Goal: Information Seeking & Learning: Find contact information

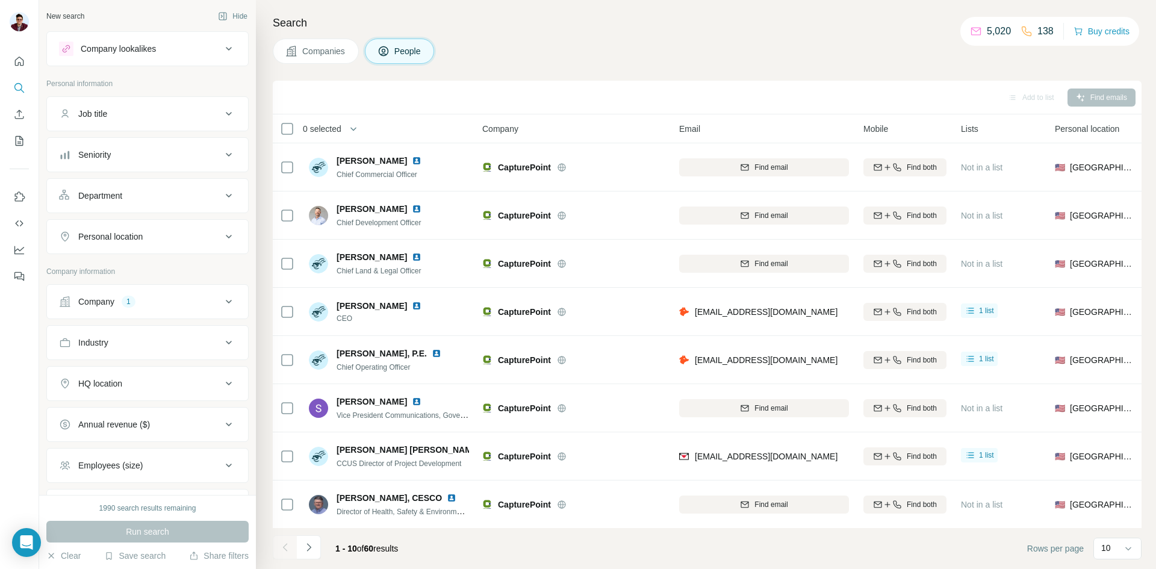
click at [328, 56] on span "Companies" at bounding box center [324, 51] width 44 height 12
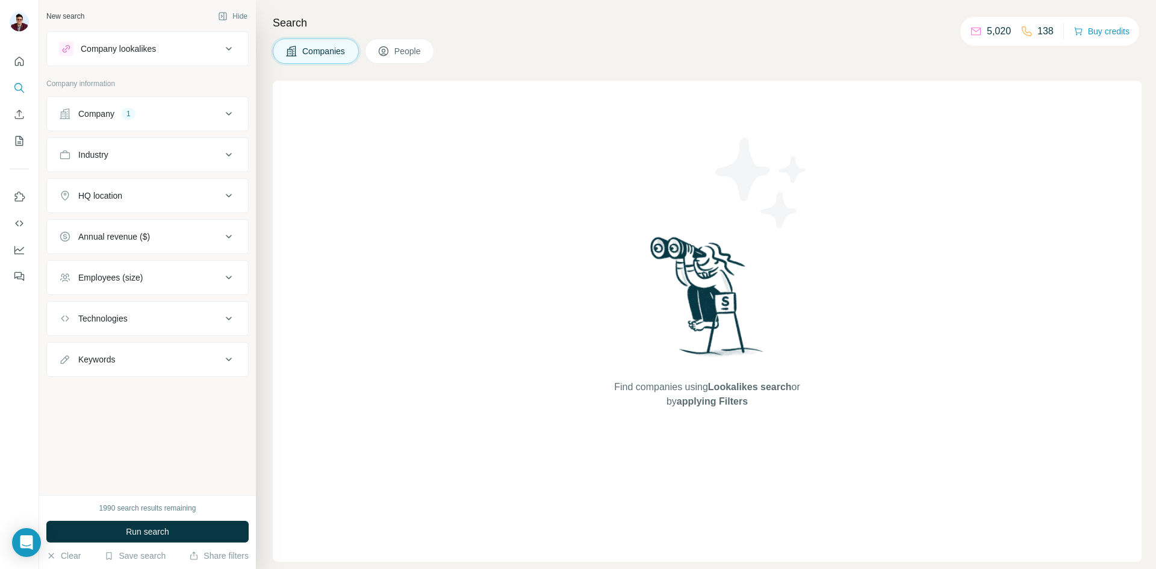
click at [110, 117] on div "Company" at bounding box center [96, 114] width 36 height 12
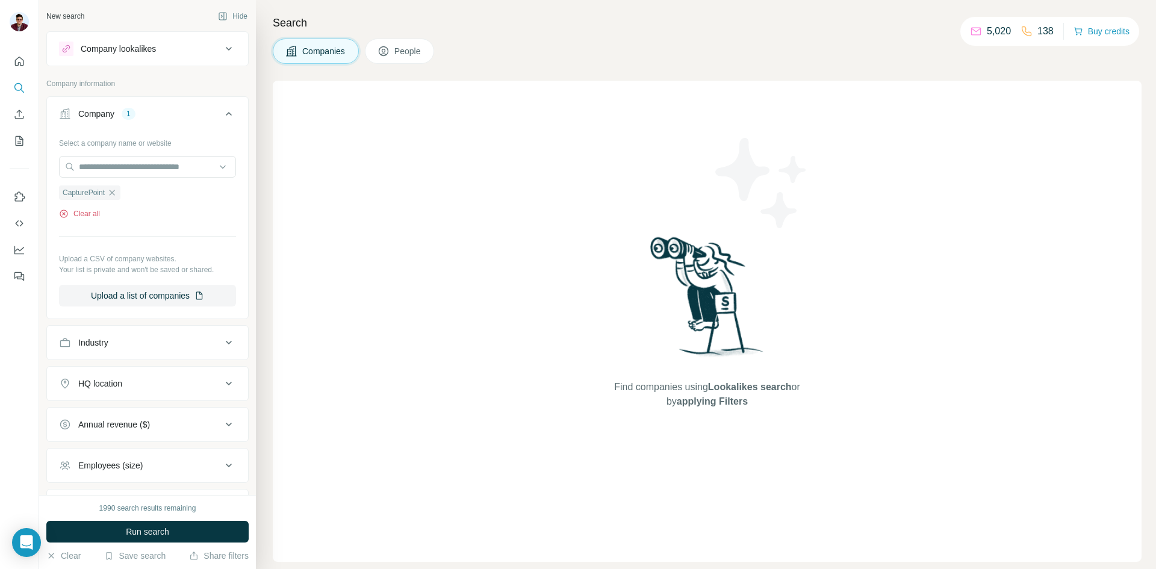
click at [73, 217] on button "Clear all" at bounding box center [79, 213] width 41 height 11
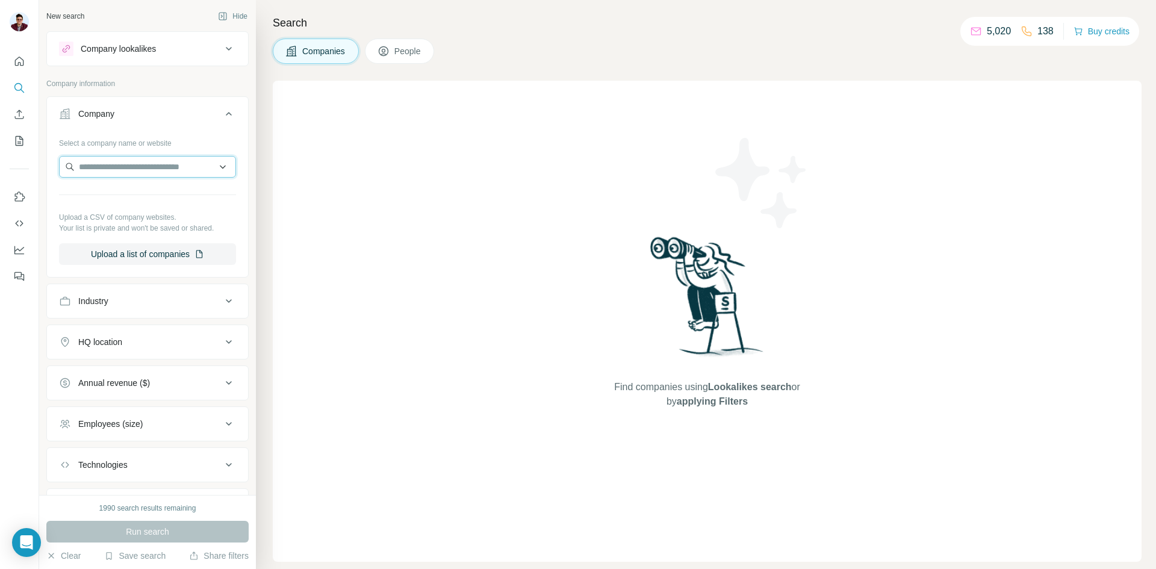
click at [148, 172] on input "text" at bounding box center [147, 167] width 177 height 22
type input "**********"
click at [157, 204] on div "R2Q Operating [DOMAIN_NAME]" at bounding box center [143, 204] width 162 height 43
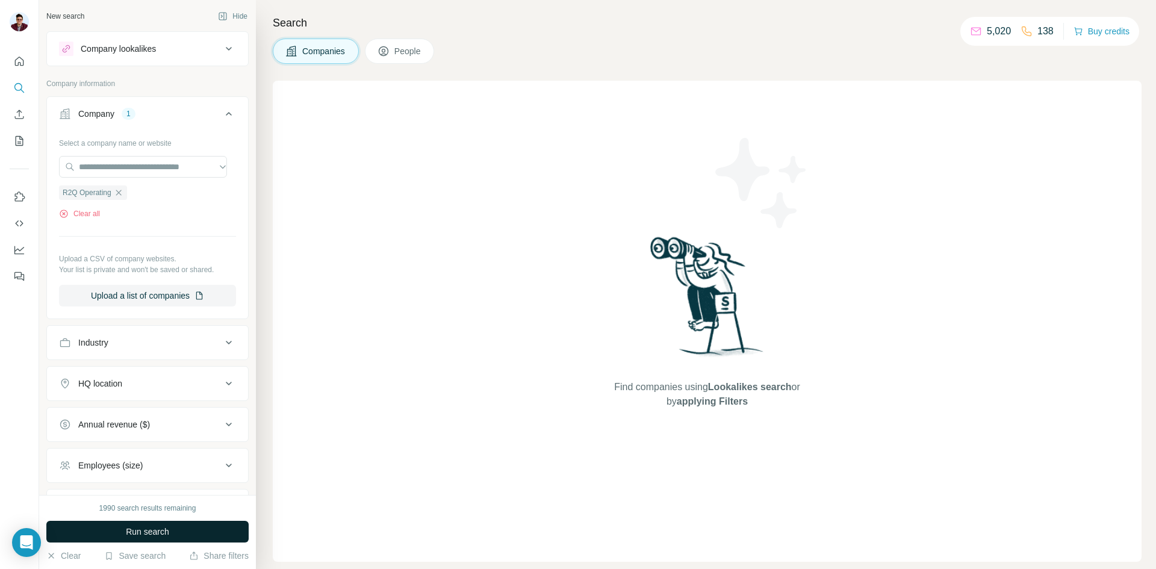
click at [129, 529] on span "Run search" at bounding box center [147, 532] width 43 height 12
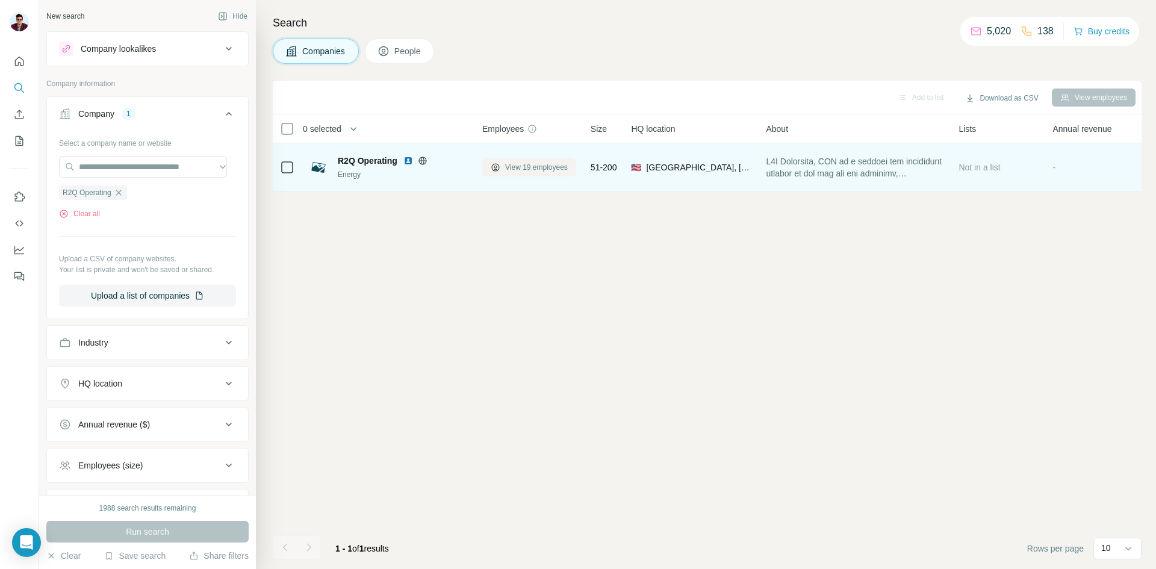
click at [493, 166] on icon at bounding box center [496, 168] width 10 height 10
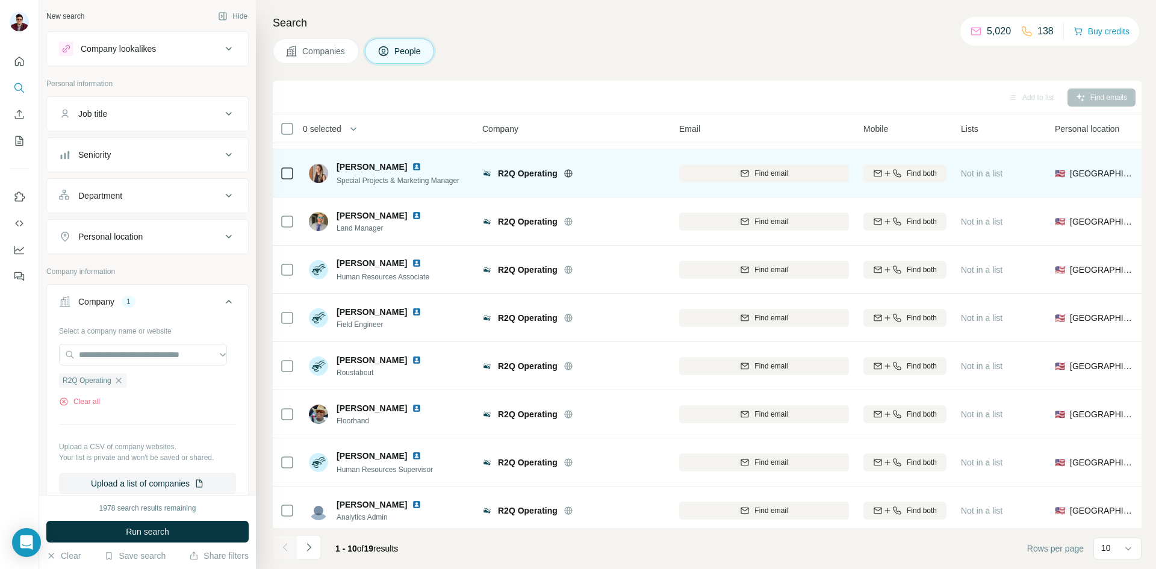
scroll to position [103, 0]
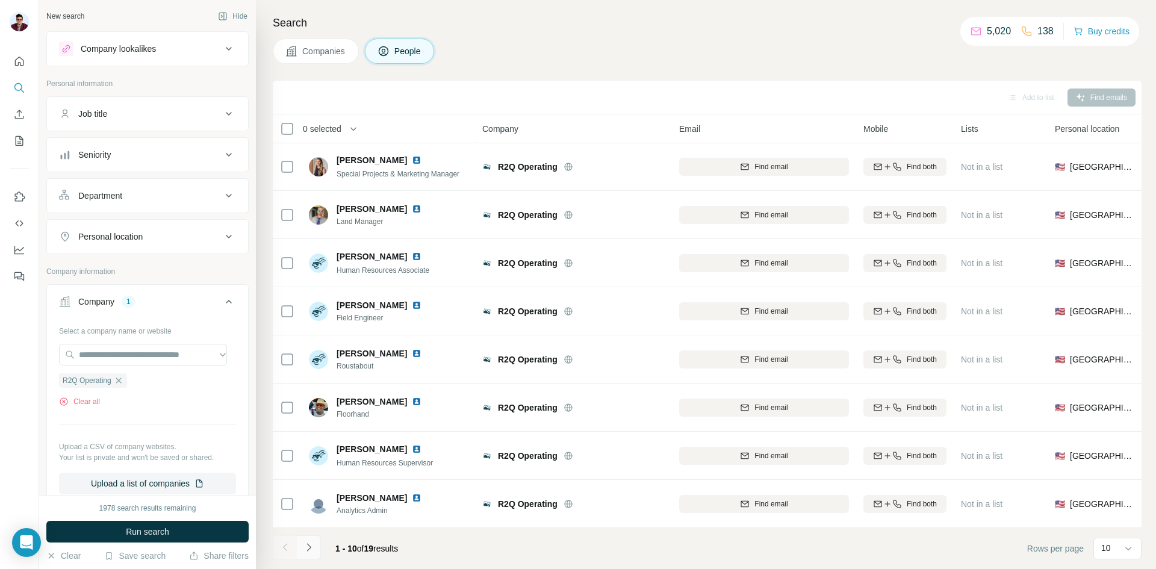
click at [314, 547] on icon "Navigate to next page" at bounding box center [309, 547] width 12 height 12
click at [294, 548] on button "Navigate to previous page" at bounding box center [285, 547] width 24 height 24
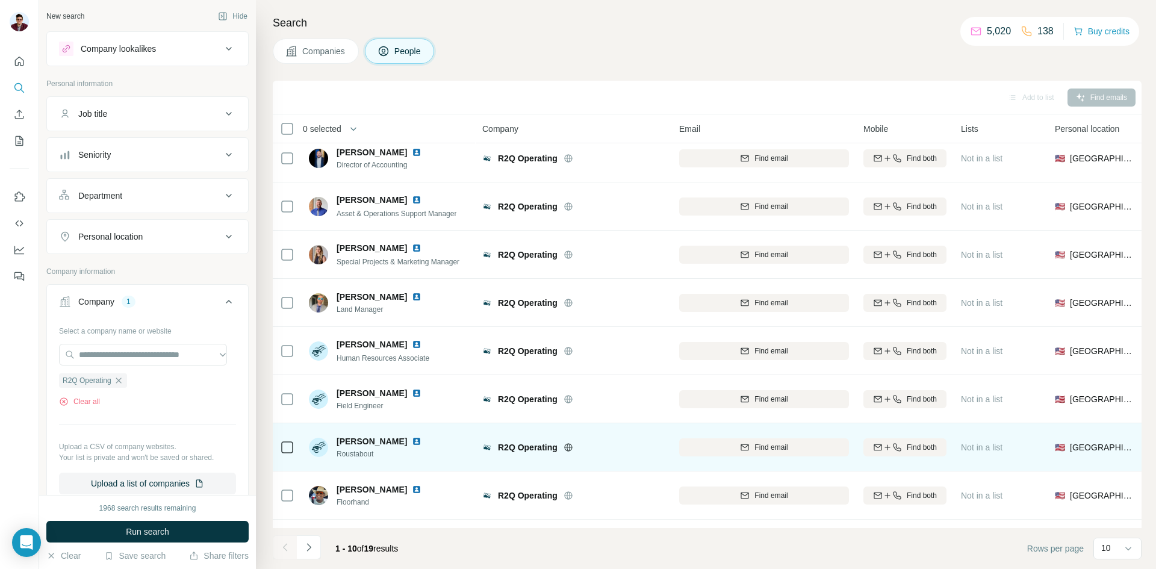
scroll to position [0, 0]
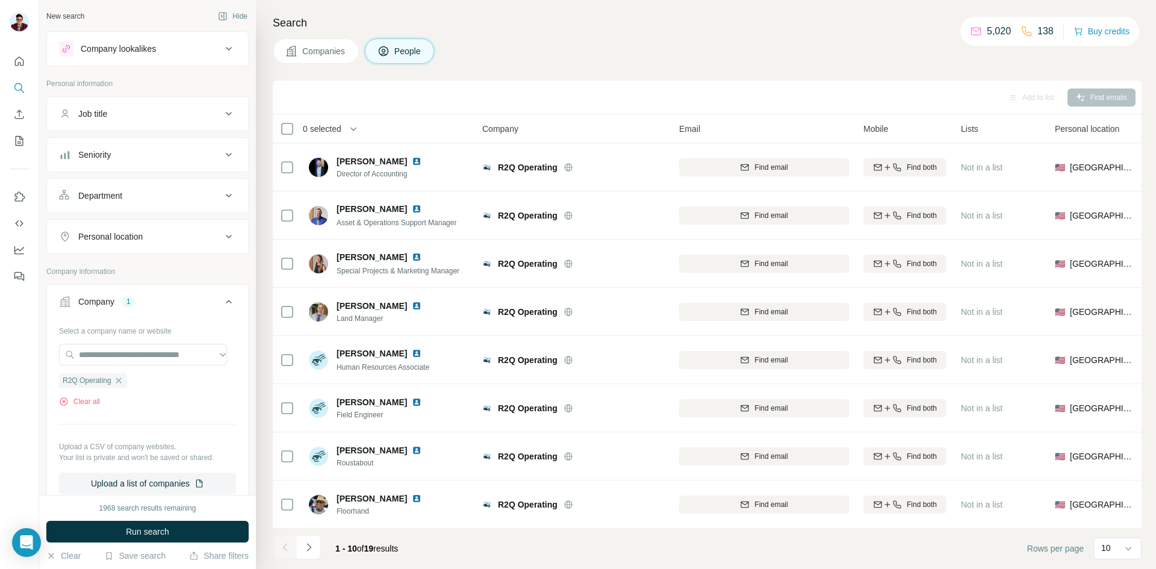
click at [344, 52] on span "Companies" at bounding box center [324, 51] width 44 height 12
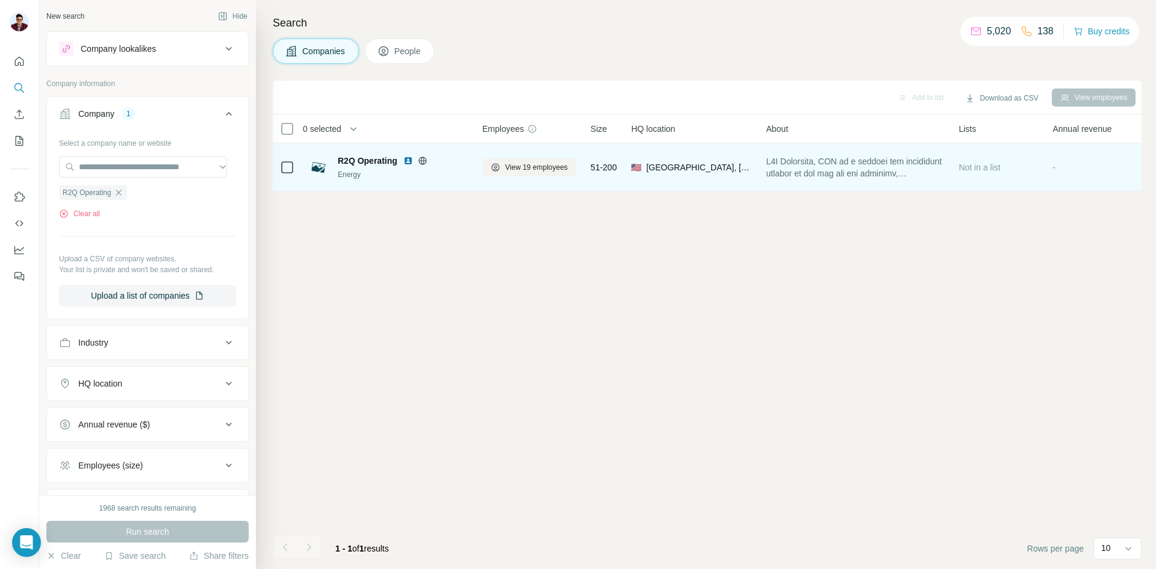
click at [407, 161] on img at bounding box center [409, 161] width 10 height 10
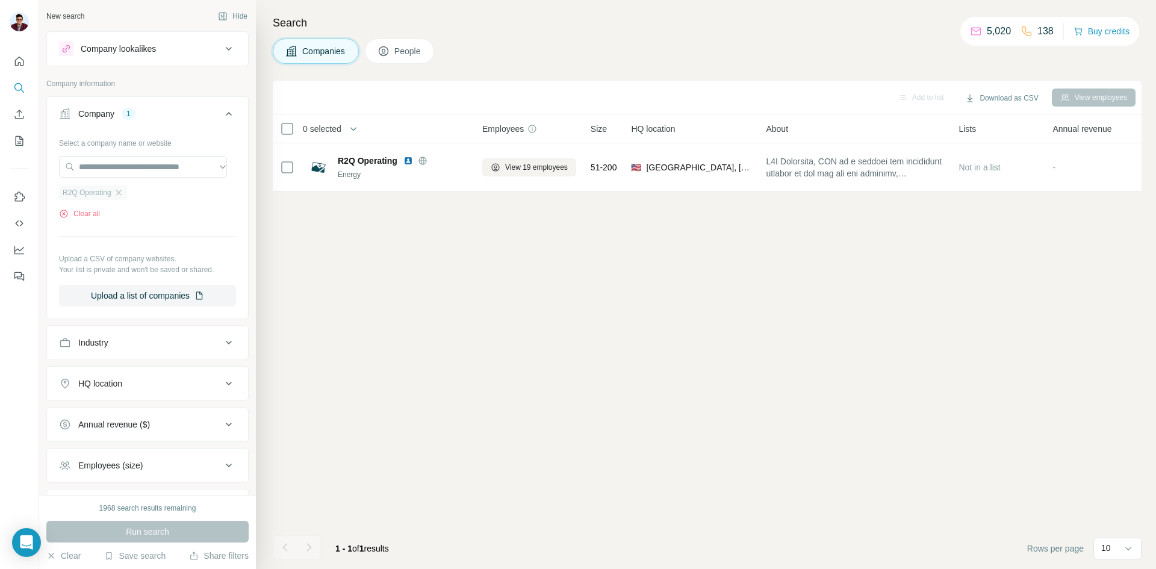
click at [114, 193] on div "R2Q Operating" at bounding box center [93, 192] width 68 height 14
click at [119, 193] on icon "button" at bounding box center [119, 193] width 10 height 10
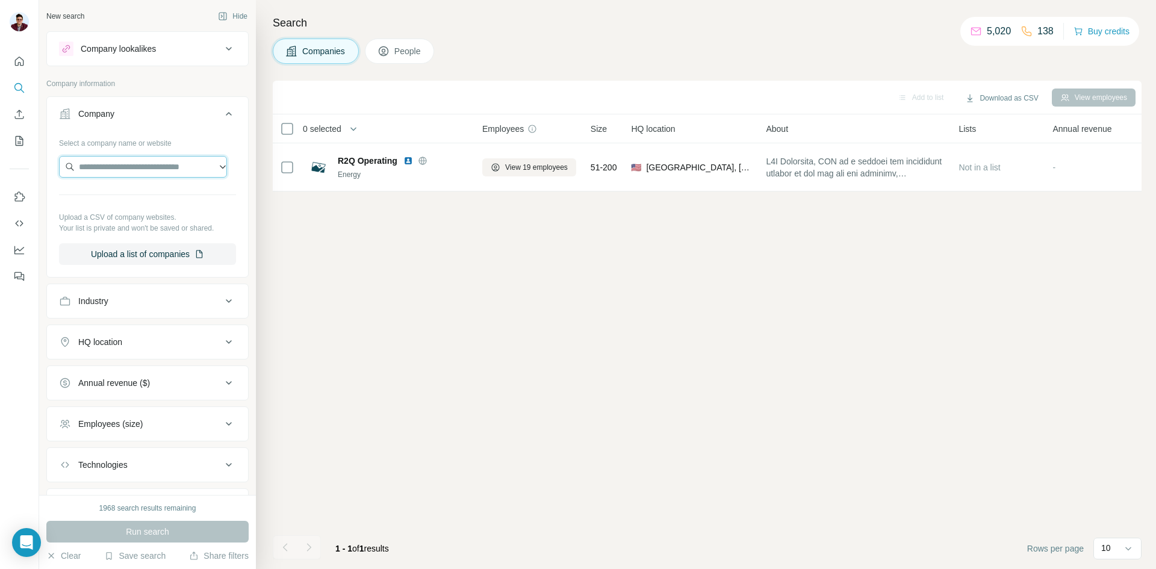
click at [142, 170] on input "text" at bounding box center [143, 167] width 168 height 22
paste input "**********"
type input "*"
click at [180, 165] on input "text" at bounding box center [143, 167] width 168 height 22
paste input "**********"
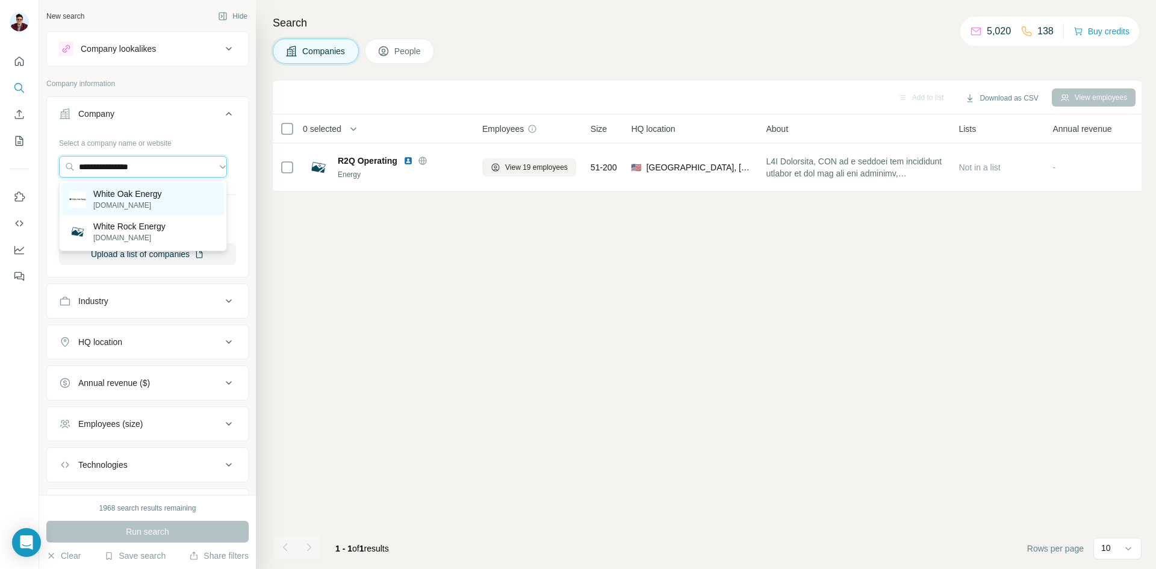
type input "**********"
click at [168, 203] on div "White Oak Energy [DOMAIN_NAME]" at bounding box center [143, 199] width 162 height 33
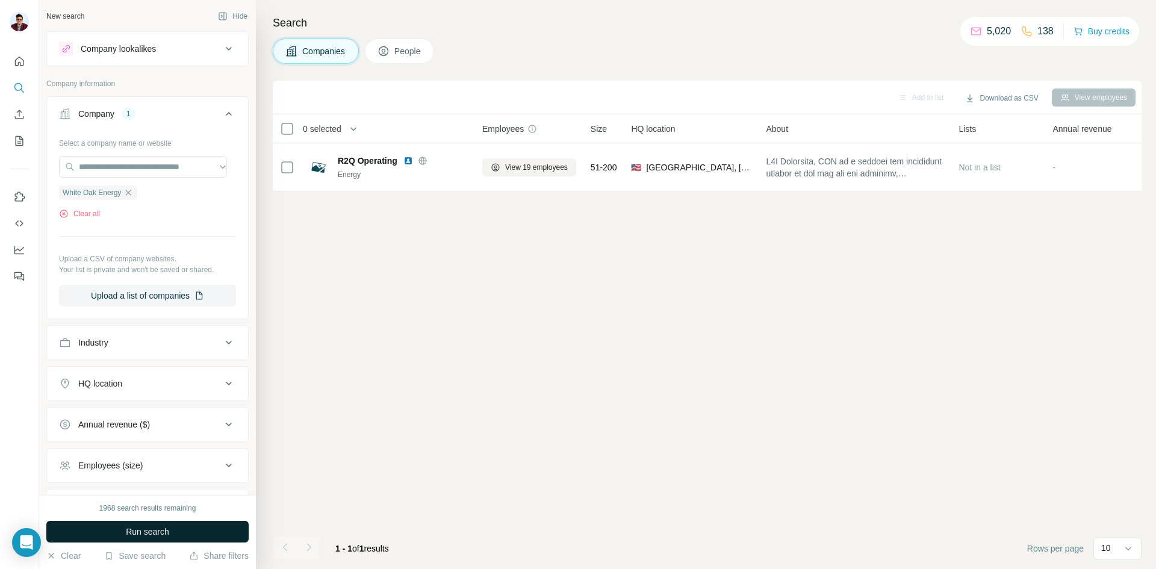
click at [116, 531] on button "Run search" at bounding box center [147, 532] width 202 height 22
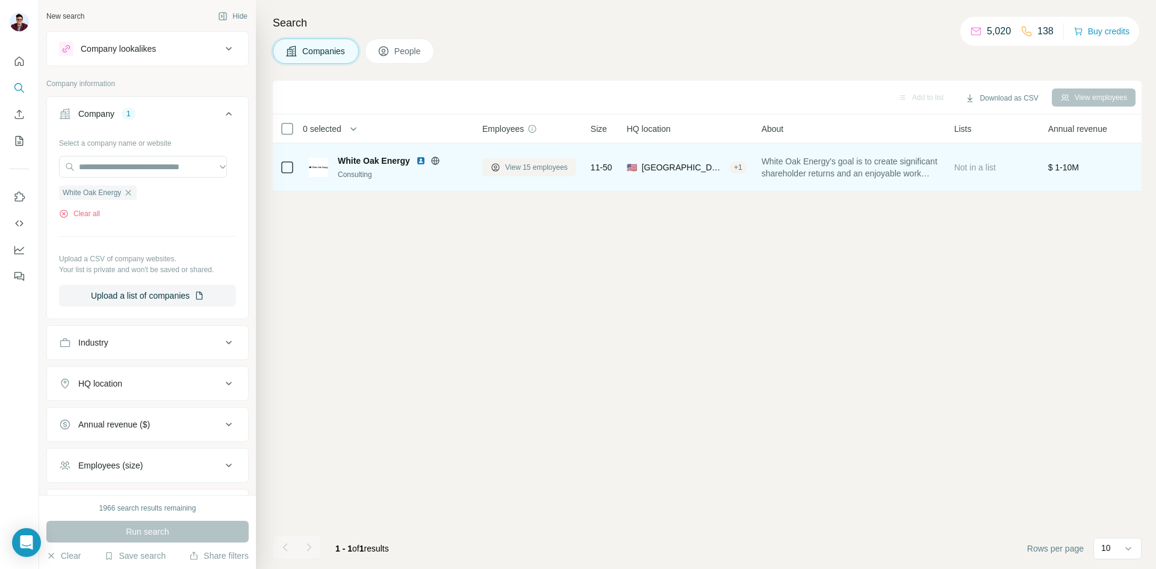
click at [493, 165] on icon at bounding box center [496, 168] width 10 height 10
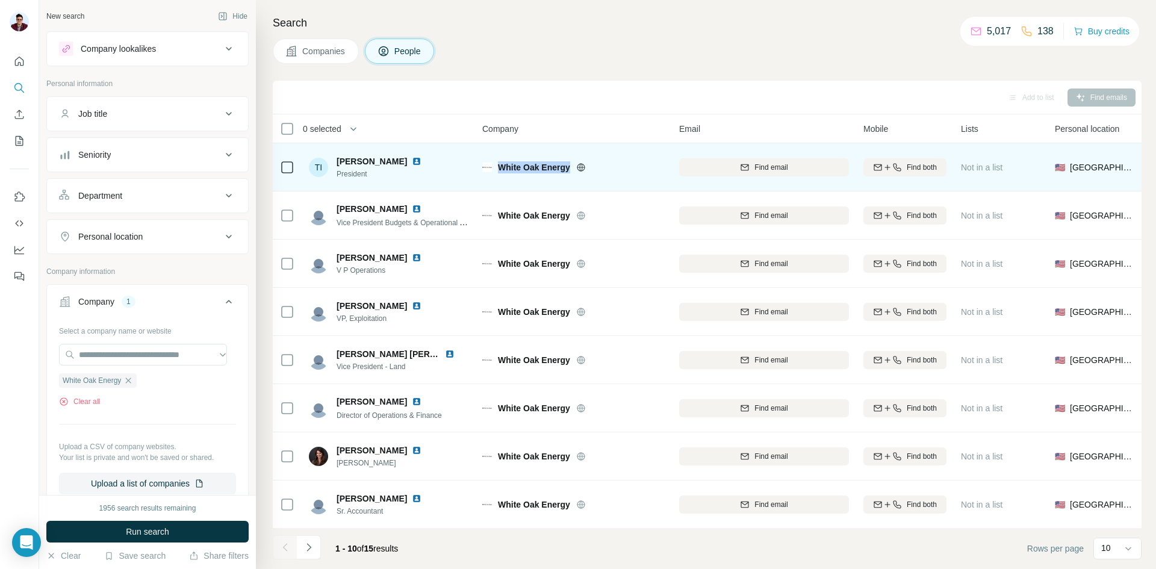
drag, startPoint x: 500, startPoint y: 164, endPoint x: 570, endPoint y: 162, distance: 70.5
click at [570, 162] on span "White Oak Energy" at bounding box center [534, 167] width 72 height 12
copy span "White Oak Energy"
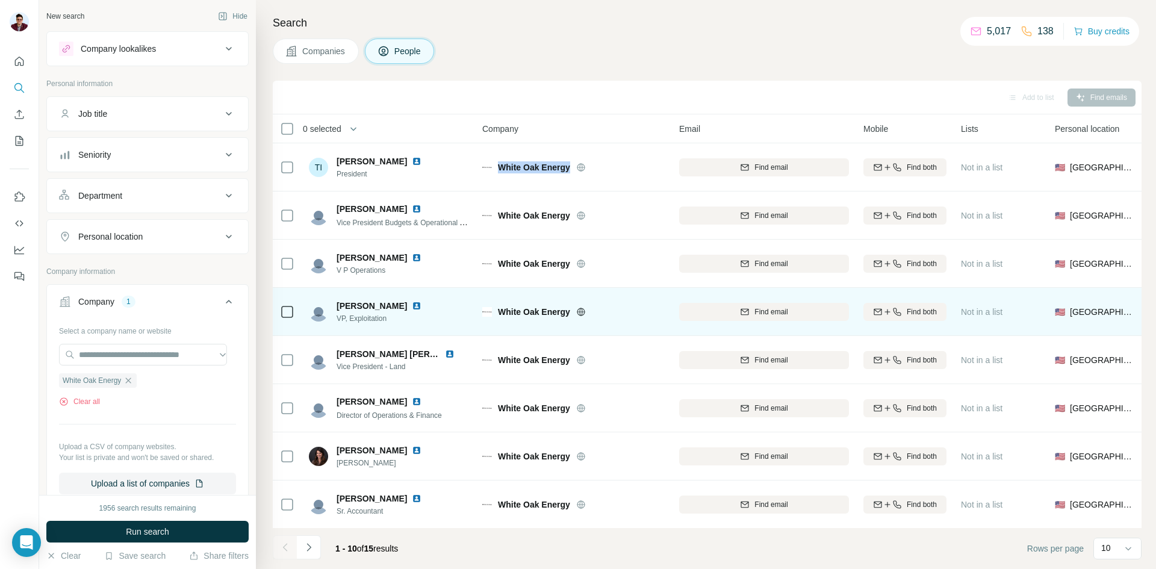
click at [413, 307] on img at bounding box center [417, 306] width 10 height 10
click at [762, 315] on span "Find email" at bounding box center [771, 312] width 33 height 11
drag, startPoint x: 335, startPoint y: 309, endPoint x: 400, endPoint y: 306, distance: 64.5
click at [400, 306] on div "[PERSON_NAME] VP, Exploitation" at bounding box center [372, 312] width 127 height 24
copy span "[PERSON_NAME]"
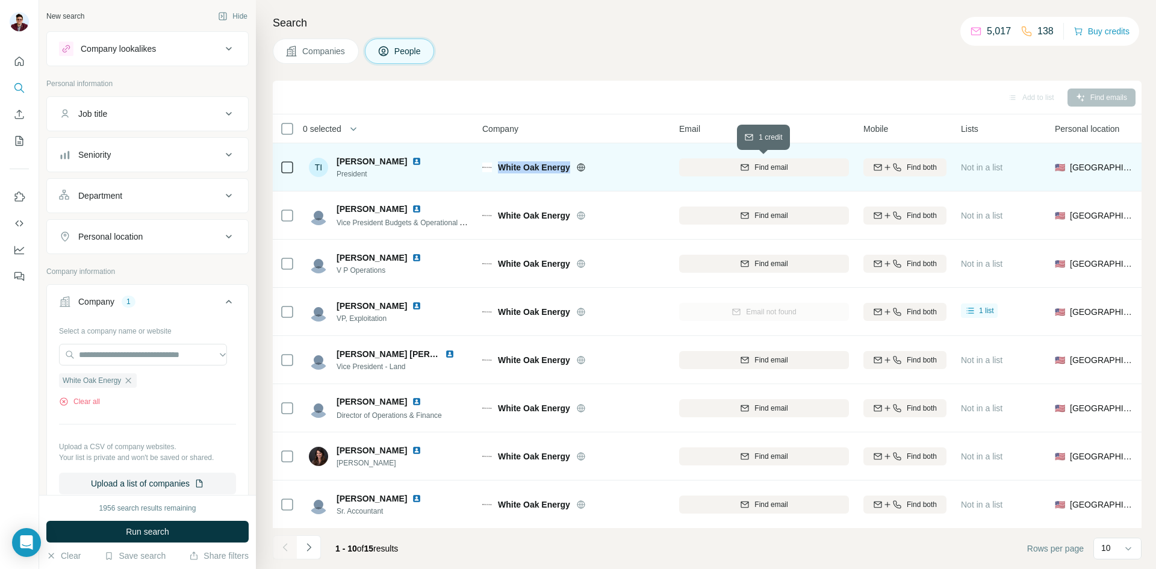
click at [766, 167] on span "Find email" at bounding box center [771, 167] width 33 height 11
click at [412, 162] on img at bounding box center [417, 162] width 10 height 10
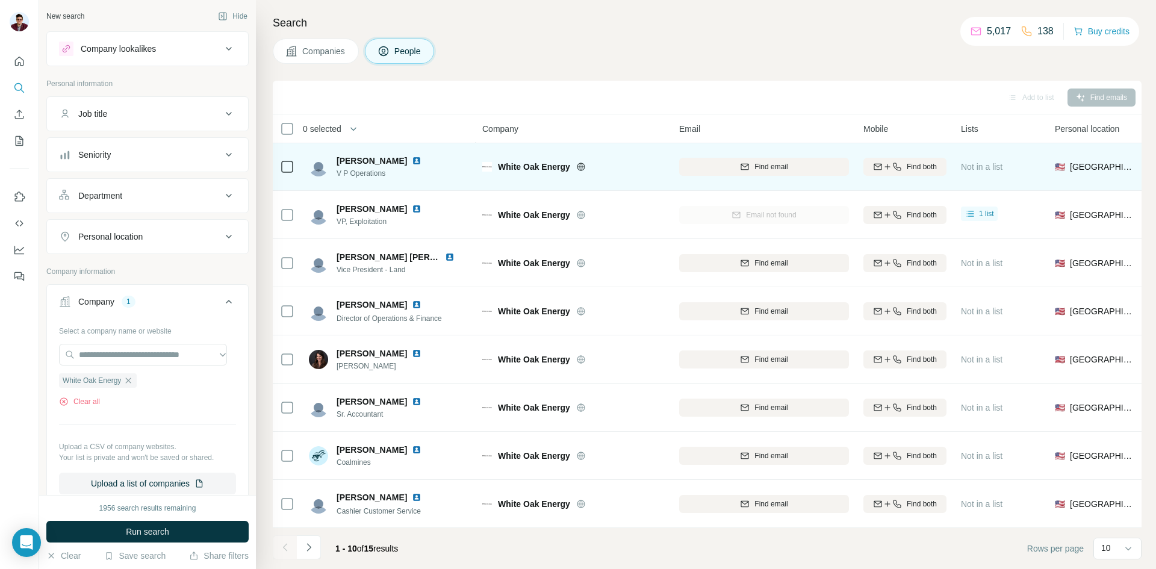
scroll to position [103, 0]
click at [764, 161] on span "Find email" at bounding box center [771, 166] width 33 height 11
click at [311, 544] on icon "Navigate to next page" at bounding box center [309, 547] width 12 height 12
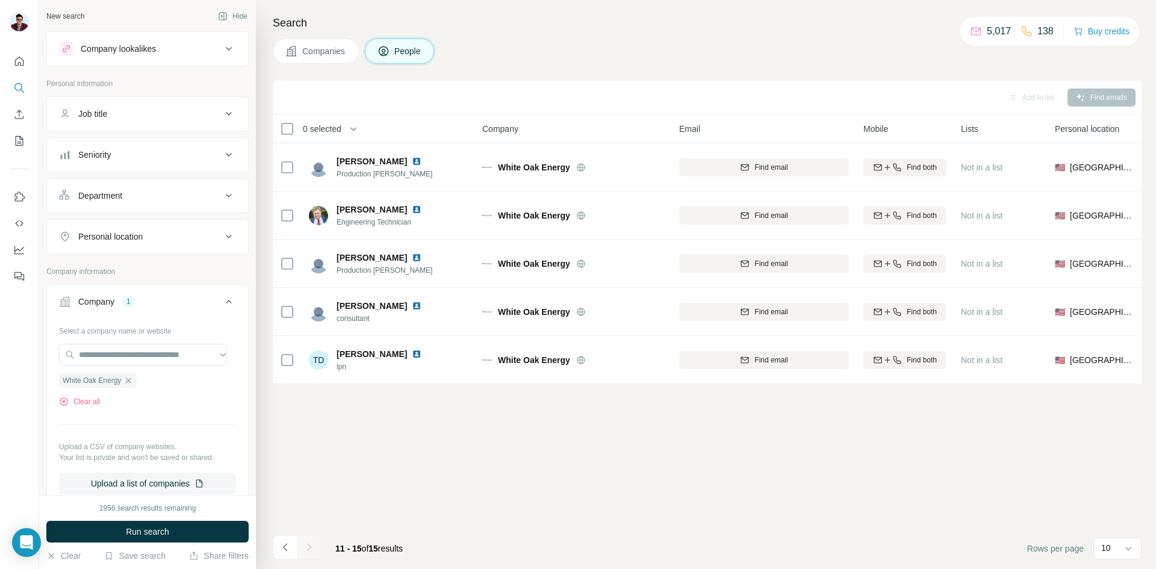
scroll to position [0, 0]
click at [284, 546] on icon "Navigate to previous page" at bounding box center [284, 547] width 4 height 8
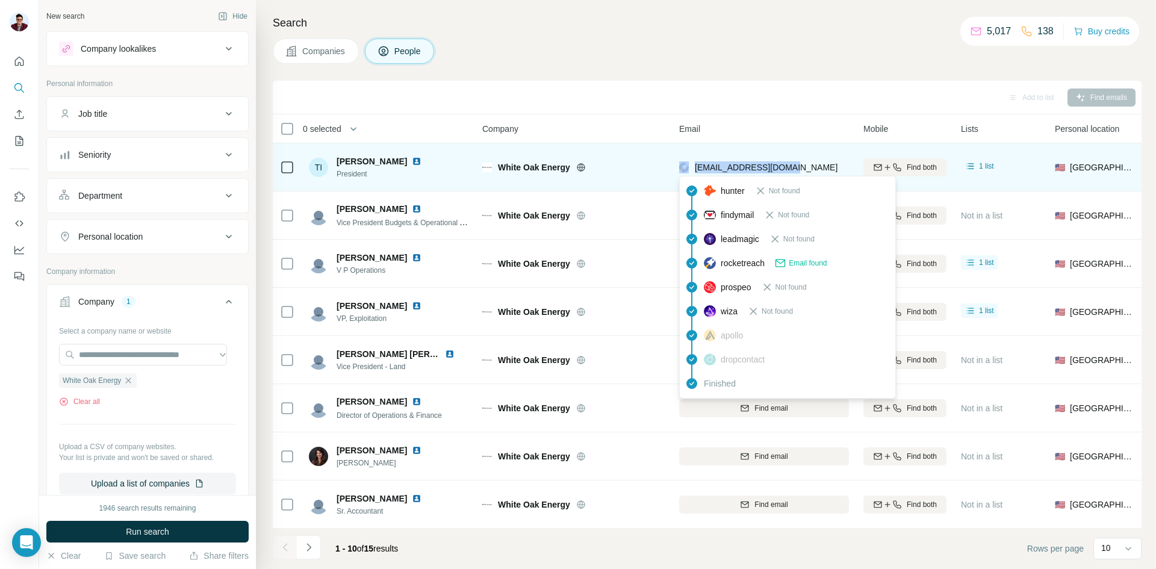
drag, startPoint x: 797, startPoint y: 169, endPoint x: 690, endPoint y: 173, distance: 107.3
click at [690, 173] on div "[EMAIL_ADDRESS][DOMAIN_NAME]" at bounding box center [764, 167] width 170 height 33
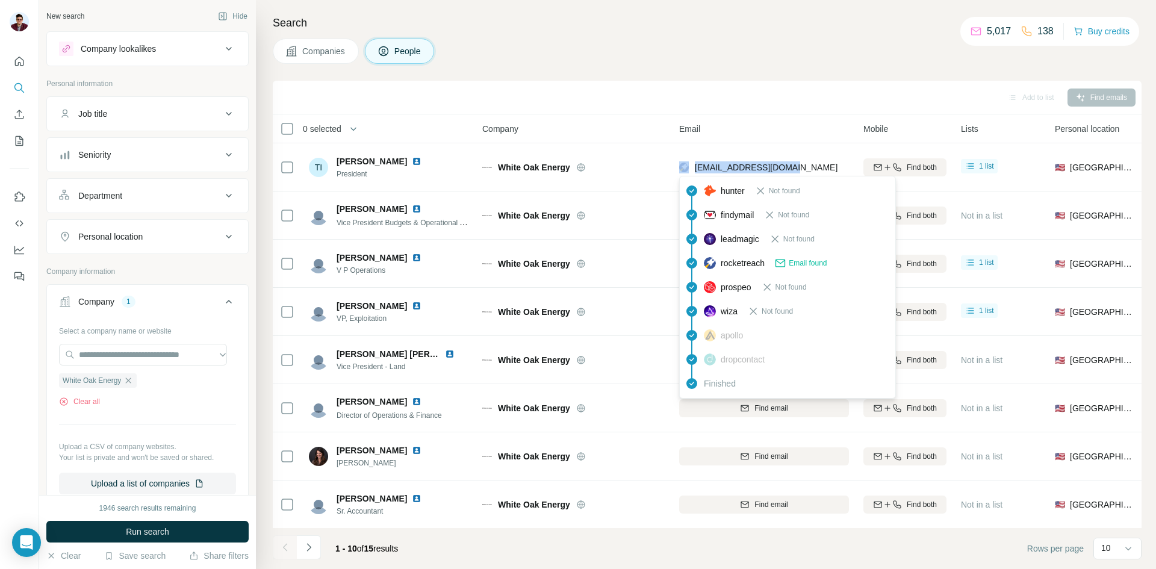
copy div "[EMAIL_ADDRESS][DOMAIN_NAME]"
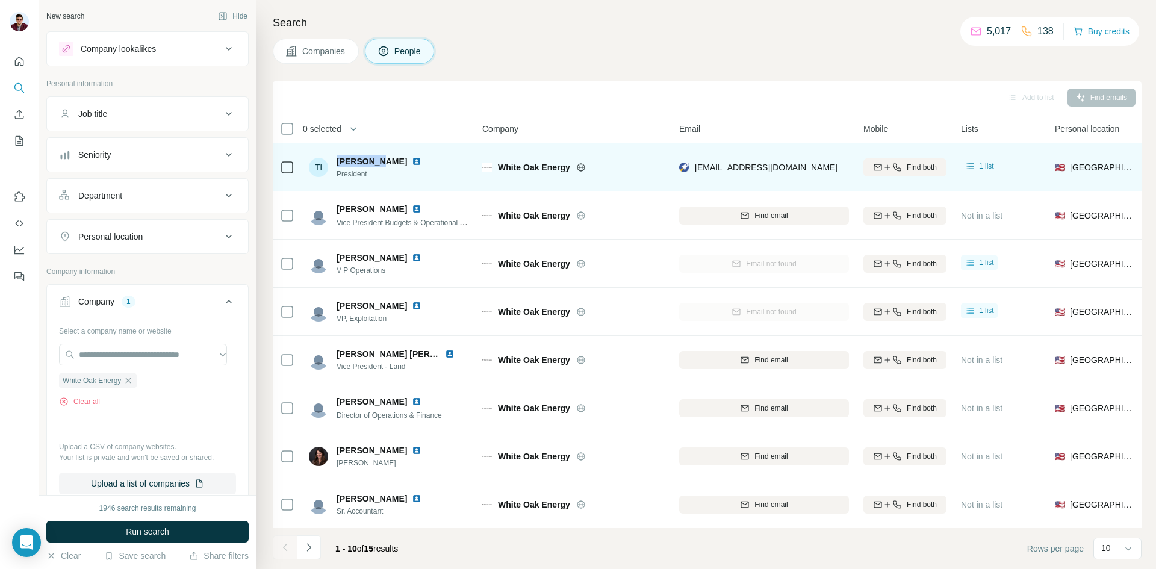
drag, startPoint x: 337, startPoint y: 159, endPoint x: 377, endPoint y: 160, distance: 39.8
click at [377, 160] on div "[PERSON_NAME]" at bounding box center [386, 161] width 99 height 12
copy span "[PERSON_NAME]"
copy span "[EMAIL_ADDRESS][DOMAIN_NAME]"
drag, startPoint x: 695, startPoint y: 167, endPoint x: 793, endPoint y: 168, distance: 98.2
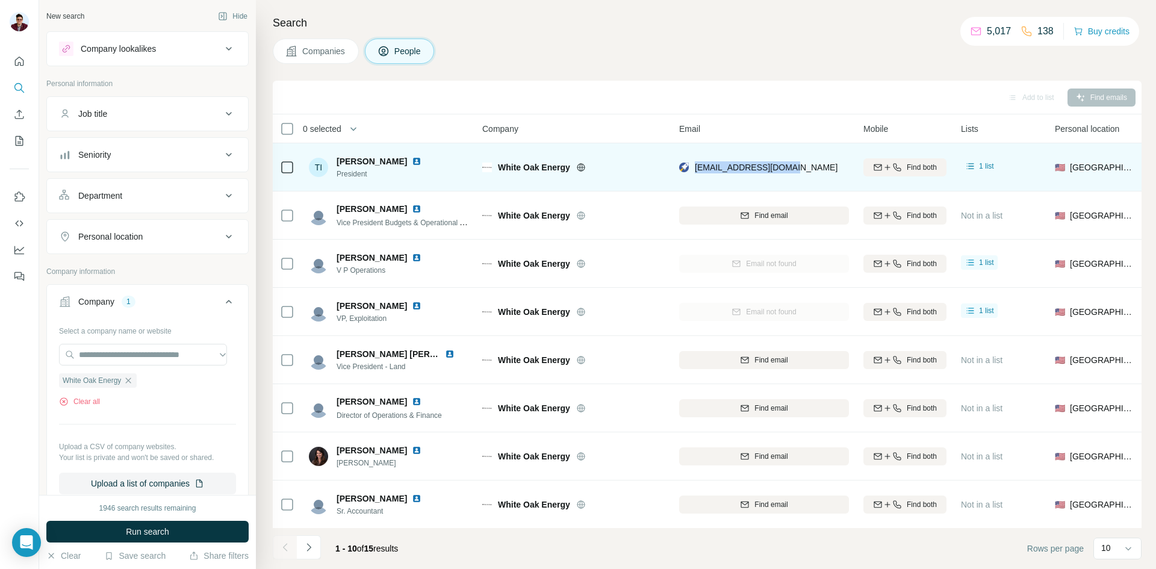
click at [793, 168] on div "[EMAIL_ADDRESS][DOMAIN_NAME]" at bounding box center [764, 167] width 170 height 33
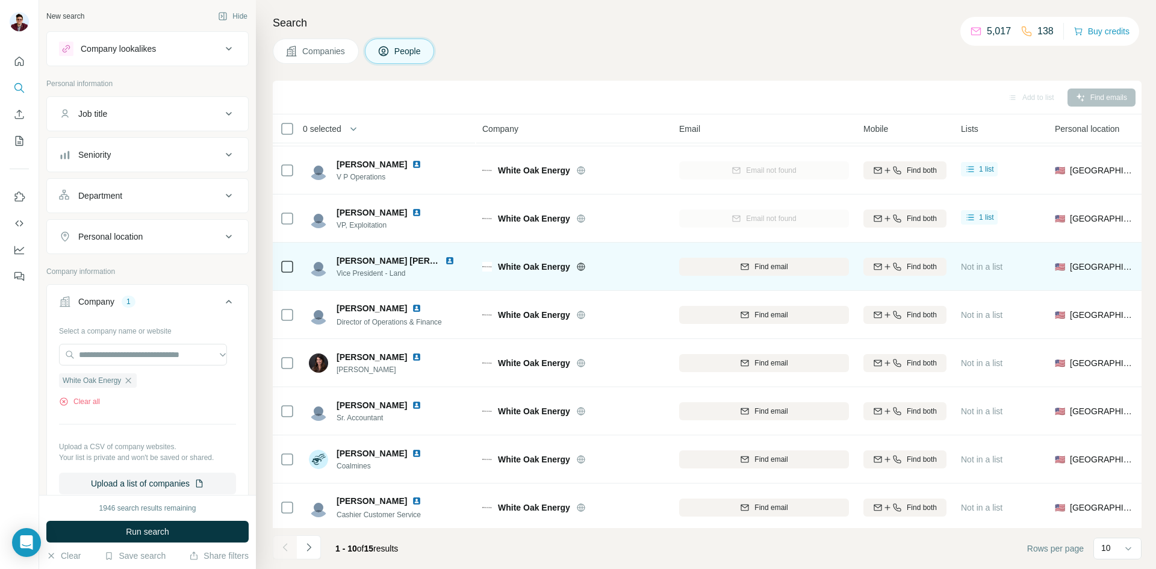
scroll to position [103, 0]
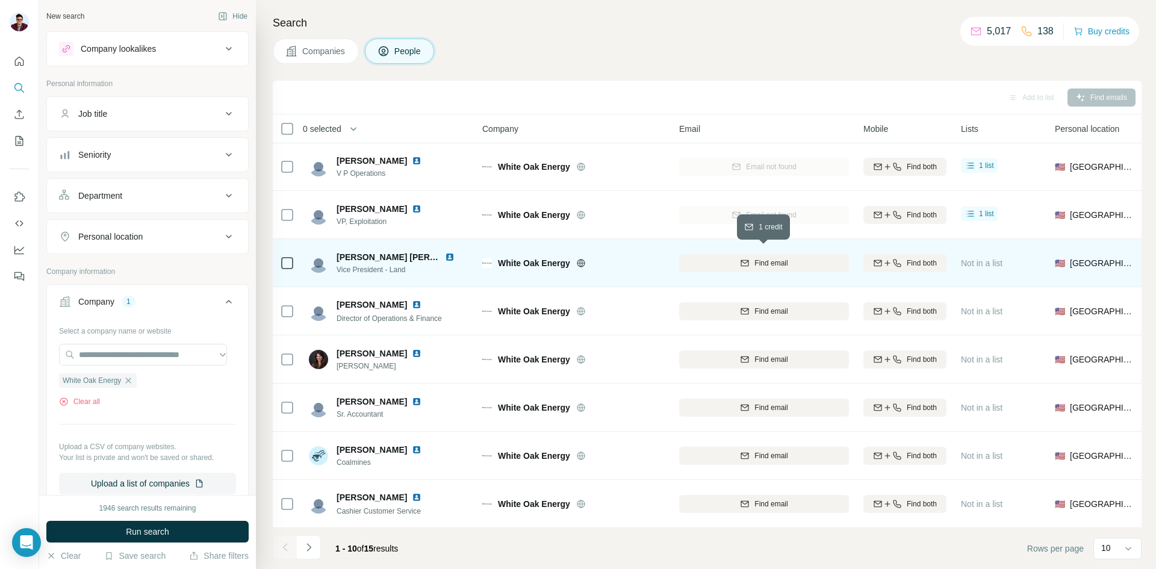
click at [776, 258] on span "Find email" at bounding box center [771, 263] width 33 height 11
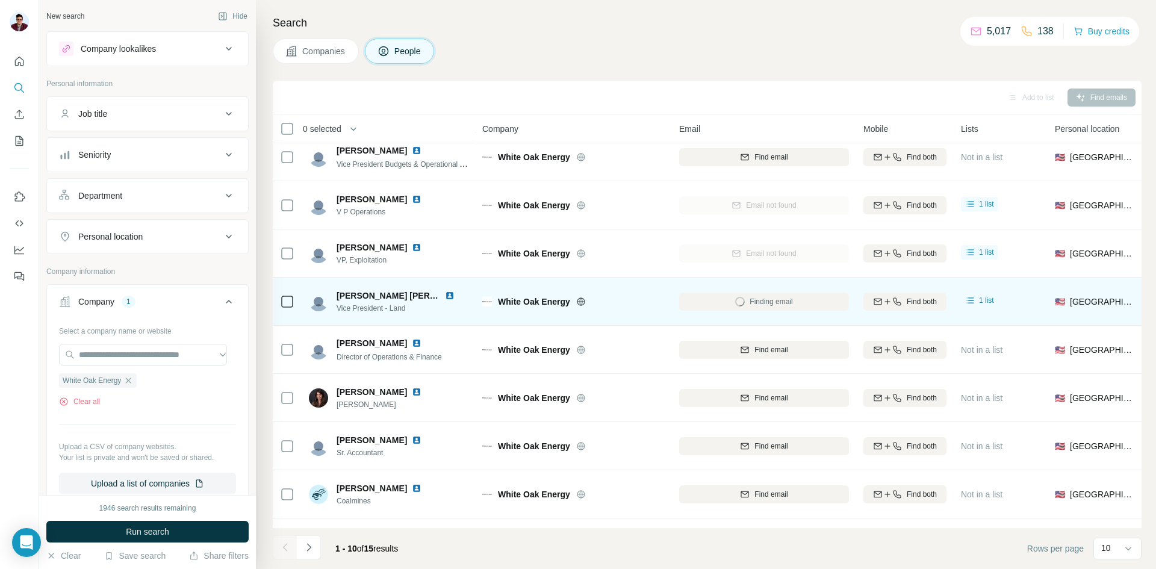
scroll to position [60, 0]
click at [445, 296] on img at bounding box center [450, 294] width 10 height 10
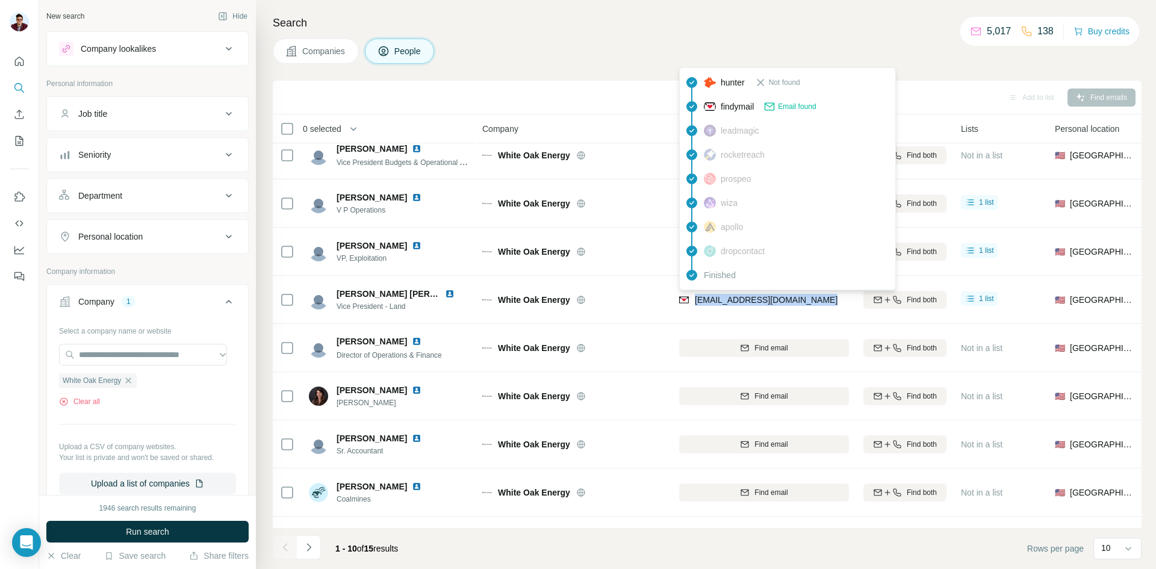
drag, startPoint x: 826, startPoint y: 299, endPoint x: 697, endPoint y: 298, distance: 128.9
click at [697, 298] on div "[EMAIL_ADDRESS][DOMAIN_NAME]" at bounding box center [764, 299] width 170 height 33
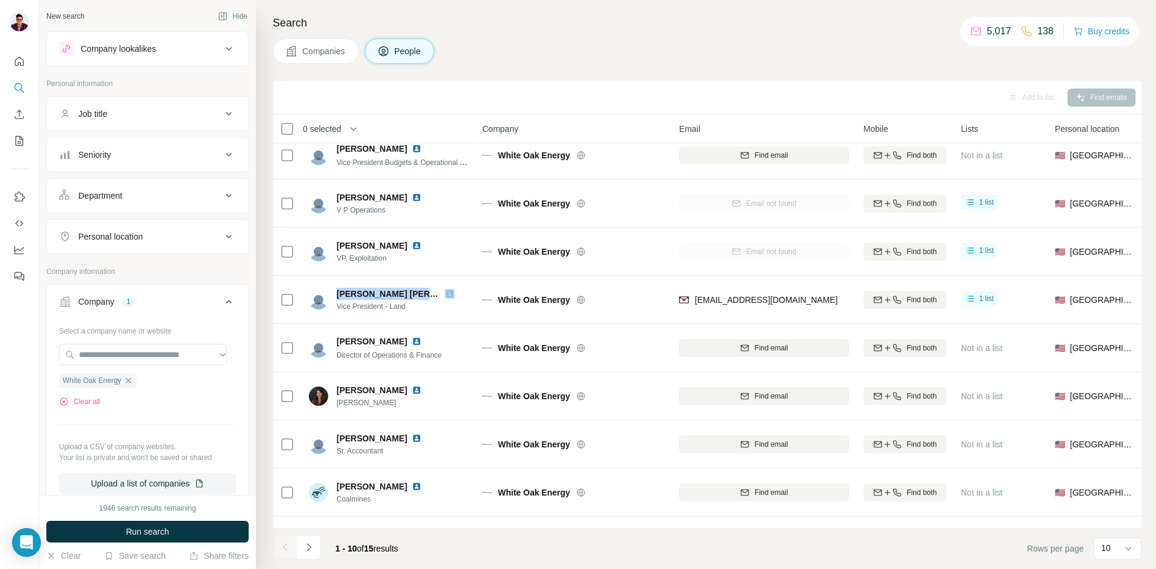
drag, startPoint x: 337, startPoint y: 293, endPoint x: 434, endPoint y: 290, distance: 96.4
click at [434, 290] on div "[PERSON_NAME] [PERSON_NAME]" at bounding box center [403, 294] width 132 height 12
copy span "[PERSON_NAME] [PERSON_NAME]"
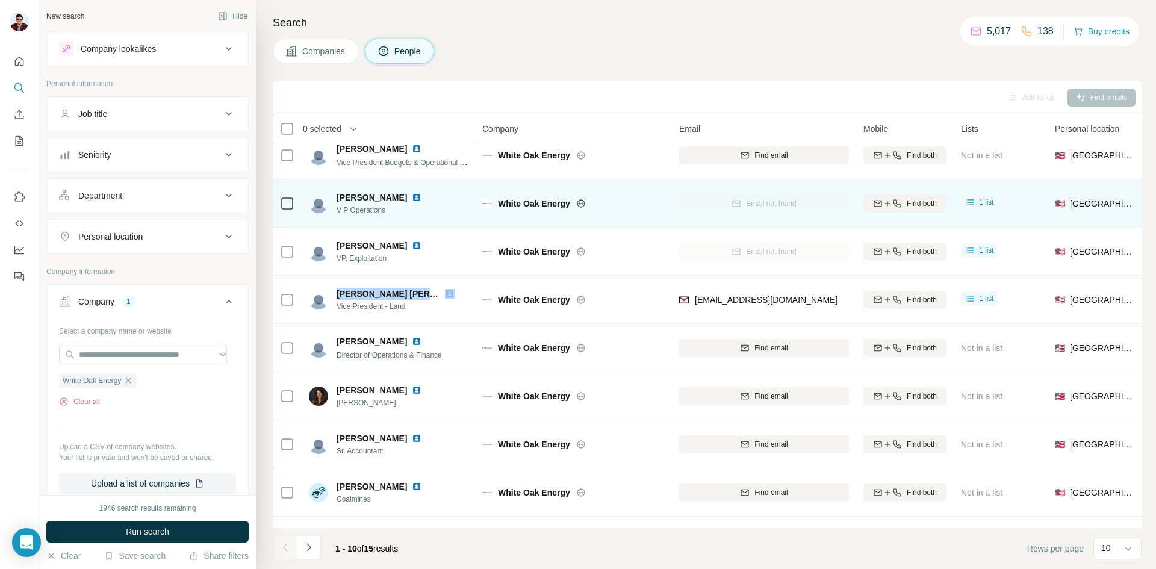
copy span "[PERSON_NAME] [PERSON_NAME]"
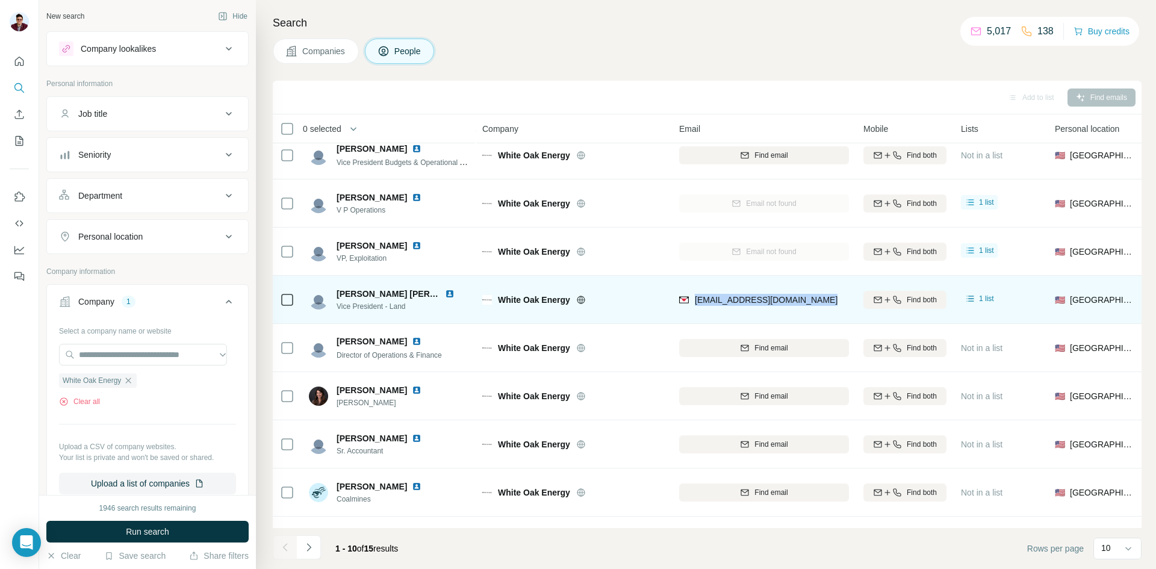
drag, startPoint x: 694, startPoint y: 303, endPoint x: 830, endPoint y: 302, distance: 135.5
click at [830, 302] on div "[EMAIL_ADDRESS][DOMAIN_NAME]" at bounding box center [764, 299] width 170 height 33
copy span "[EMAIL_ADDRESS][DOMAIN_NAME]"
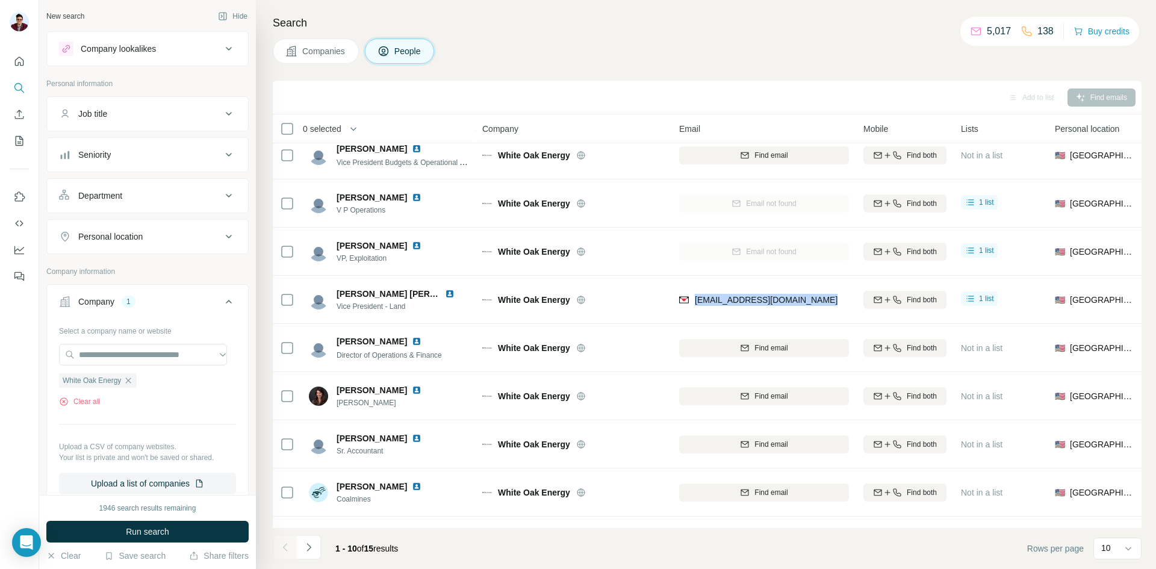
click at [313, 51] on span "Companies" at bounding box center [324, 51] width 44 height 12
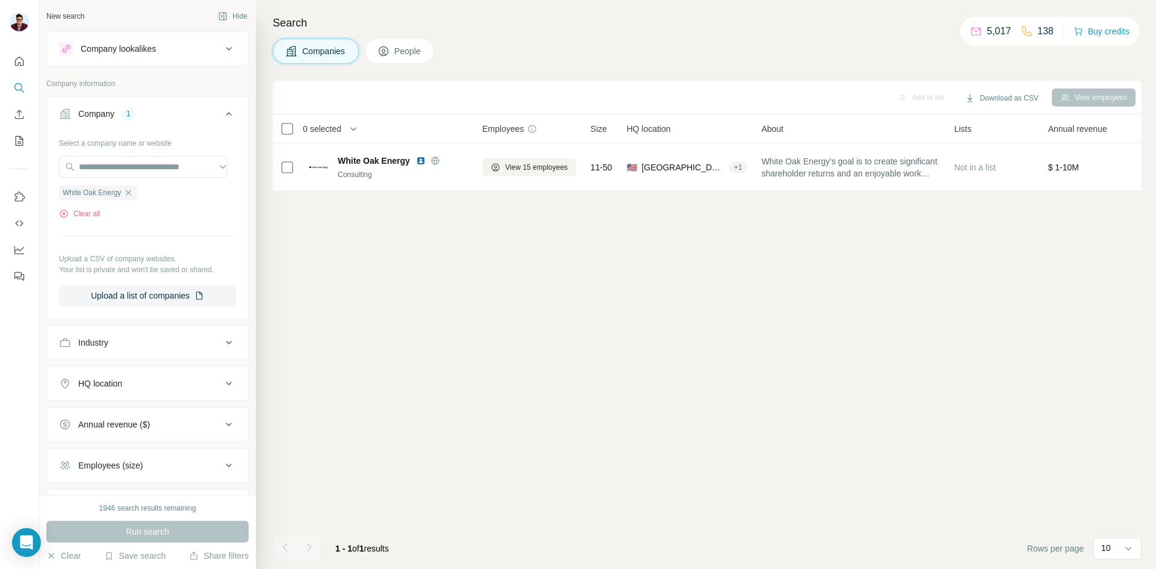
scroll to position [0, 0]
click at [93, 215] on button "Clear all" at bounding box center [79, 213] width 41 height 11
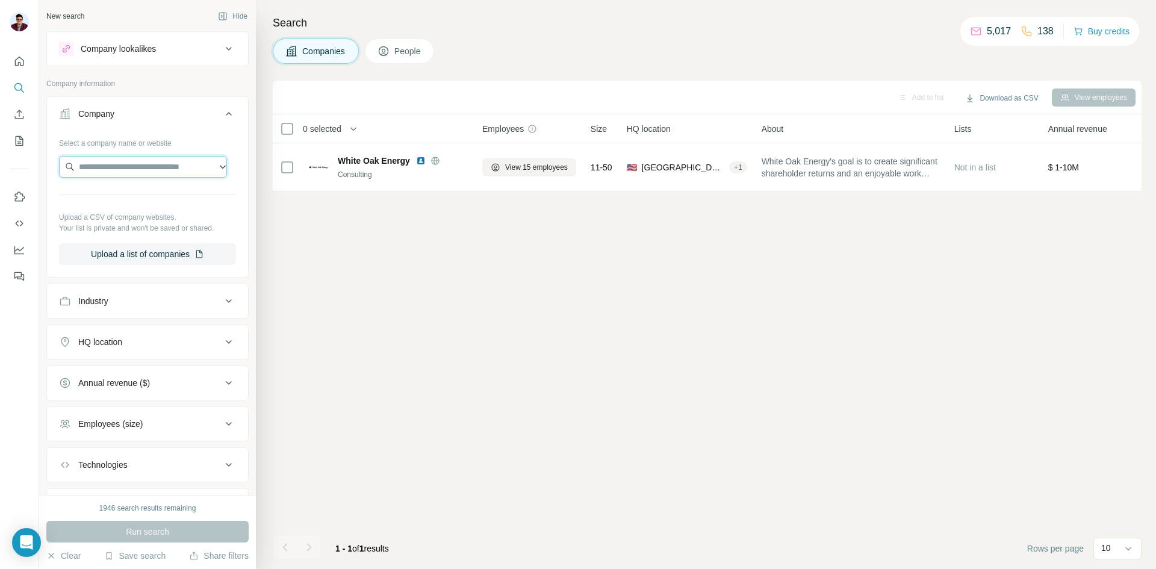
click at [114, 171] on input "text" at bounding box center [143, 167] width 168 height 22
type input "*"
click at [136, 169] on input "text" at bounding box center [143, 167] width 168 height 22
type input "**********"
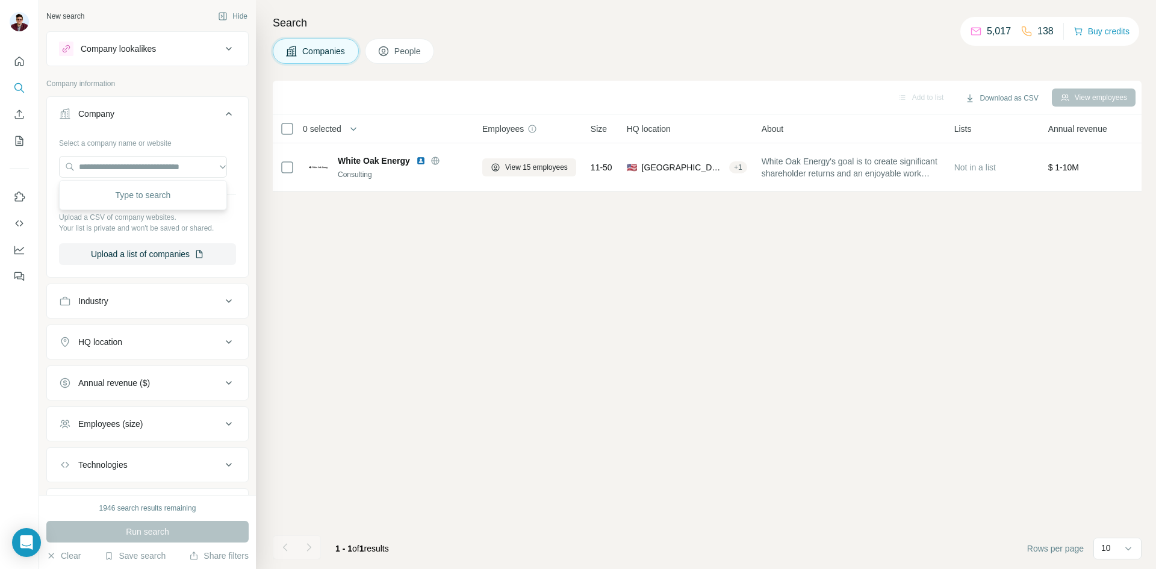
click at [146, 204] on div "Type to search" at bounding box center [143, 195] width 162 height 24
click at [109, 170] on input "text" at bounding box center [143, 167] width 168 height 22
paste input "**********"
type input "**********"
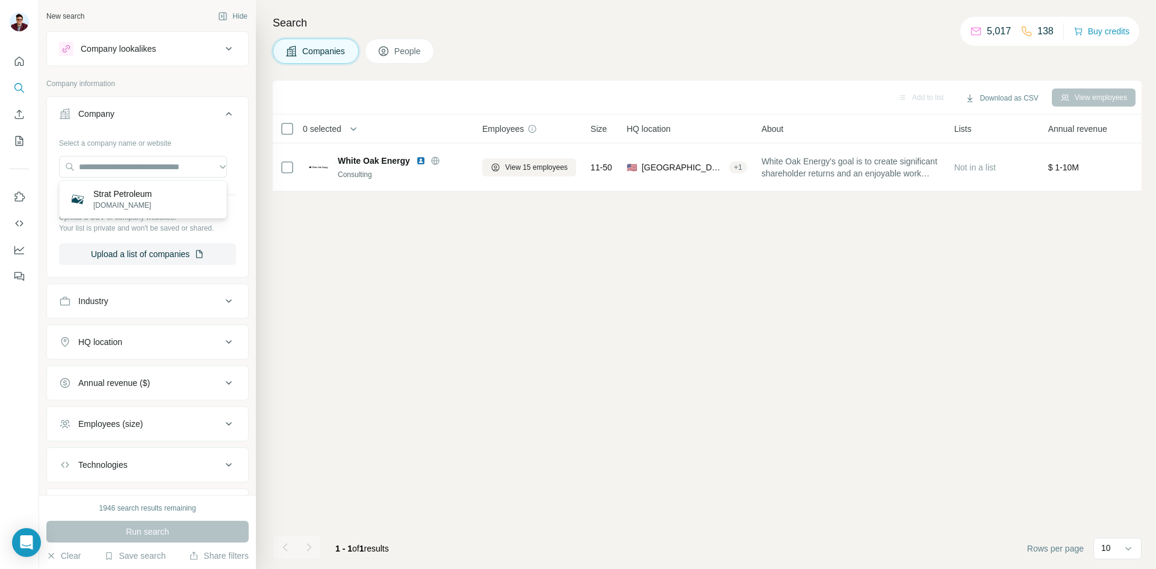
click at [111, 116] on div "Company" at bounding box center [96, 114] width 36 height 12
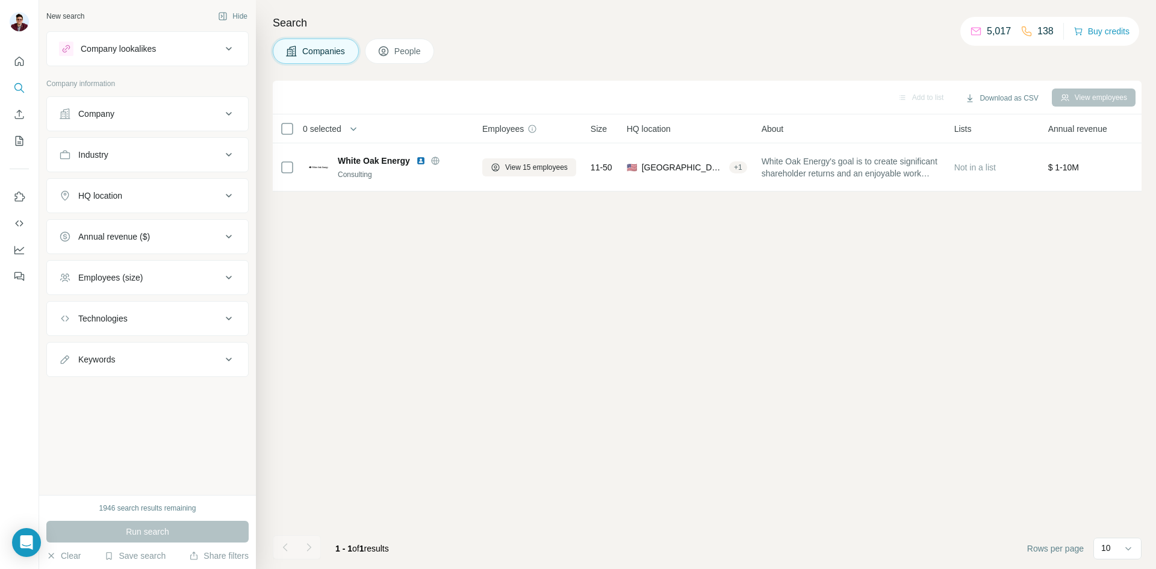
click at [113, 116] on div "Company" at bounding box center [96, 114] width 36 height 12
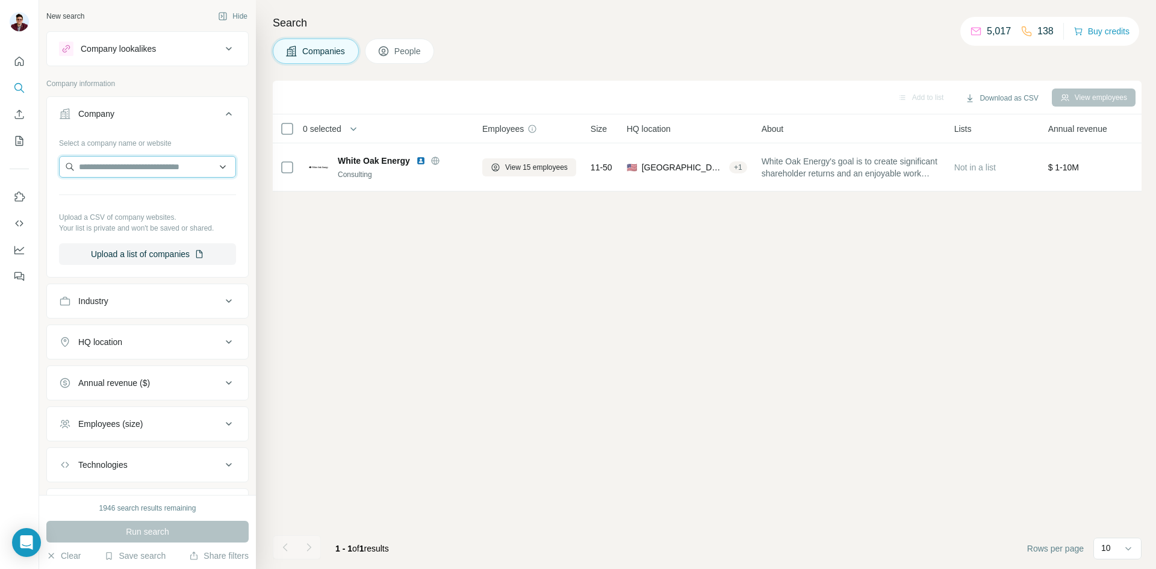
click at [108, 169] on input "text" at bounding box center [147, 167] width 177 height 22
paste input "**********"
type input "**********"
click at [124, 207] on p "[DOMAIN_NAME]" at bounding box center [122, 205] width 59 height 11
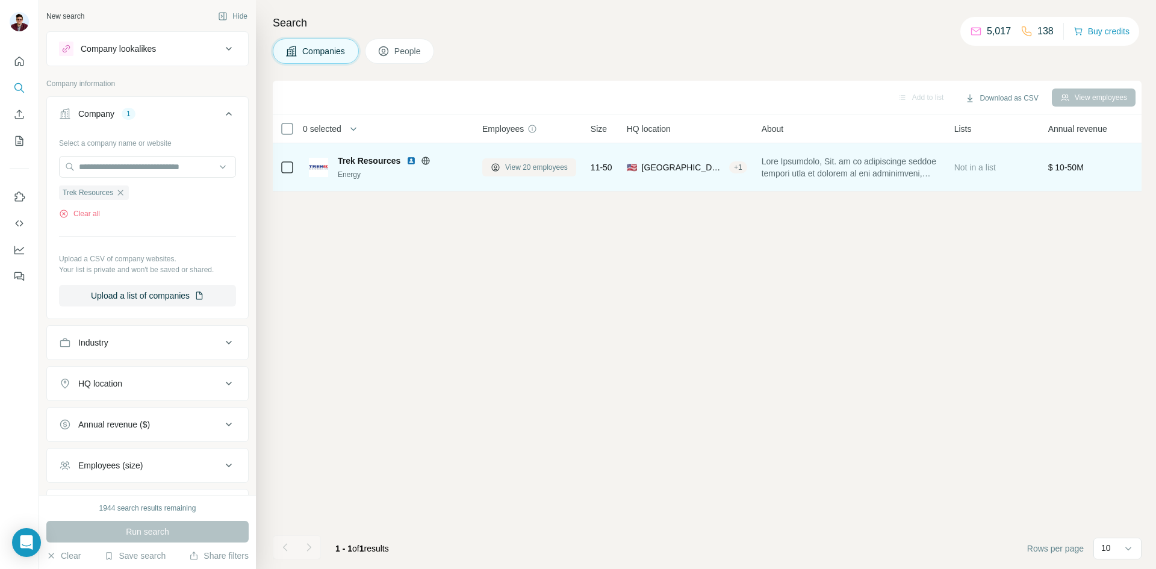
click at [526, 170] on span "View 20 employees" at bounding box center [536, 167] width 63 height 11
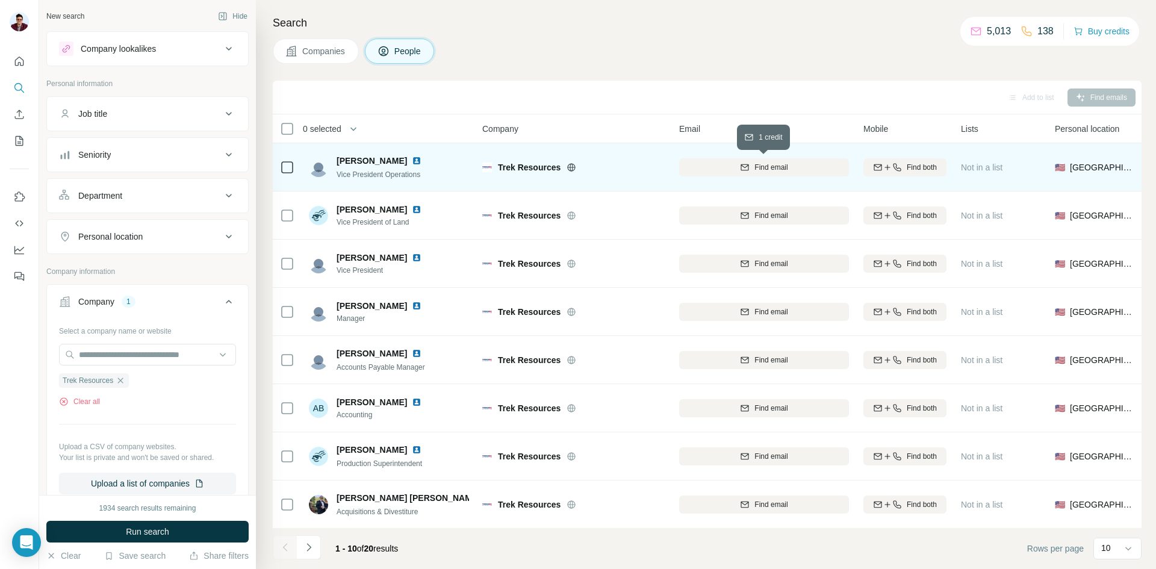
click at [766, 167] on span "Find email" at bounding box center [771, 167] width 33 height 11
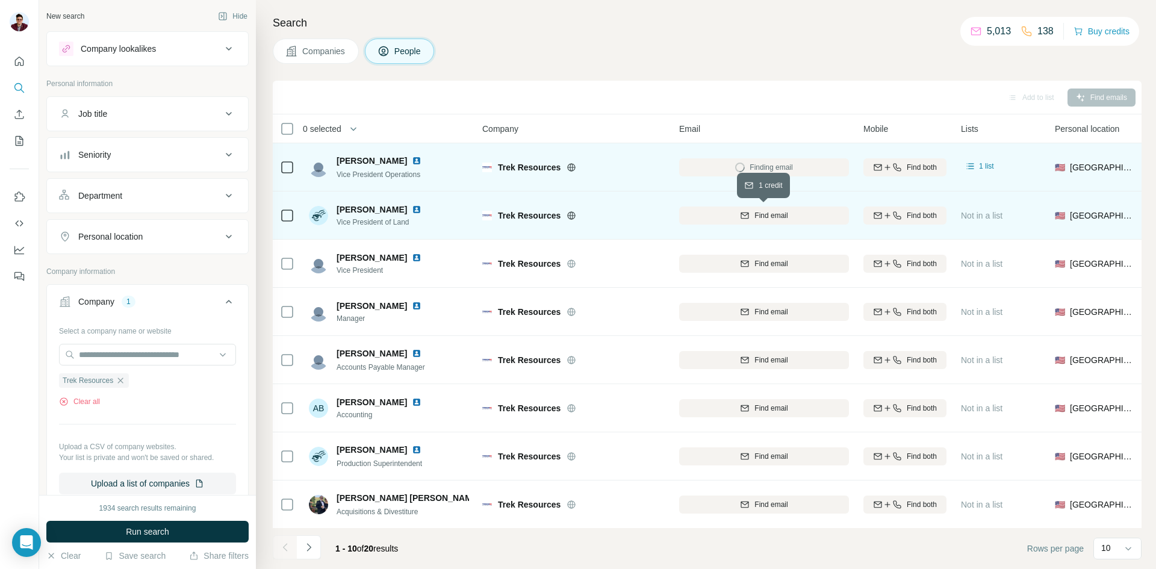
click at [752, 213] on div "Find email" at bounding box center [764, 215] width 170 height 11
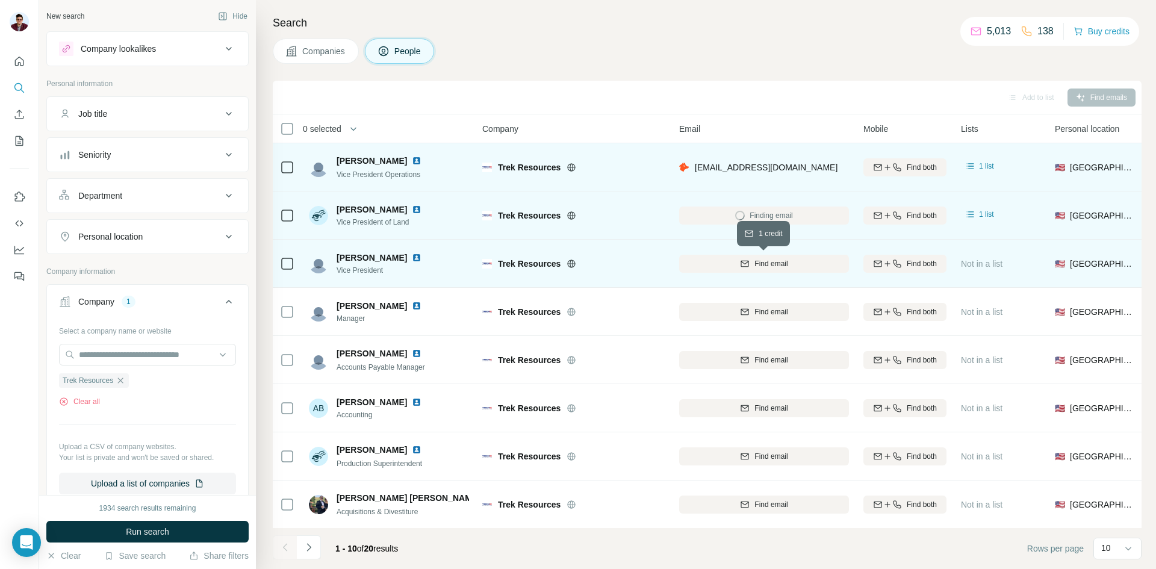
click at [752, 264] on div "Find email" at bounding box center [764, 263] width 170 height 11
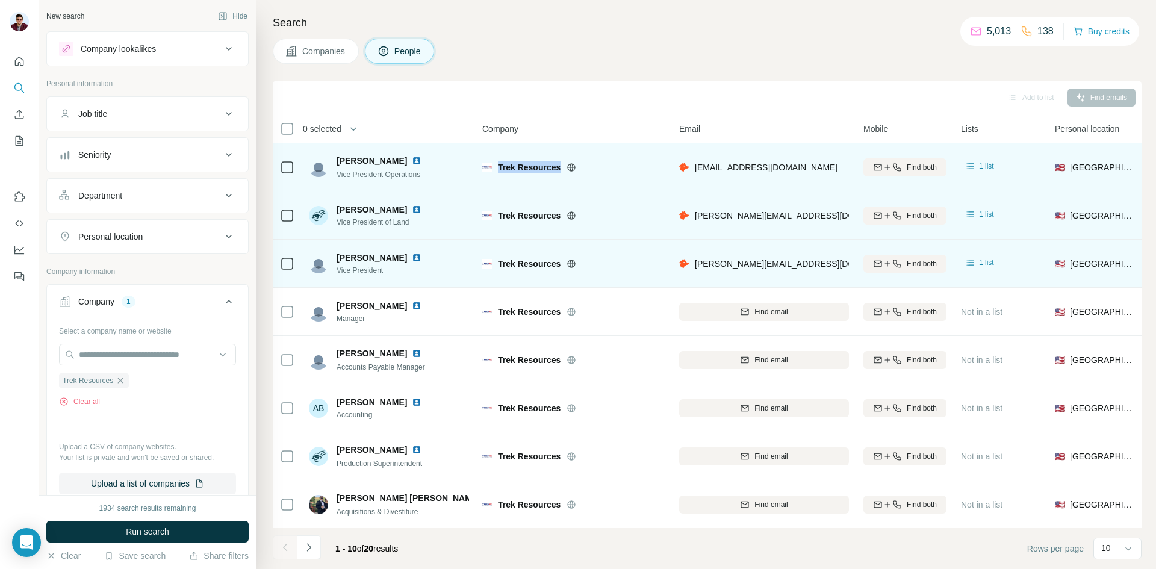
drag, startPoint x: 499, startPoint y: 166, endPoint x: 563, endPoint y: 166, distance: 63.8
click at [563, 166] on div "Trek Resources" at bounding box center [581, 167] width 167 height 12
copy span "Trek Resources"
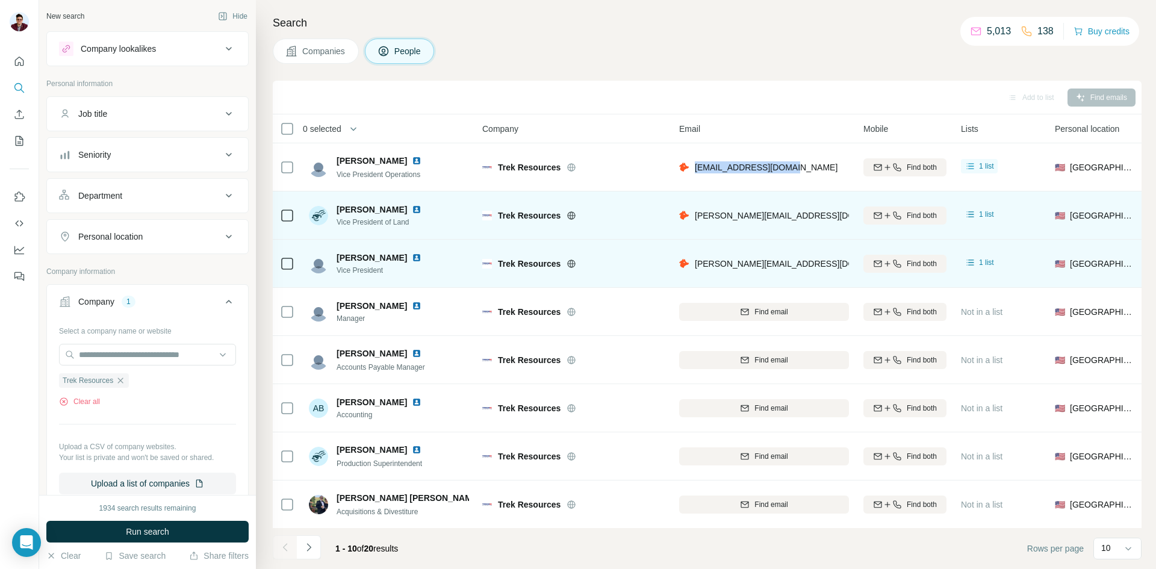
drag, startPoint x: 696, startPoint y: 166, endPoint x: 802, endPoint y: 169, distance: 106.0
click at [802, 169] on div "[EMAIL_ADDRESS][DOMAIN_NAME]" at bounding box center [764, 167] width 170 height 33
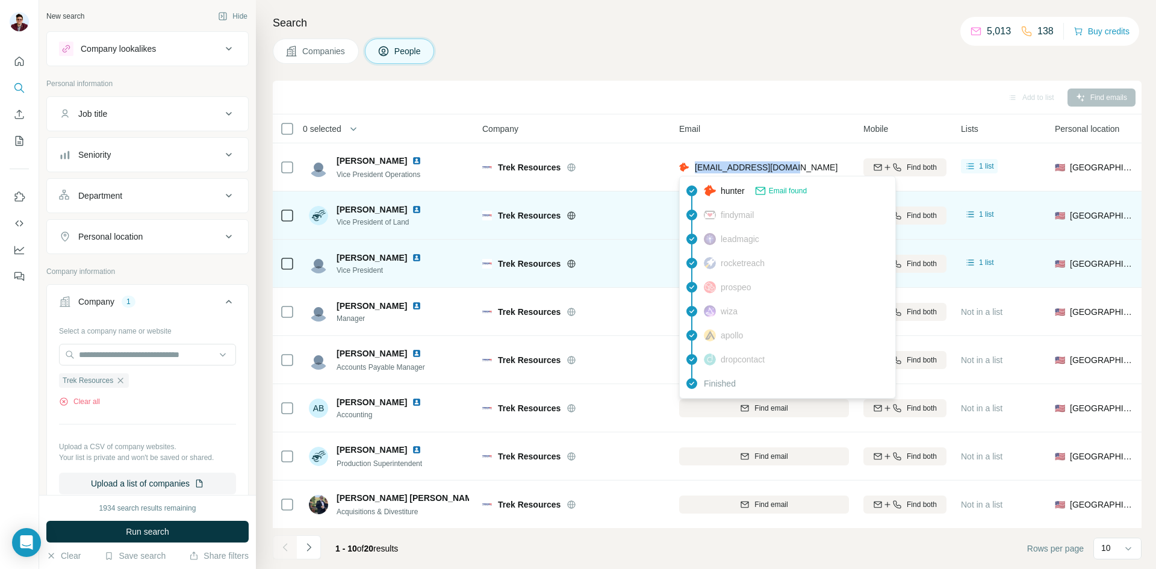
copy span "[EMAIL_ADDRESS][DOMAIN_NAME]"
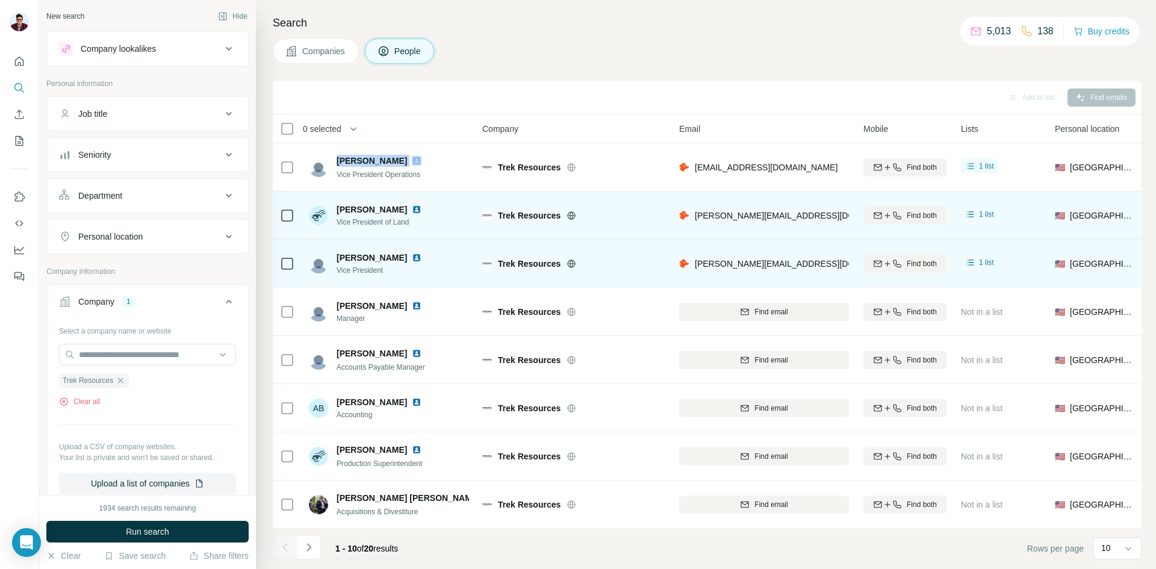
drag, startPoint x: 336, startPoint y: 159, endPoint x: 391, endPoint y: 157, distance: 55.5
click at [391, 157] on div "[PERSON_NAME] Vice President Operations" at bounding box center [372, 167] width 127 height 25
drag, startPoint x: 336, startPoint y: 173, endPoint x: 441, endPoint y: 169, distance: 104.9
click at [441, 169] on div "[PERSON_NAME] Vice President Operations" at bounding box center [389, 167] width 160 height 33
click at [412, 163] on img at bounding box center [417, 161] width 10 height 10
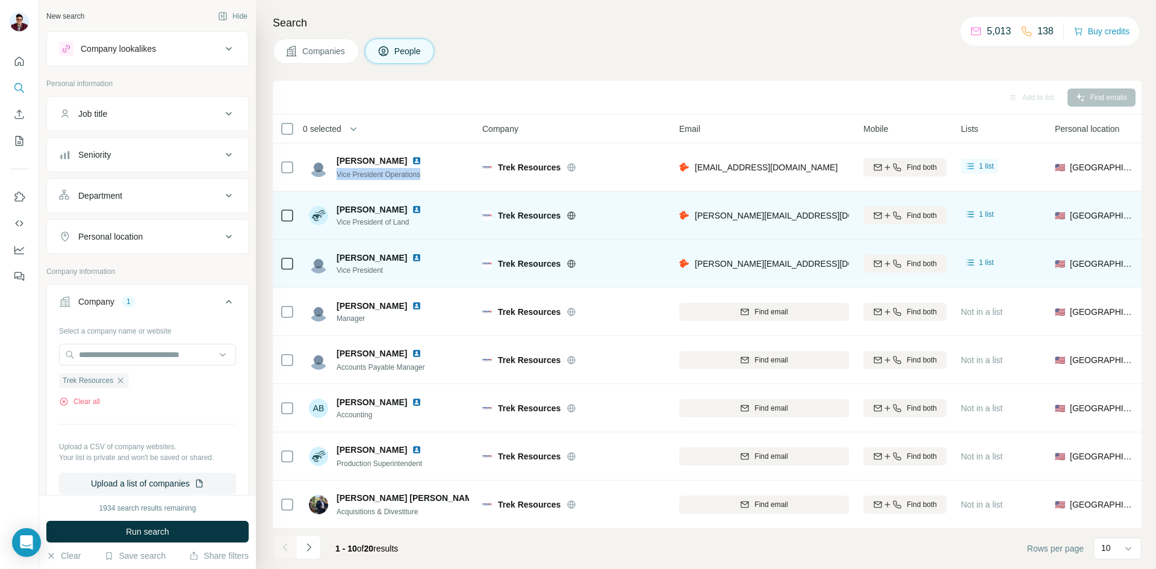
click at [412, 211] on img at bounding box center [417, 210] width 10 height 10
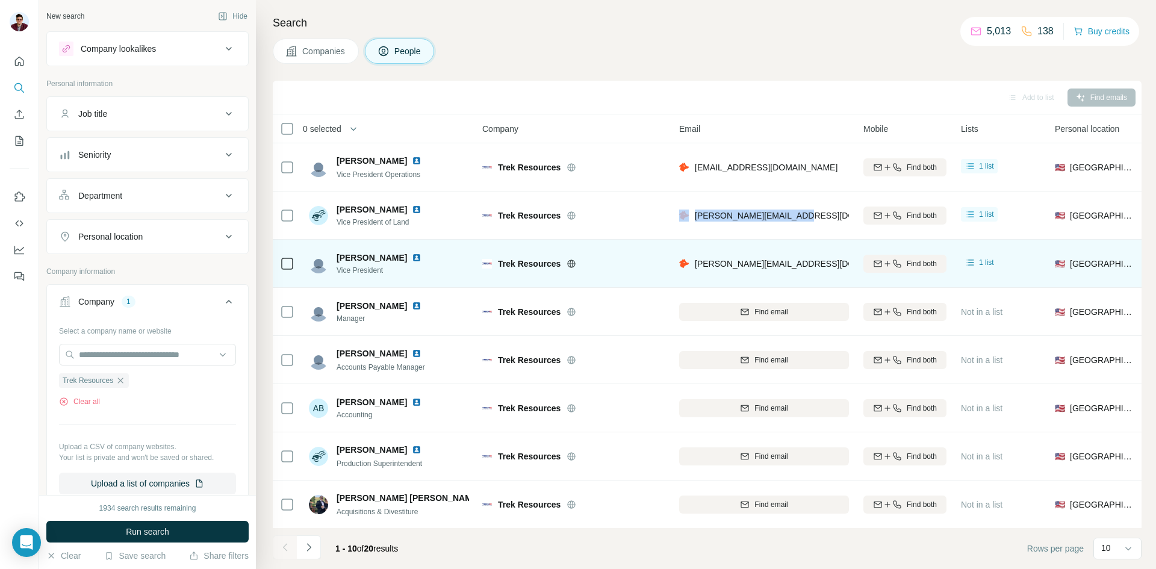
drag, startPoint x: 691, startPoint y: 215, endPoint x: 805, endPoint y: 219, distance: 113.9
click at [805, 219] on div "[PERSON_NAME][EMAIL_ADDRESS][DOMAIN_NAME]" at bounding box center [764, 215] width 170 height 33
drag, startPoint x: 695, startPoint y: 264, endPoint x: 809, endPoint y: 257, distance: 114.1
click at [809, 257] on div "[PERSON_NAME][EMAIL_ADDRESS][DOMAIN_NAME]" at bounding box center [764, 263] width 170 height 33
drag, startPoint x: 340, startPoint y: 255, endPoint x: 404, endPoint y: 261, distance: 64.1
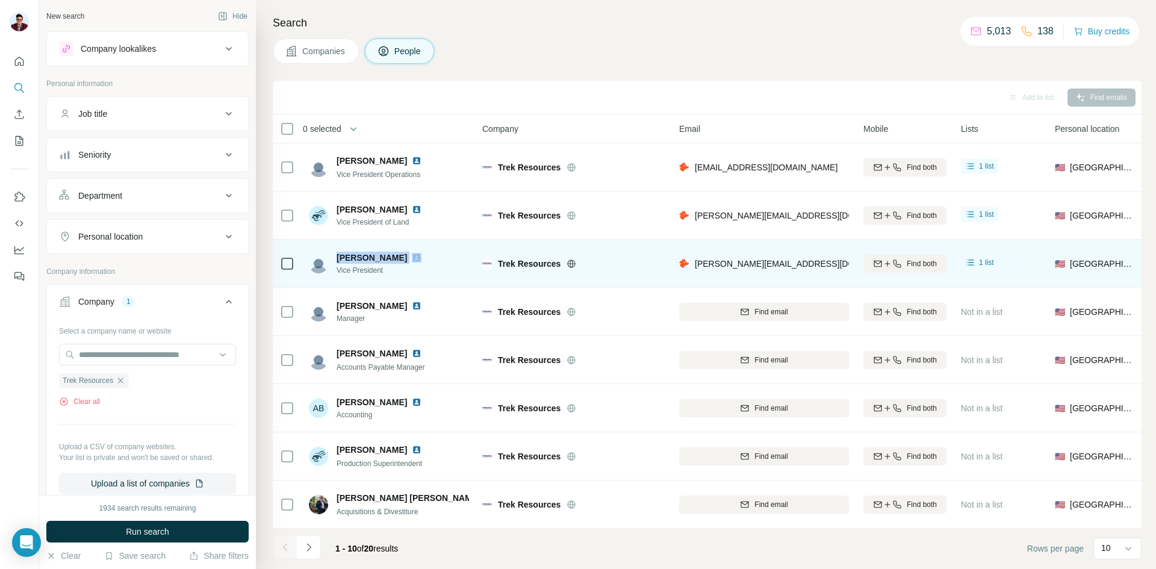
click at [404, 261] on div "[PERSON_NAME] Vice President" at bounding box center [372, 264] width 127 height 24
click at [412, 255] on img at bounding box center [417, 258] width 10 height 10
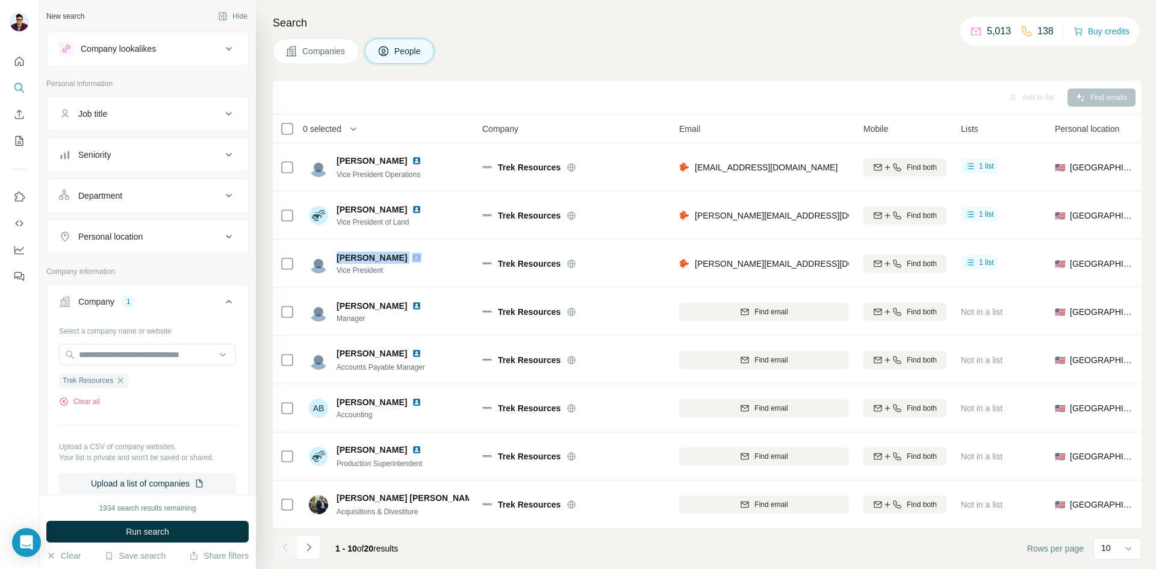
click at [332, 50] on span "Companies" at bounding box center [324, 51] width 44 height 12
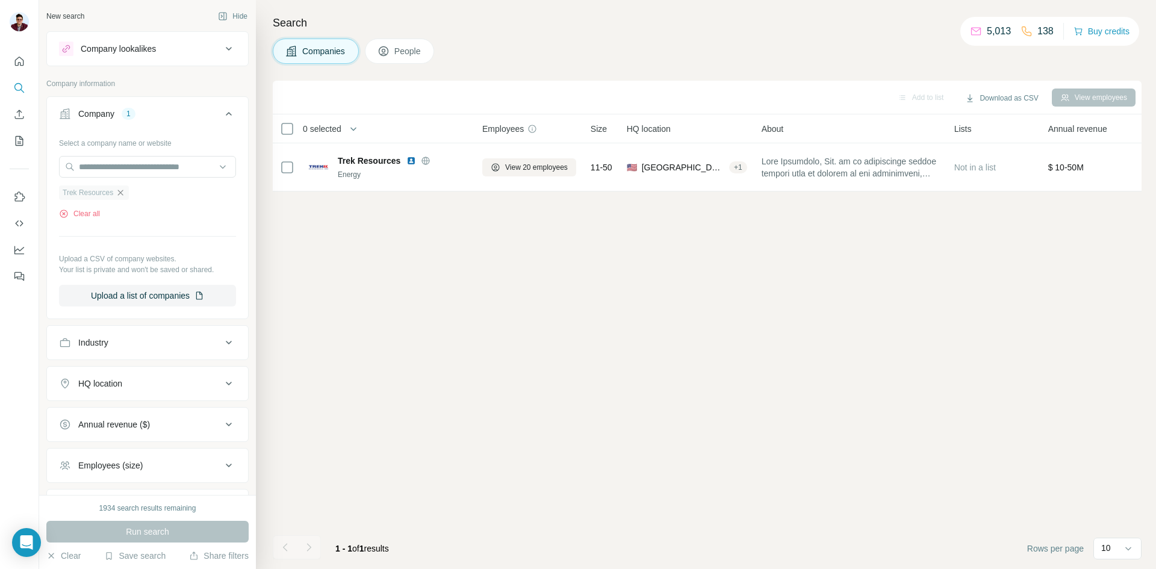
click at [119, 193] on icon "button" at bounding box center [121, 193] width 10 height 10
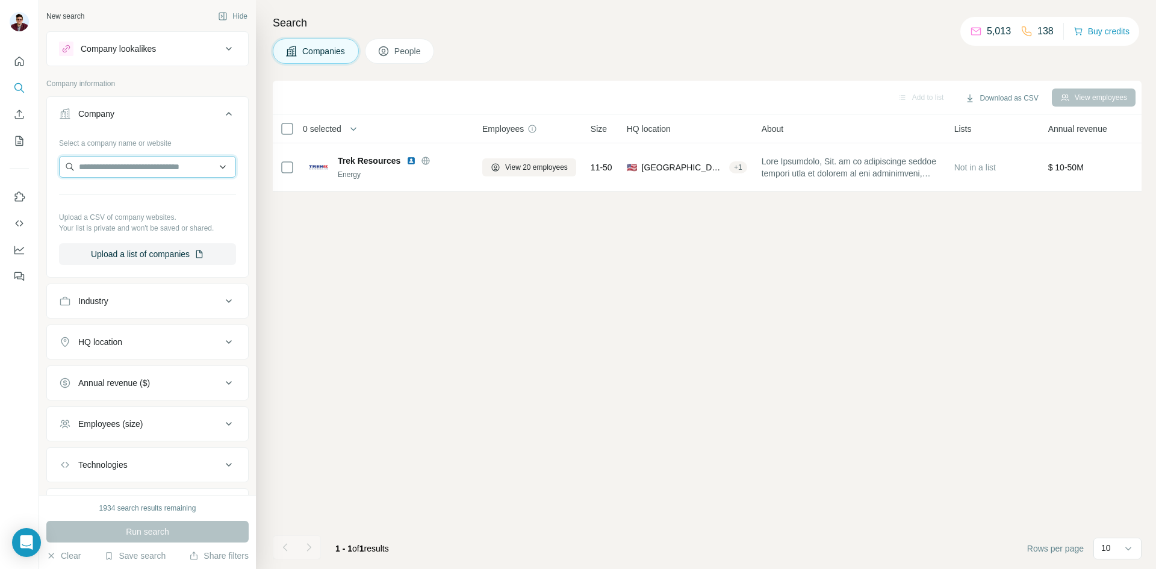
click at [122, 175] on input "text" at bounding box center [147, 167] width 177 height 22
type input "**********"
click at [116, 208] on p "[DOMAIN_NAME]" at bounding box center [122, 205] width 58 height 11
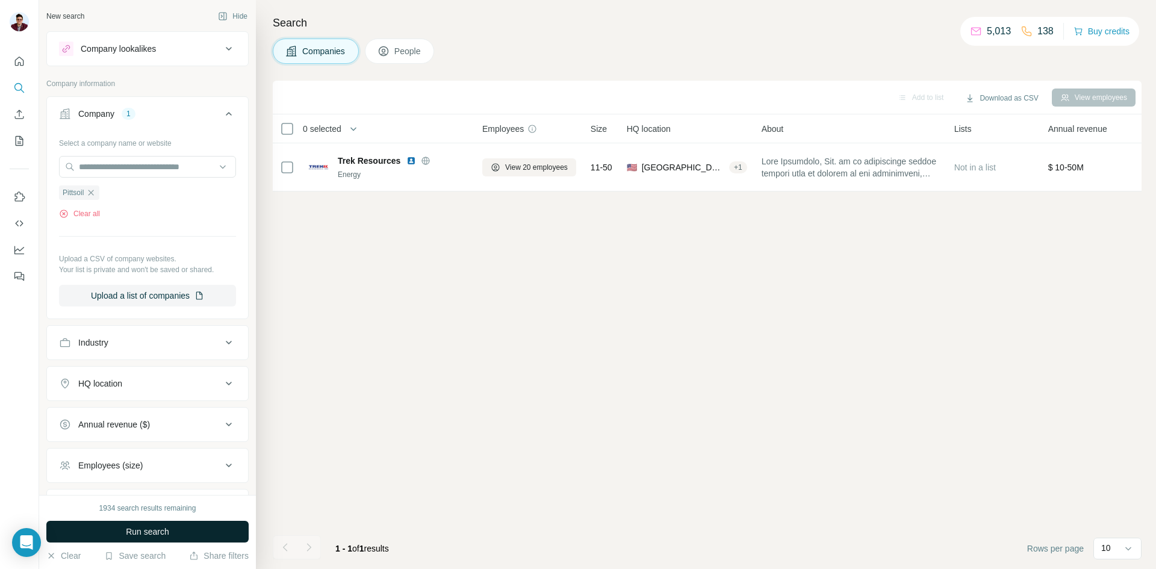
click at [132, 526] on span "Run search" at bounding box center [147, 532] width 43 height 12
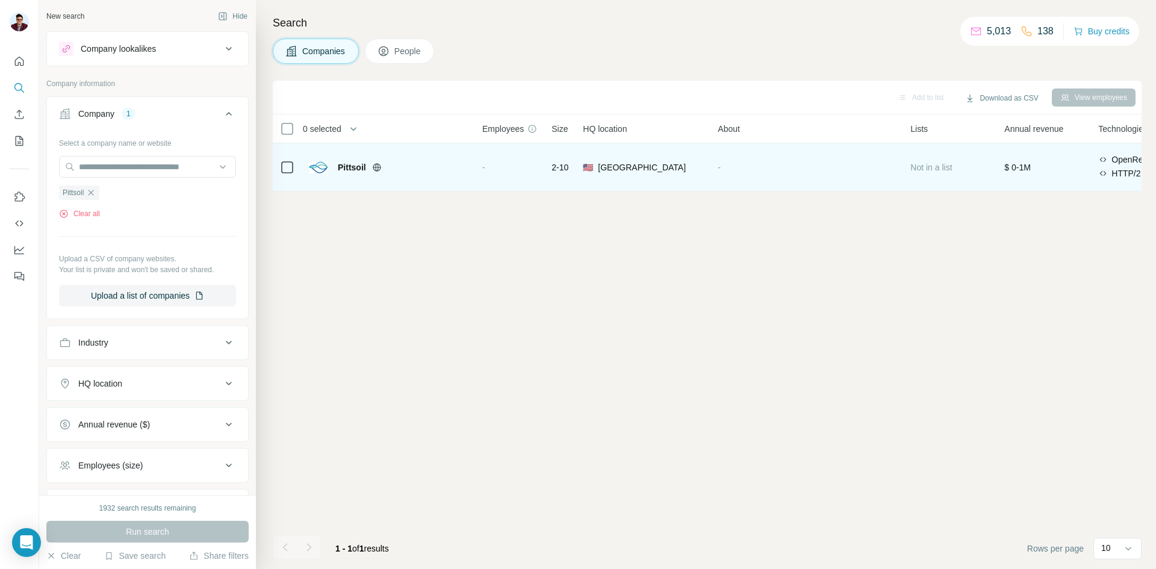
click at [475, 164] on td "-" at bounding box center [509, 167] width 69 height 48
click at [335, 170] on div "Pittsoil" at bounding box center [388, 167] width 159 height 19
click at [631, 179] on div "🇺🇸 [GEOGRAPHIC_DATA]" at bounding box center [643, 167] width 120 height 33
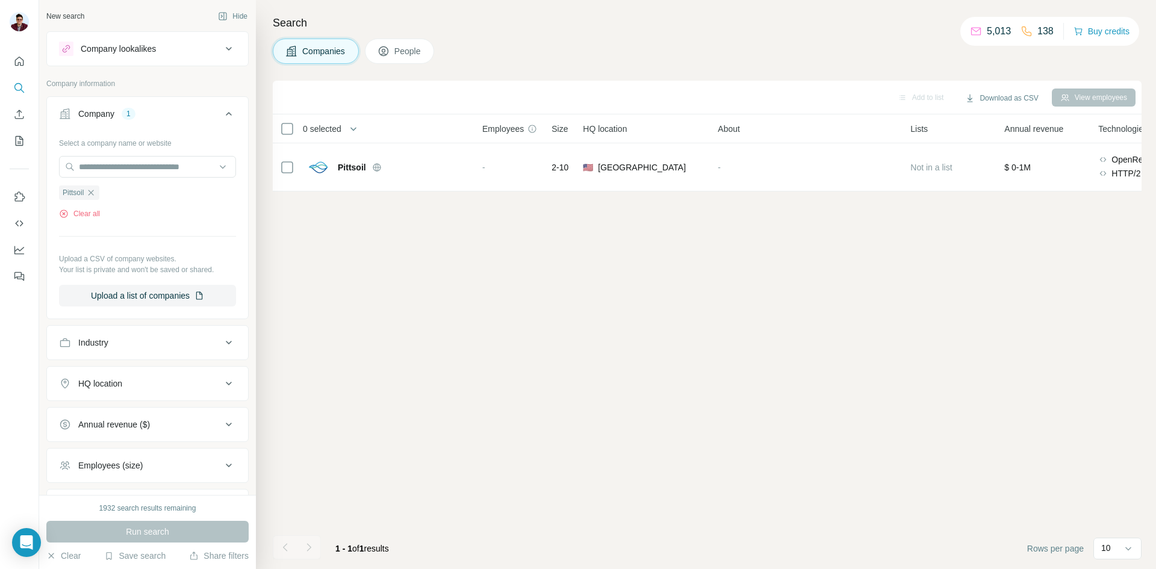
click at [419, 50] on span "People" at bounding box center [408, 51] width 28 height 12
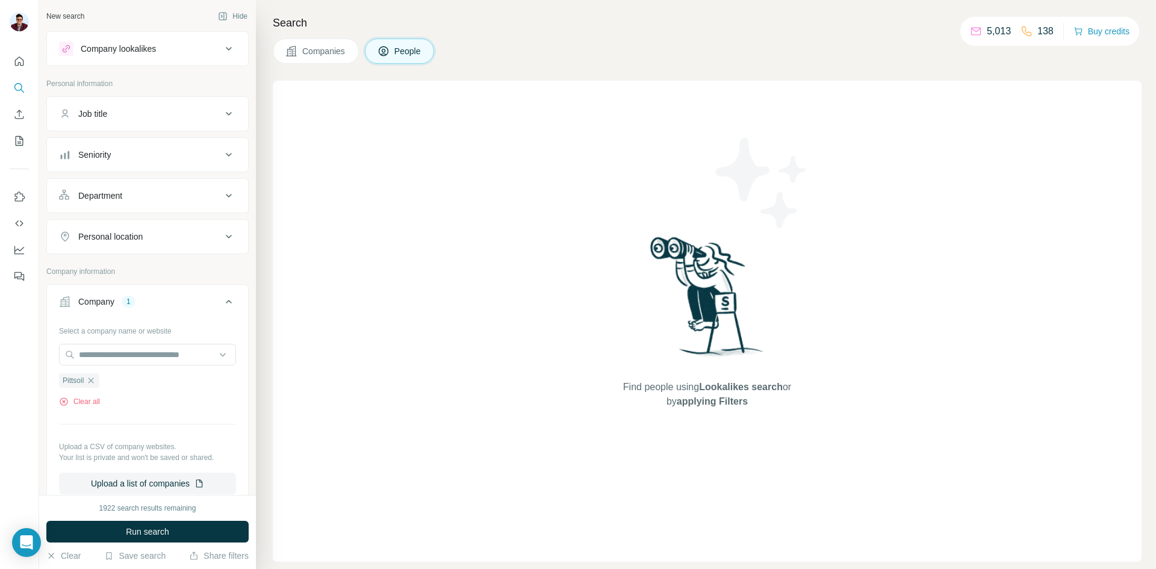
click at [336, 53] on span "Companies" at bounding box center [324, 51] width 44 height 12
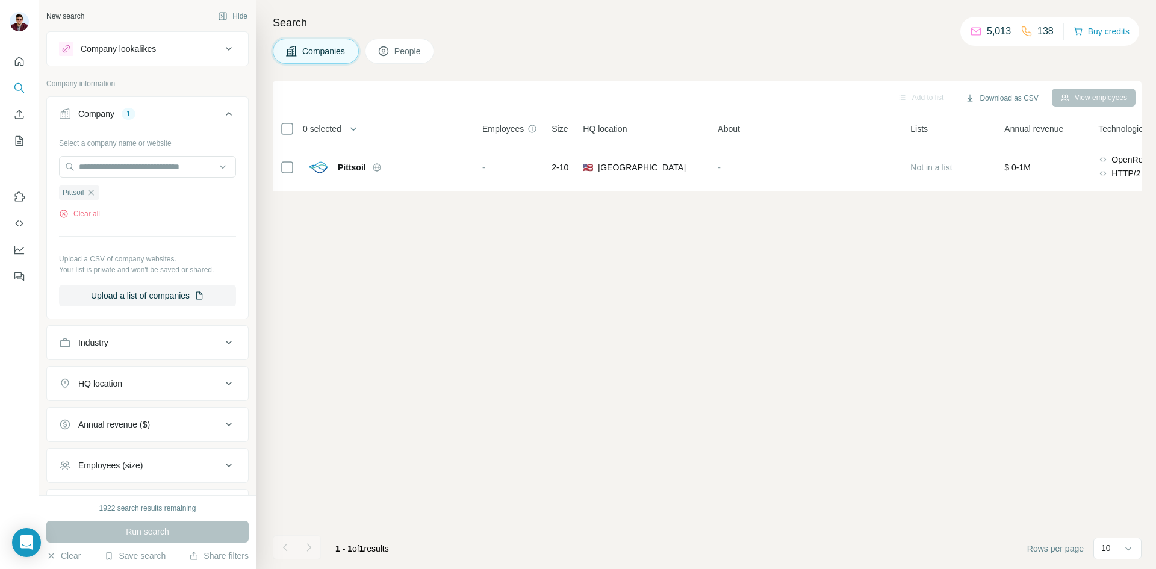
click at [318, 54] on span "Companies" at bounding box center [324, 51] width 44 height 12
click at [77, 214] on button "Clear all" at bounding box center [79, 213] width 41 height 11
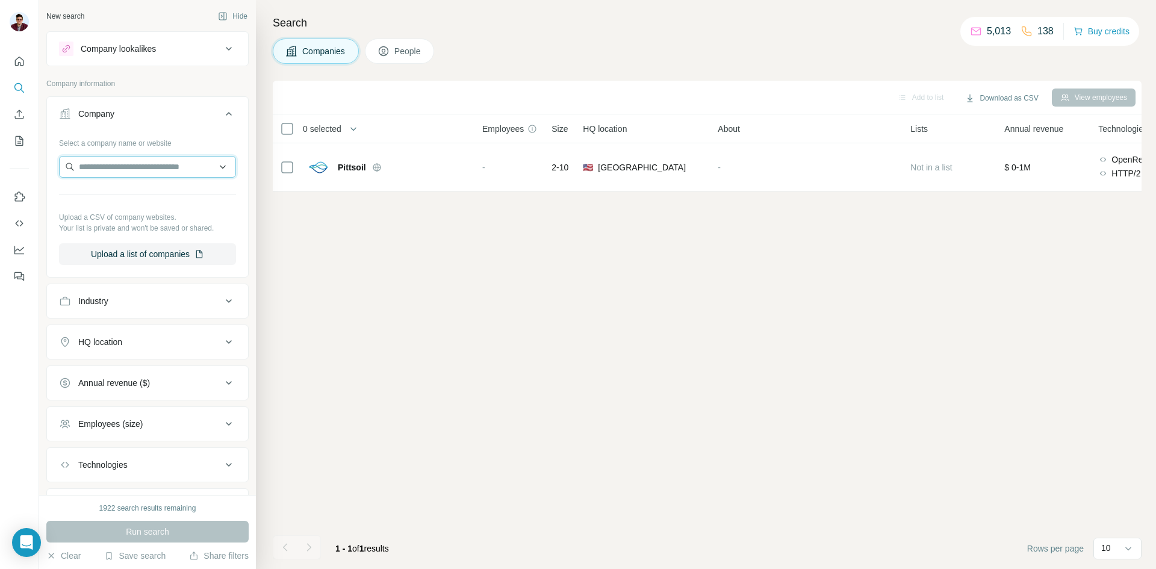
click at [116, 170] on input "text" at bounding box center [147, 167] width 177 height 22
paste input "**********"
type input "**********"
click at [109, 108] on div "Company" at bounding box center [96, 114] width 36 height 12
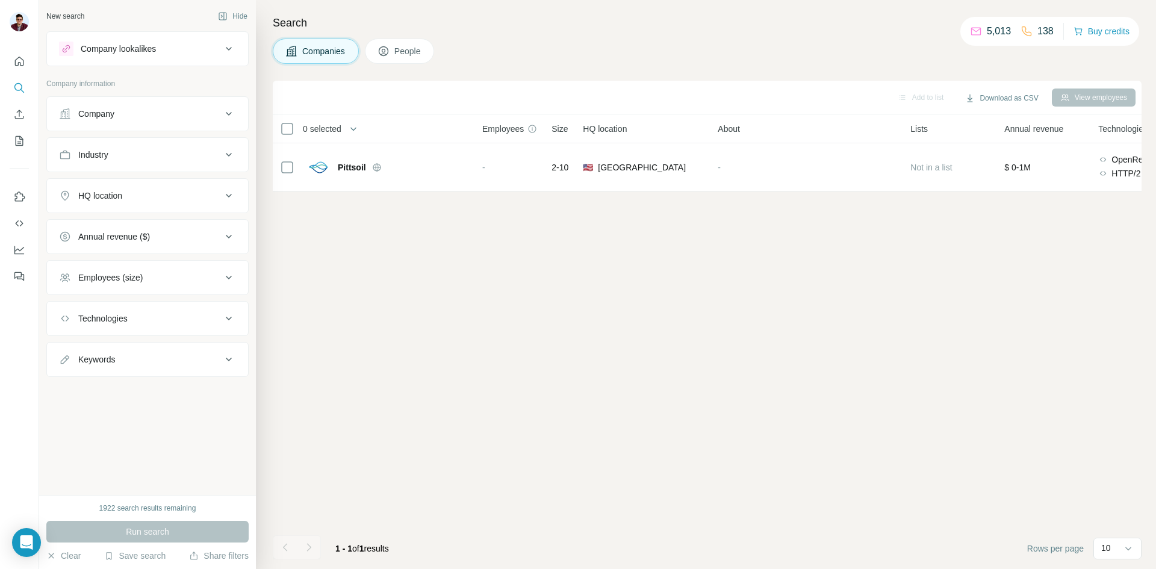
click at [335, 55] on span "Companies" at bounding box center [324, 51] width 44 height 12
click at [123, 120] on button "Company" at bounding box center [147, 113] width 201 height 29
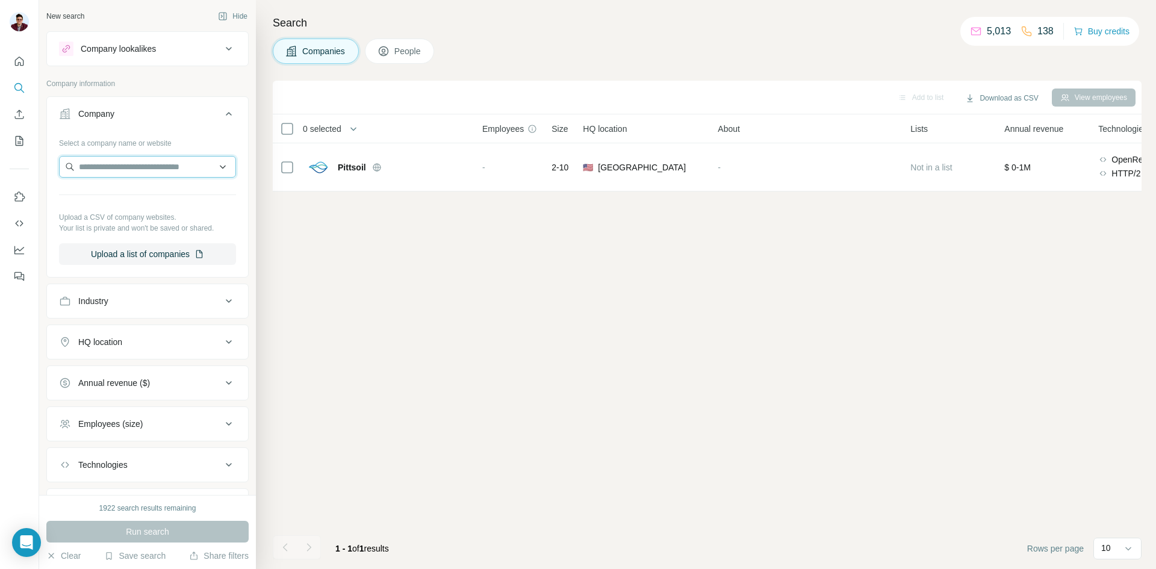
click at [114, 164] on input "text" at bounding box center [147, 167] width 177 height 22
paste input "**********"
type input "**********"
click at [123, 199] on p "Crescent Pass Energy" at bounding box center [135, 194] width 84 height 12
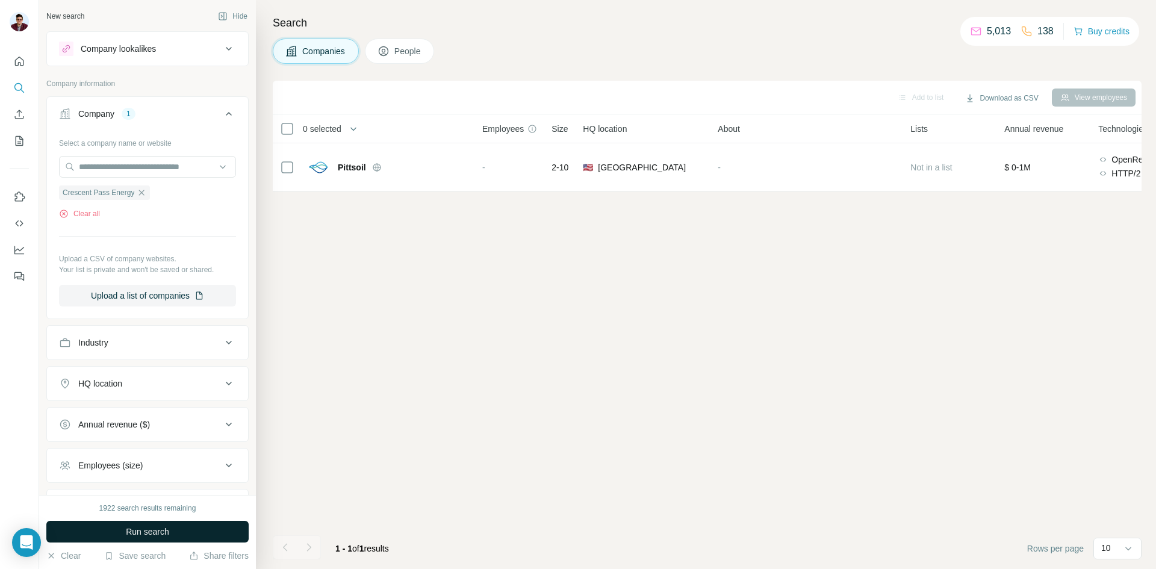
click at [131, 537] on span "Run search" at bounding box center [147, 532] width 43 height 12
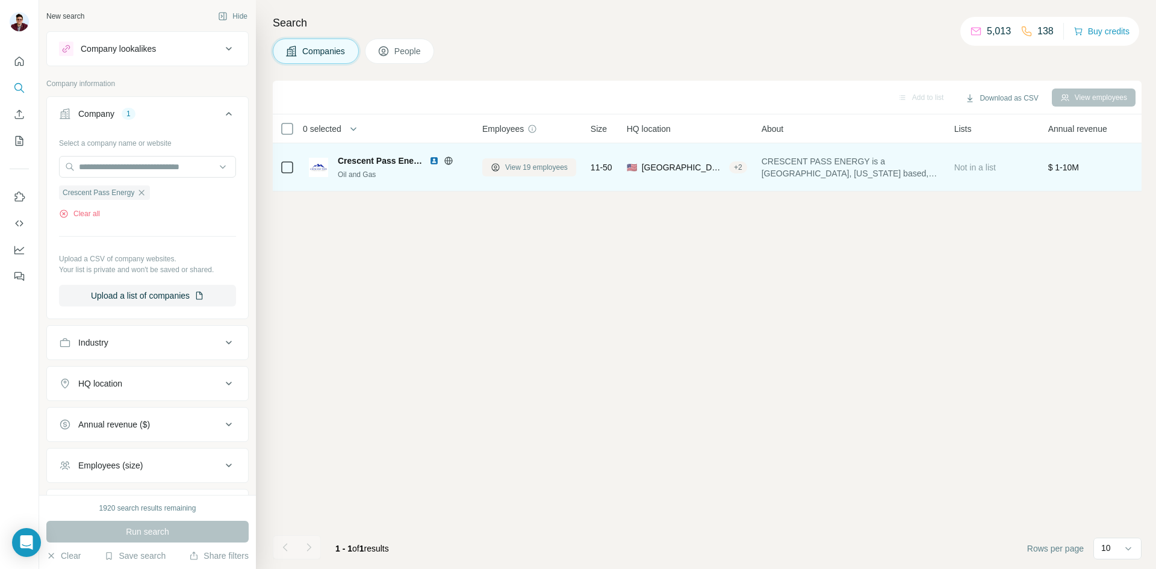
click at [514, 170] on span "View 19 employees" at bounding box center [536, 167] width 63 height 11
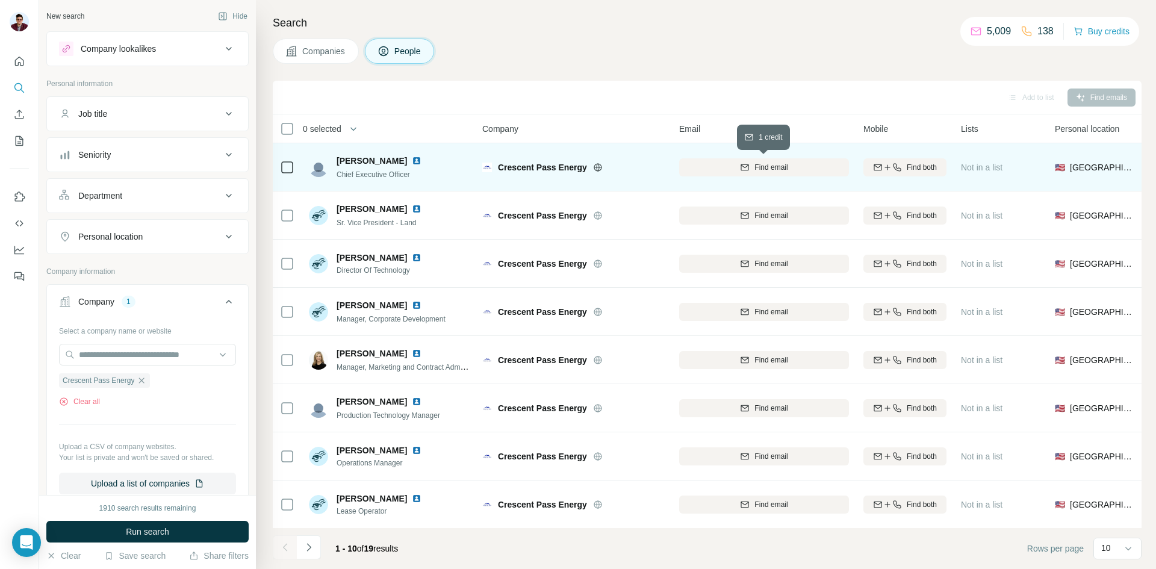
click at [765, 168] on span "Find email" at bounding box center [771, 167] width 33 height 11
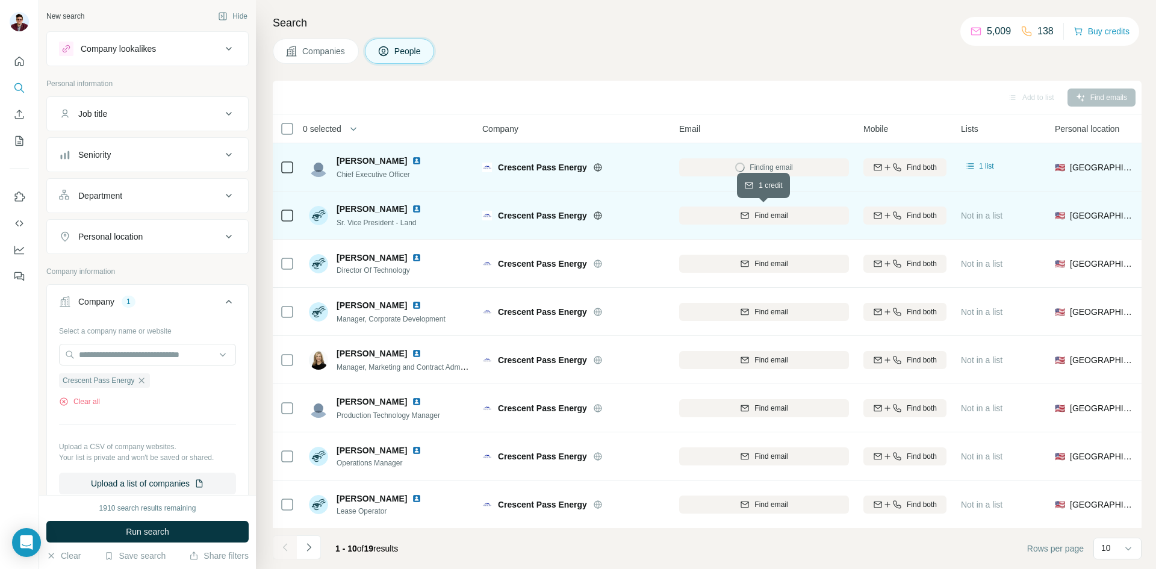
click at [755, 216] on span "Find email" at bounding box center [771, 215] width 33 height 11
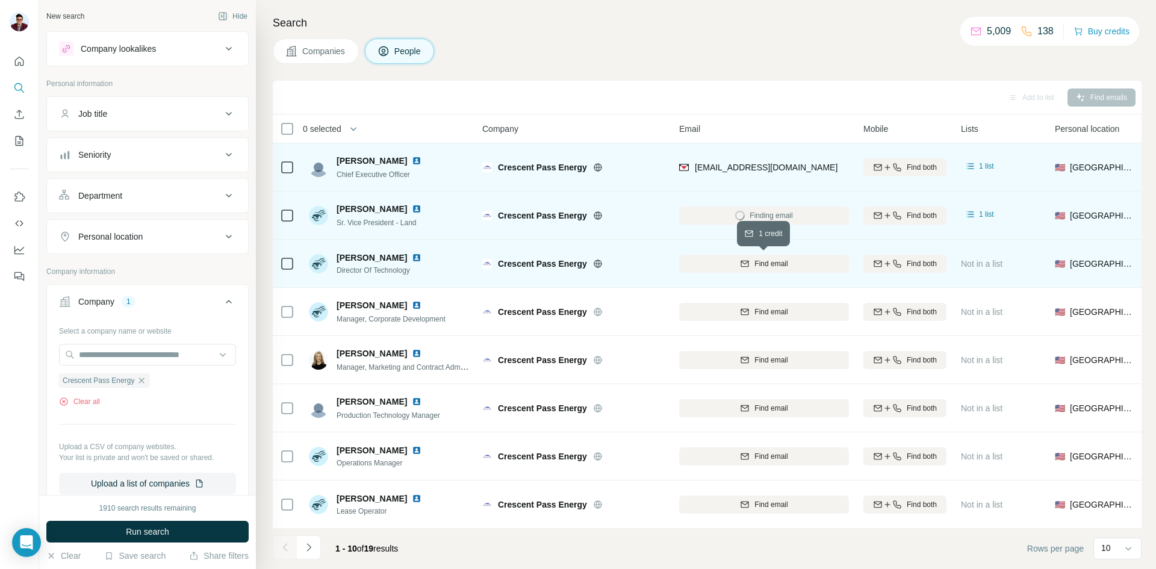
click at [732, 260] on div "Find email" at bounding box center [764, 263] width 170 height 11
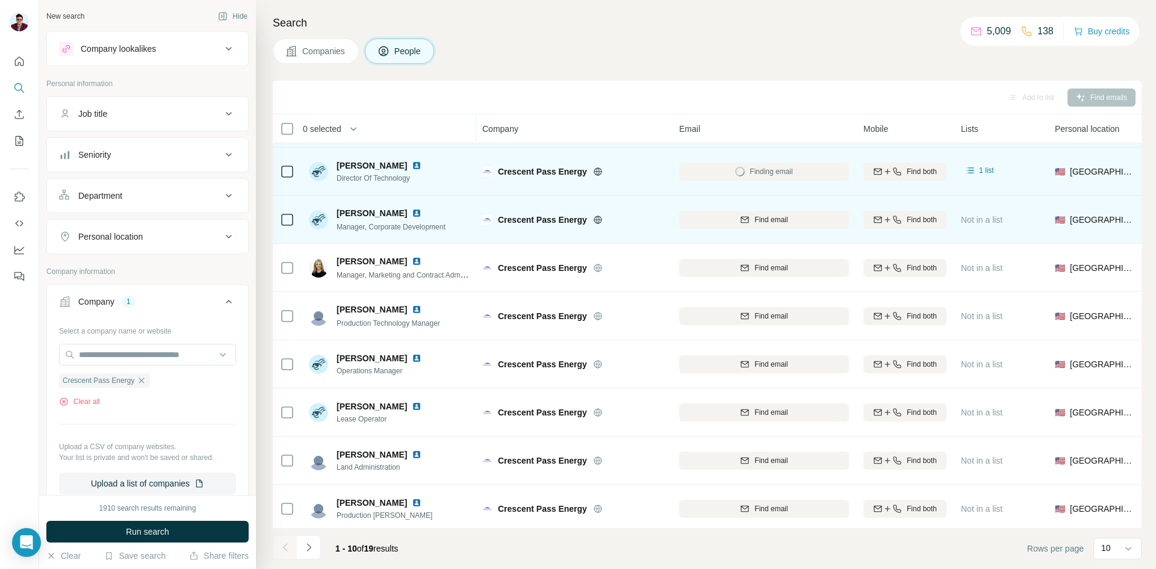
scroll to position [103, 0]
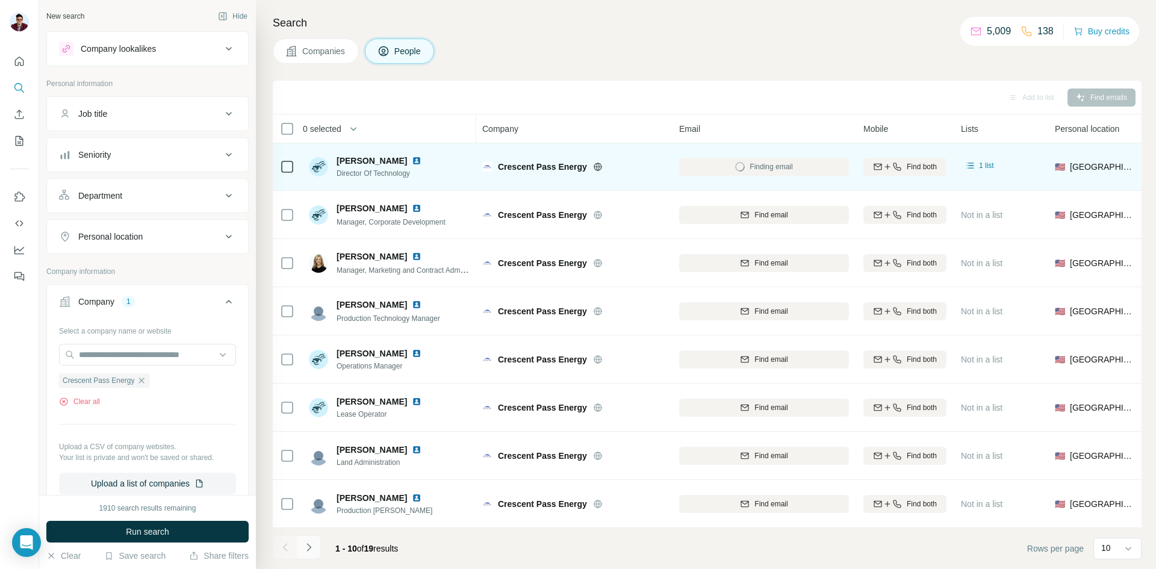
click at [313, 545] on icon "Navigate to next page" at bounding box center [309, 547] width 12 height 12
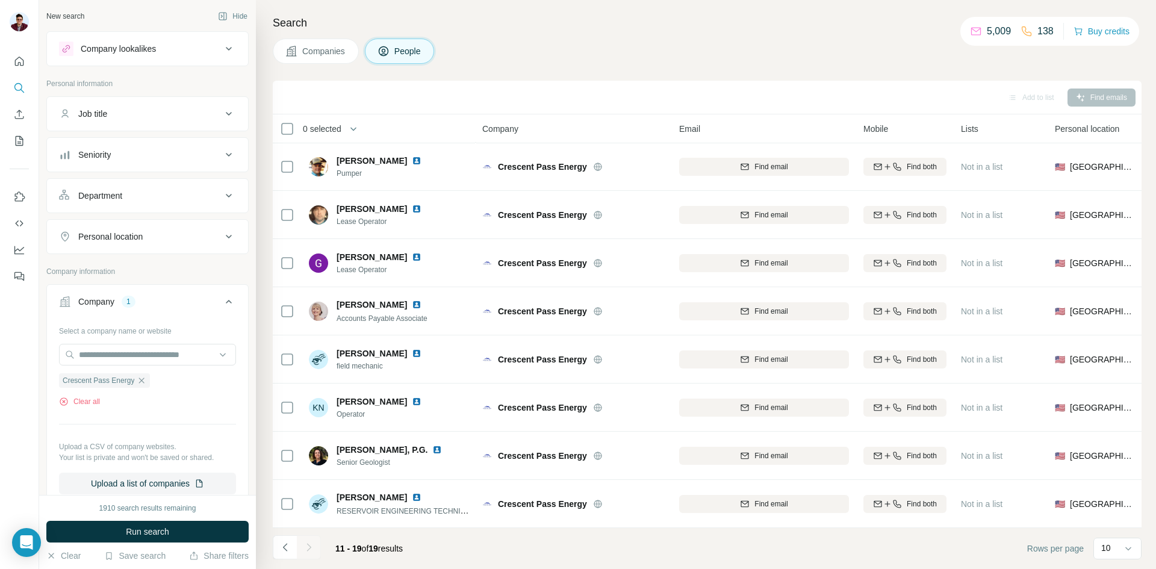
scroll to position [55, 0]
click at [314, 545] on div at bounding box center [309, 547] width 24 height 24
click at [280, 548] on icon "Navigate to previous page" at bounding box center [285, 547] width 12 height 12
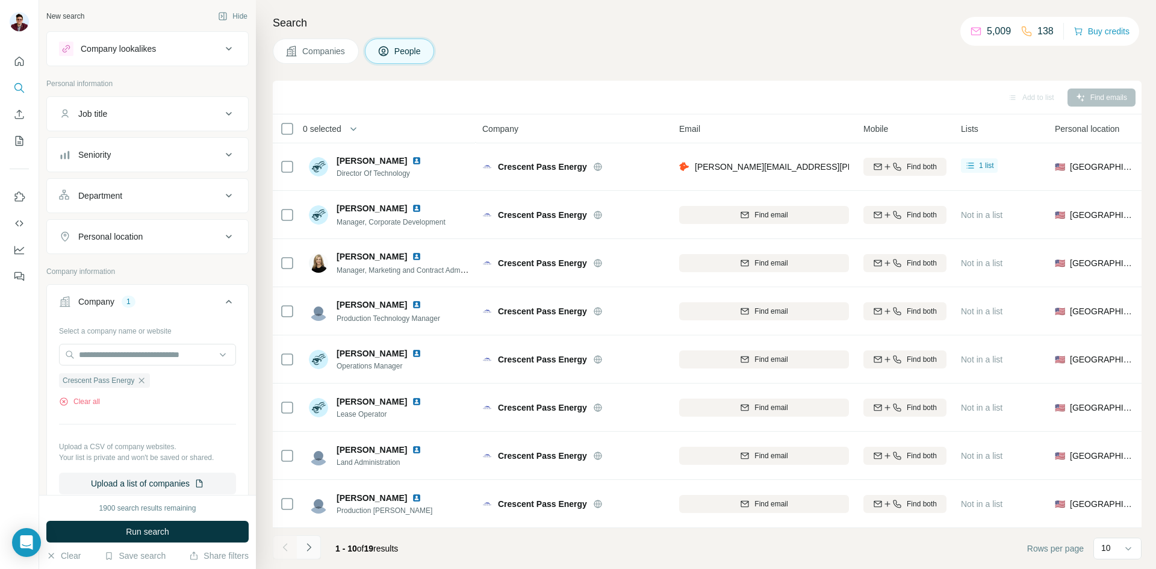
click at [310, 552] on icon "Navigate to next page" at bounding box center [309, 547] width 12 height 12
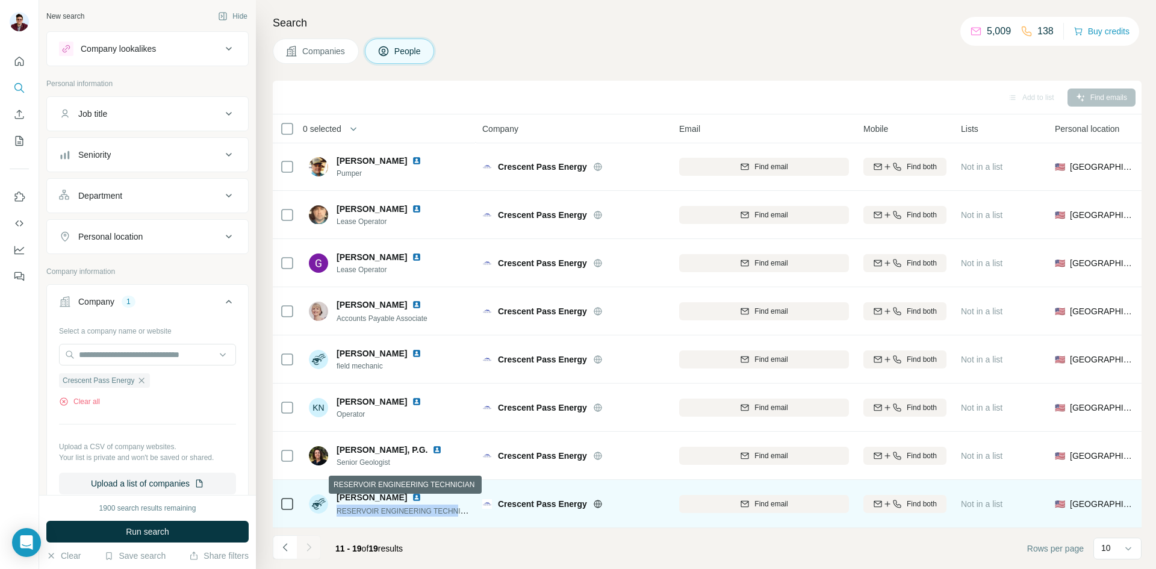
drag, startPoint x: 338, startPoint y: 508, endPoint x: 454, endPoint y: 507, distance: 116.3
click at [454, 507] on span "RESERVOIR ENGINEERING TECHNICIAN" at bounding box center [407, 511] width 141 height 10
click at [781, 499] on span "Find email" at bounding box center [771, 504] width 33 height 11
click at [282, 545] on icon "Navigate to previous page" at bounding box center [285, 547] width 12 height 12
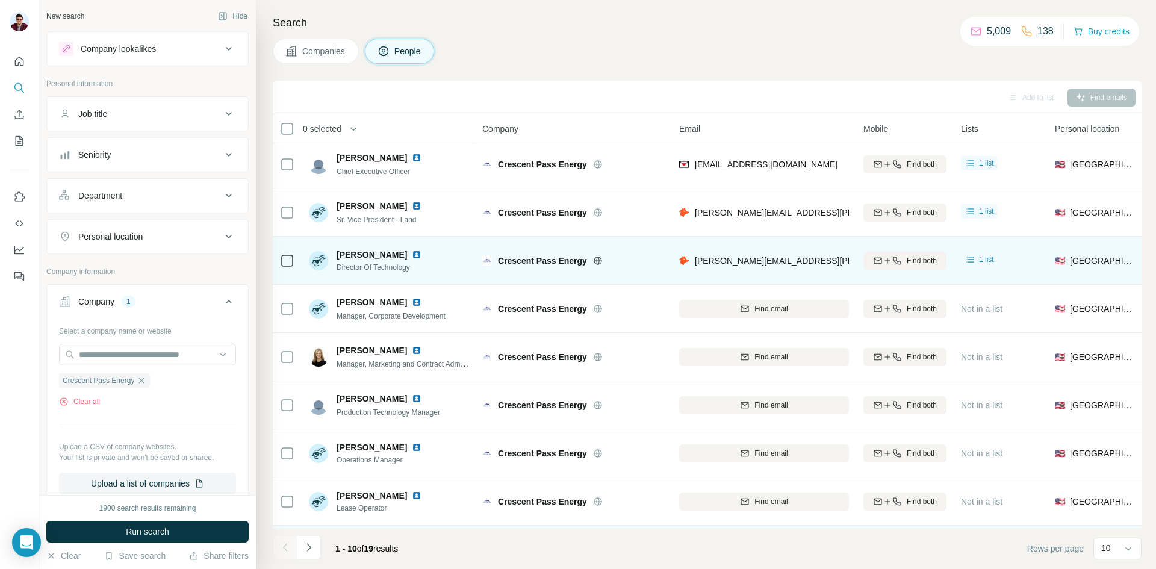
scroll to position [0, 0]
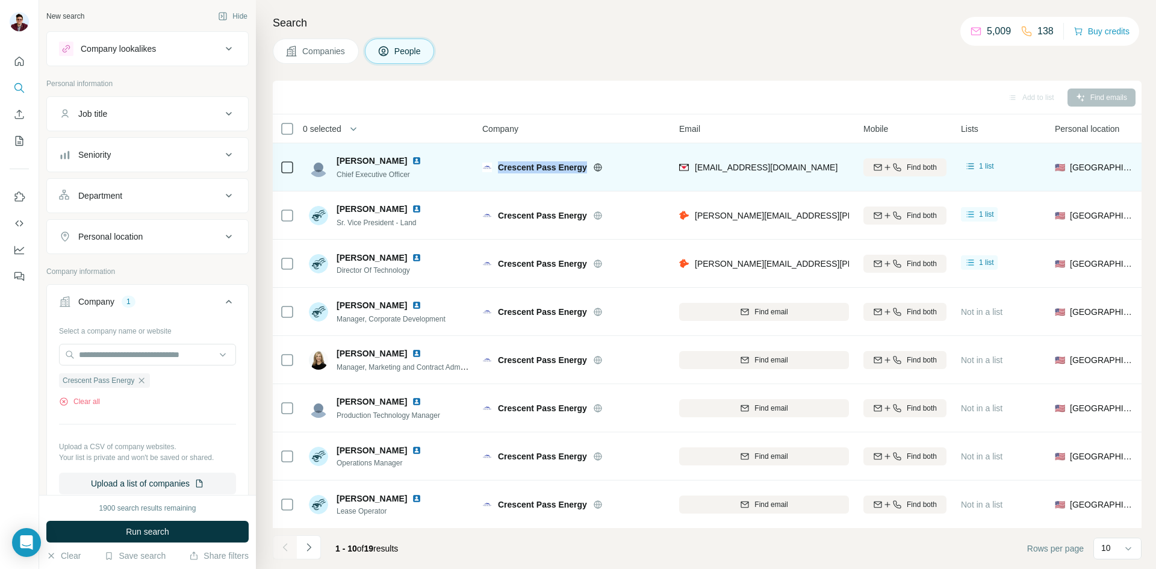
drag, startPoint x: 500, startPoint y: 170, endPoint x: 588, endPoint y: 163, distance: 88.2
click at [588, 163] on div "Crescent Pass Energy" at bounding box center [581, 167] width 167 height 12
drag, startPoint x: 336, startPoint y: 159, endPoint x: 376, endPoint y: 161, distance: 40.4
click at [376, 161] on div "[PERSON_NAME] Chief Executive Officer" at bounding box center [372, 167] width 127 height 25
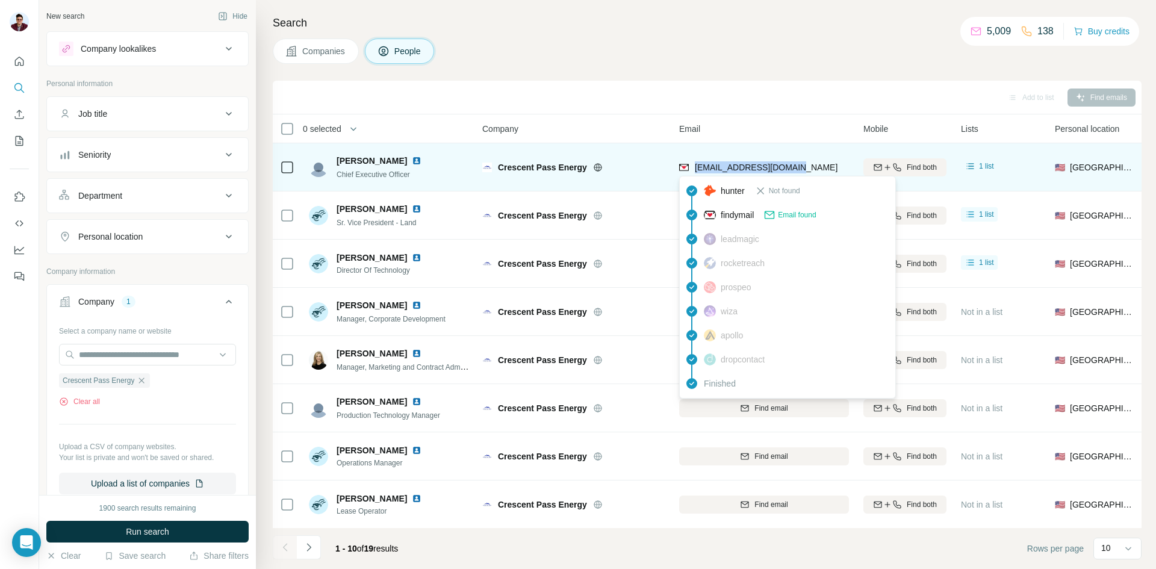
drag, startPoint x: 805, startPoint y: 167, endPoint x: 694, endPoint y: 174, distance: 111.1
click at [694, 174] on div "[EMAIL_ADDRESS][DOMAIN_NAME]" at bounding box center [764, 167] width 170 height 33
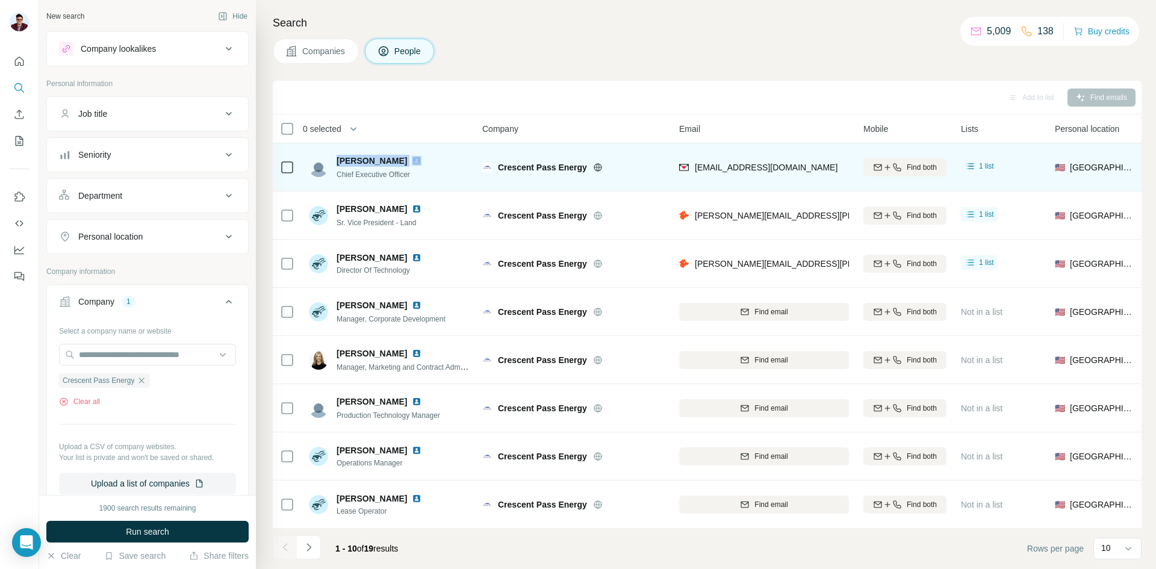
drag, startPoint x: 333, startPoint y: 160, endPoint x: 379, endPoint y: 158, distance: 45.8
click at [379, 158] on div "[PERSON_NAME] Chief Executive Officer" at bounding box center [372, 167] width 127 height 25
click at [412, 160] on img at bounding box center [417, 161] width 10 height 10
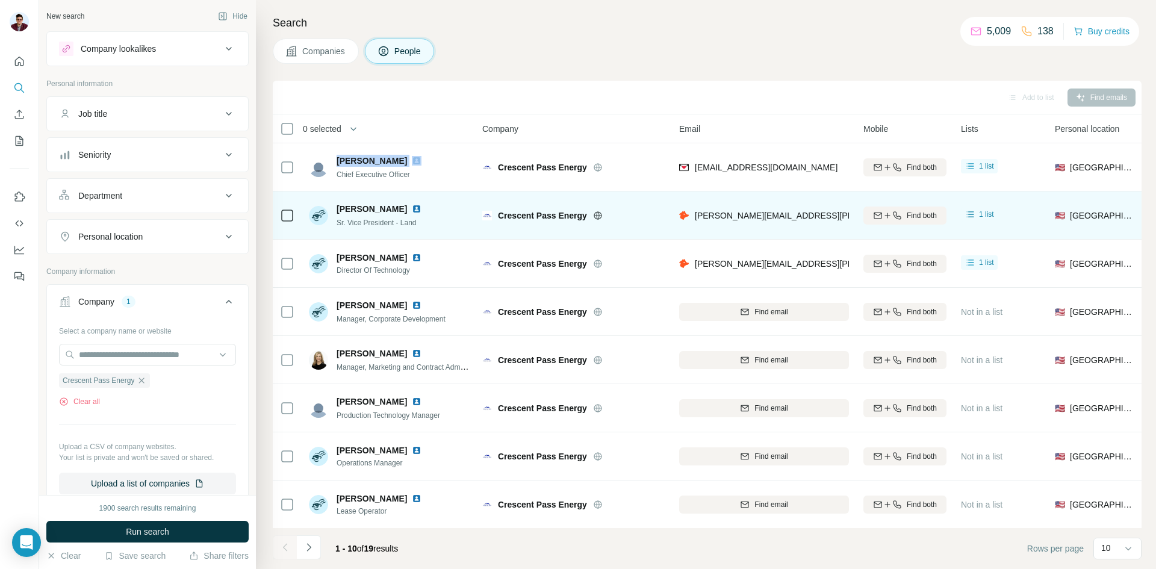
drag, startPoint x: 338, startPoint y: 207, endPoint x: 403, endPoint y: 205, distance: 65.1
click at [403, 205] on div "[PERSON_NAME]" at bounding box center [386, 209] width 99 height 12
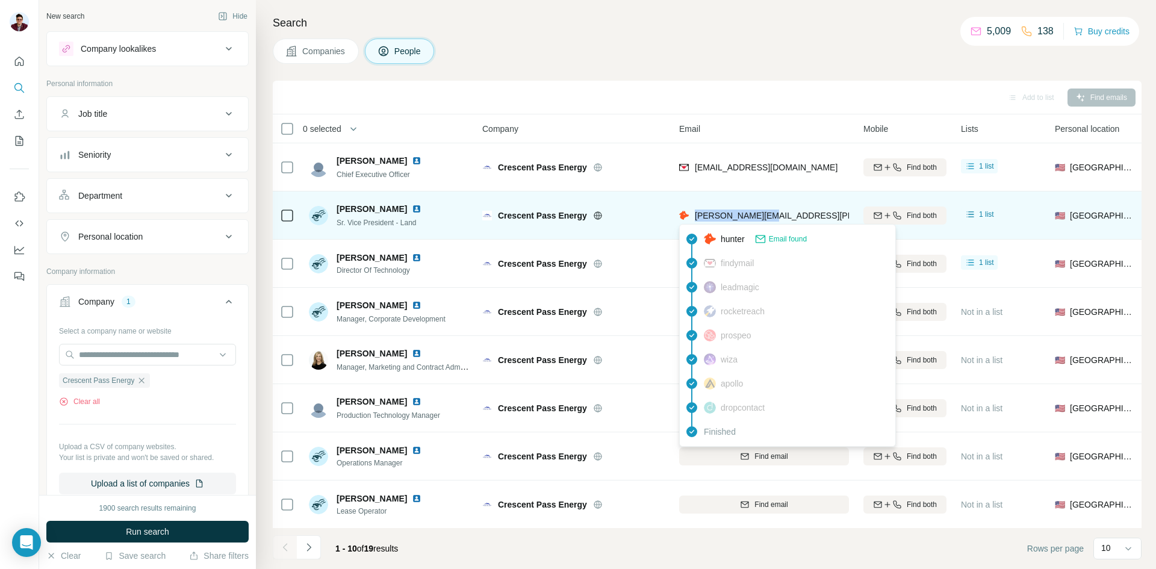
drag, startPoint x: 693, startPoint y: 216, endPoint x: 761, endPoint y: 218, distance: 68.1
click at [761, 218] on div "[PERSON_NAME][EMAIL_ADDRESS][PERSON_NAME][DOMAIN_NAME]" at bounding box center [823, 216] width 288 height 12
click at [412, 207] on img at bounding box center [417, 209] width 10 height 10
click at [800, 210] on span "[PERSON_NAME][EMAIL_ADDRESS][PERSON_NAME][DOMAIN_NAME]" at bounding box center [831, 216] width 272 height 12
drag, startPoint x: 837, startPoint y: 214, endPoint x: 693, endPoint y: 216, distance: 143.4
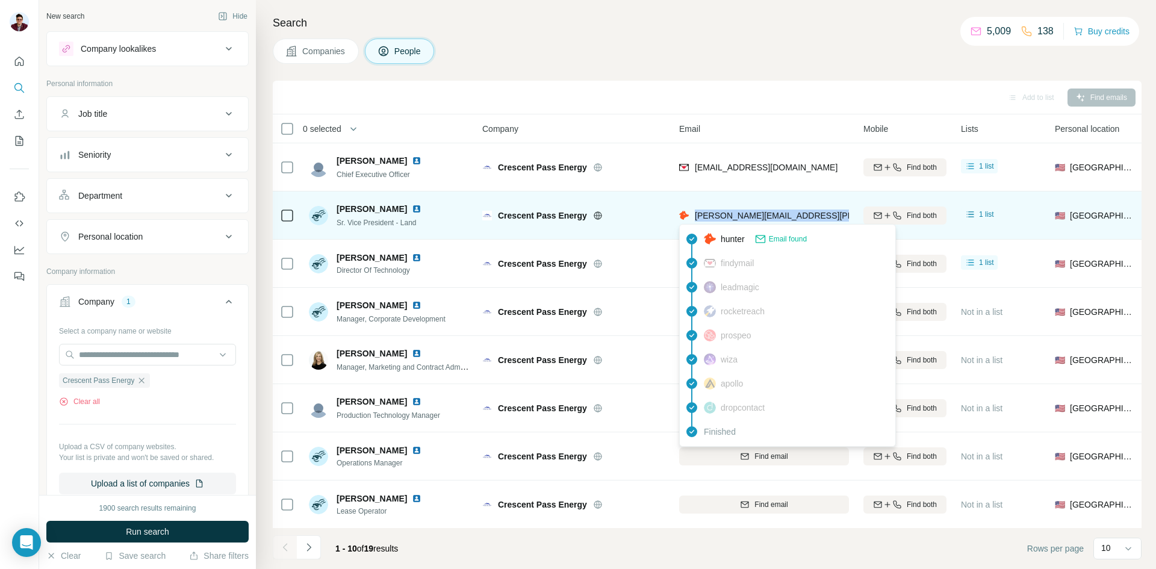
click at [693, 216] on div "[PERSON_NAME][EMAIL_ADDRESS][PERSON_NAME][DOMAIN_NAME]" at bounding box center [823, 216] width 288 height 12
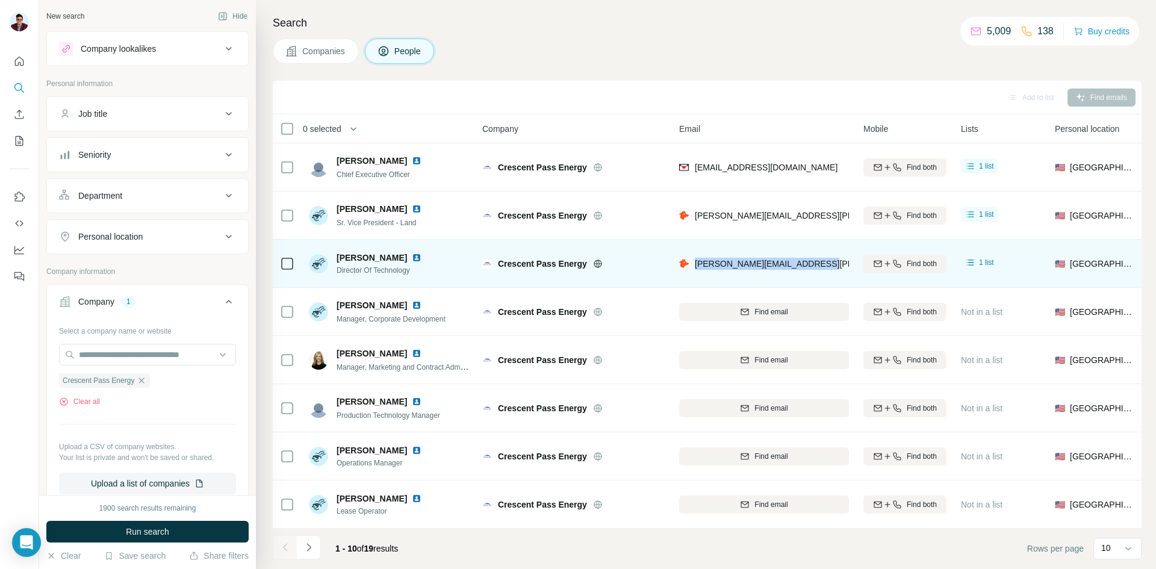
drag, startPoint x: 693, startPoint y: 264, endPoint x: 821, endPoint y: 267, distance: 128.3
click at [821, 267] on div "[PERSON_NAME][EMAIL_ADDRESS][PERSON_NAME][DOMAIN_NAME]" at bounding box center [764, 263] width 170 height 33
click at [412, 261] on img at bounding box center [417, 258] width 10 height 10
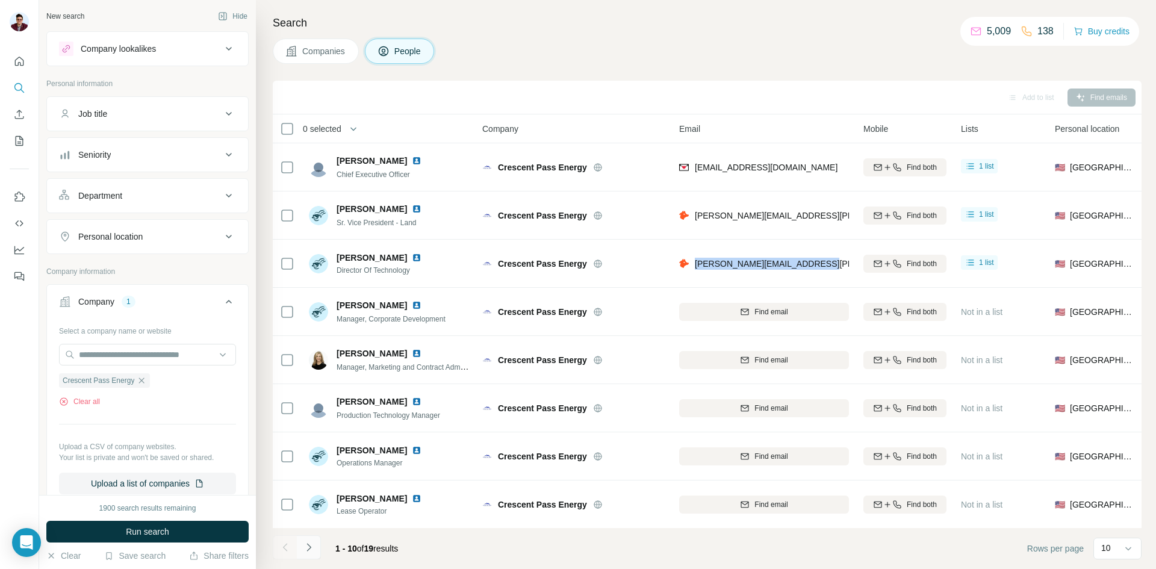
click at [310, 552] on icon "Navigate to next page" at bounding box center [309, 547] width 12 height 12
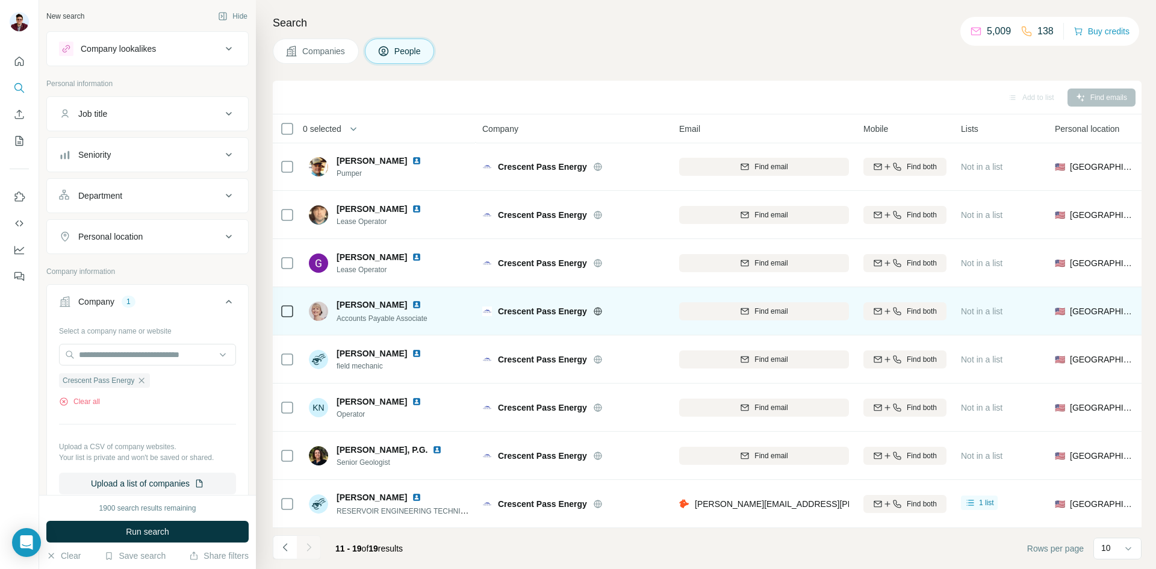
scroll to position [55, 0]
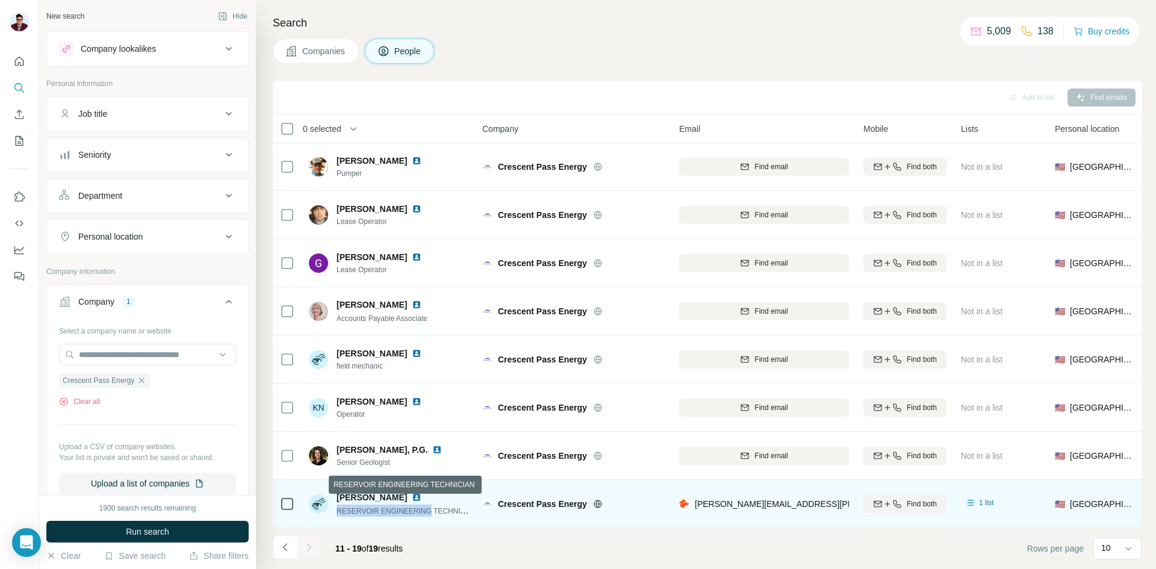
drag, startPoint x: 335, startPoint y: 505, endPoint x: 424, endPoint y: 504, distance: 88.5
click at [424, 504] on div "[PERSON_NAME] RESERVOIR ENGINEERING TECHNICIAN" at bounding box center [389, 503] width 160 height 25
click at [412, 493] on img at bounding box center [417, 498] width 10 height 10
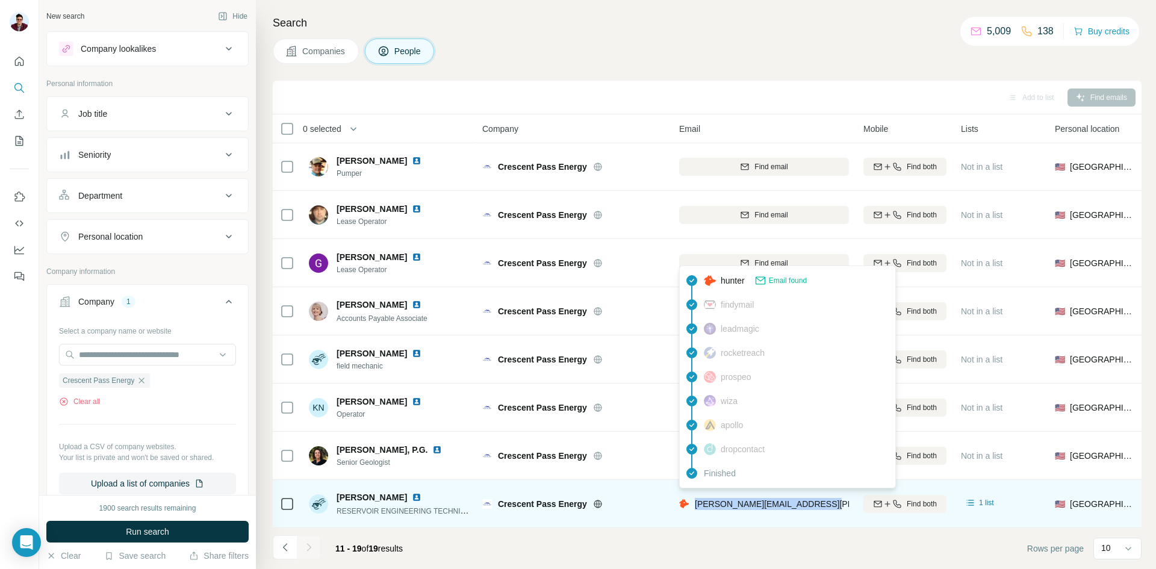
drag, startPoint x: 696, startPoint y: 503, endPoint x: 826, endPoint y: 505, distance: 129.5
click at [826, 505] on div "[PERSON_NAME][EMAIL_ADDRESS][PERSON_NAME][DOMAIN_NAME]" at bounding box center [764, 503] width 170 height 33
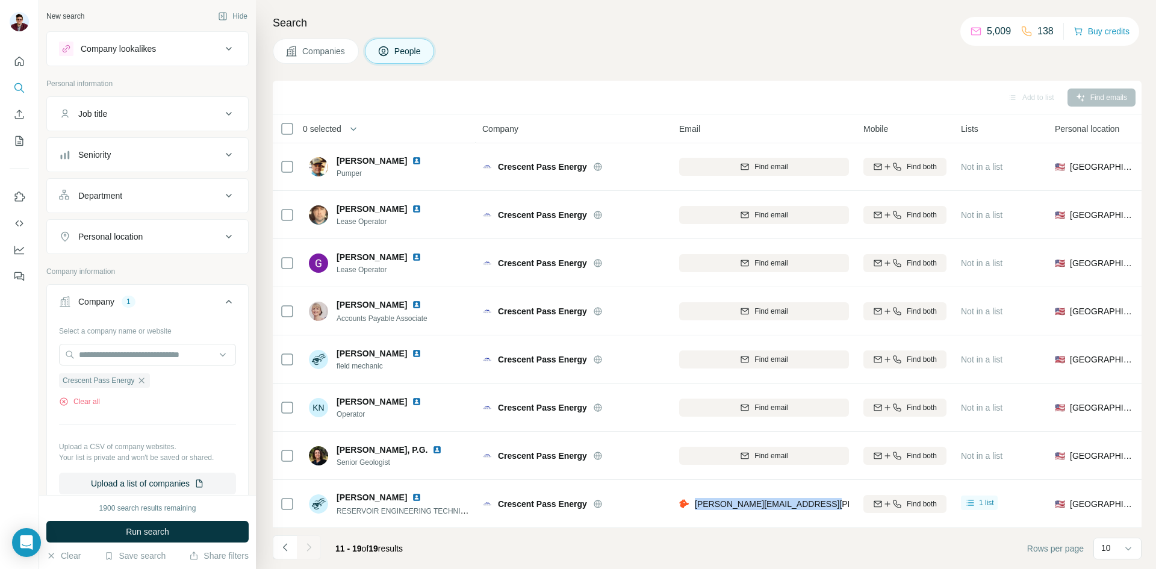
click at [327, 54] on span "Companies" at bounding box center [324, 51] width 44 height 12
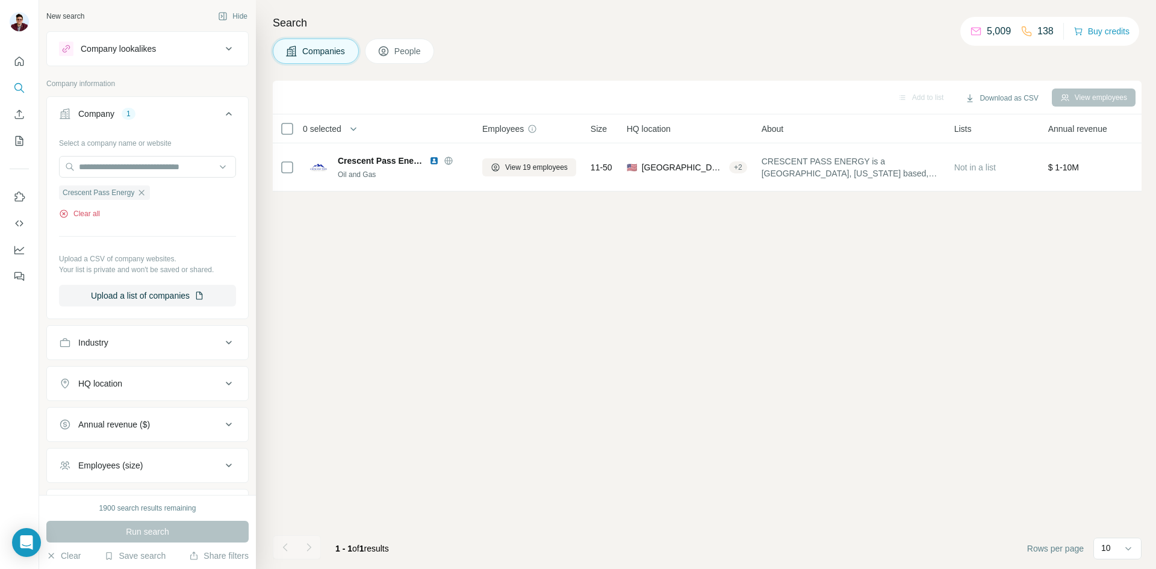
click at [90, 213] on button "Clear all" at bounding box center [79, 213] width 41 height 11
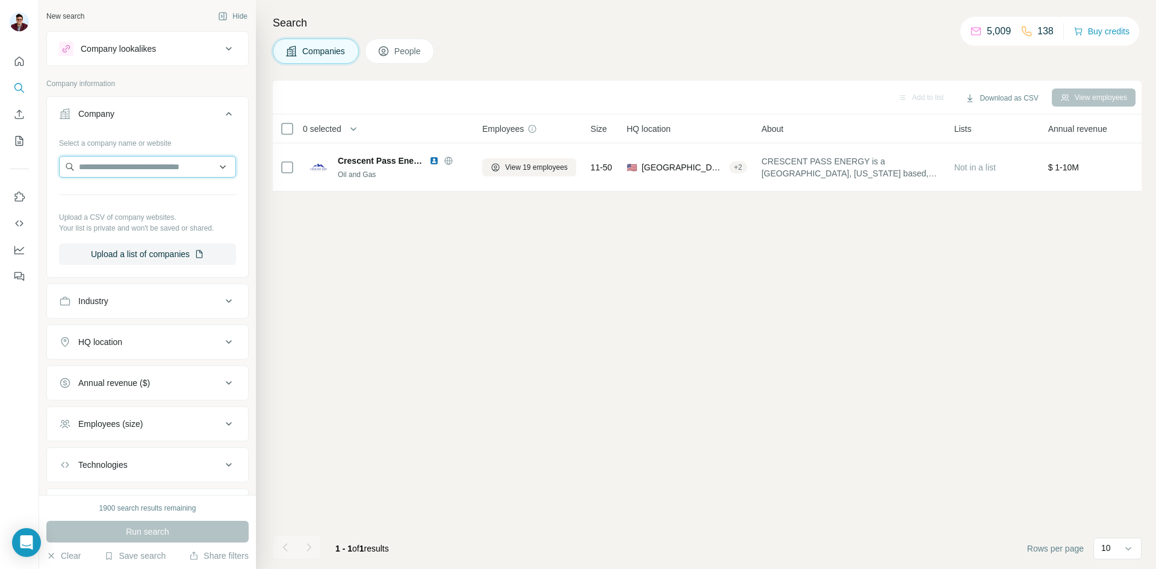
click at [111, 162] on input "text" at bounding box center [147, 167] width 177 height 22
paste input "**********"
type input "**********"
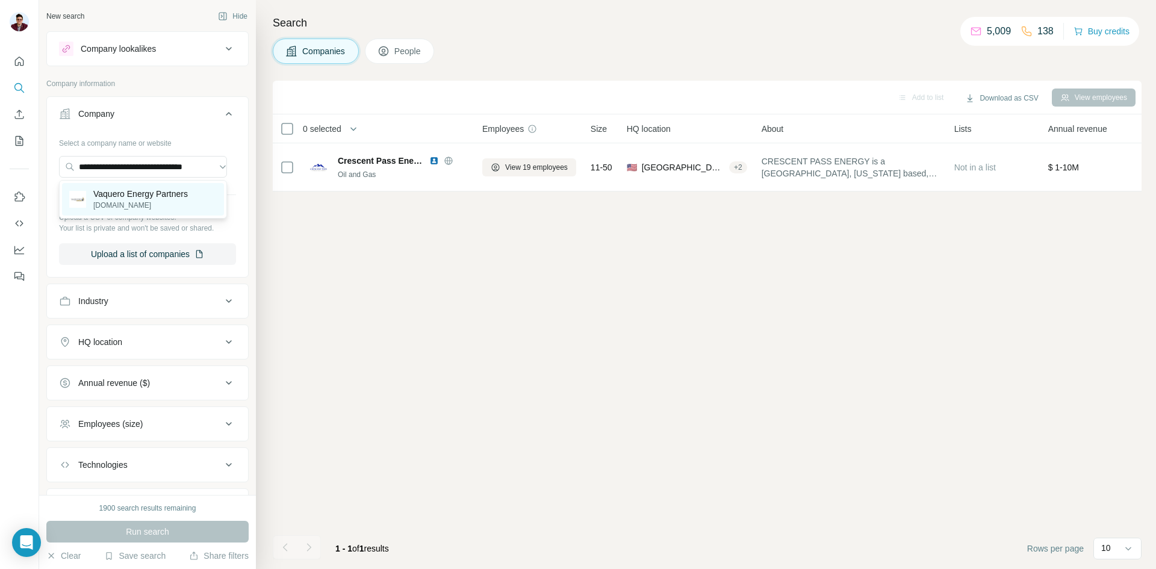
click at [134, 204] on p "[DOMAIN_NAME]" at bounding box center [140, 205] width 95 height 11
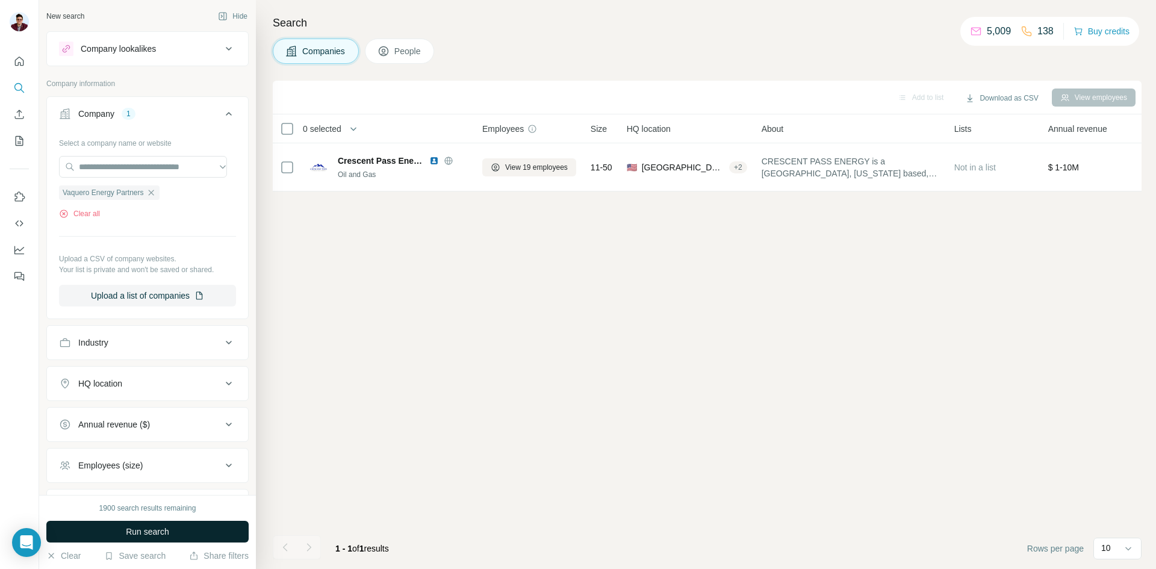
click at [142, 526] on span "Run search" at bounding box center [147, 532] width 43 height 12
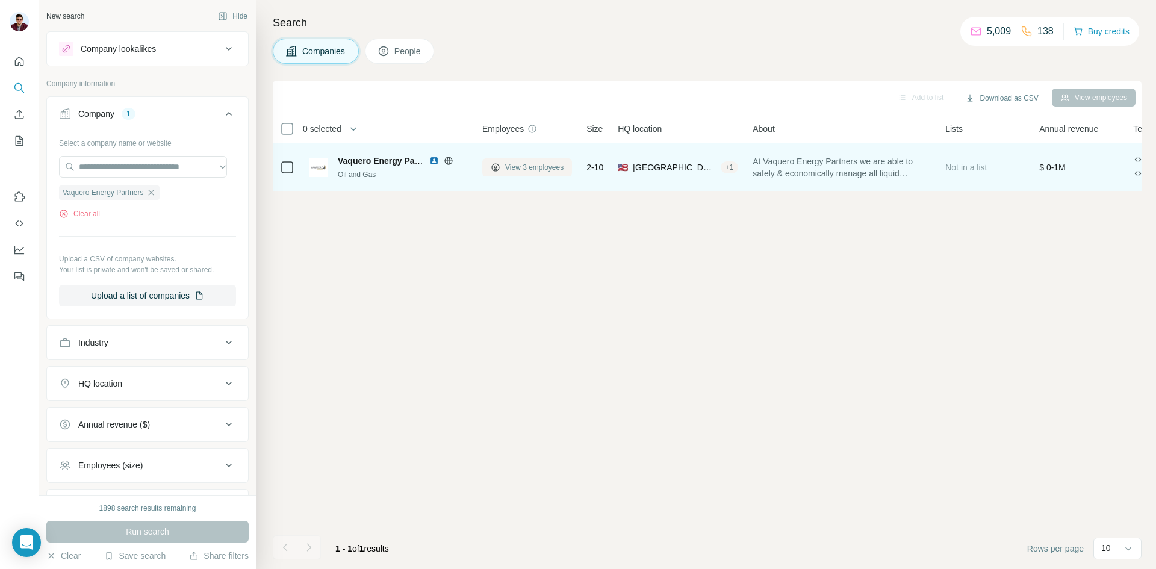
click at [510, 169] on span "View 3 employees" at bounding box center [534, 167] width 58 height 11
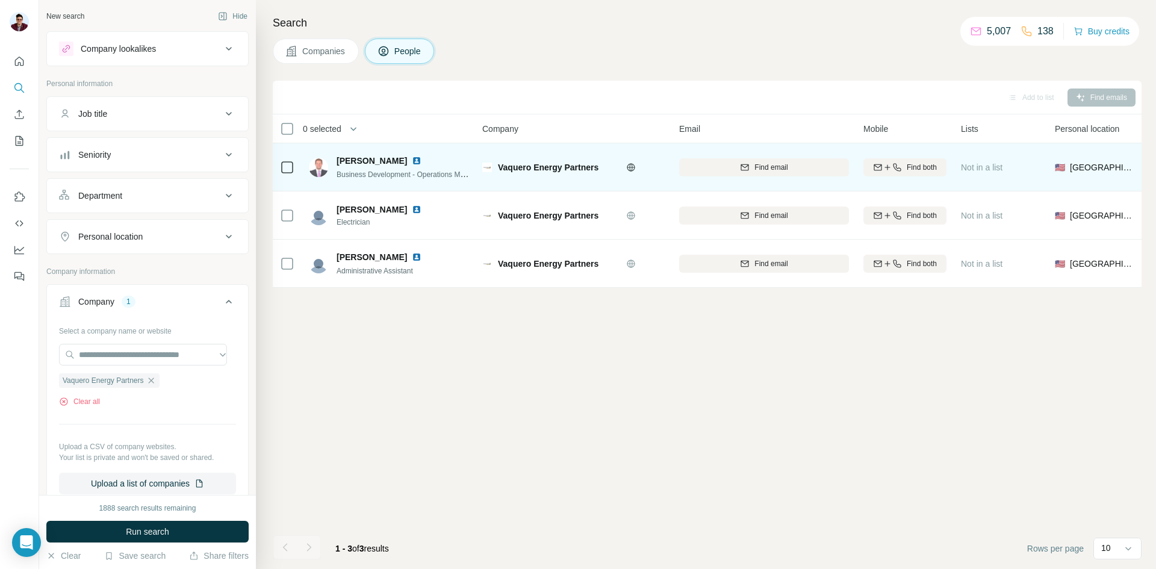
click at [412, 163] on img at bounding box center [417, 161] width 10 height 10
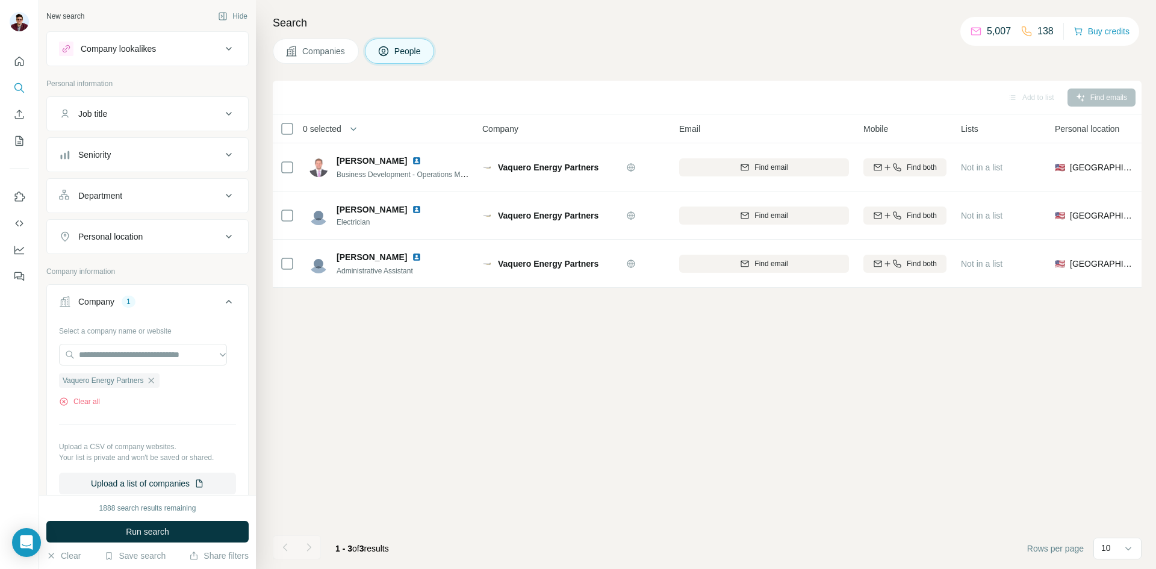
click at [319, 51] on span "Companies" at bounding box center [324, 51] width 44 height 12
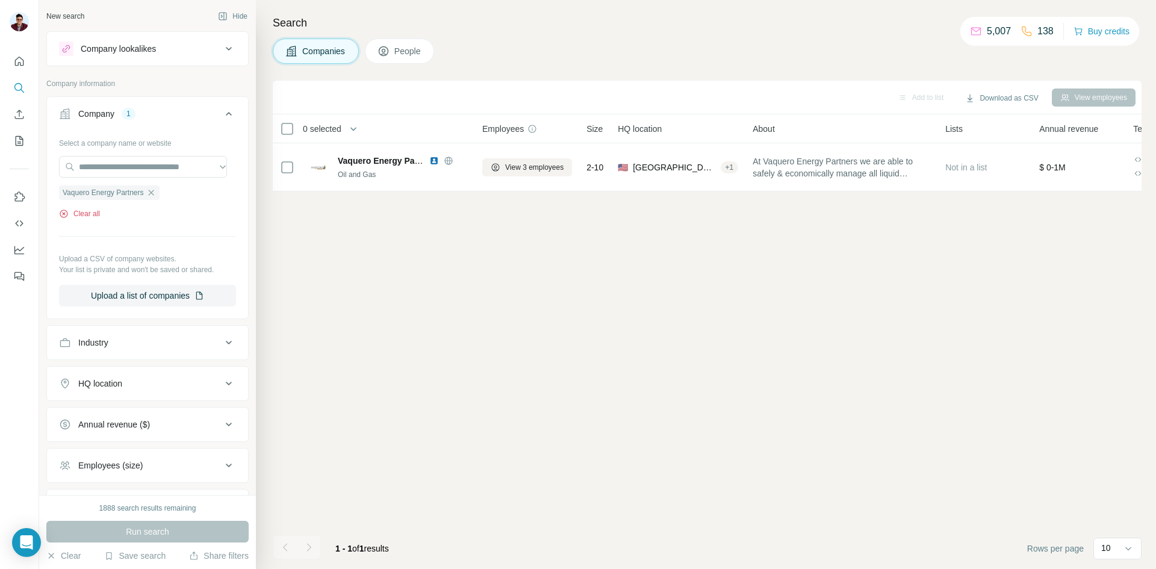
click at [86, 214] on button "Clear all" at bounding box center [79, 213] width 41 height 11
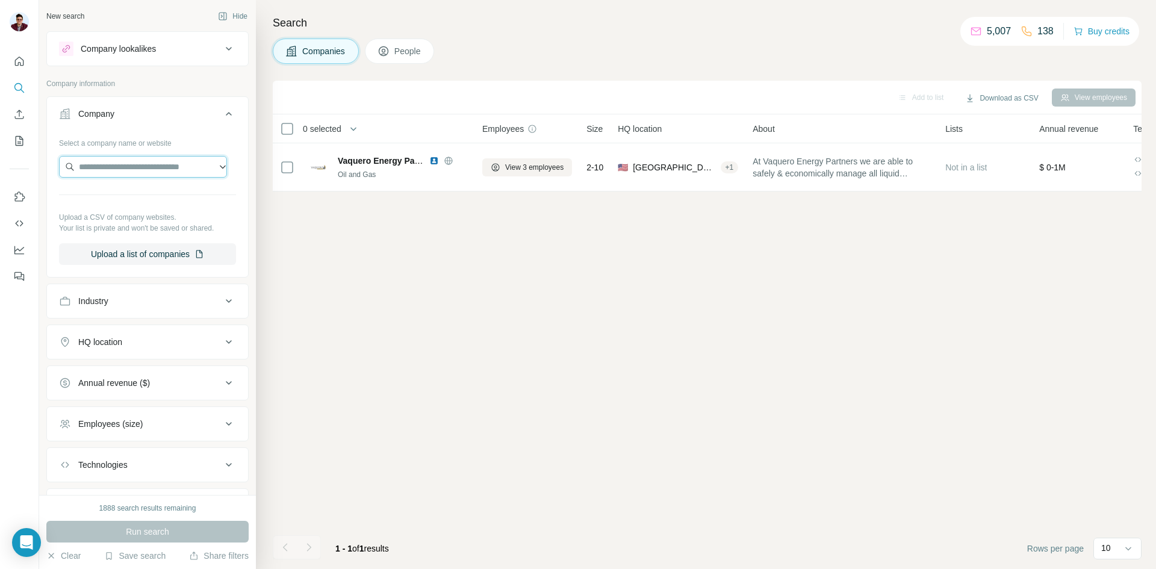
click at [113, 169] on input "text" at bounding box center [143, 167] width 168 height 22
type input "**********"
click at [158, 211] on p "Petroleum Exploration Company dba PETEX" at bounding box center [153, 200] width 128 height 24
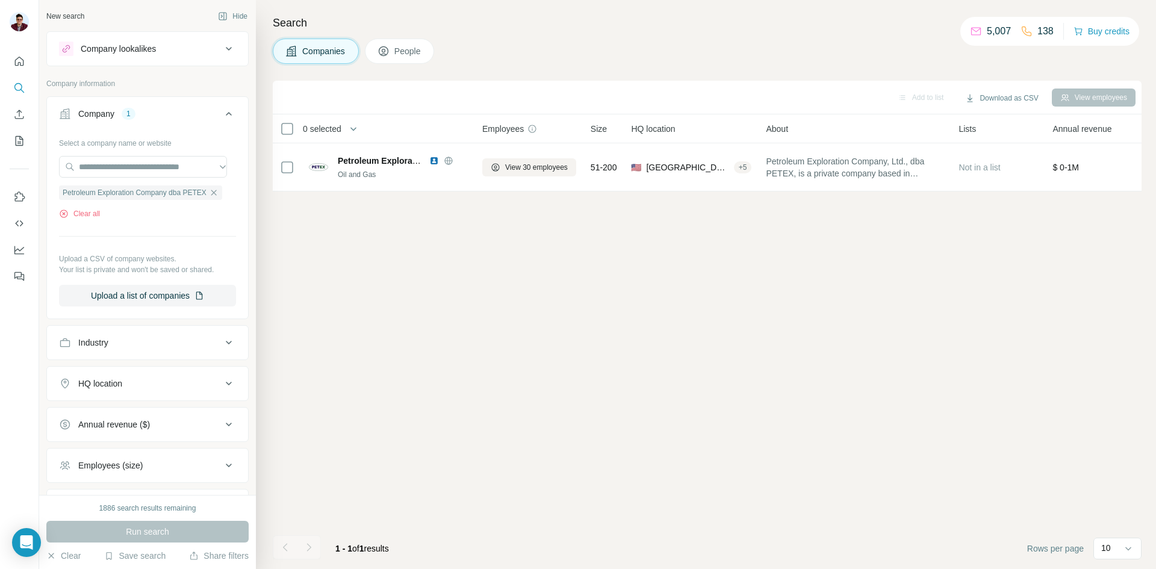
click at [416, 56] on span "People" at bounding box center [408, 51] width 28 height 12
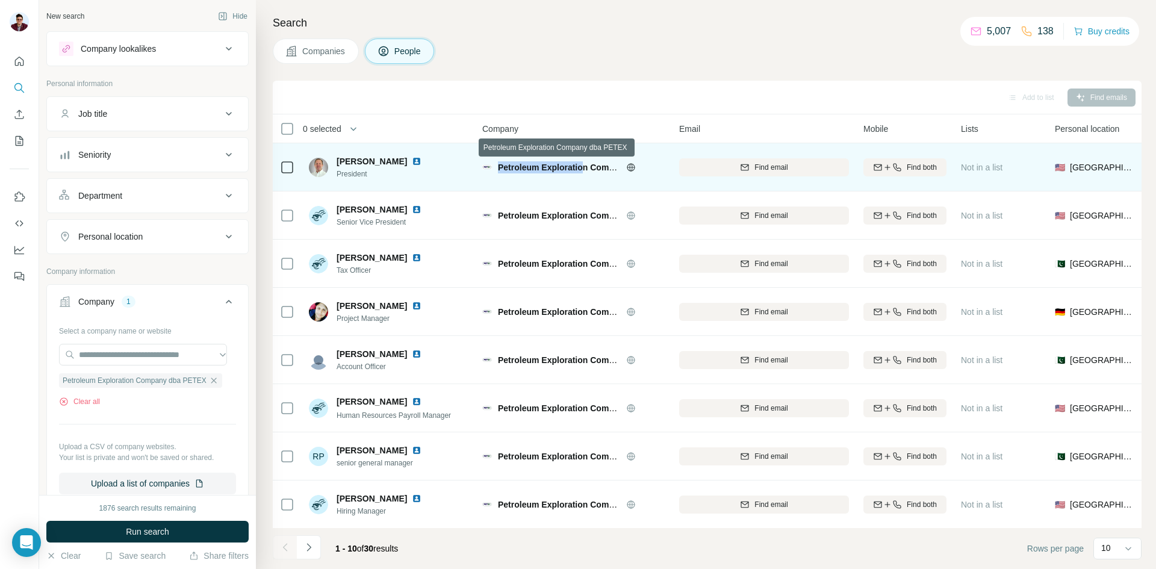
drag, startPoint x: 497, startPoint y: 166, endPoint x: 582, endPoint y: 166, distance: 85.5
click at [582, 166] on div "Petroleum Exploration Company dba PETEX" at bounding box center [573, 167] width 182 height 12
drag, startPoint x: 336, startPoint y: 162, endPoint x: 423, endPoint y: 159, distance: 86.8
click at [423, 159] on div "[PERSON_NAME] President" at bounding box center [372, 167] width 127 height 24
click at [759, 167] on span "Find email" at bounding box center [771, 167] width 33 height 11
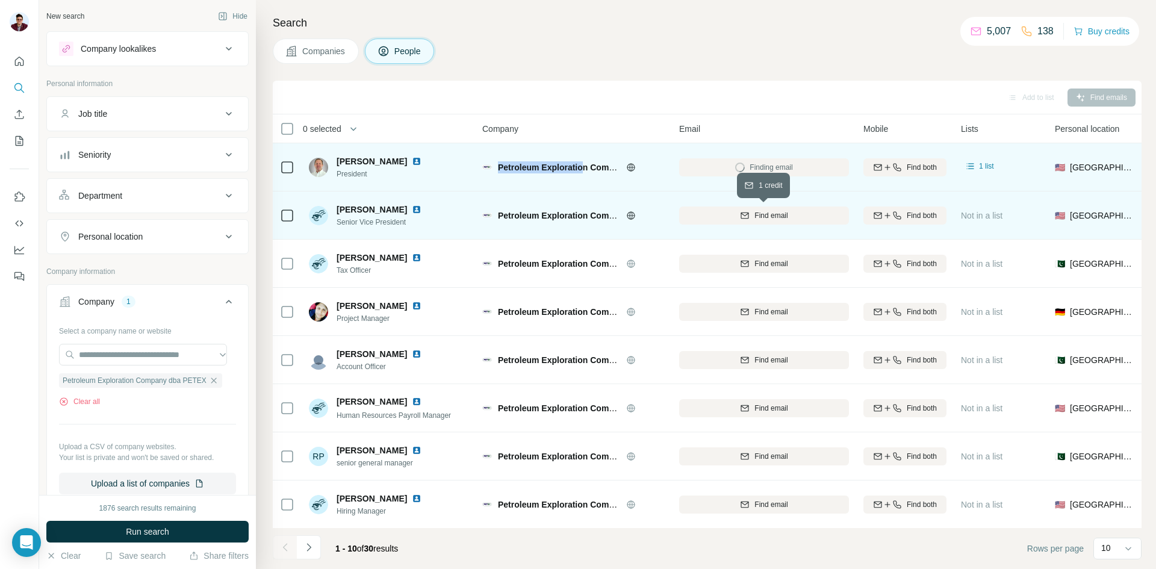
click at [755, 213] on span "Find email" at bounding box center [771, 215] width 33 height 11
drag, startPoint x: 337, startPoint y: 174, endPoint x: 376, endPoint y: 176, distance: 38.6
click at [376, 176] on span "President" at bounding box center [386, 174] width 99 height 11
click at [422, 162] on img at bounding box center [417, 162] width 10 height 10
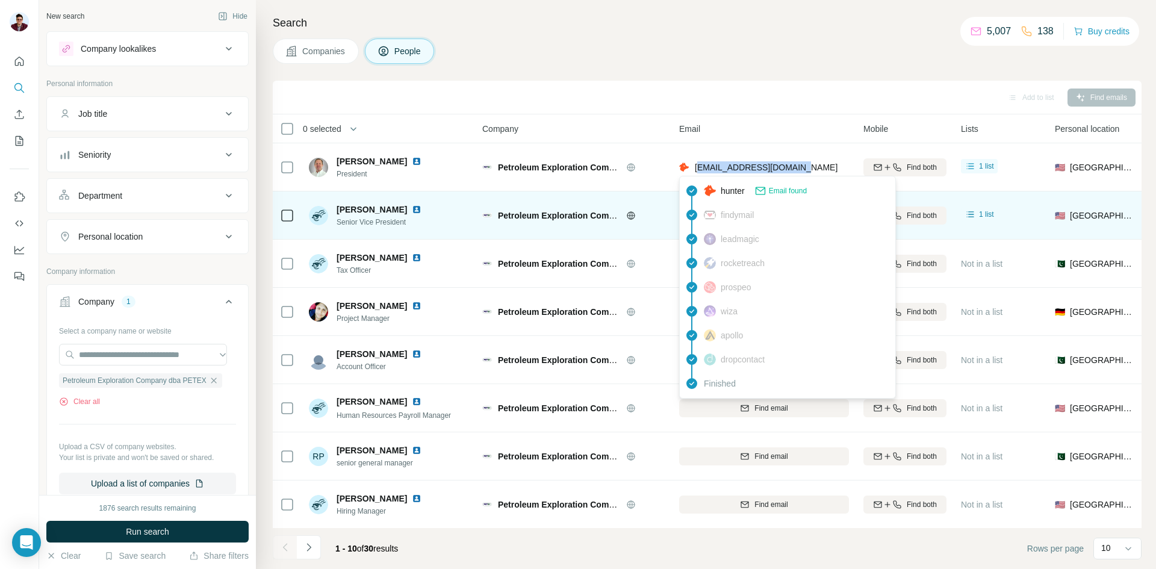
drag, startPoint x: 803, startPoint y: 167, endPoint x: 699, endPoint y: 170, distance: 104.2
click at [699, 170] on span "[EMAIL_ADDRESS][DOMAIN_NAME]" at bounding box center [766, 168] width 143 height 10
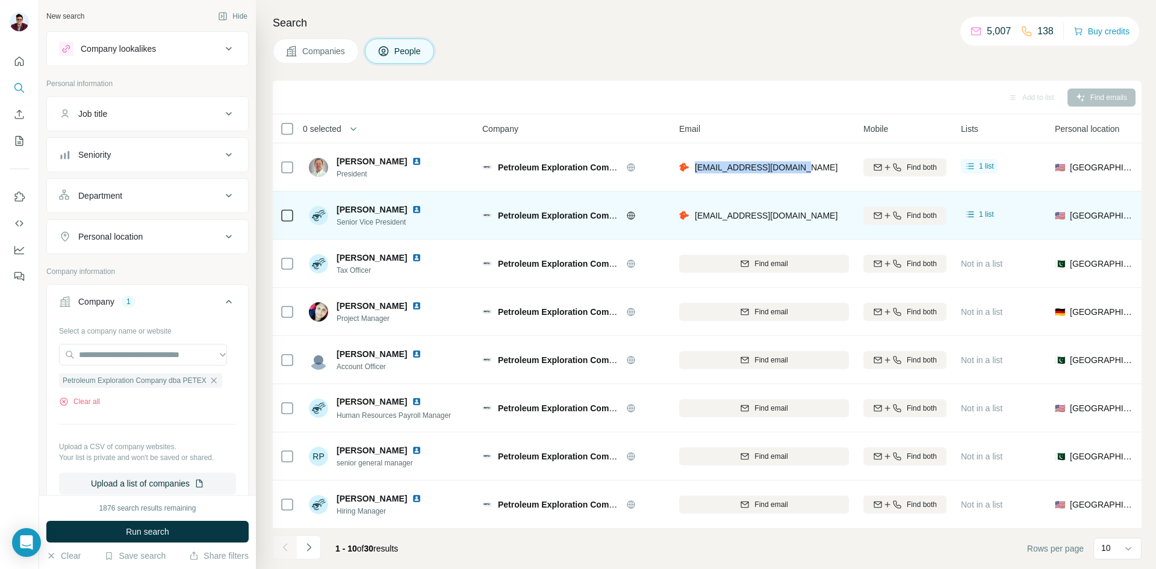
drag, startPoint x: 696, startPoint y: 168, endPoint x: 814, endPoint y: 167, distance: 118.7
click at [814, 167] on div "[EMAIL_ADDRESS][DOMAIN_NAME]" at bounding box center [764, 167] width 170 height 33
drag, startPoint x: 335, startPoint y: 212, endPoint x: 394, endPoint y: 206, distance: 59.3
click at [394, 206] on div "[PERSON_NAME] Senior Vice President" at bounding box center [372, 216] width 127 height 24
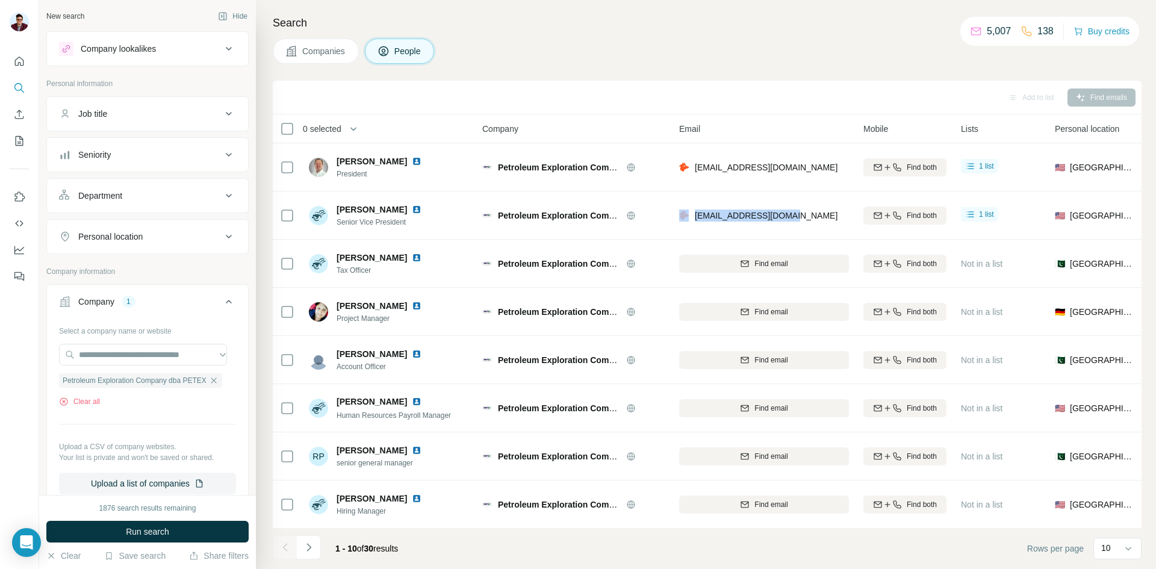
drag, startPoint x: 691, startPoint y: 215, endPoint x: 790, endPoint y: 210, distance: 98.9
click at [790, 210] on div "[EMAIL_ADDRESS][DOMAIN_NAME]" at bounding box center [764, 215] width 170 height 33
drag, startPoint x: 338, startPoint y: 222, endPoint x: 412, endPoint y: 221, distance: 74.1
click at [412, 221] on span "Senior Vice President" at bounding box center [386, 222] width 99 height 11
click at [412, 208] on img at bounding box center [417, 210] width 10 height 10
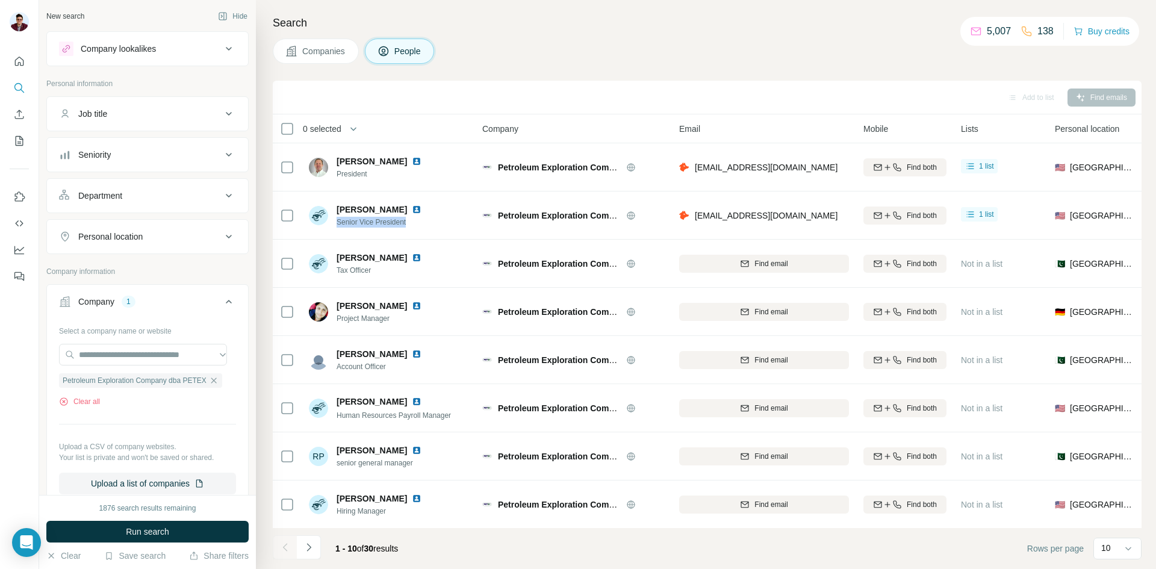
click at [302, 46] on button "Companies" at bounding box center [316, 51] width 86 height 25
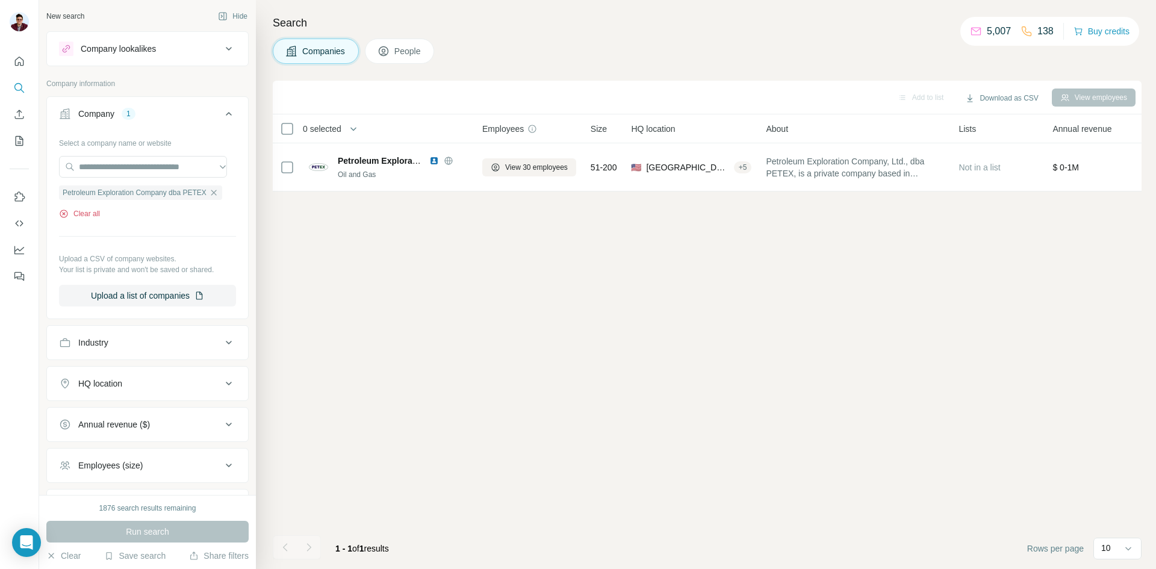
click at [82, 219] on button "Clear all" at bounding box center [79, 213] width 41 height 11
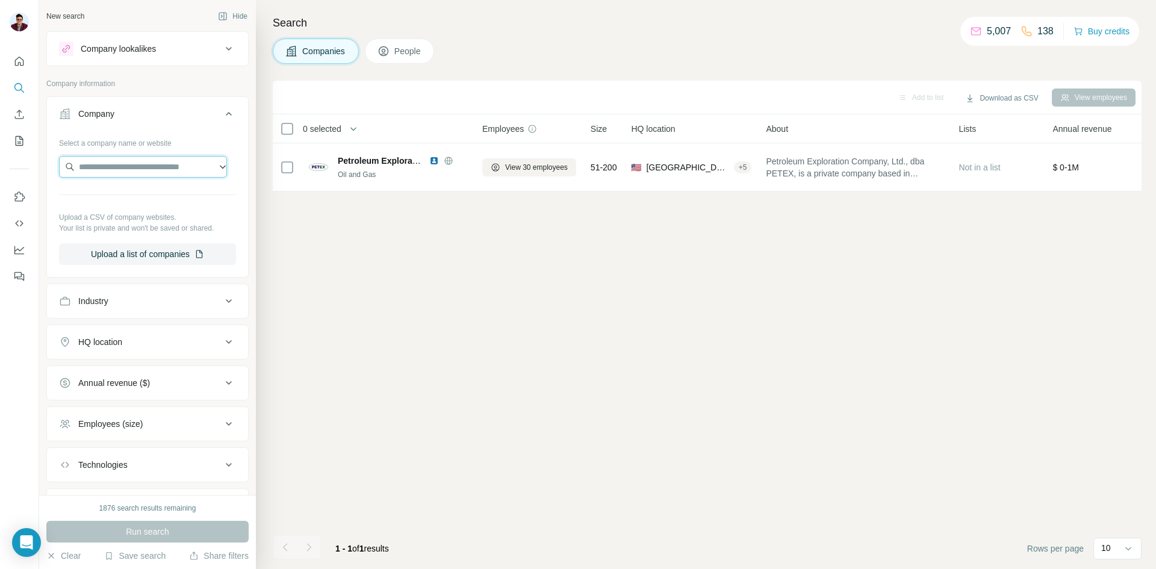
click at [105, 172] on input "text" at bounding box center [143, 167] width 168 height 22
click at [99, 163] on input "**********" at bounding box center [143, 167] width 168 height 22
type input "**********"
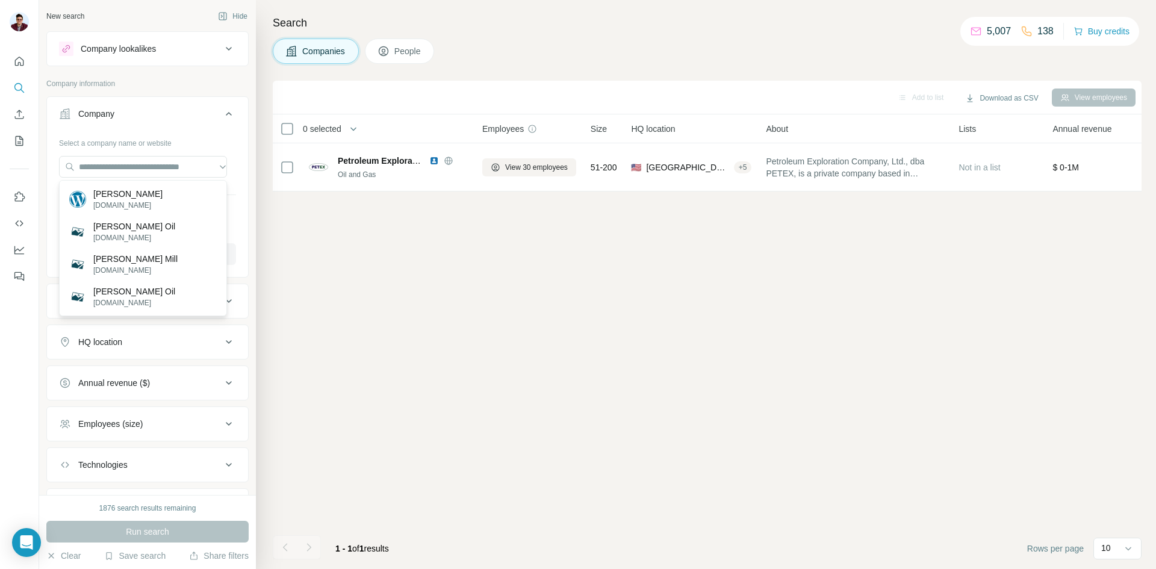
click at [494, 289] on div "Add to list Download as CSV View employees 0 selected Companies Employees Size …" at bounding box center [707, 325] width 869 height 488
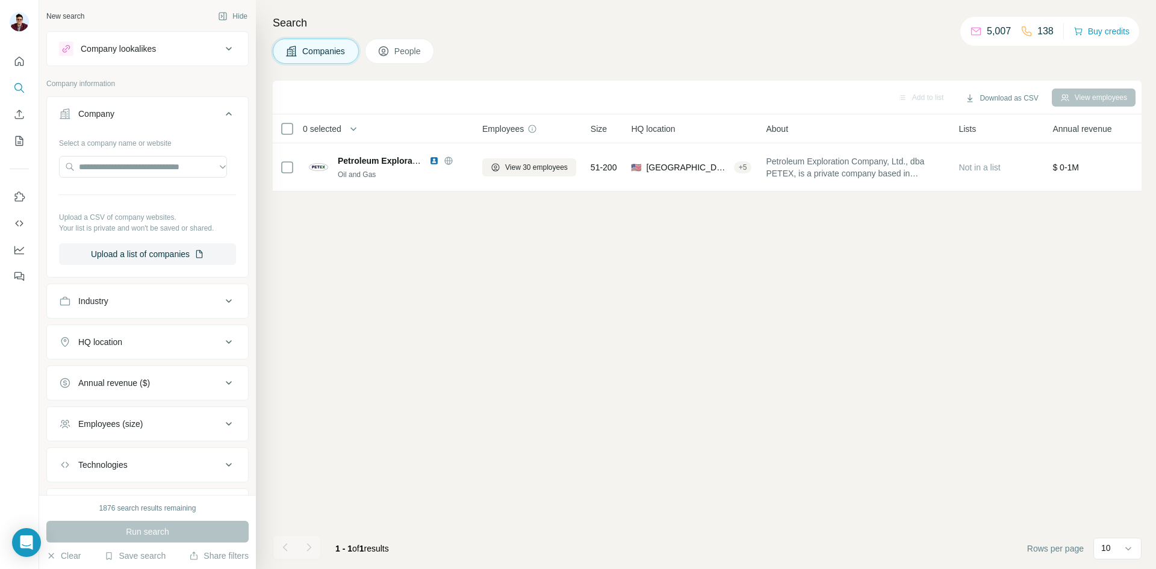
click at [305, 40] on button "Companies" at bounding box center [316, 51] width 86 height 25
click at [140, 113] on div "Company" at bounding box center [140, 114] width 163 height 12
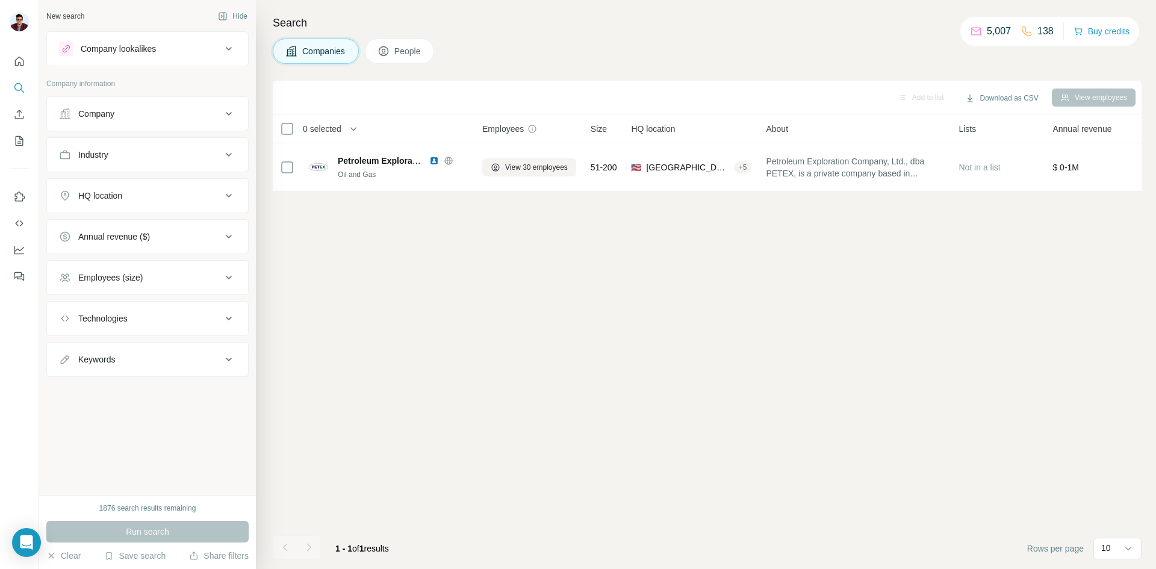
click at [140, 113] on div "Company" at bounding box center [140, 114] width 163 height 12
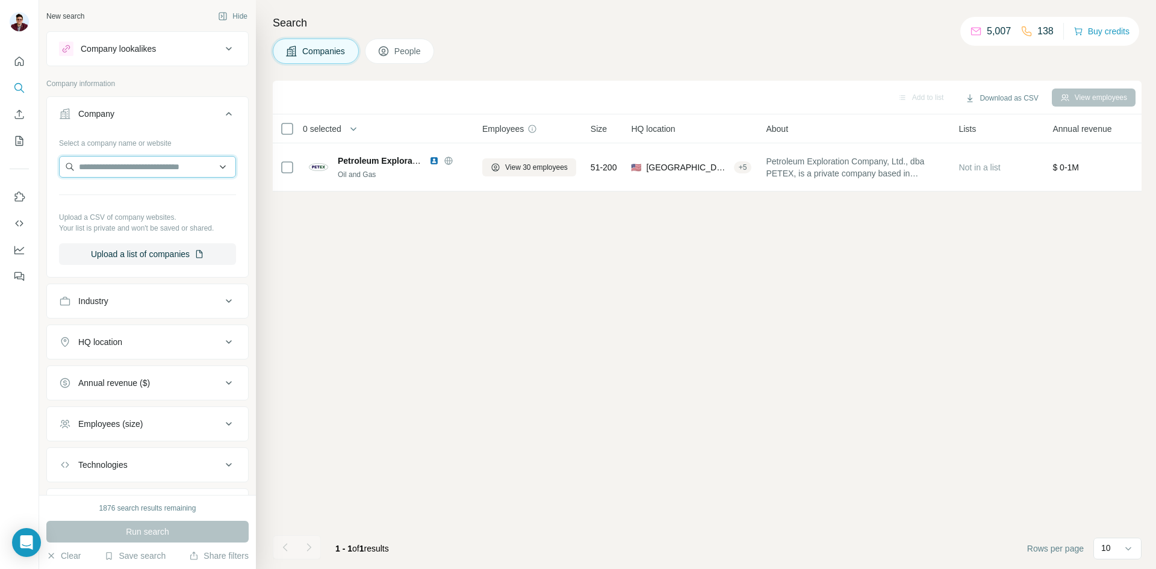
click at [122, 170] on input "text" at bounding box center [147, 167] width 177 height 22
paste input "**********"
type input "**********"
click at [150, 208] on div "Valor [DOMAIN_NAME]" at bounding box center [143, 199] width 162 height 33
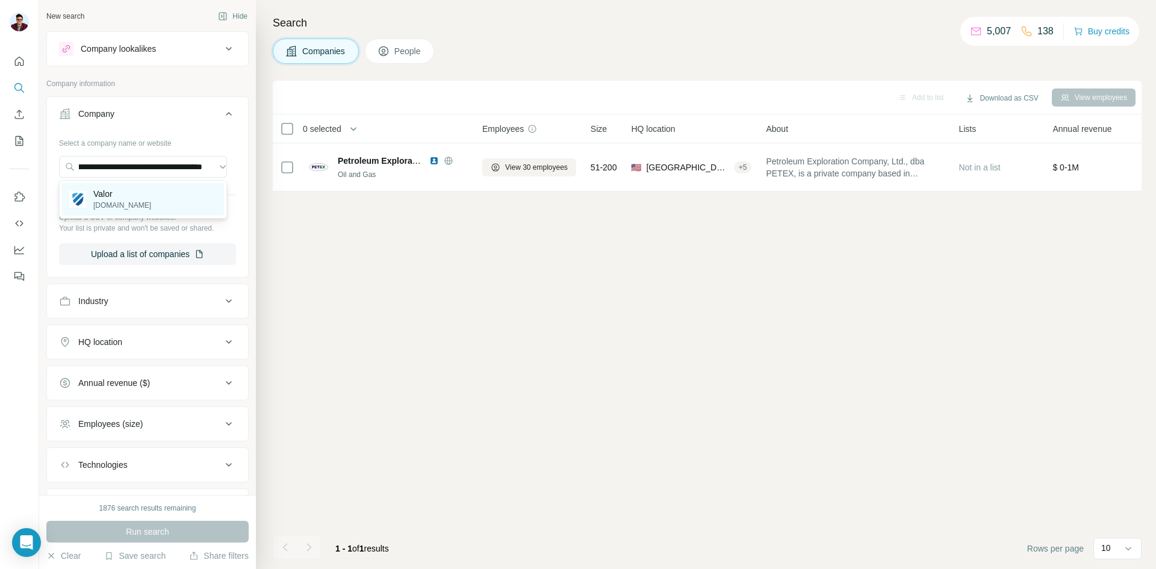
scroll to position [0, 0]
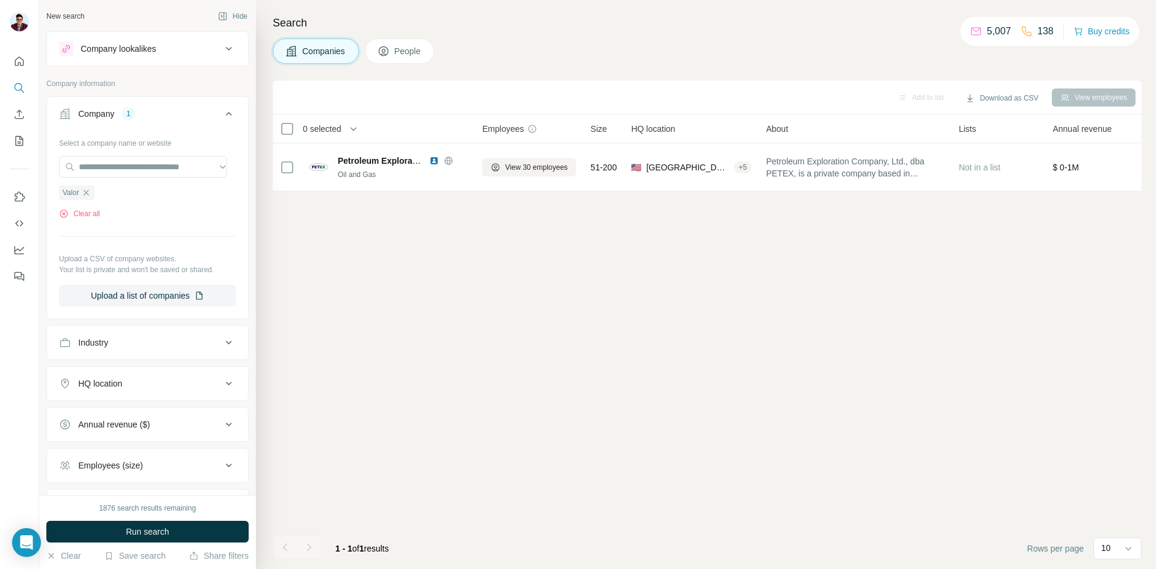
click at [137, 543] on div "1876 search results remaining Run search Clear Save search Share filters" at bounding box center [147, 532] width 217 height 74
click at [140, 538] on button "Run search" at bounding box center [147, 532] width 202 height 22
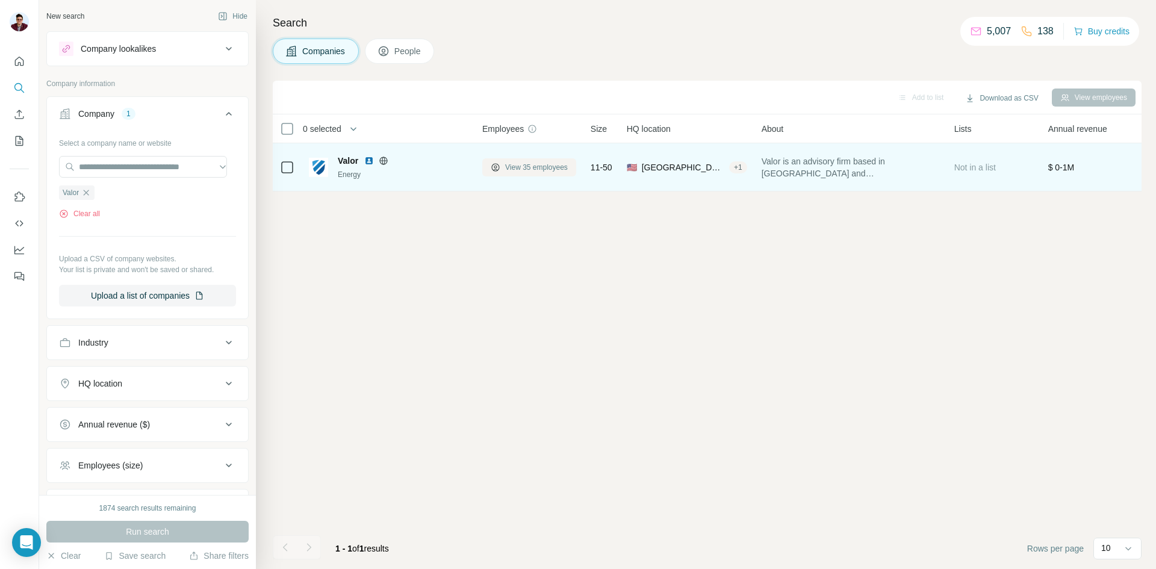
click at [529, 169] on span "View 35 employees" at bounding box center [536, 167] width 63 height 11
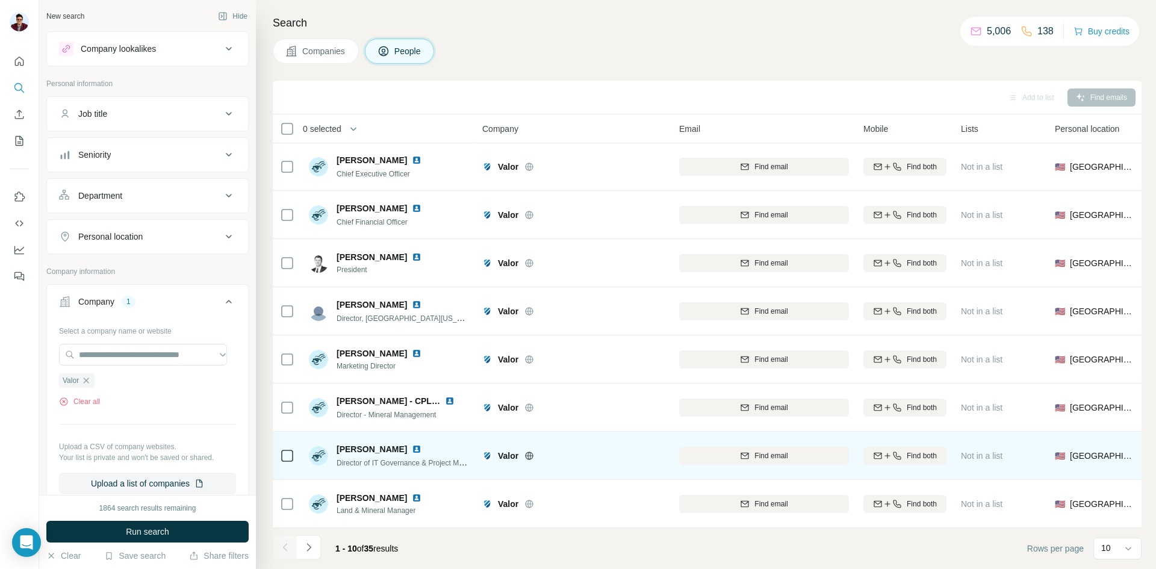
scroll to position [103, 0]
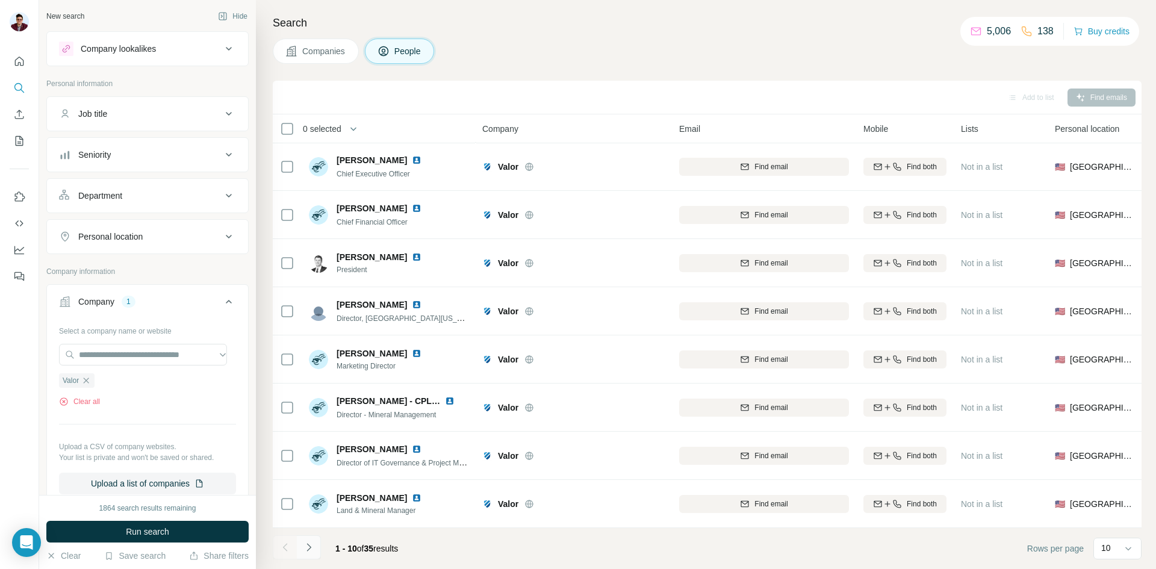
click at [310, 551] on icon "Navigate to next page" at bounding box center [309, 547] width 12 height 12
click at [315, 547] on button "Navigate to next page" at bounding box center [309, 547] width 24 height 24
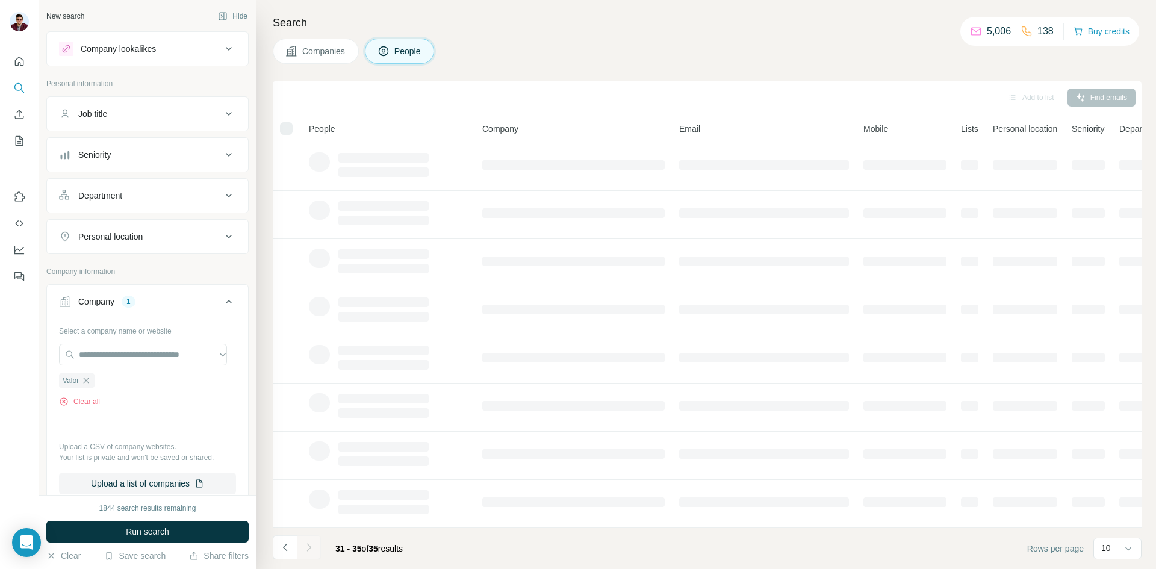
scroll to position [0, 0]
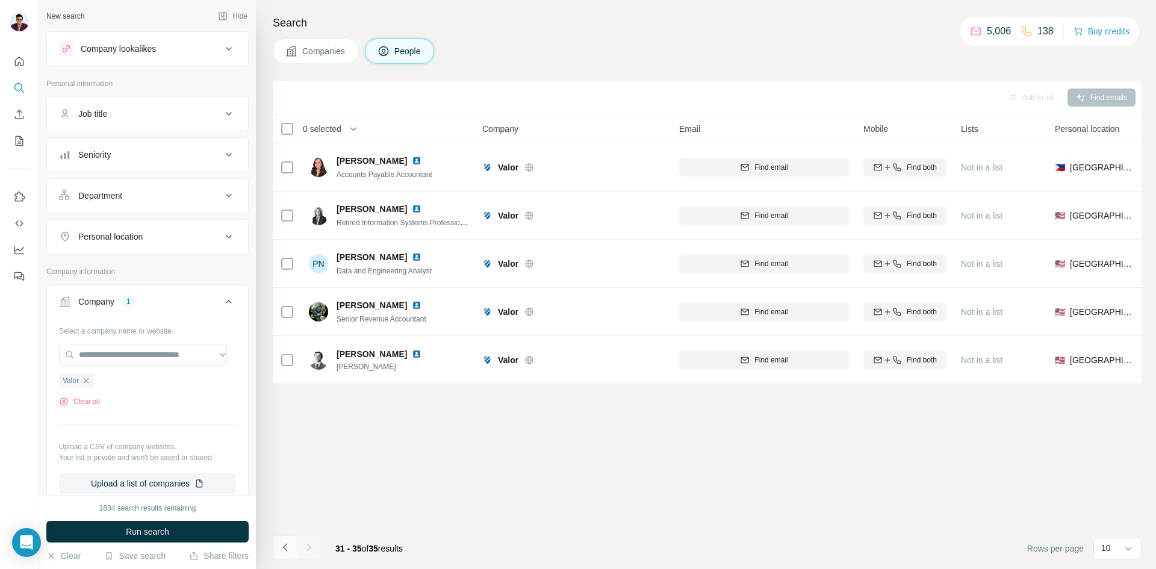
click at [290, 550] on icon "Navigate to previous page" at bounding box center [285, 547] width 12 height 12
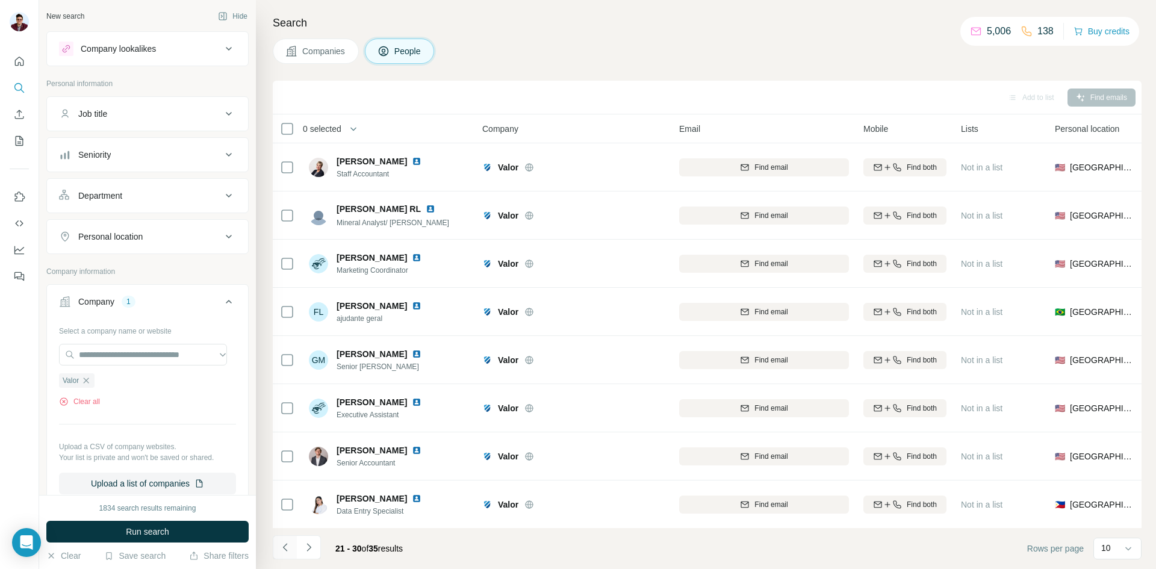
click at [290, 550] on icon "Navigate to previous page" at bounding box center [285, 547] width 12 height 12
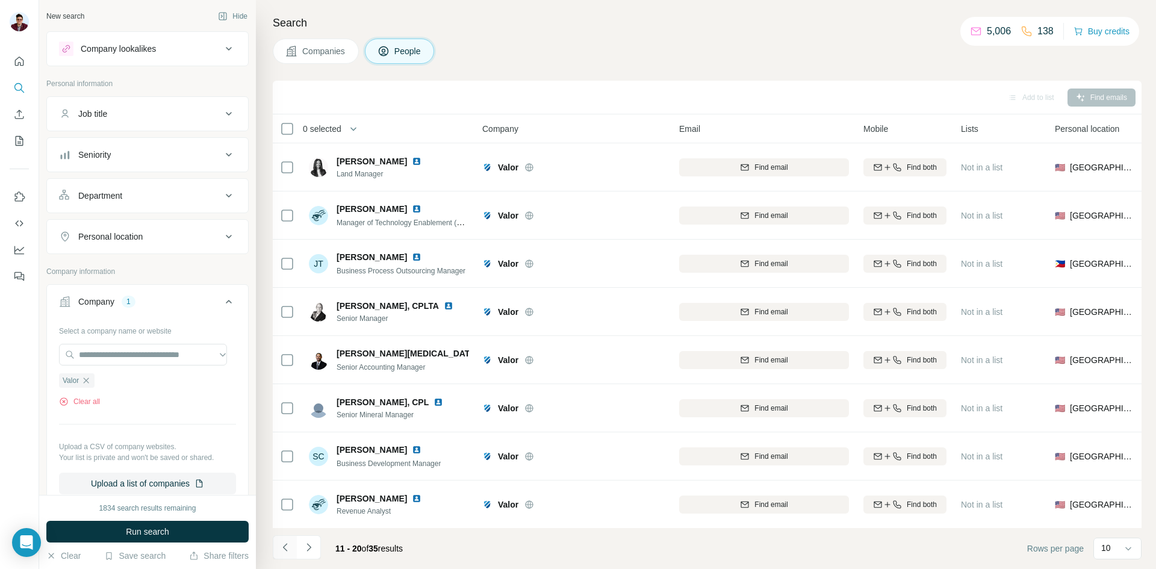
click at [290, 550] on icon "Navigate to previous page" at bounding box center [285, 547] width 12 height 12
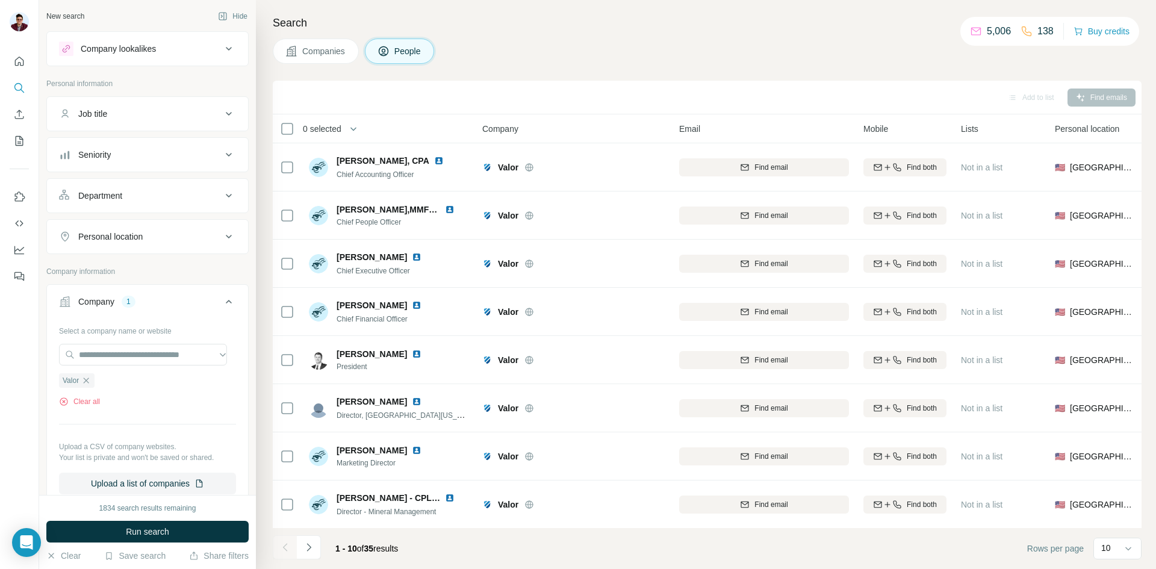
click at [290, 550] on div at bounding box center [285, 547] width 24 height 24
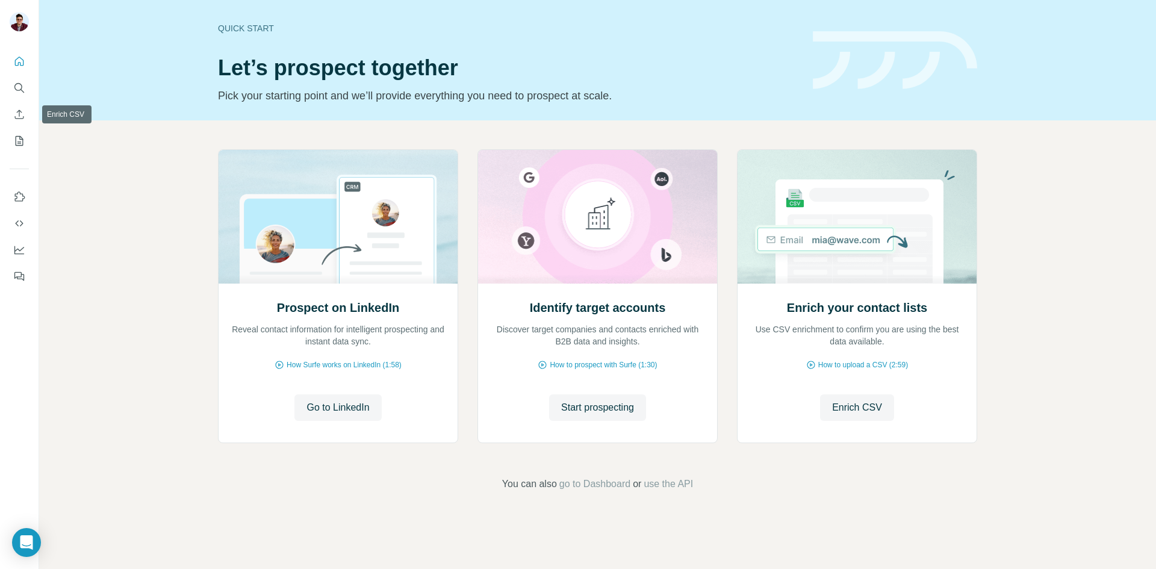
click at [19, 90] on icon "Search" at bounding box center [19, 88] width 12 height 12
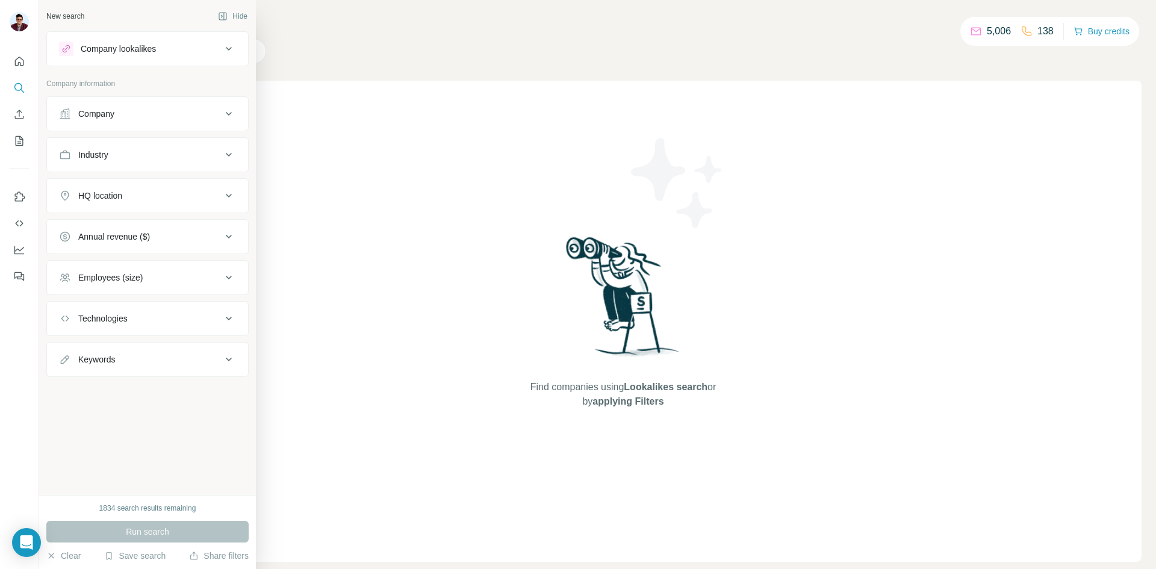
click at [139, 113] on div "Company" at bounding box center [140, 114] width 163 height 12
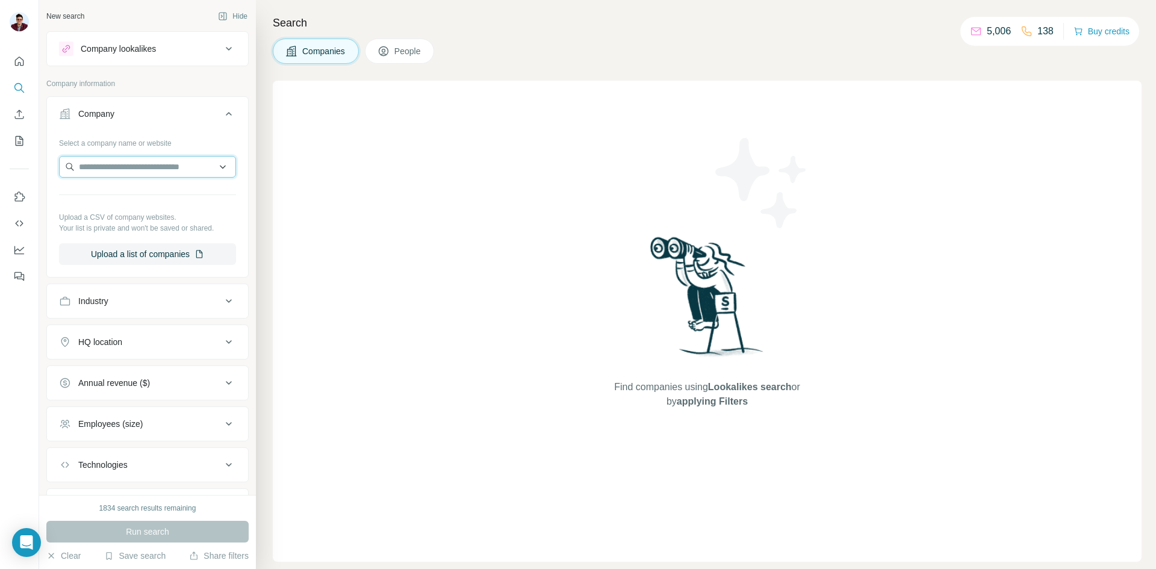
click at [148, 171] on input "text" at bounding box center [147, 167] width 177 height 22
paste input "*******"
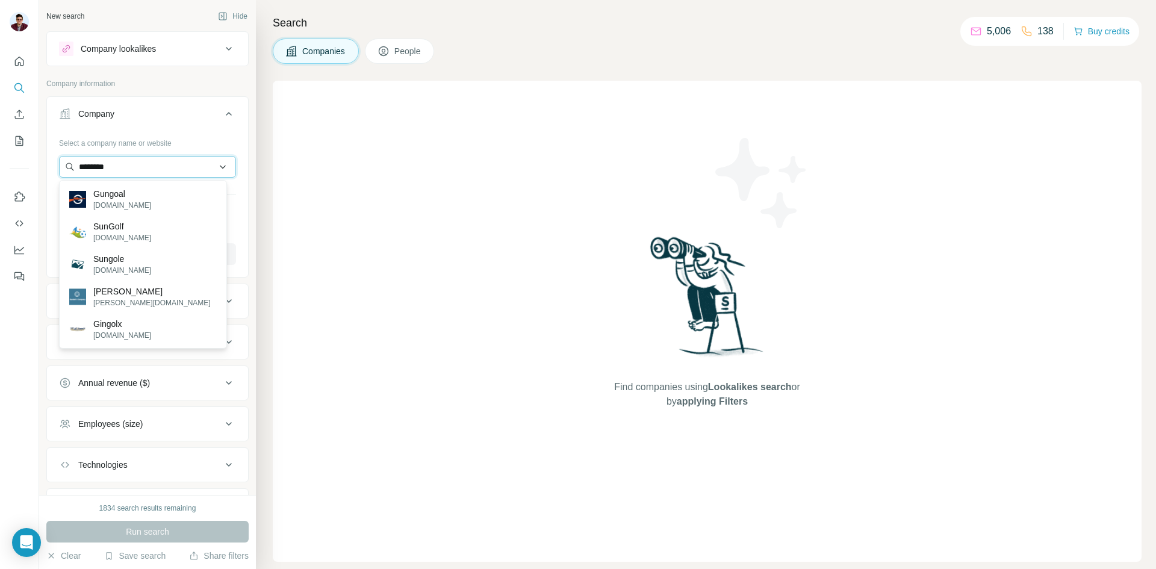
paste input "**********"
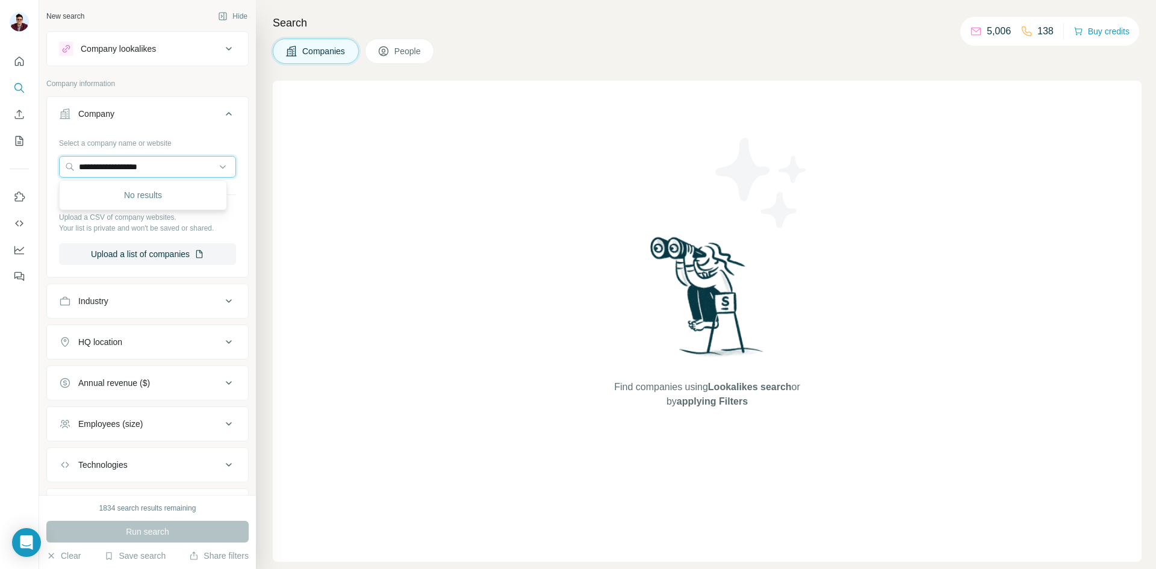
drag, startPoint x: 193, startPoint y: 167, endPoint x: 55, endPoint y: 173, distance: 138.0
click at [55, 173] on div "**********" at bounding box center [147, 204] width 201 height 142
type input "**********"
click at [308, 46] on span "Companies" at bounding box center [324, 51] width 44 height 12
click at [169, 167] on input "text" at bounding box center [147, 167] width 177 height 22
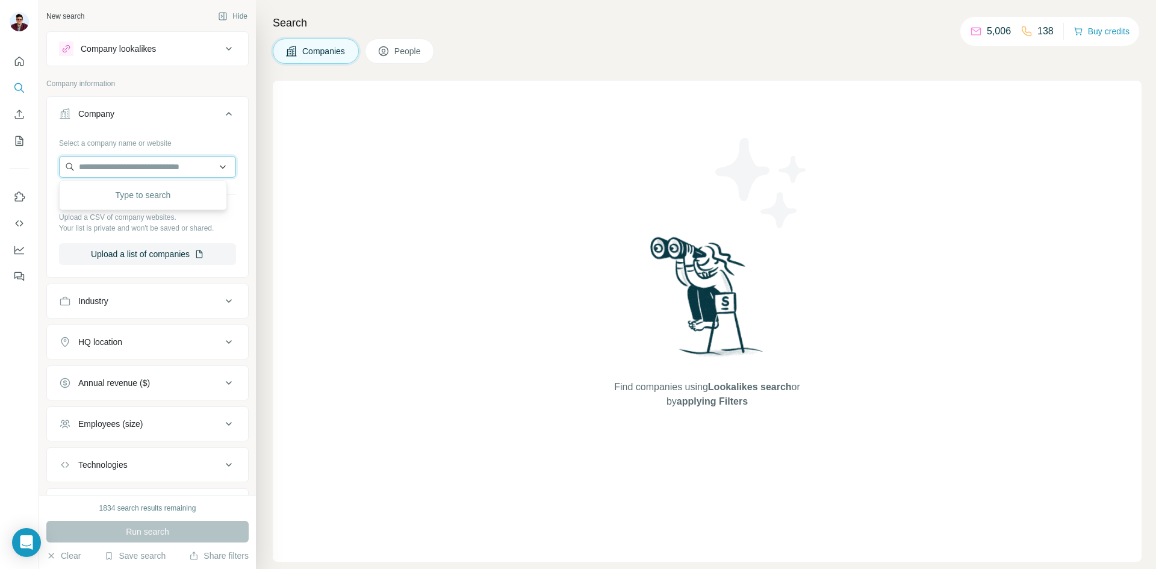
paste input "**********"
type input "*"
paste input "**********"
type input "**********"
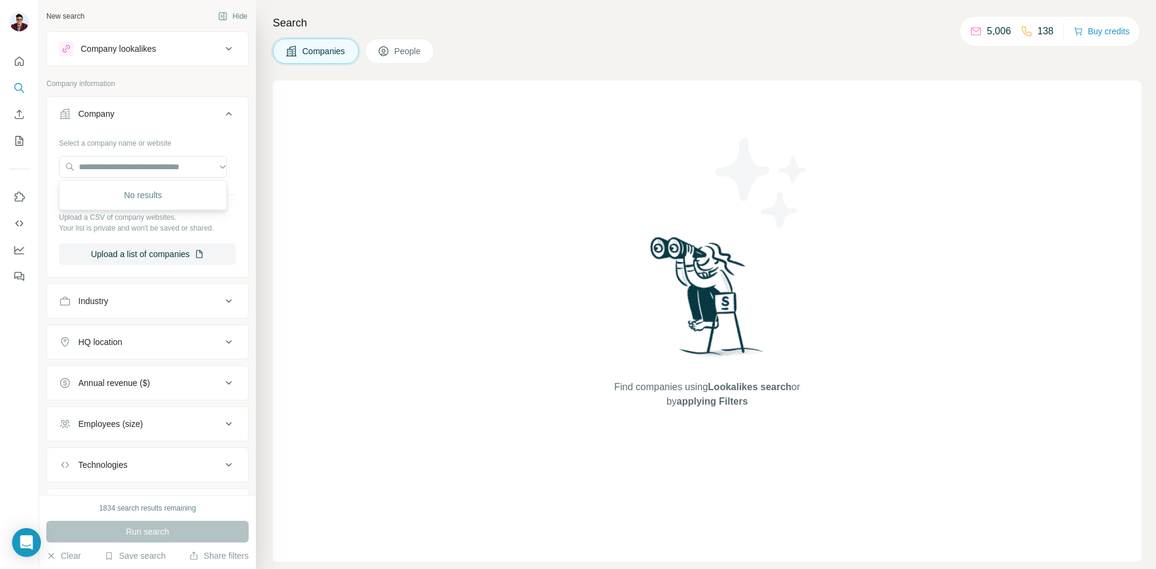
scroll to position [0, 0]
click at [138, 193] on div "No results" at bounding box center [143, 195] width 162 height 24
click at [343, 167] on div "Find companies using Lookalikes search or by applying Filters" at bounding box center [707, 321] width 869 height 481
click at [313, 55] on span "Companies" at bounding box center [324, 51] width 44 height 12
click at [126, 168] on input "text" at bounding box center [143, 167] width 168 height 22
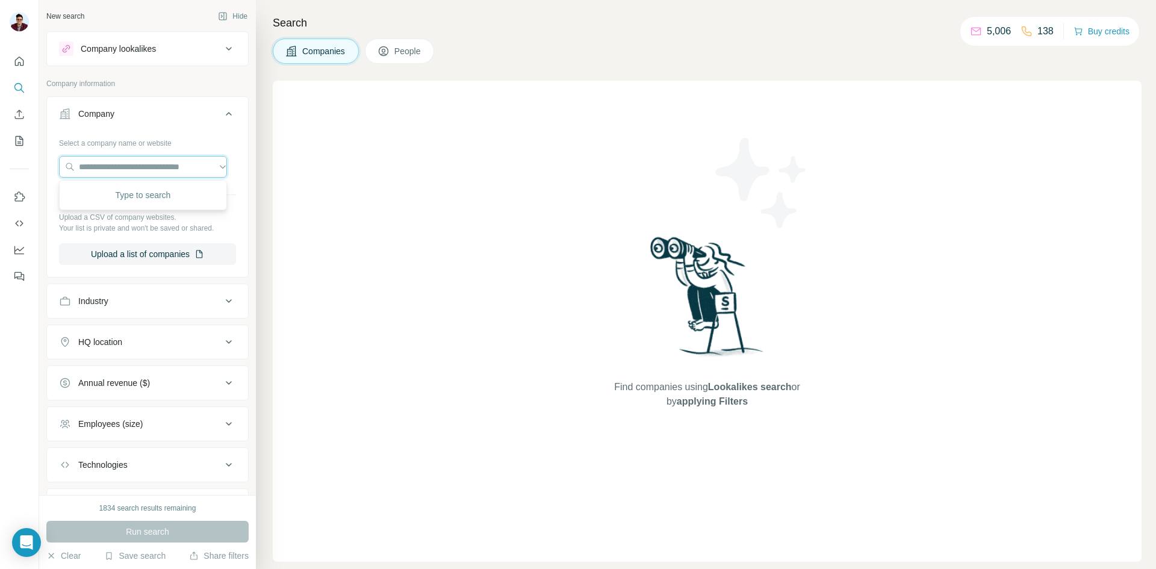
paste input "**********"
type input "**********"
click at [113, 207] on p "urbanoilandgas.com" at bounding box center [136, 205] width 87 height 11
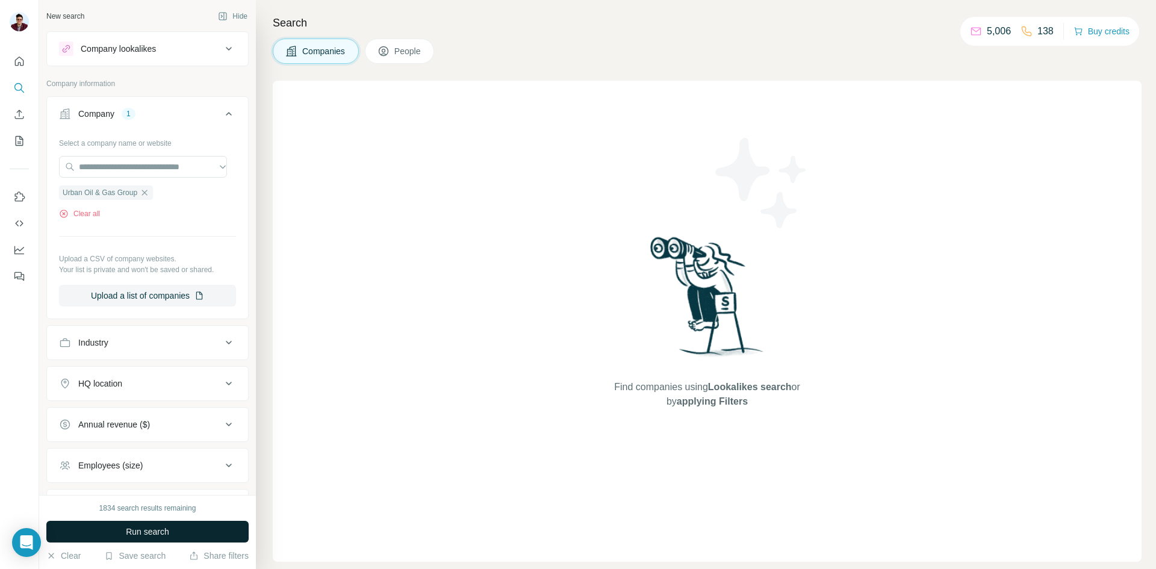
click at [160, 531] on span "Run search" at bounding box center [147, 532] width 43 height 12
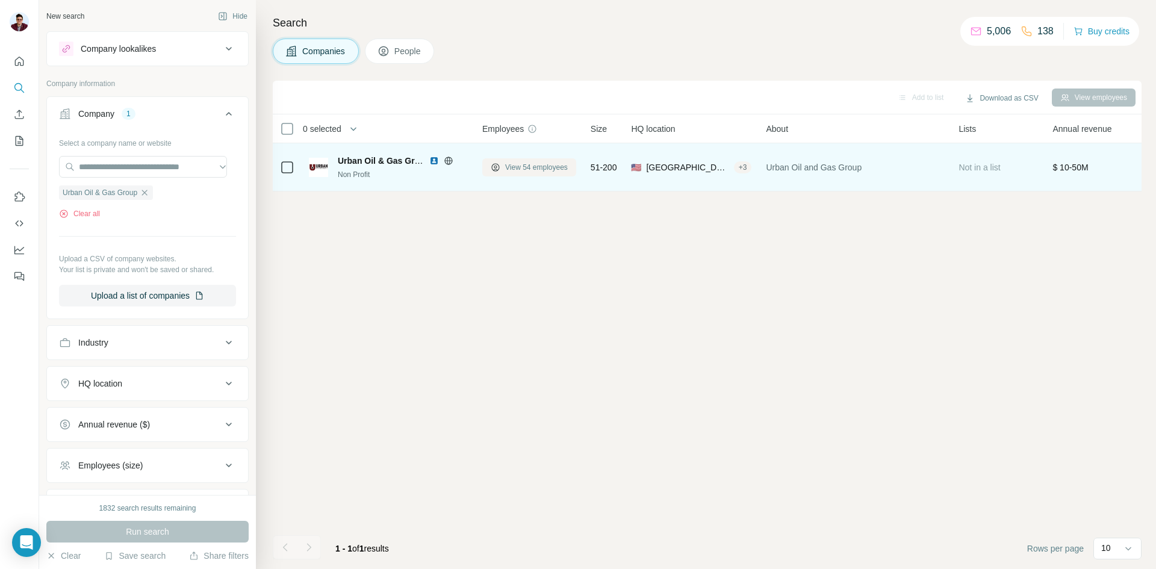
click at [503, 163] on button "View 54 employees" at bounding box center [529, 167] width 94 height 18
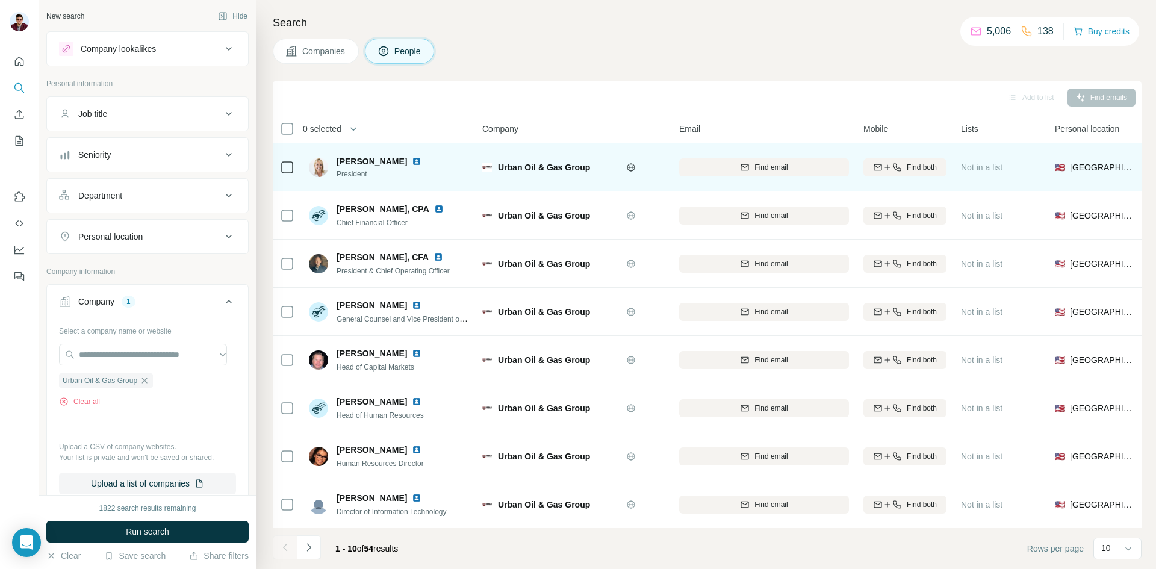
click at [501, 168] on span "Urban Oil & Gas Group" at bounding box center [544, 168] width 92 height 10
drag, startPoint x: 499, startPoint y: 168, endPoint x: 592, endPoint y: 164, distance: 92.8
click at [592, 164] on div "Urban Oil & Gas Group" at bounding box center [559, 167] width 122 height 12
copy span "Urban Oil & Gas Group"
click at [756, 172] on span "Find email" at bounding box center [771, 167] width 33 height 11
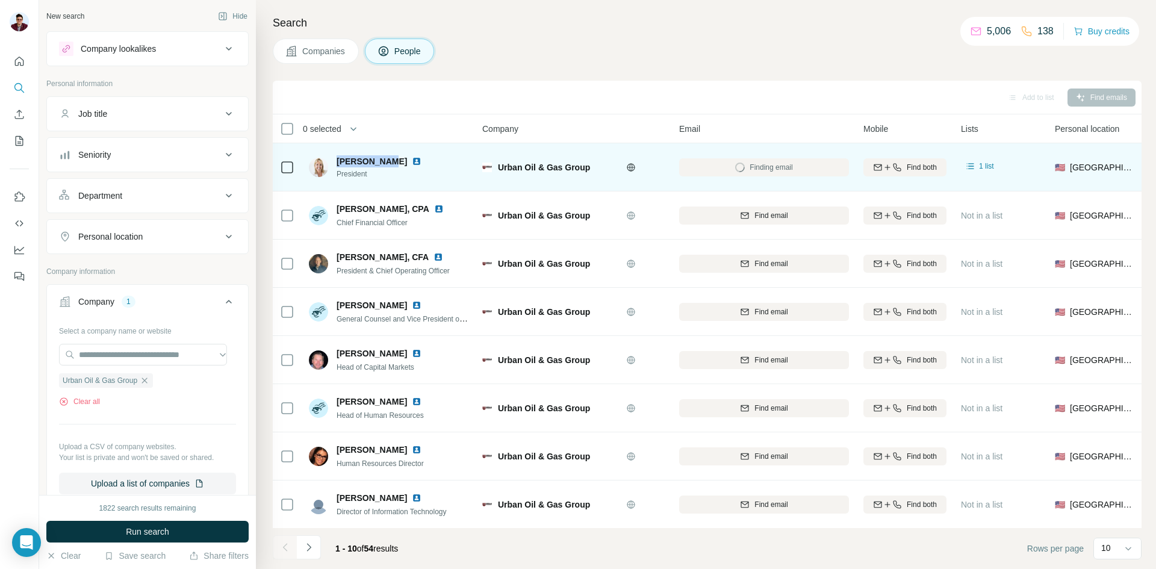
drag, startPoint x: 334, startPoint y: 160, endPoint x: 387, endPoint y: 164, distance: 53.2
click at [387, 164] on div "Bonnie Shea President" at bounding box center [372, 167] width 127 height 24
copy span "Bonnie Shea"
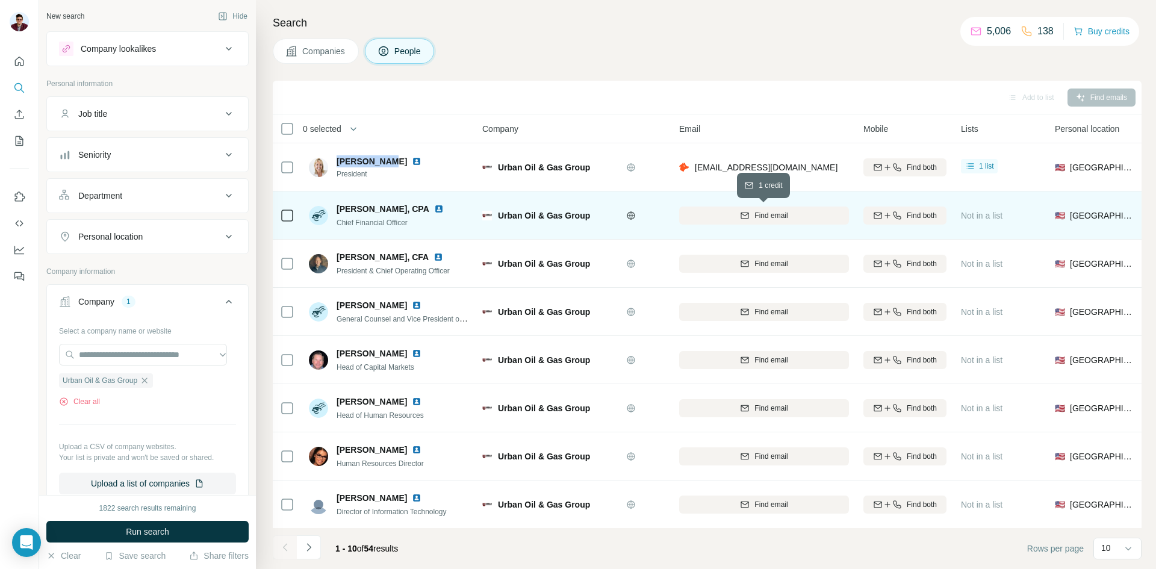
click at [745, 211] on icon "button" at bounding box center [745, 216] width 10 height 10
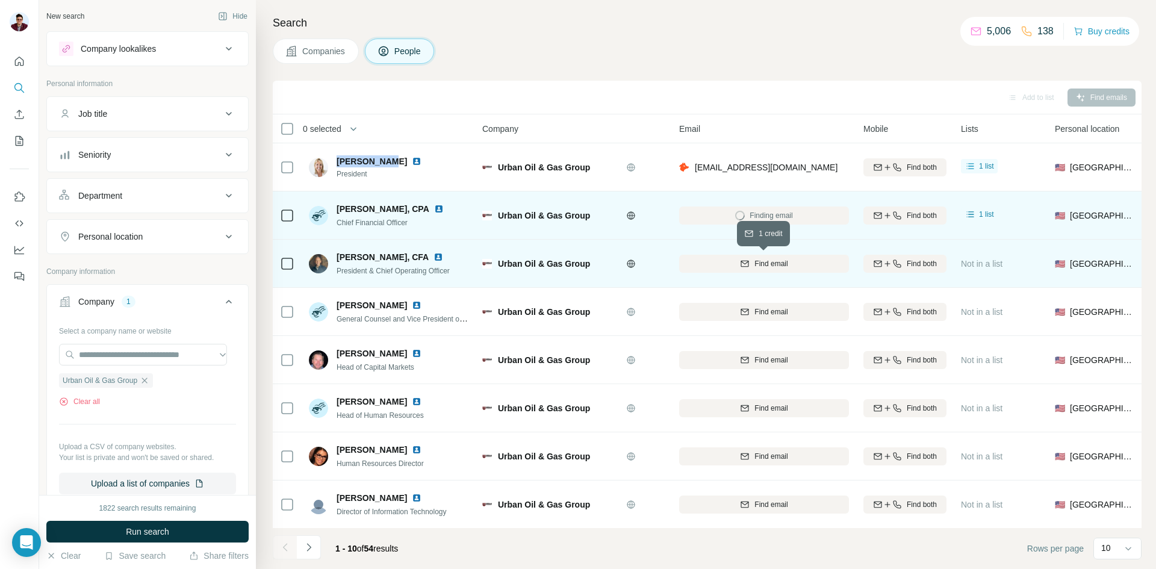
click at [741, 270] on button "Find email" at bounding box center [764, 264] width 170 height 18
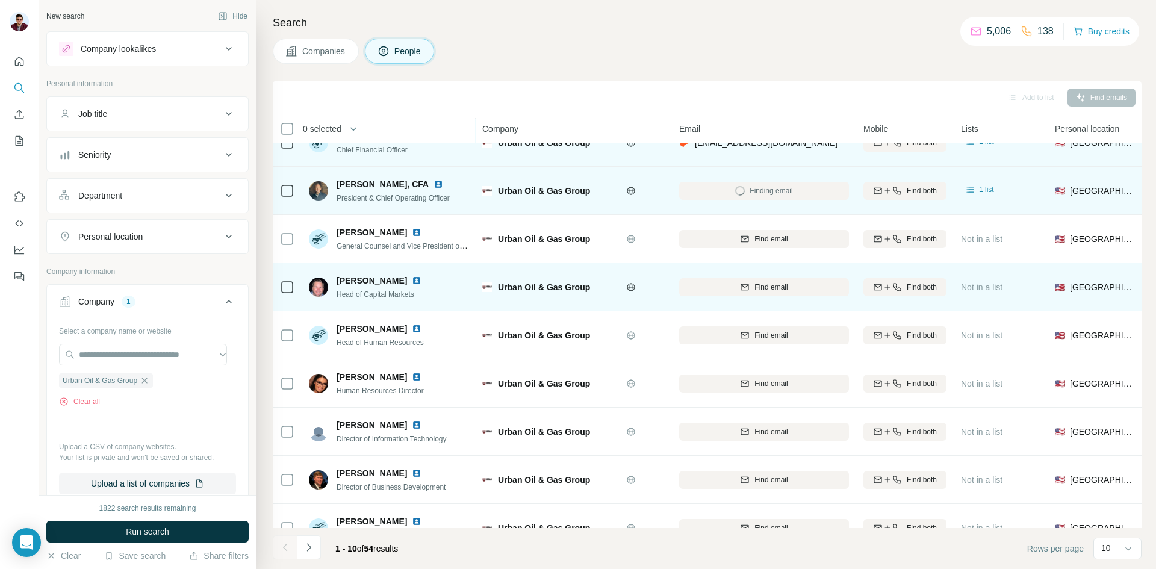
scroll to position [103, 0]
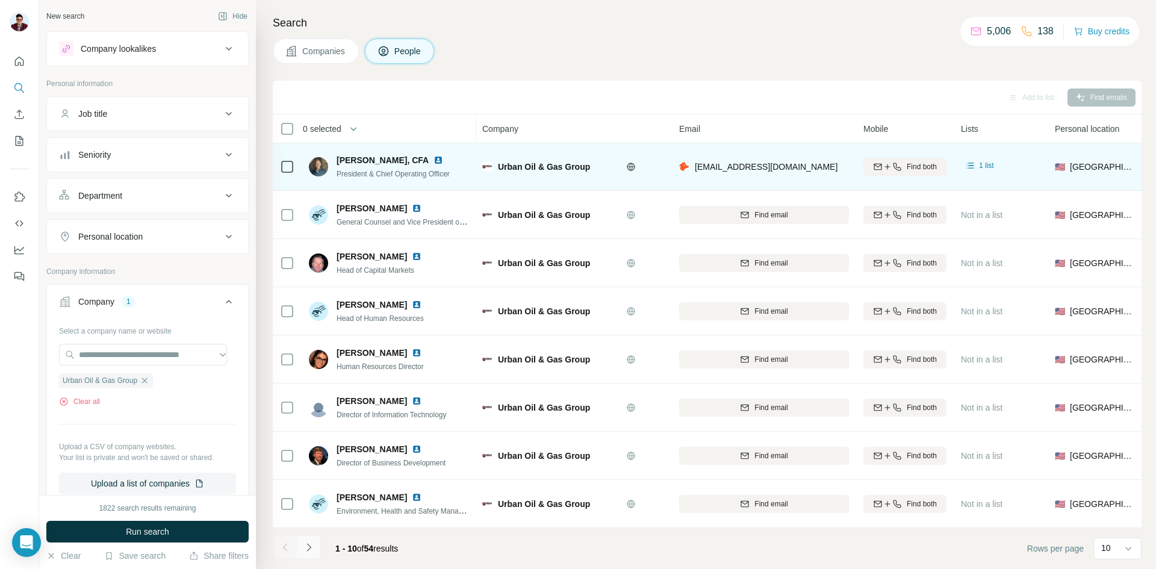
click at [313, 549] on icon "Navigate to next page" at bounding box center [309, 547] width 12 height 12
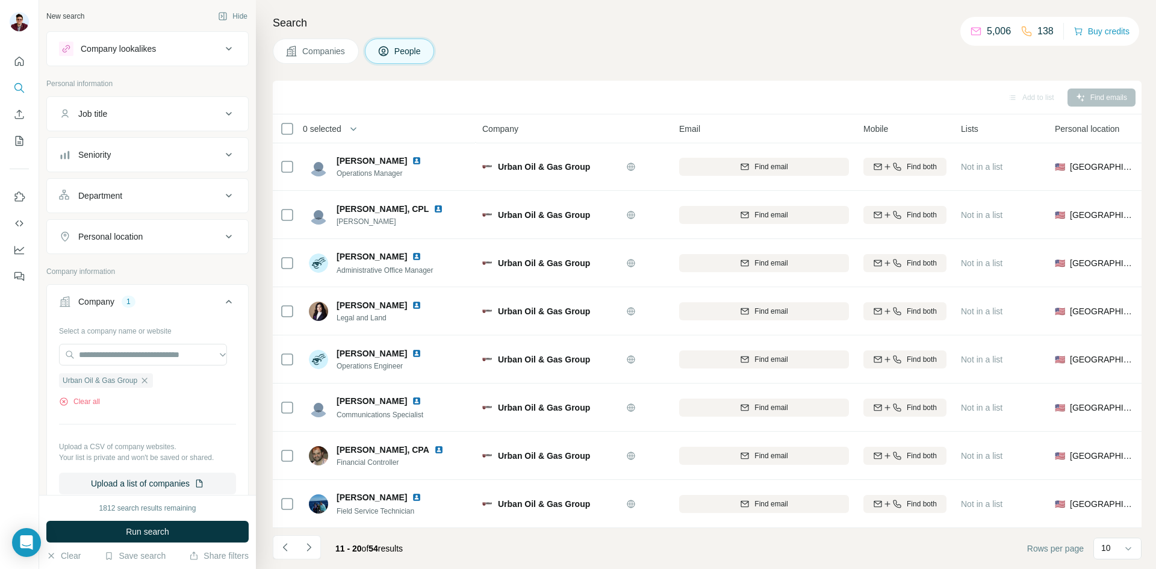
click at [312, 549] on icon "Navigate to next page" at bounding box center [309, 547] width 12 height 12
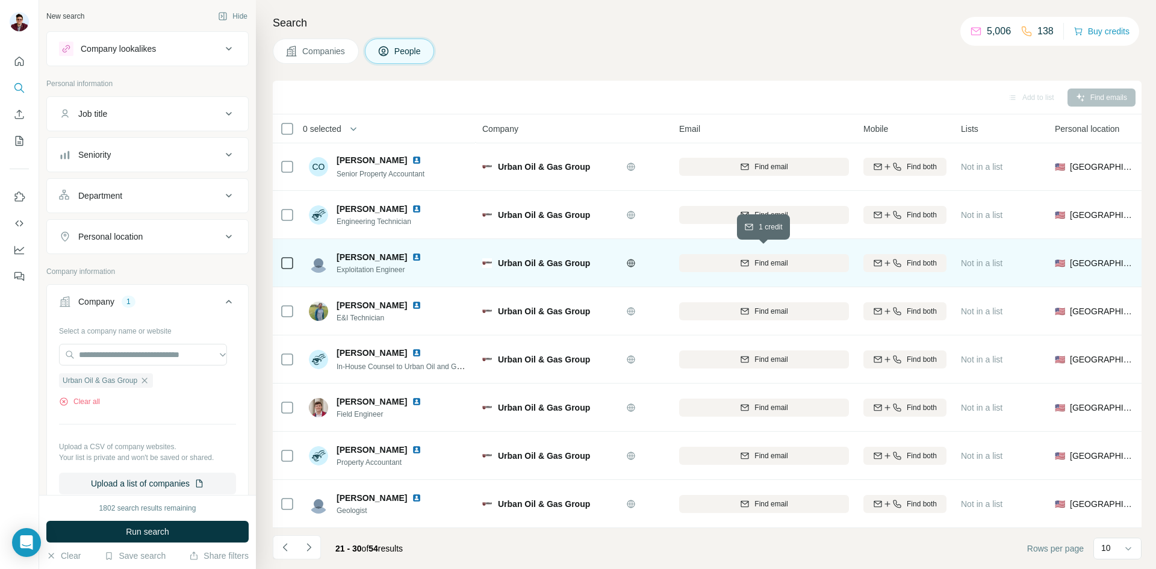
click at [750, 258] on div "Find email" at bounding box center [764, 263] width 170 height 11
click at [315, 546] on button "Navigate to next page" at bounding box center [309, 547] width 24 height 24
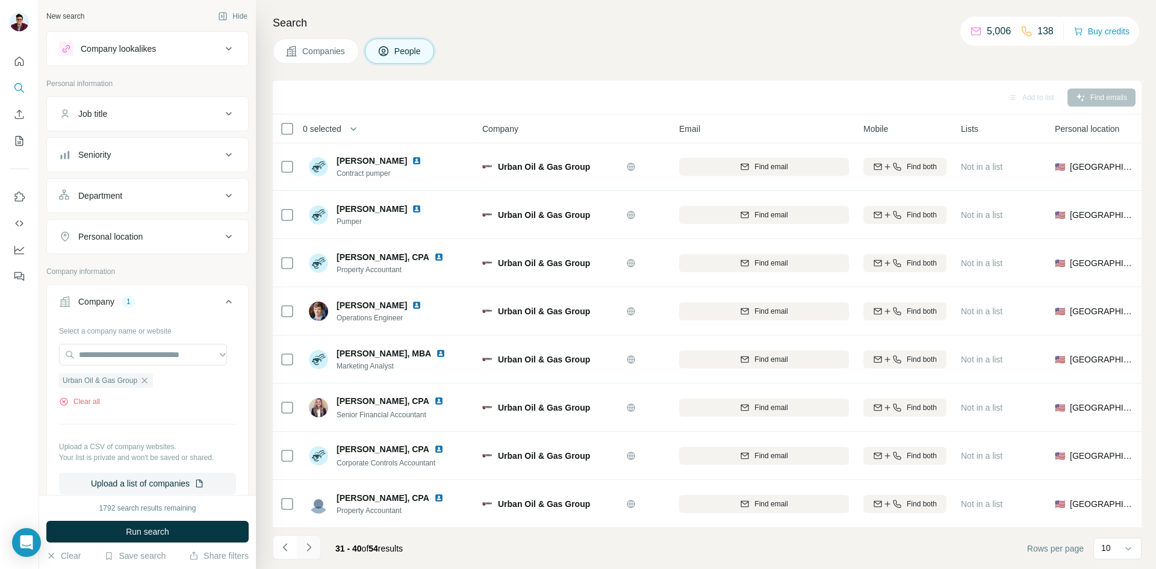
click at [307, 549] on icon "Navigate to next page" at bounding box center [309, 547] width 12 height 12
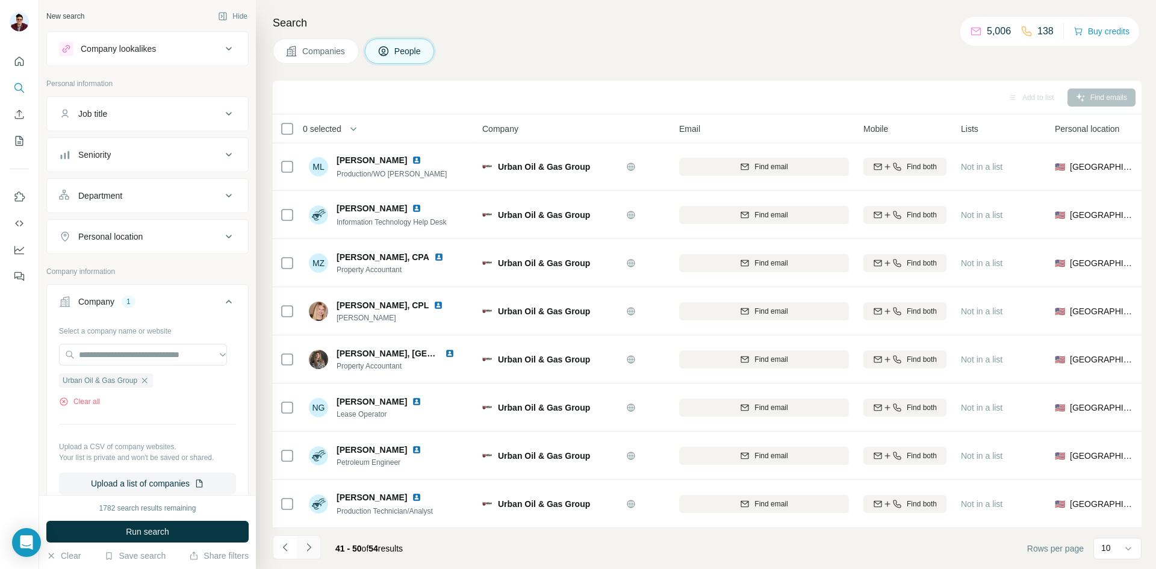
click at [313, 544] on icon "Navigate to next page" at bounding box center [309, 547] width 12 height 12
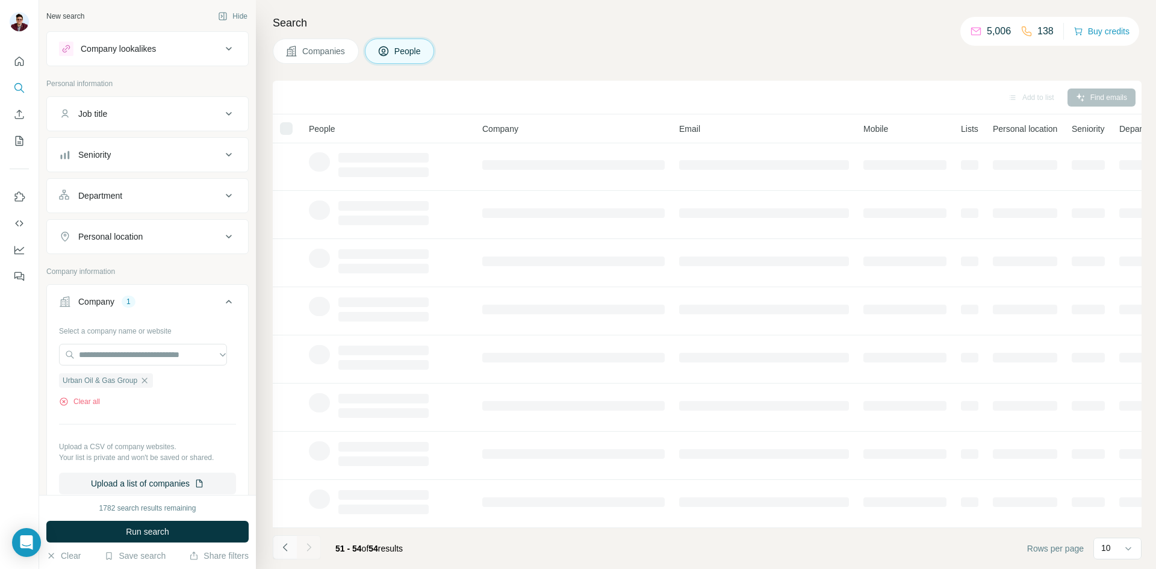
scroll to position [0, 0]
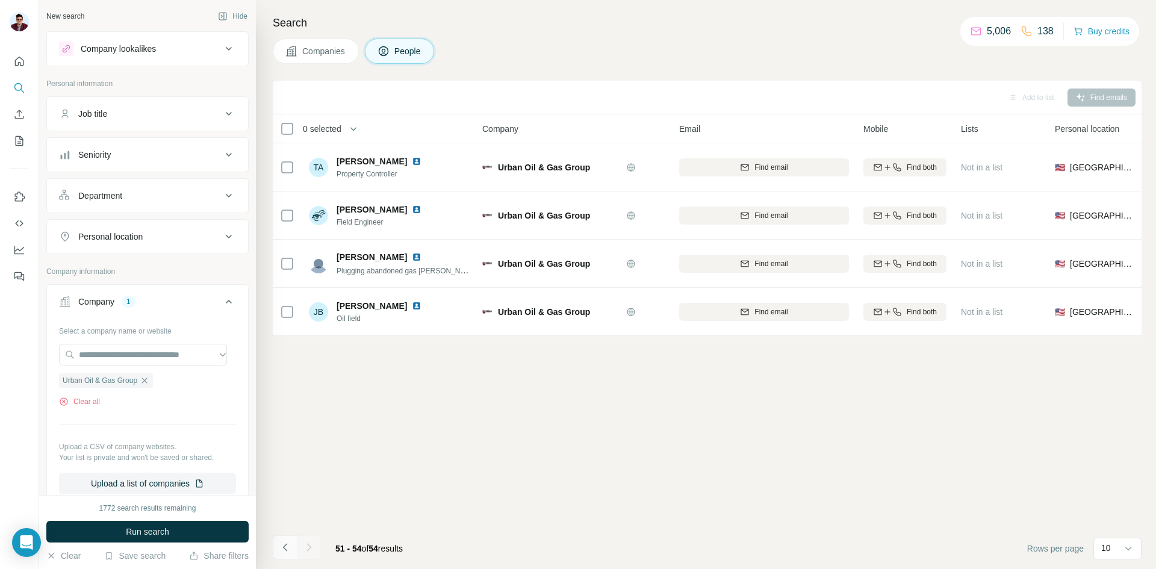
click at [281, 546] on icon "Navigate to previous page" at bounding box center [285, 547] width 12 height 12
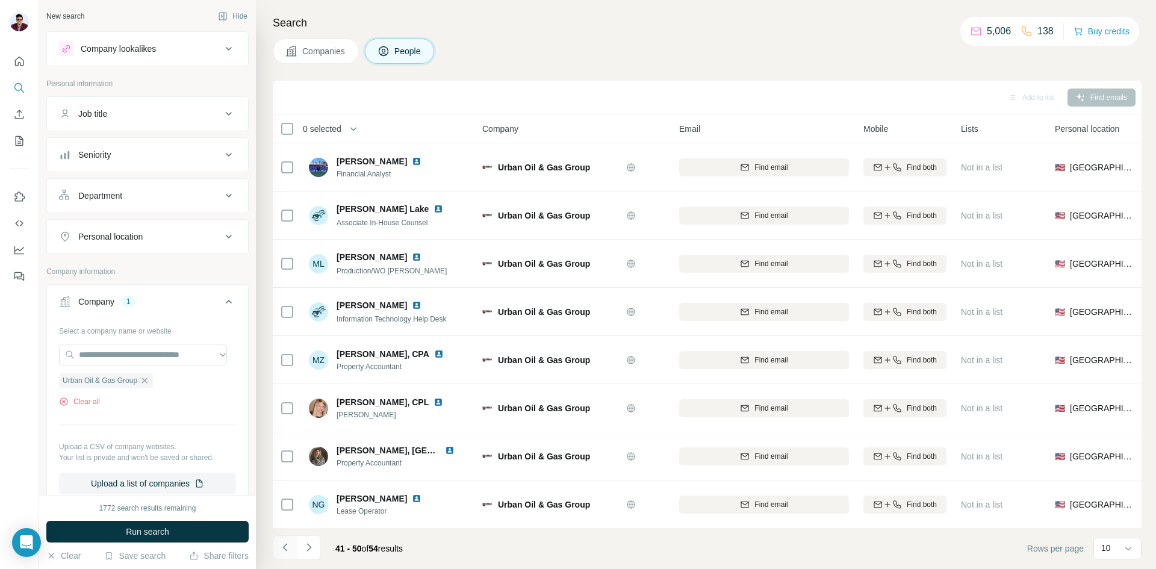
click at [281, 546] on icon "Navigate to previous page" at bounding box center [285, 547] width 12 height 12
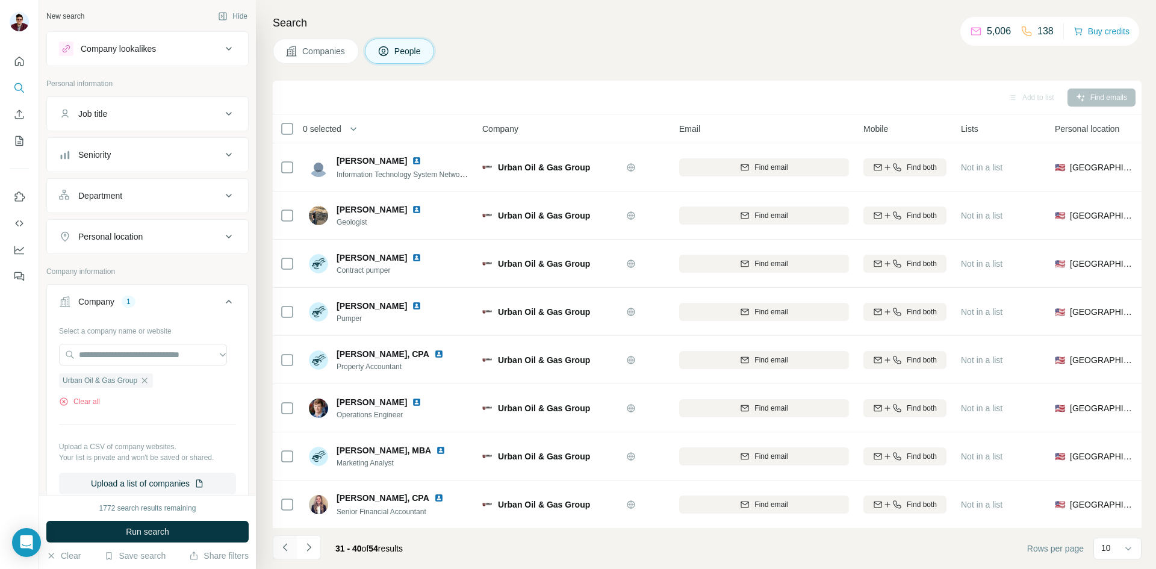
click at [281, 546] on icon "Navigate to previous page" at bounding box center [285, 547] width 12 height 12
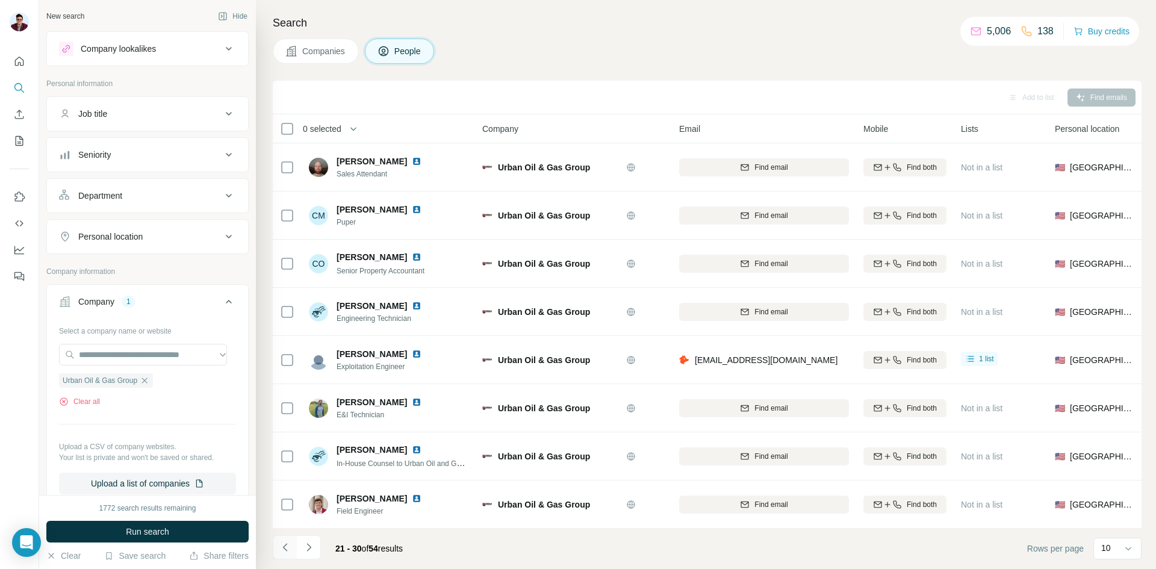
click at [281, 546] on icon "Navigate to previous page" at bounding box center [285, 547] width 12 height 12
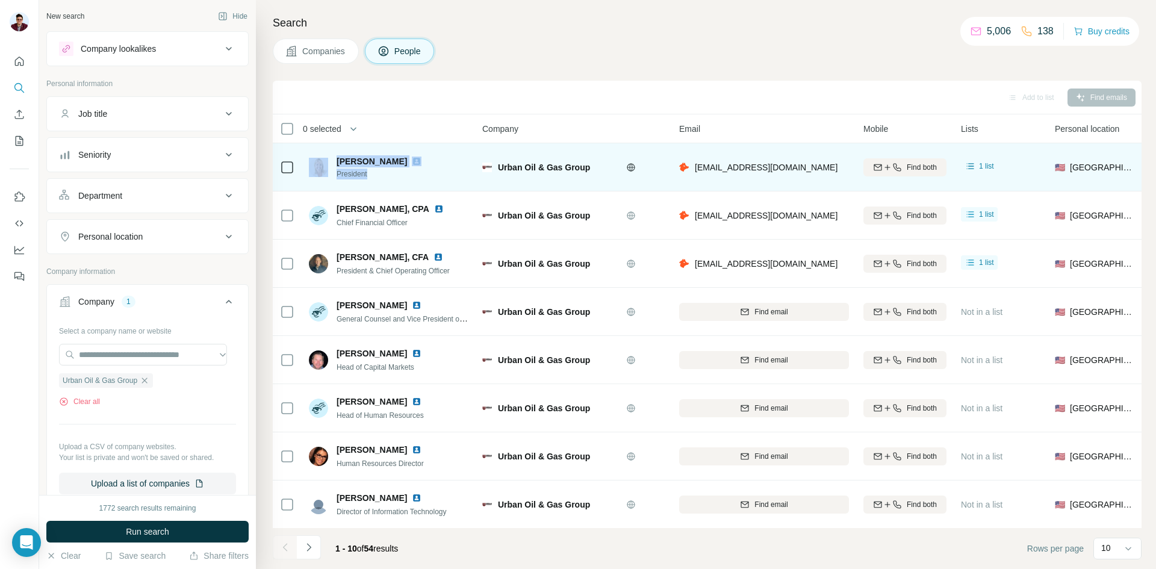
drag, startPoint x: 332, startPoint y: 175, endPoint x: 375, endPoint y: 174, distance: 42.8
click at [375, 174] on div "Bonnie Shea President" at bounding box center [372, 167] width 127 height 24
click at [412, 161] on img at bounding box center [417, 162] width 10 height 10
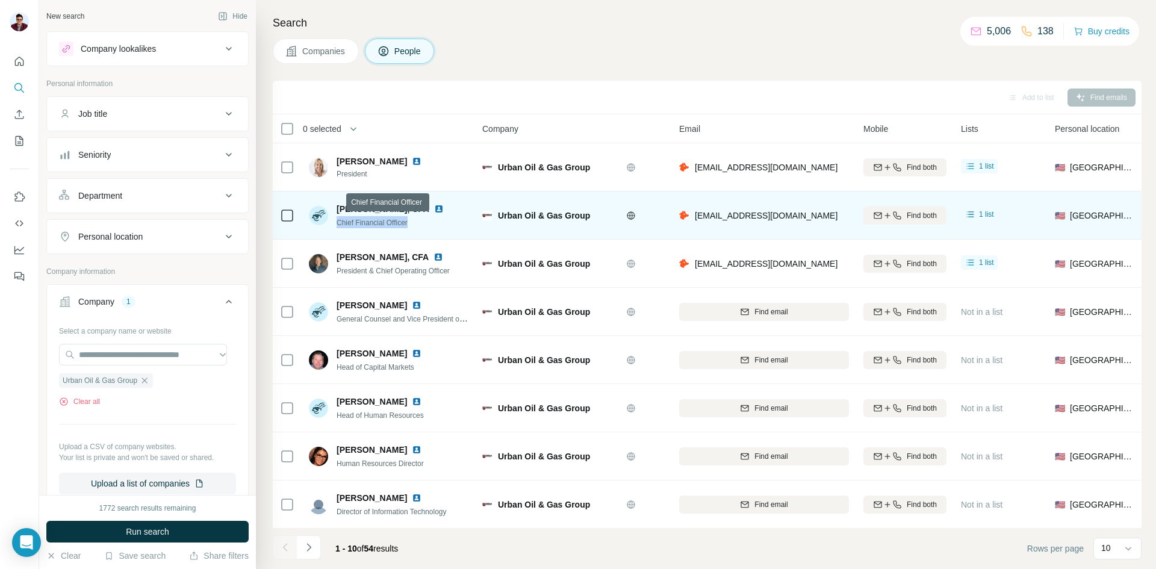
drag, startPoint x: 339, startPoint y: 221, endPoint x: 422, endPoint y: 221, distance: 83.1
click at [422, 221] on div "Chief Financial Officer" at bounding box center [398, 222] width 122 height 12
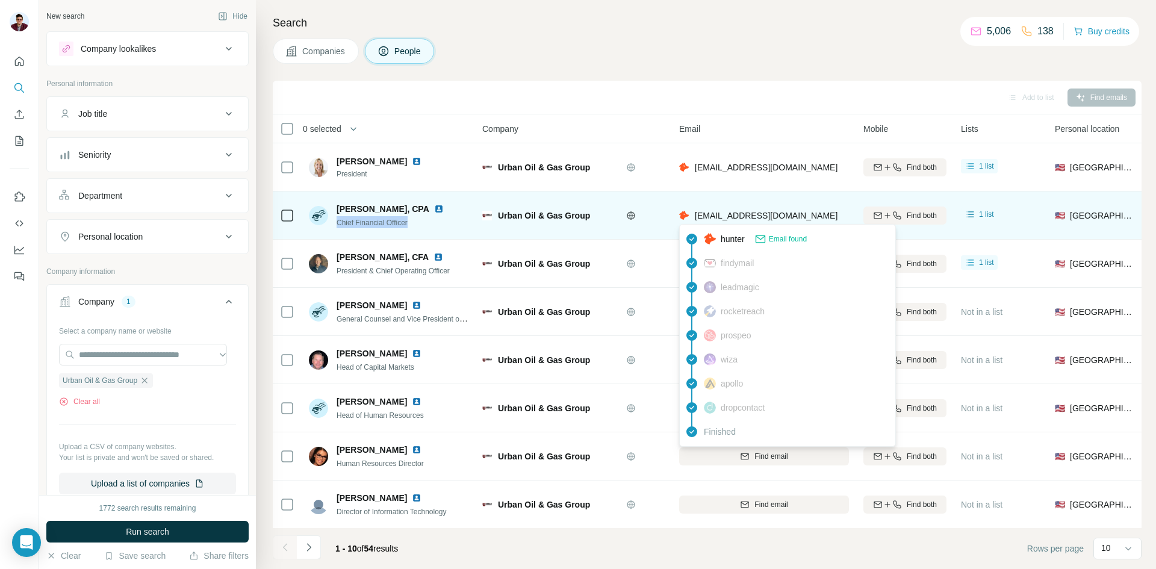
copy span "Chief Financial Officer"
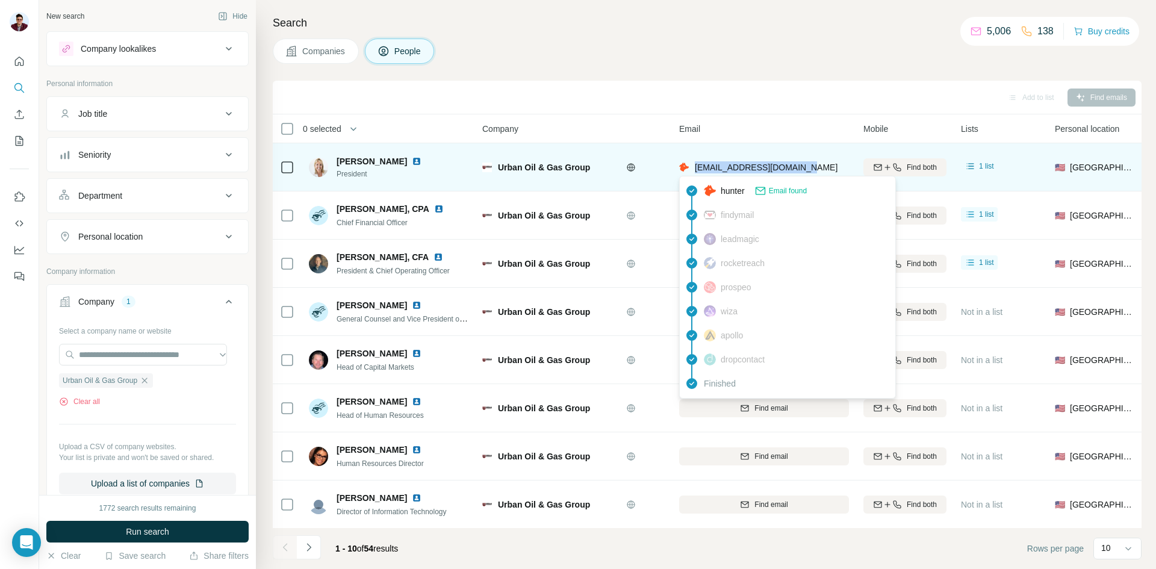
drag, startPoint x: 697, startPoint y: 169, endPoint x: 807, endPoint y: 172, distance: 110.3
click at [807, 172] on span "bshea@urbanoilandgas.com" at bounding box center [766, 167] width 143 height 12
copy span "bshea@urbanoilandgas.com"
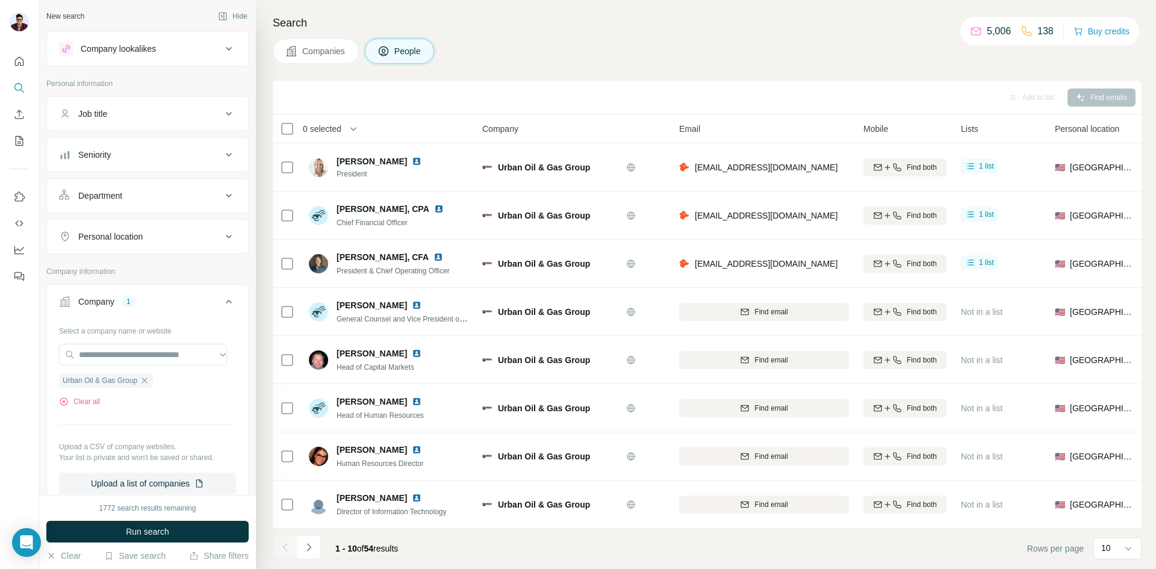
click at [637, 126] on div "Company" at bounding box center [573, 129] width 182 height 14
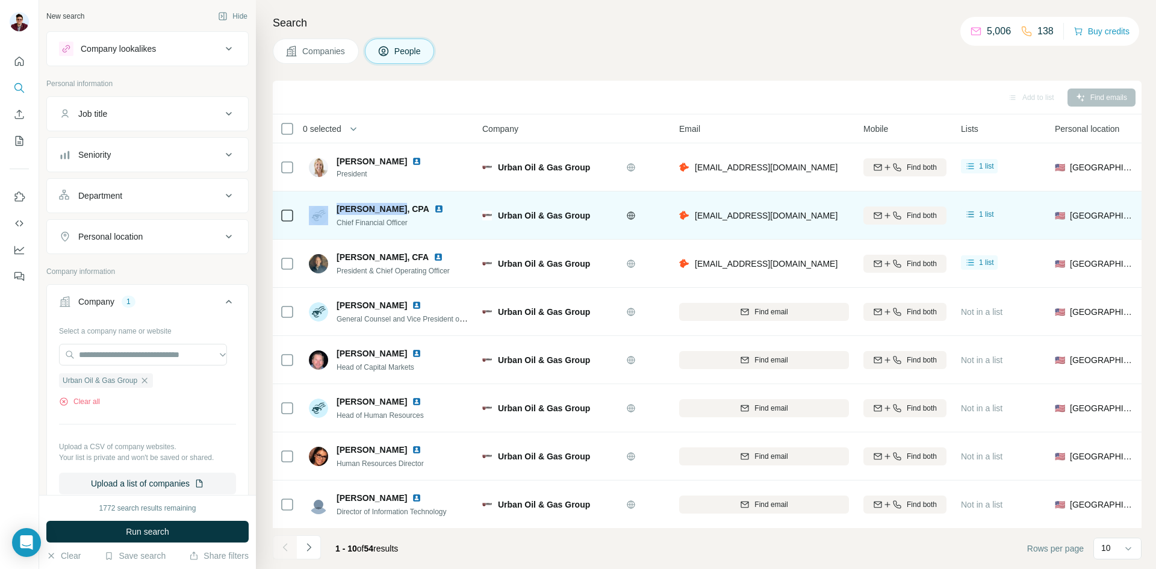
drag, startPoint x: 330, startPoint y: 208, endPoint x: 393, endPoint y: 208, distance: 62.6
click at [393, 208] on div "Jeff Wheatley, CPA Chief Financial Officer" at bounding box center [383, 215] width 149 height 25
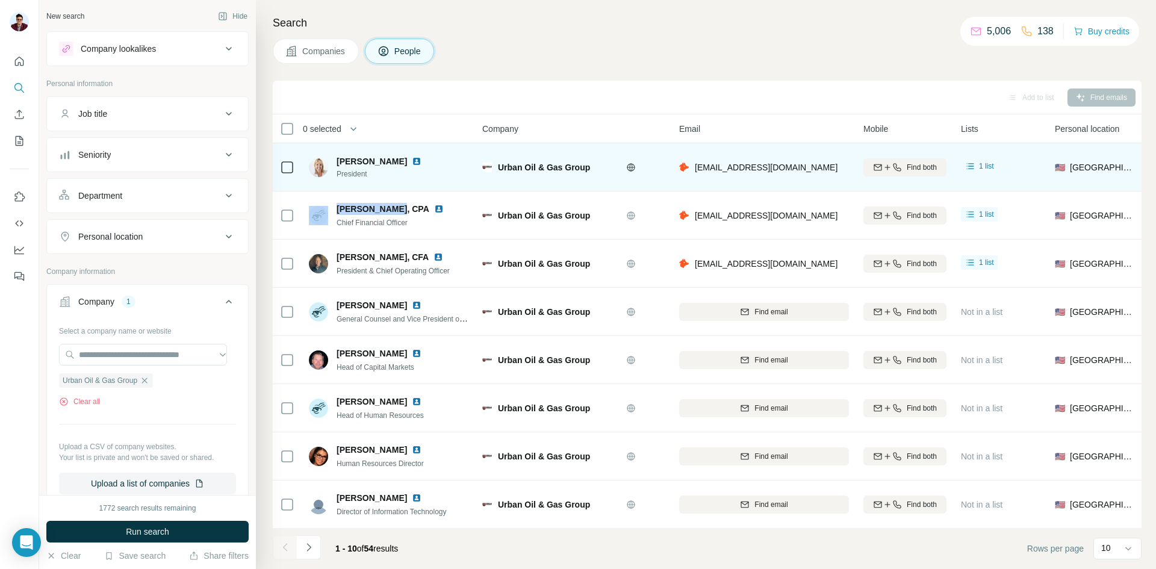
copy div "Jeff Wheatley"
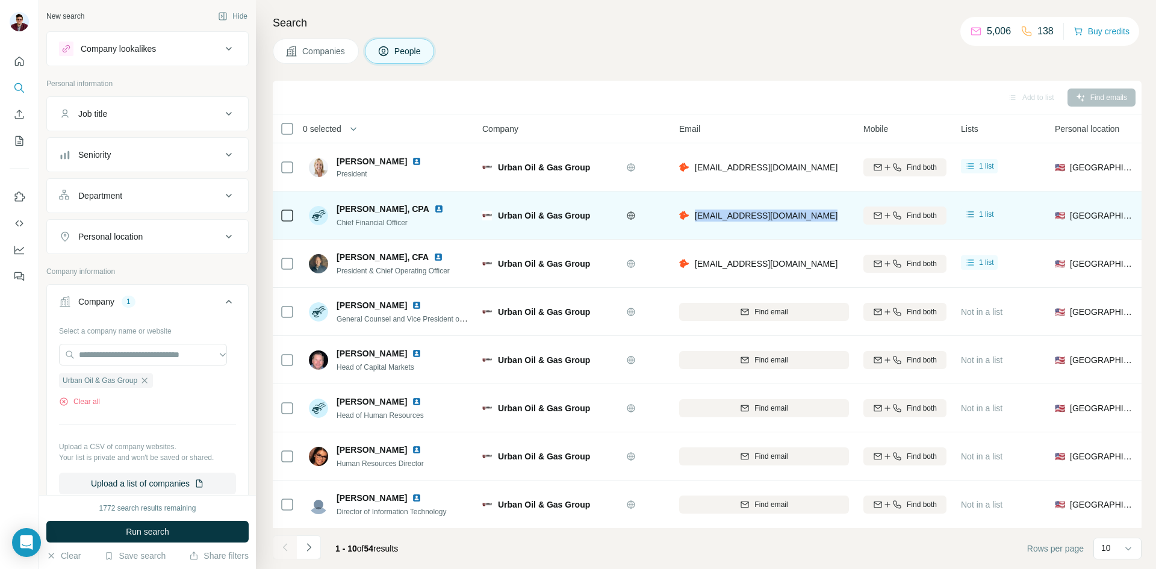
drag, startPoint x: 693, startPoint y: 216, endPoint x: 823, endPoint y: 213, distance: 130.7
click at [823, 213] on div "jwheatley@urbanoilandgas.com" at bounding box center [764, 215] width 170 height 33
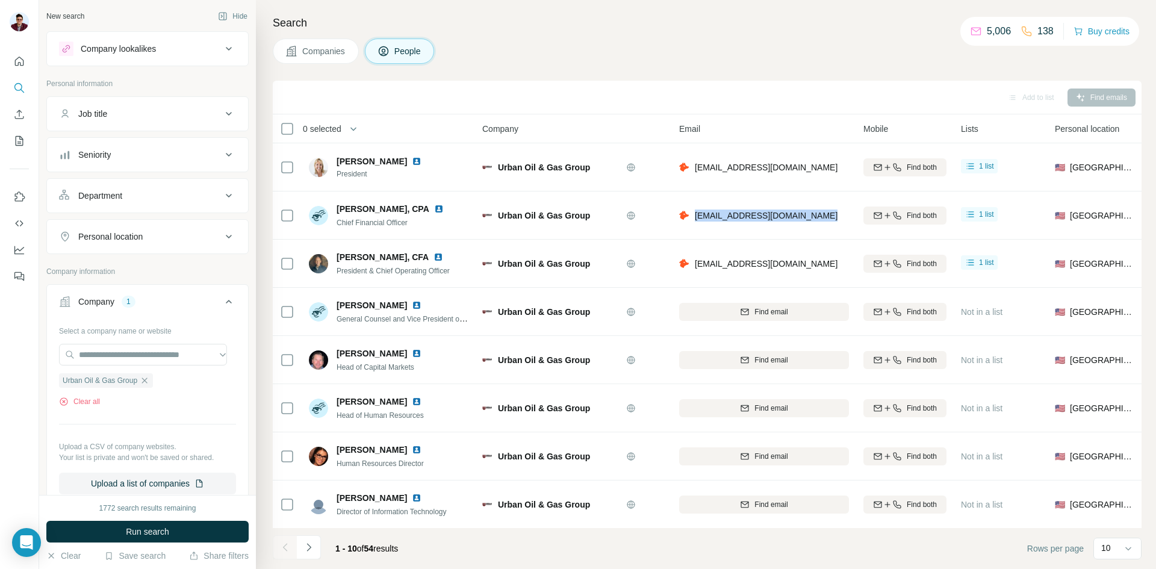
copy span "jwheatley@urbanoilandgas.com"
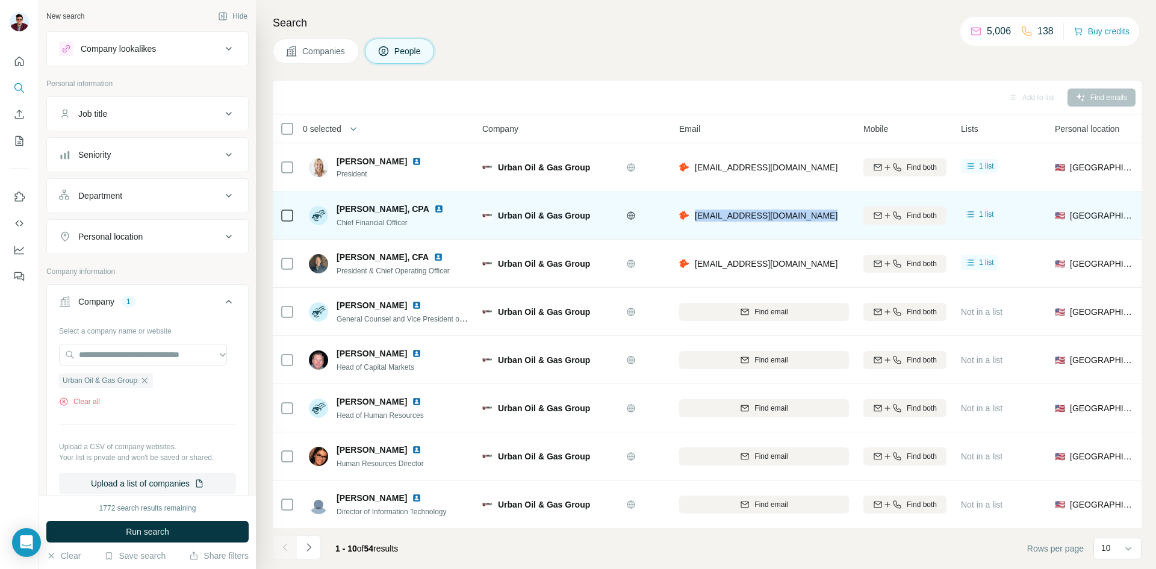
click at [434, 211] on img at bounding box center [439, 209] width 10 height 10
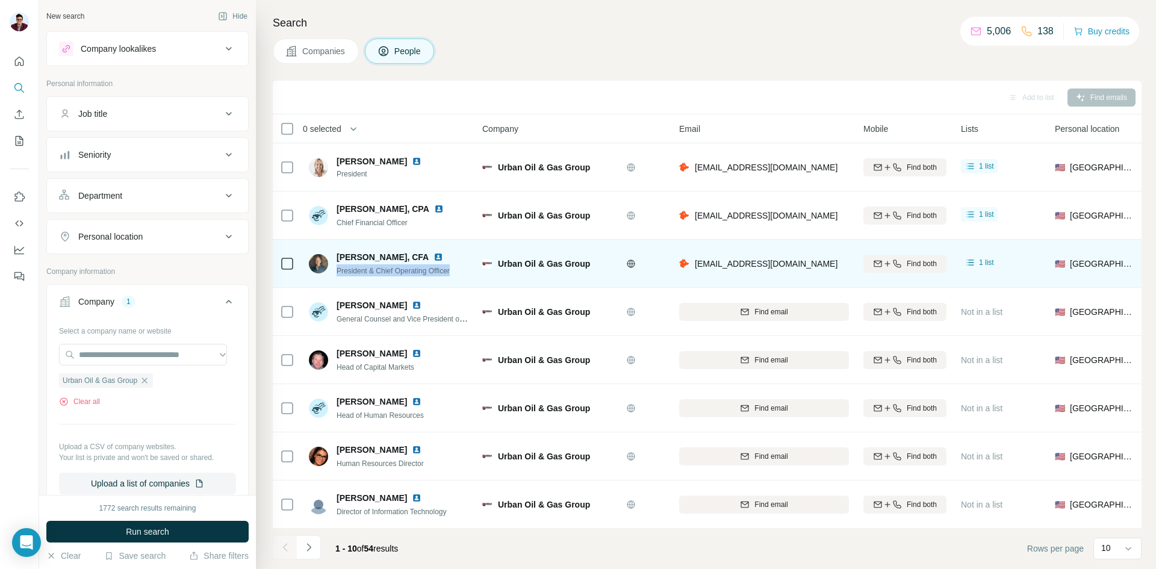
drag, startPoint x: 336, startPoint y: 273, endPoint x: 474, endPoint y: 276, distance: 138.0
click at [474, 276] on td "Matthew Kirby, CFA President & Chief Operating Officer" at bounding box center [389, 264] width 175 height 48
click at [434, 258] on img at bounding box center [439, 257] width 10 height 10
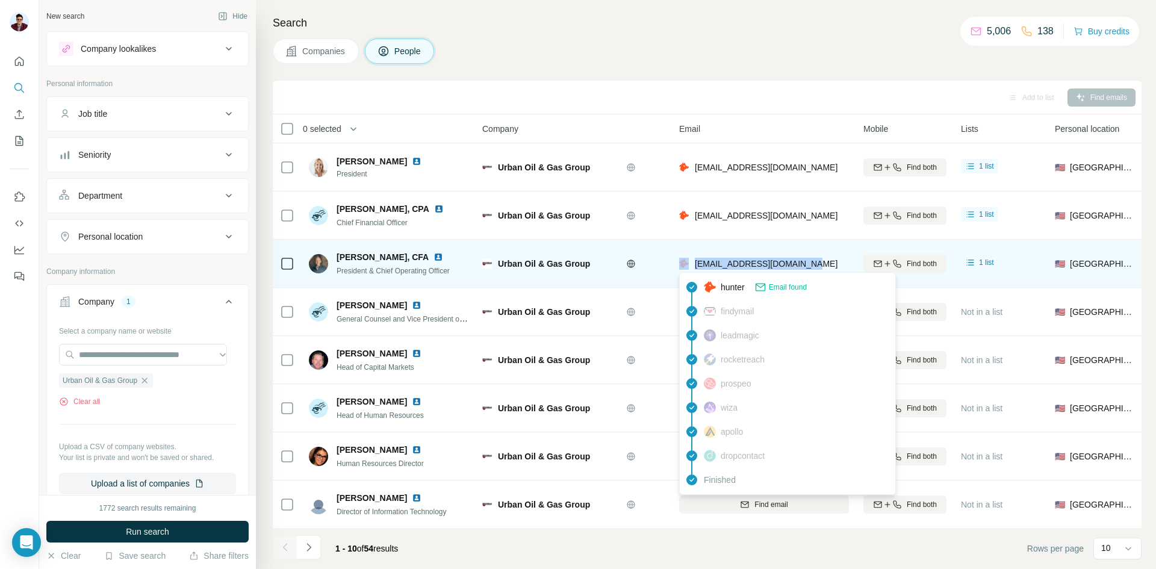
drag, startPoint x: 812, startPoint y: 263, endPoint x: 688, endPoint y: 268, distance: 124.2
click at [688, 268] on div "mkirby@urbanoilandgas.com" at bounding box center [764, 263] width 170 height 33
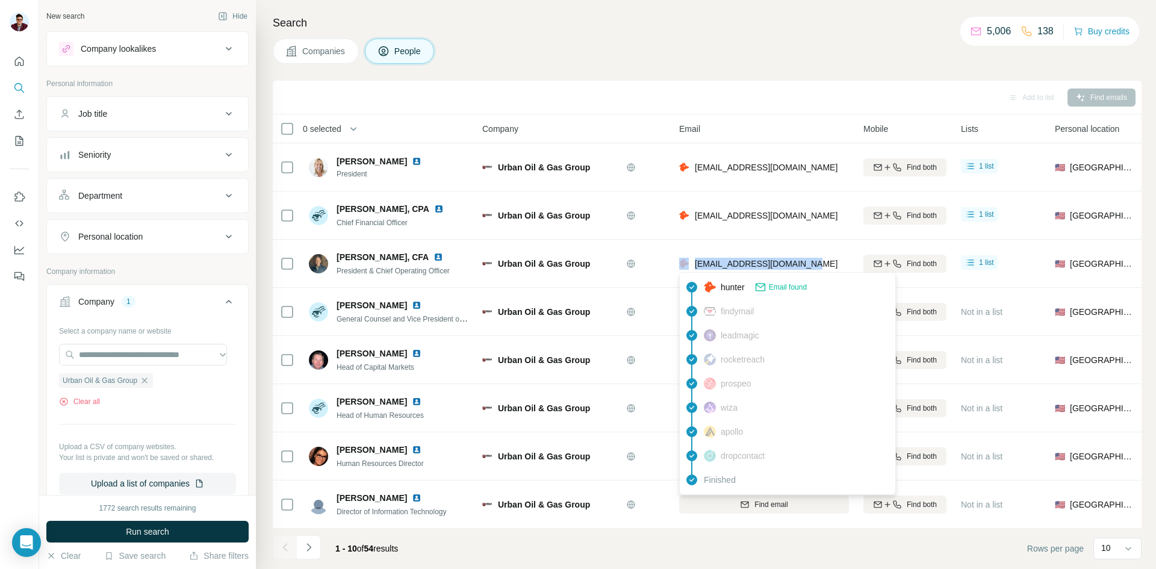
copy div "mkirby@urbanoilandgas.com"
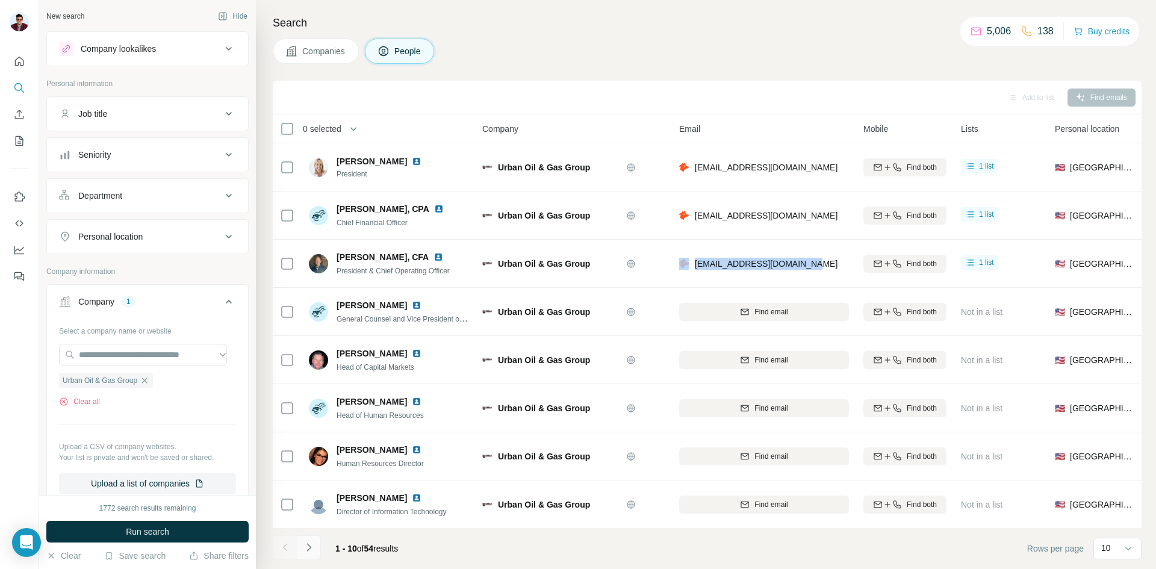
click at [310, 547] on icon "Navigate to next page" at bounding box center [309, 547] width 12 height 12
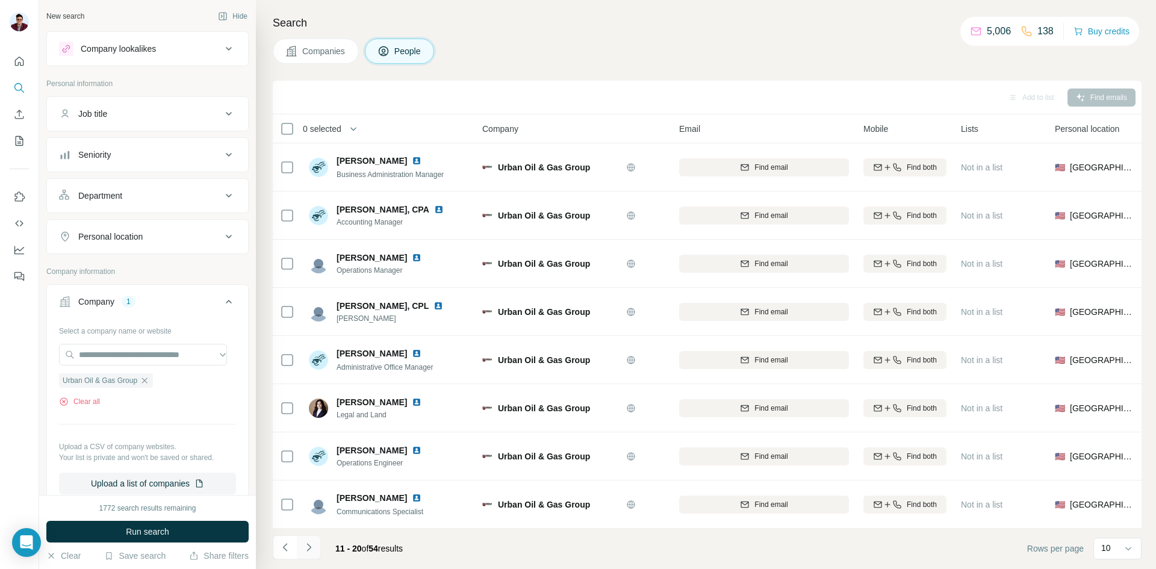
click at [312, 547] on icon "Navigate to next page" at bounding box center [309, 547] width 12 height 12
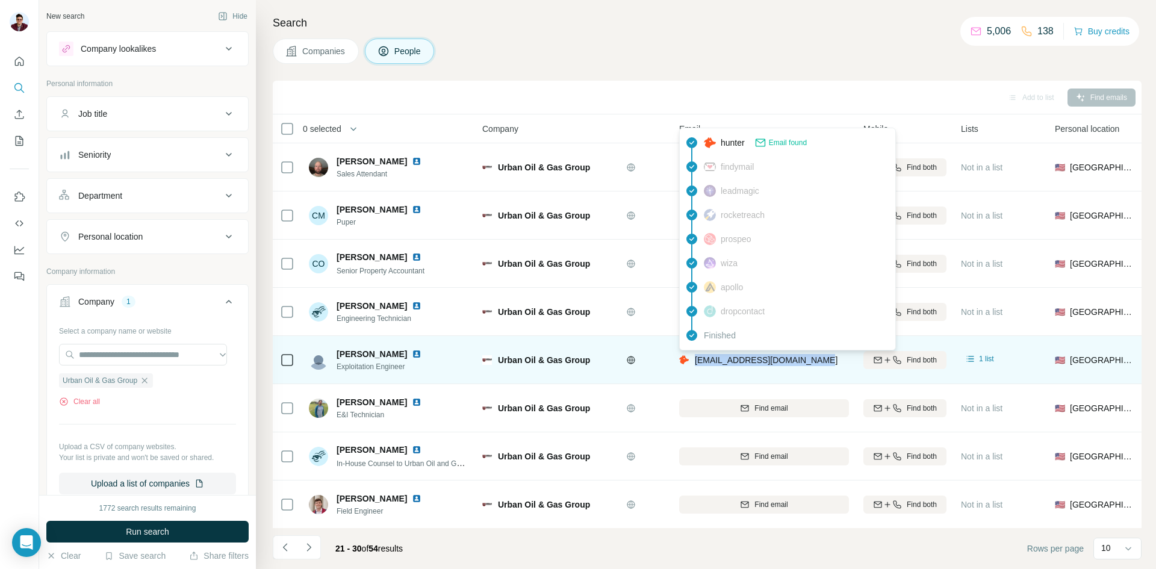
drag, startPoint x: 826, startPoint y: 360, endPoint x: 694, endPoint y: 368, distance: 131.6
click at [694, 368] on div "dpearson@urbanoilandgas.com" at bounding box center [764, 359] width 170 height 33
copy span "dpearson@urbanoilandgas.com"
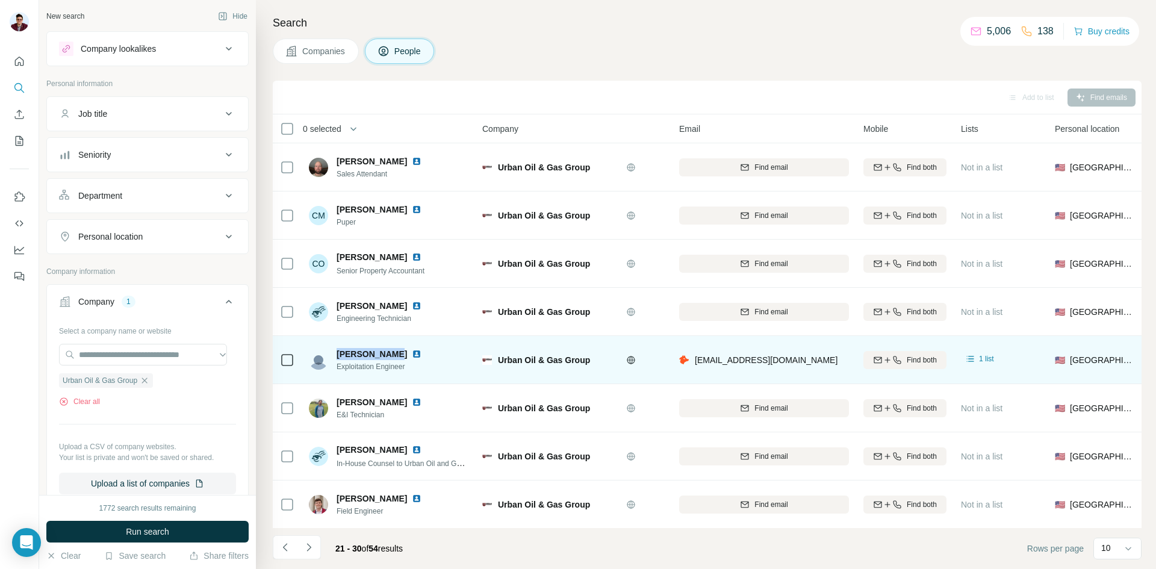
drag, startPoint x: 338, startPoint y: 355, endPoint x: 393, endPoint y: 356, distance: 55.4
click at [393, 356] on span "Dean Pearson" at bounding box center [372, 354] width 70 height 12
copy span "Dean Pearson"
click at [412, 352] on img at bounding box center [417, 354] width 10 height 10
drag, startPoint x: 337, startPoint y: 365, endPoint x: 417, endPoint y: 368, distance: 80.2
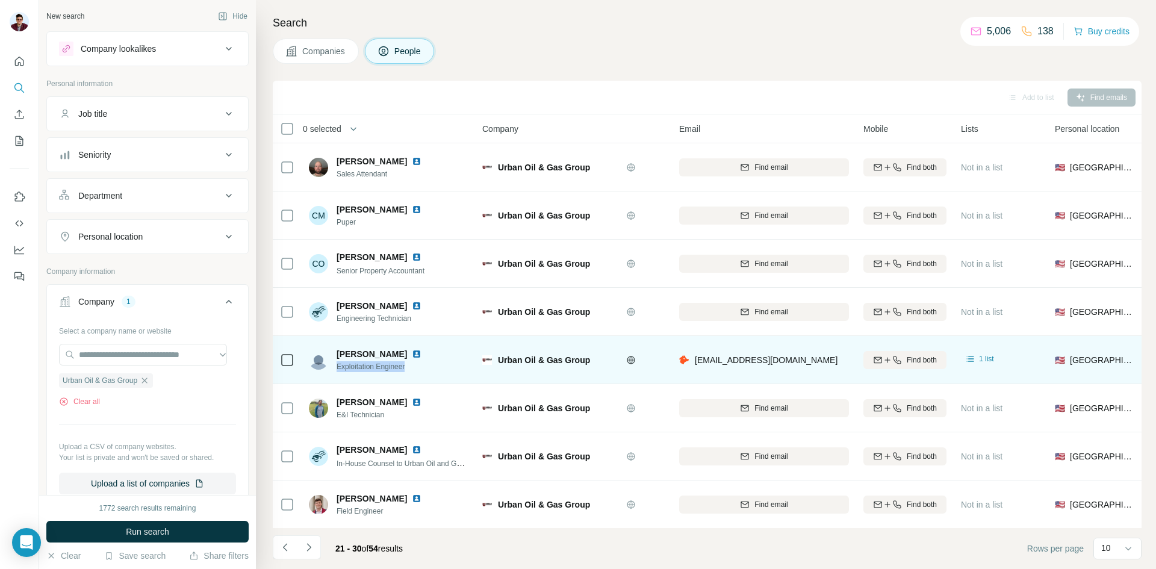
click at [417, 368] on span "Exploitation Engineer" at bounding box center [386, 366] width 99 height 11
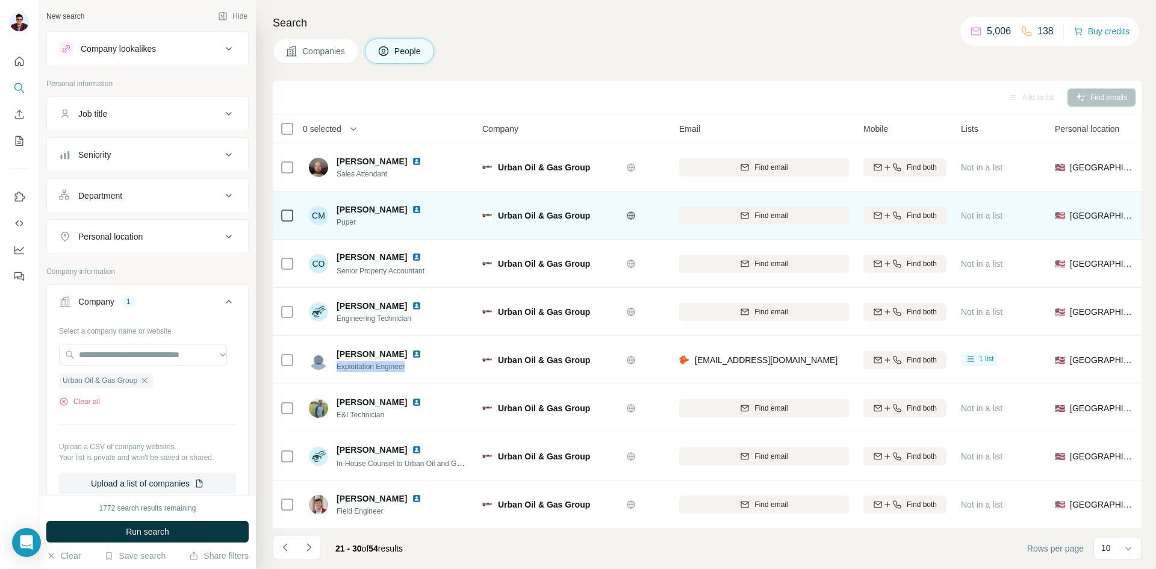
copy span "Exploitation Engineer"
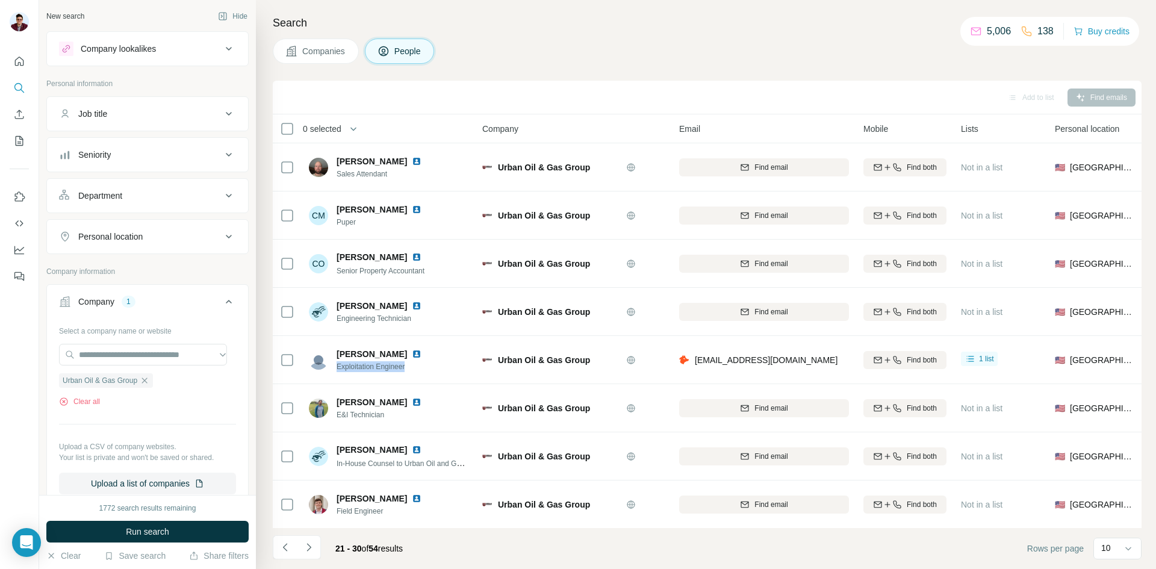
click at [293, 54] on icon at bounding box center [291, 51] width 12 height 12
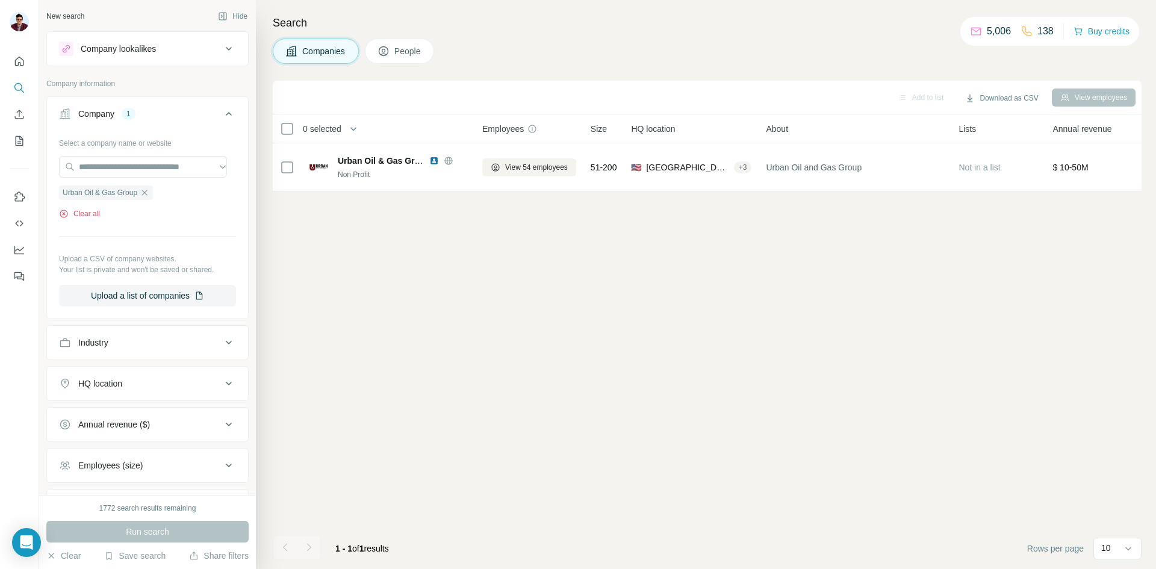
click at [73, 218] on button "Clear all" at bounding box center [79, 213] width 41 height 11
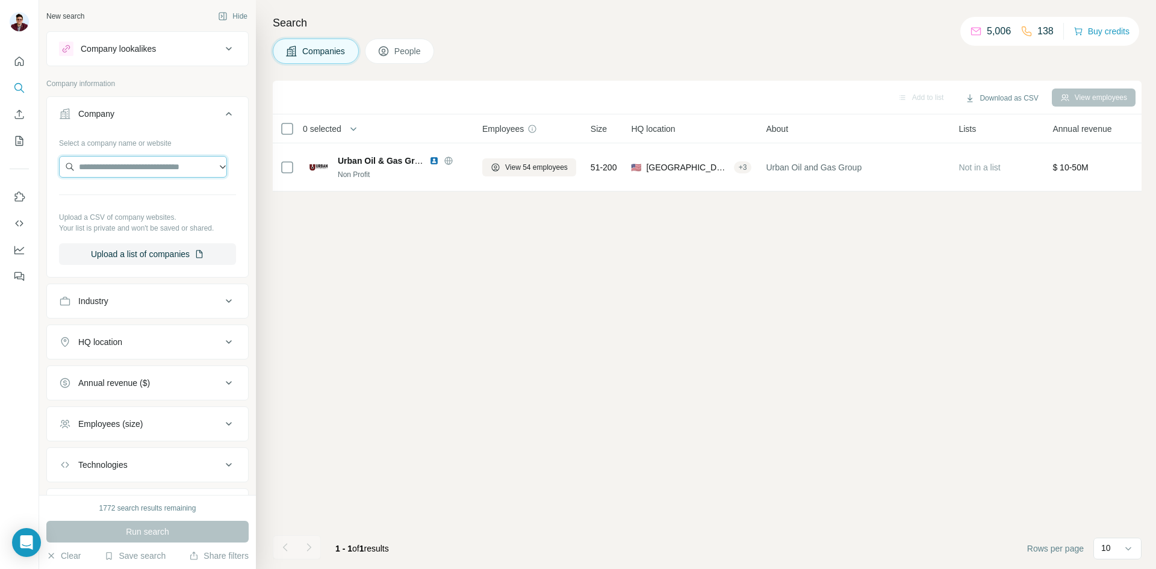
click at [121, 170] on input "text" at bounding box center [143, 167] width 168 height 22
type input "**********"
click at [128, 201] on p "roffoilandgas.com" at bounding box center [152, 205] width 119 height 11
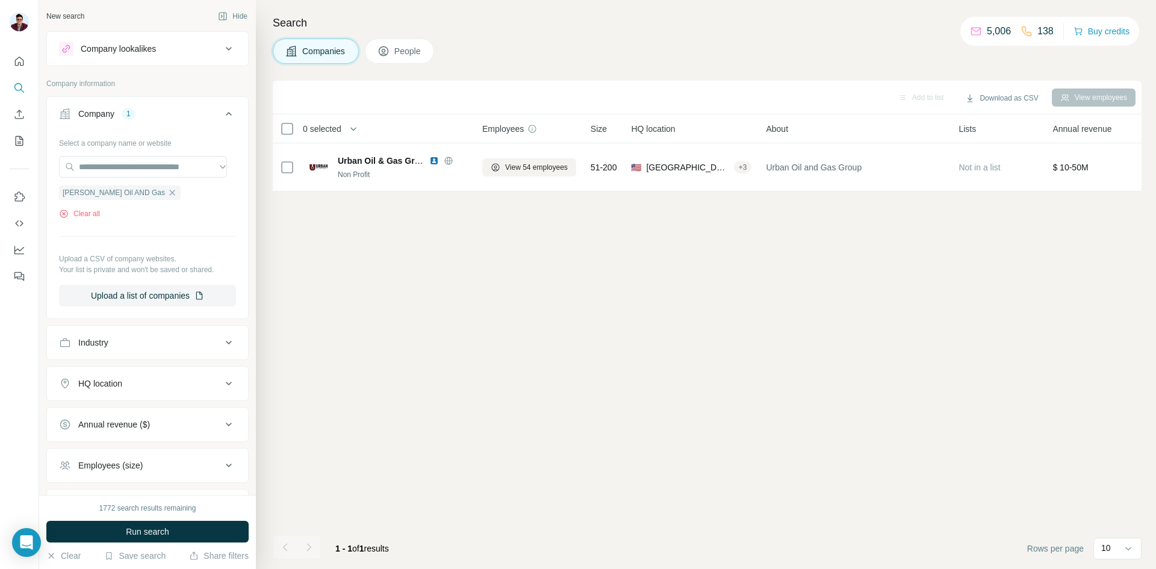
scroll to position [0, 0]
click at [129, 531] on span "Run search" at bounding box center [147, 532] width 43 height 12
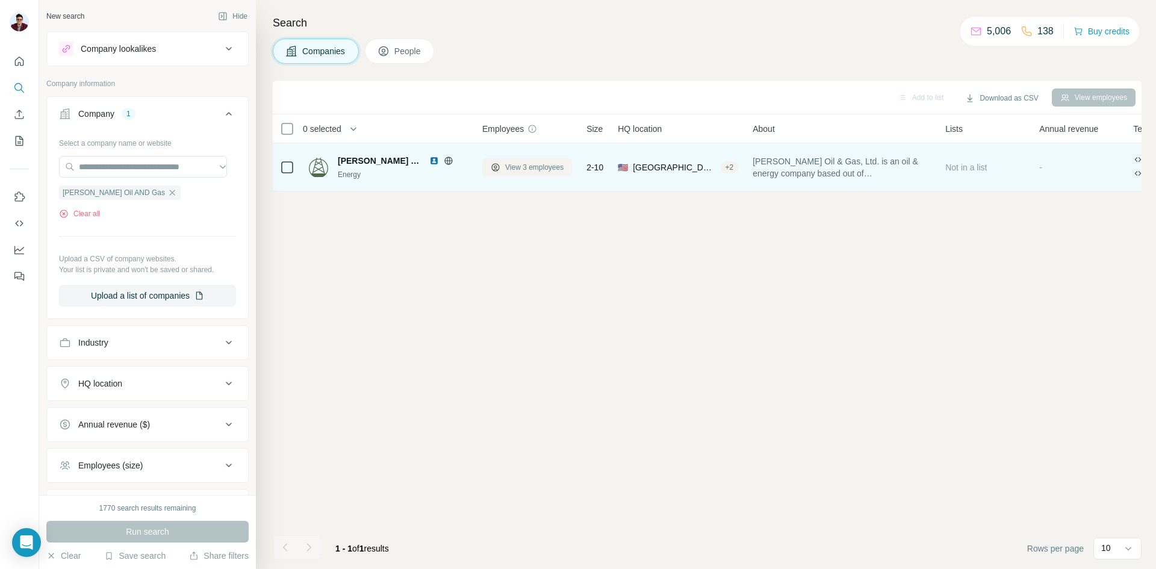
click at [510, 163] on span "View 3 employees" at bounding box center [534, 167] width 58 height 11
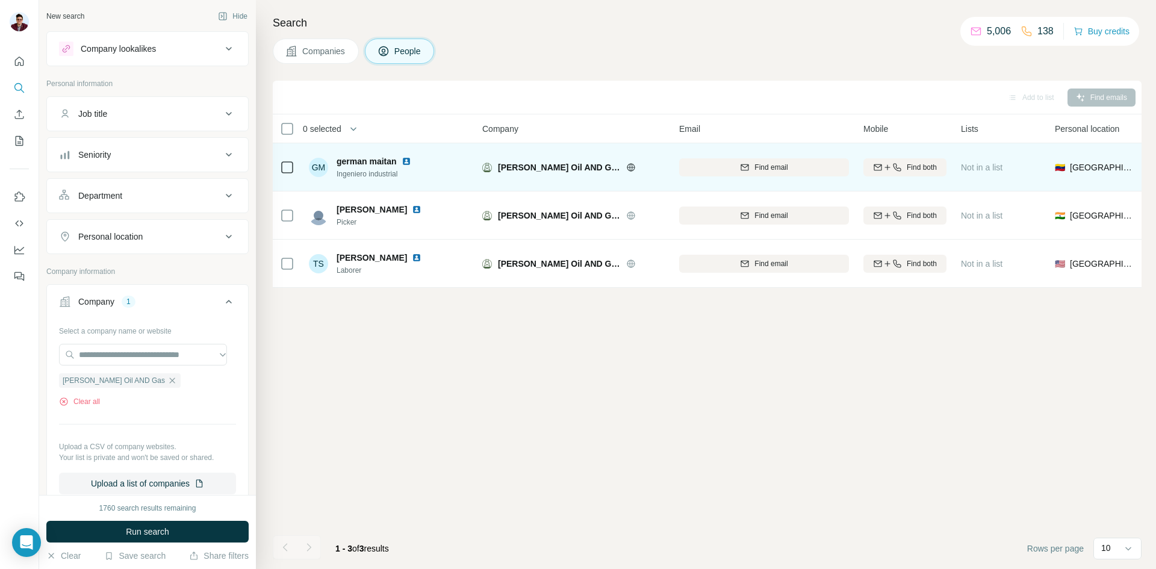
click at [407, 161] on img at bounding box center [407, 162] width 10 height 10
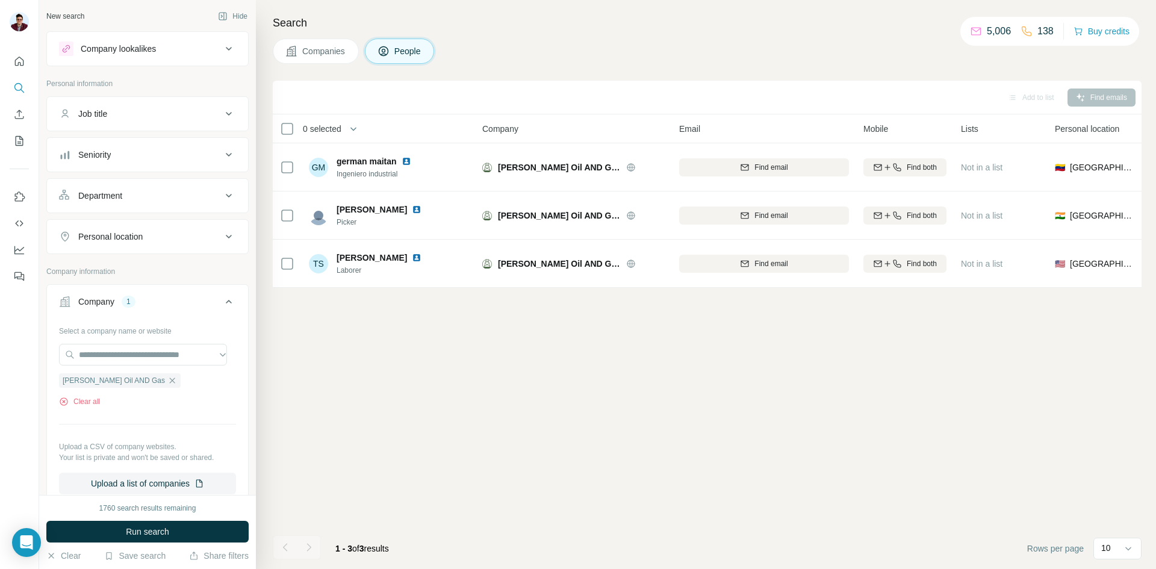
click at [287, 54] on icon at bounding box center [291, 51] width 10 height 10
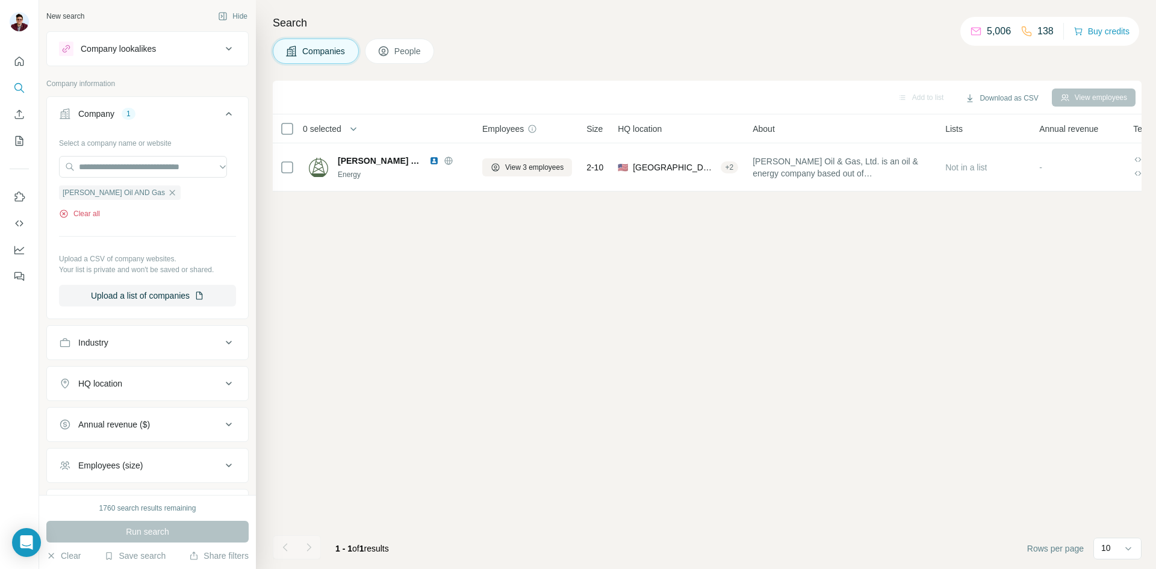
click at [101, 215] on div "Clear all" at bounding box center [147, 213] width 177 height 11
click at [94, 215] on button "Clear all" at bounding box center [79, 213] width 41 height 11
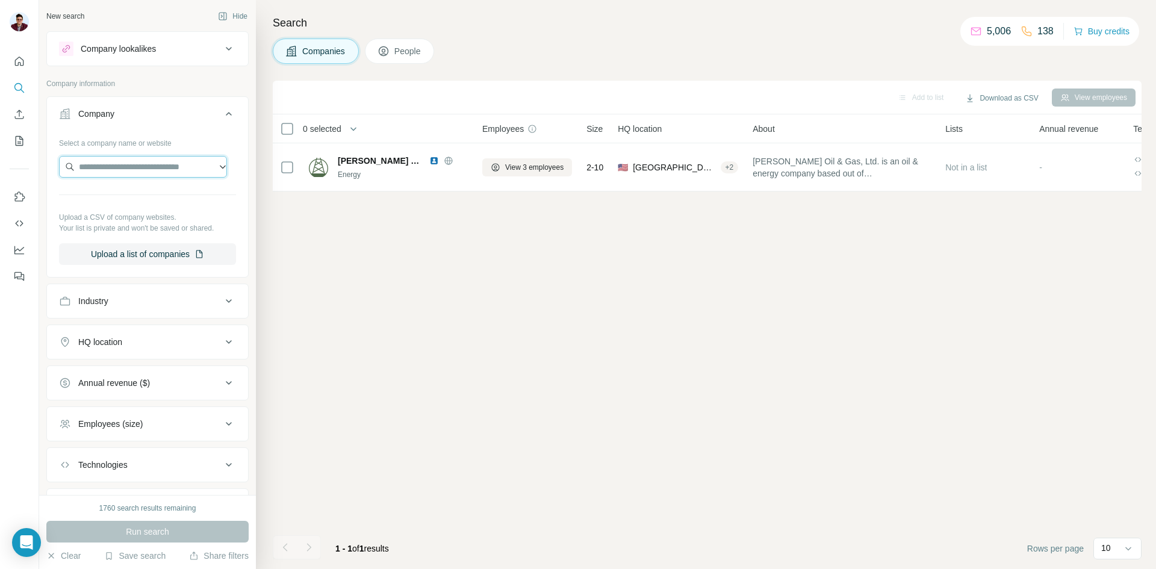
click at [110, 168] on input "text" at bounding box center [143, 167] width 168 height 22
paste input "**********"
type input "**********"
click at [127, 196] on p "Joint Resources Company" at bounding box center [142, 194] width 99 height 12
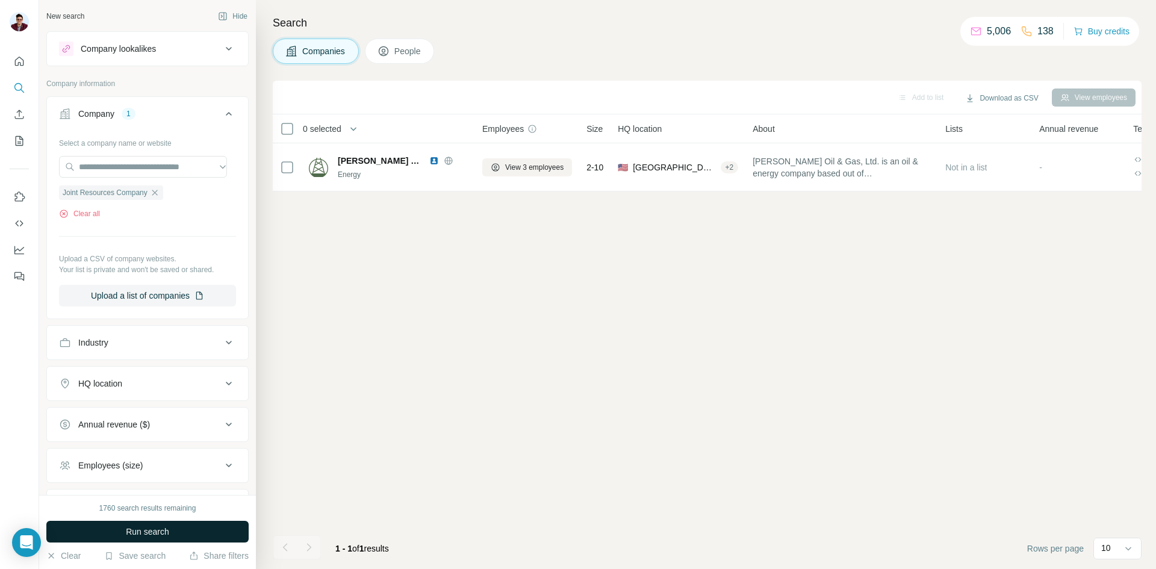
click at [137, 535] on span "Run search" at bounding box center [147, 532] width 43 height 12
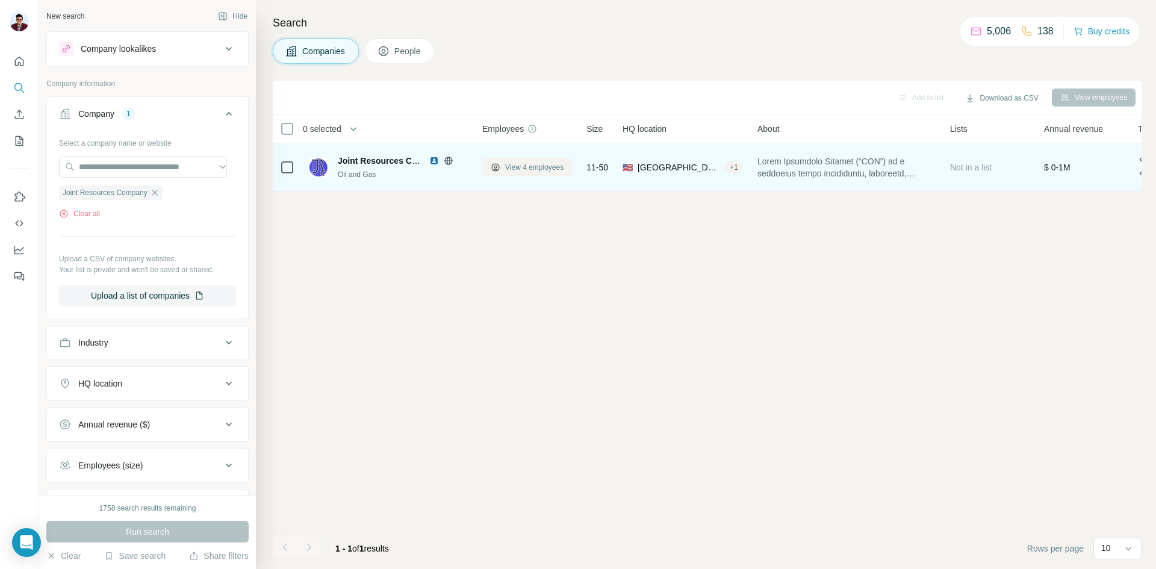
click at [545, 165] on span "View 4 employees" at bounding box center [534, 167] width 58 height 11
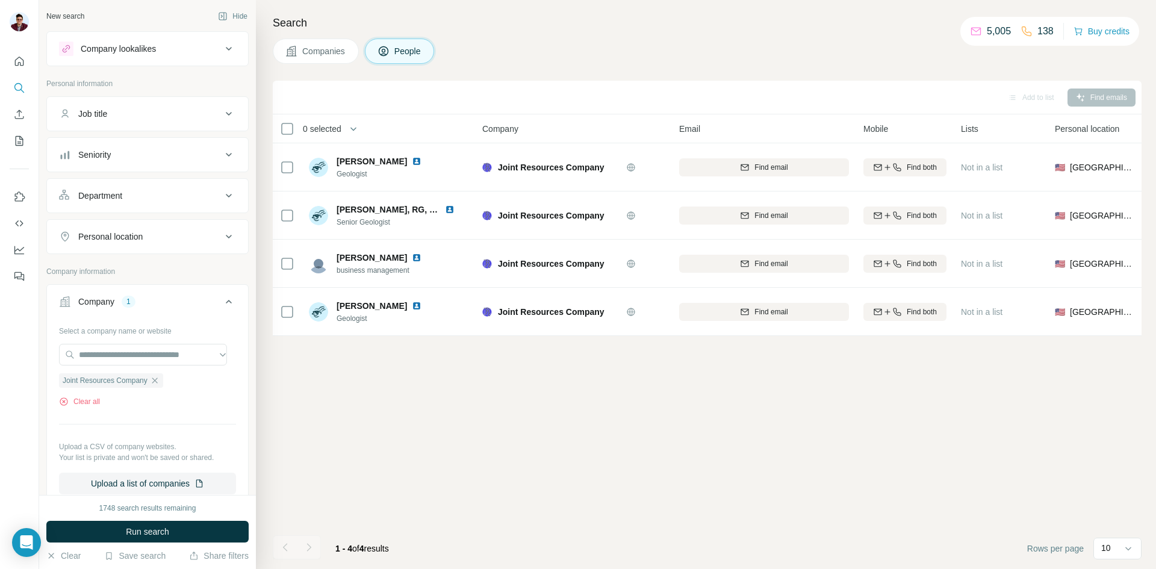
click at [337, 62] on button "Companies" at bounding box center [316, 51] width 86 height 25
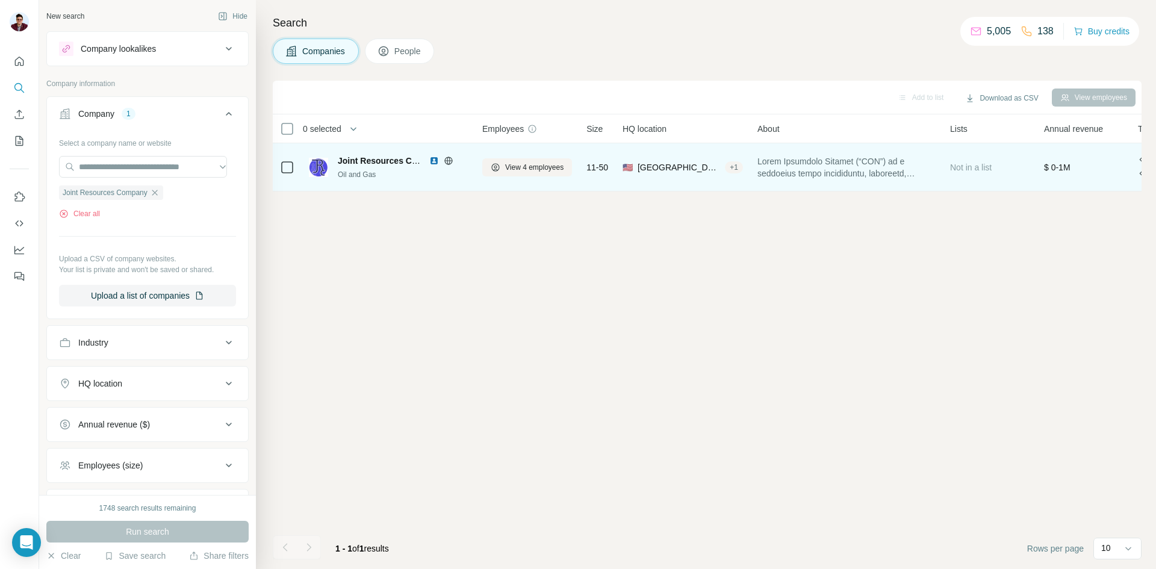
click at [434, 163] on img at bounding box center [434, 161] width 10 height 10
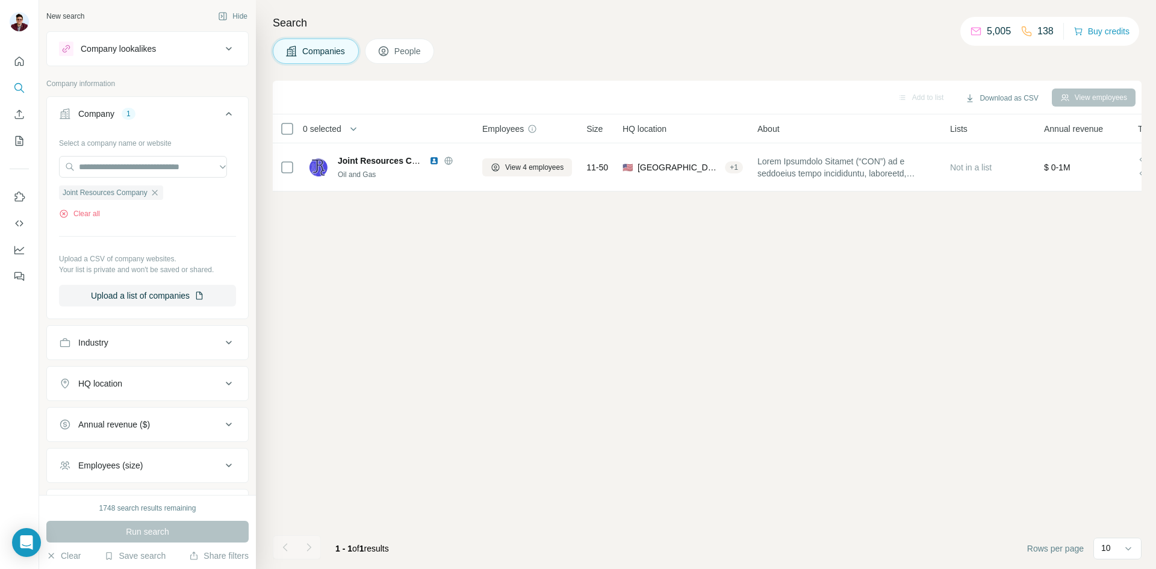
click at [301, 57] on button "Companies" at bounding box center [316, 51] width 86 height 25
click at [93, 213] on button "Clear all" at bounding box center [79, 213] width 41 height 11
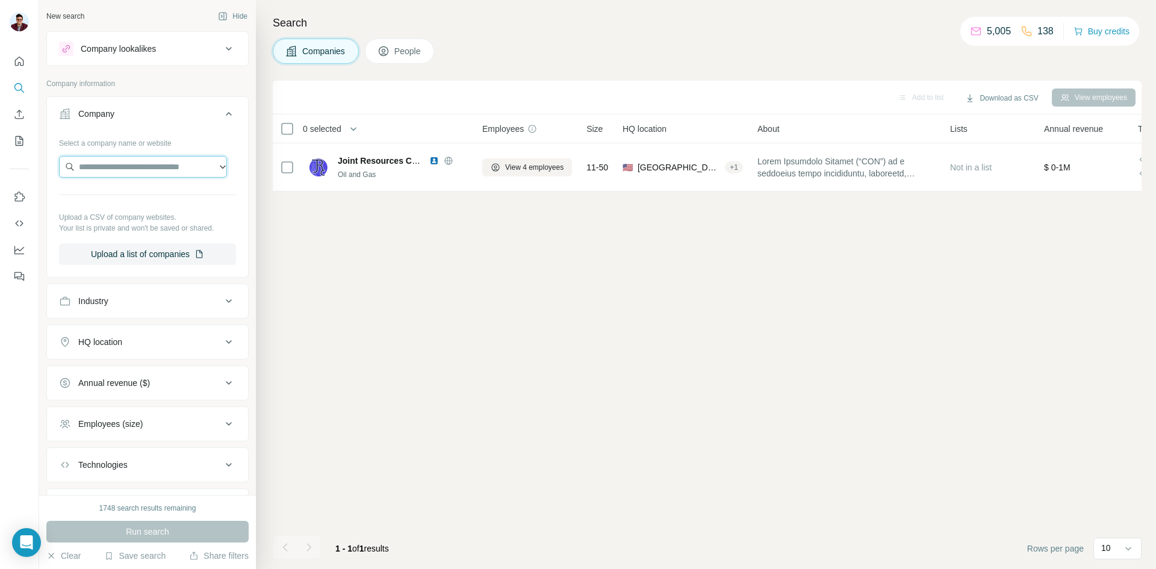
click at [116, 170] on input "text" at bounding box center [143, 167] width 168 height 22
type input "**********"
click at [151, 202] on p "sueannoperating.com" at bounding box center [126, 205] width 67 height 11
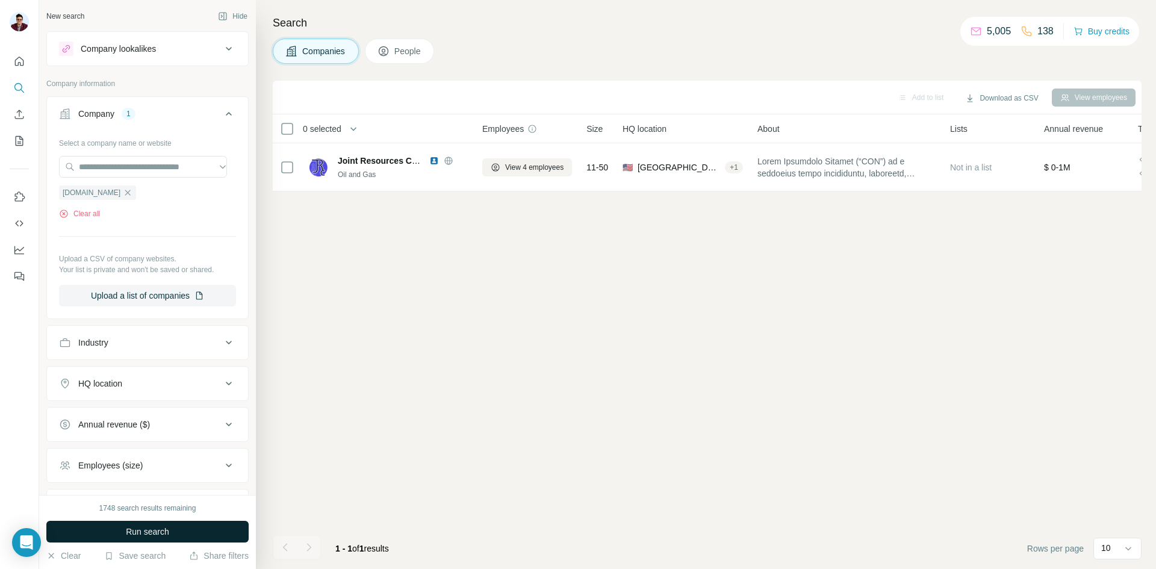
click at [146, 531] on span "Run search" at bounding box center [147, 532] width 43 height 12
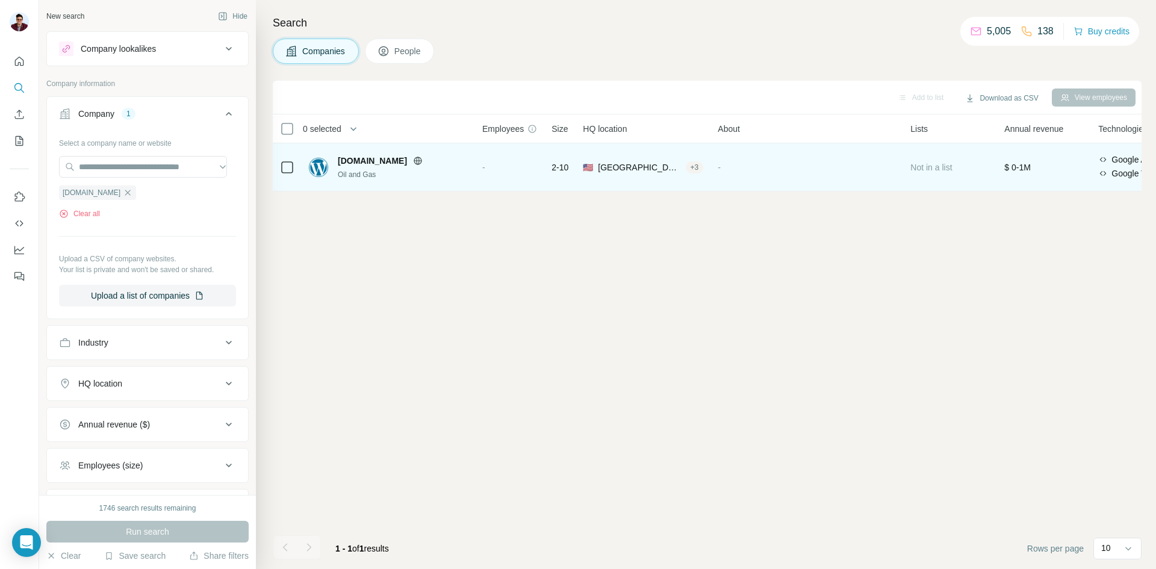
click at [420, 160] on icon at bounding box center [418, 161] width 3 height 8
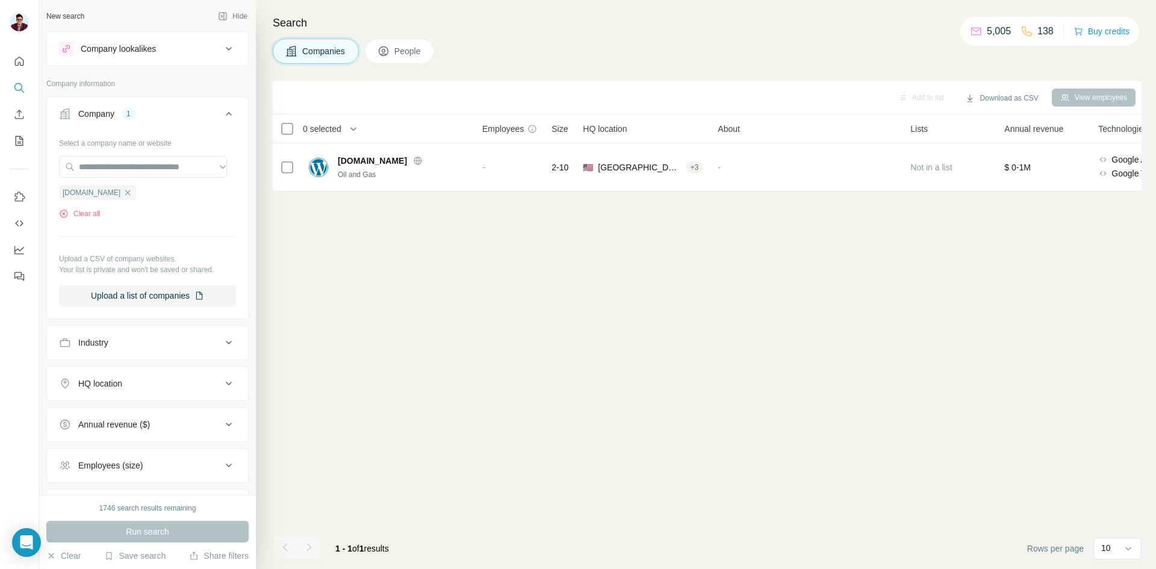
click at [393, 37] on div "Search Companies People Add to list Download as CSV View employees 0 selected C…" at bounding box center [706, 284] width 900 height 569
click at [391, 43] on button "People" at bounding box center [400, 51] width 70 height 25
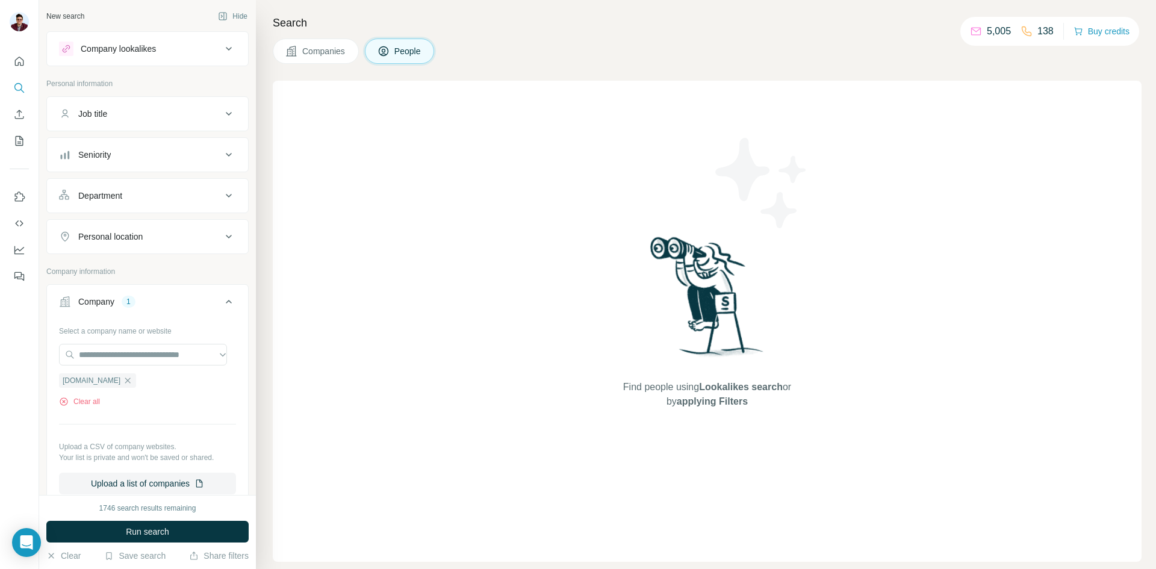
click at [331, 50] on span "Companies" at bounding box center [324, 51] width 44 height 12
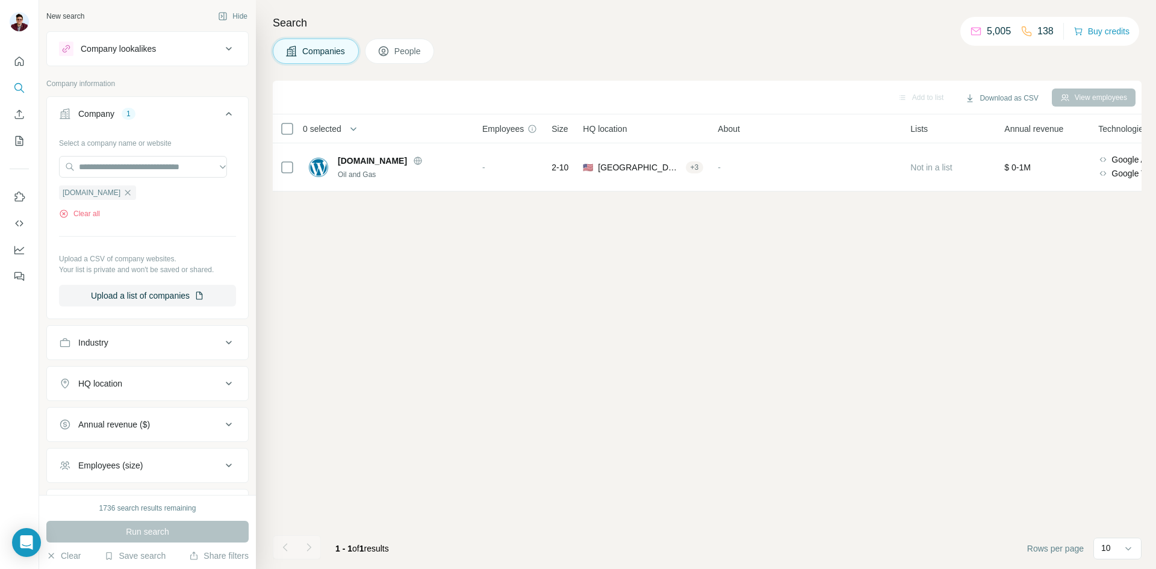
click at [316, 54] on span "Companies" at bounding box center [324, 51] width 44 height 12
click at [85, 214] on button "Clear all" at bounding box center [79, 213] width 41 height 11
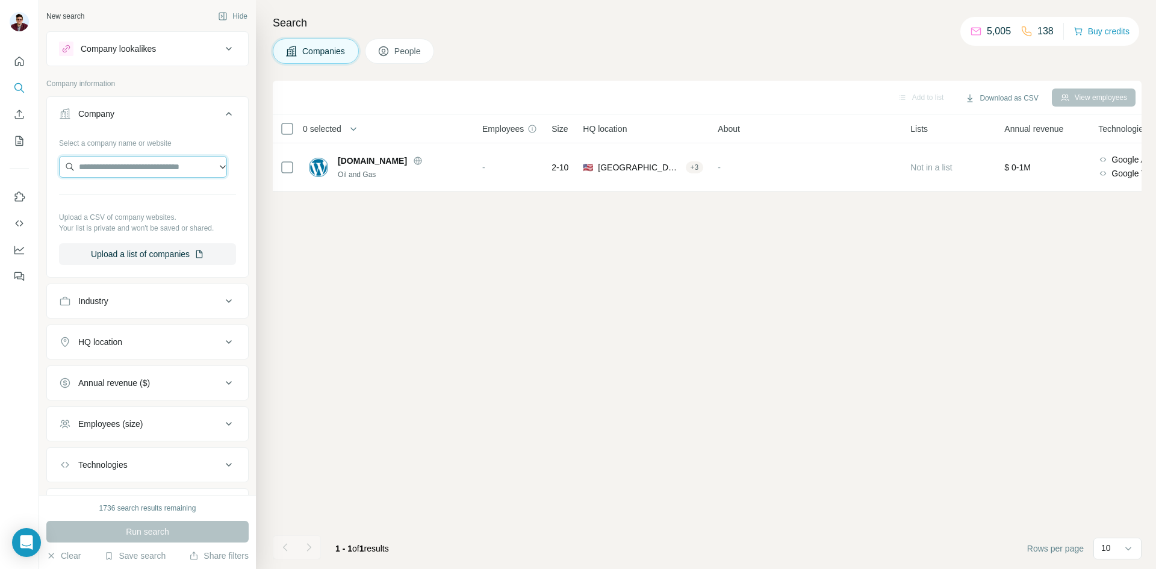
click at [103, 165] on input "text" at bounding box center [143, 167] width 168 height 22
type input "**********"
click at [325, 46] on span "Companies" at bounding box center [324, 51] width 44 height 12
click at [139, 167] on input "text" at bounding box center [143, 167] width 168 height 22
paste input "**********"
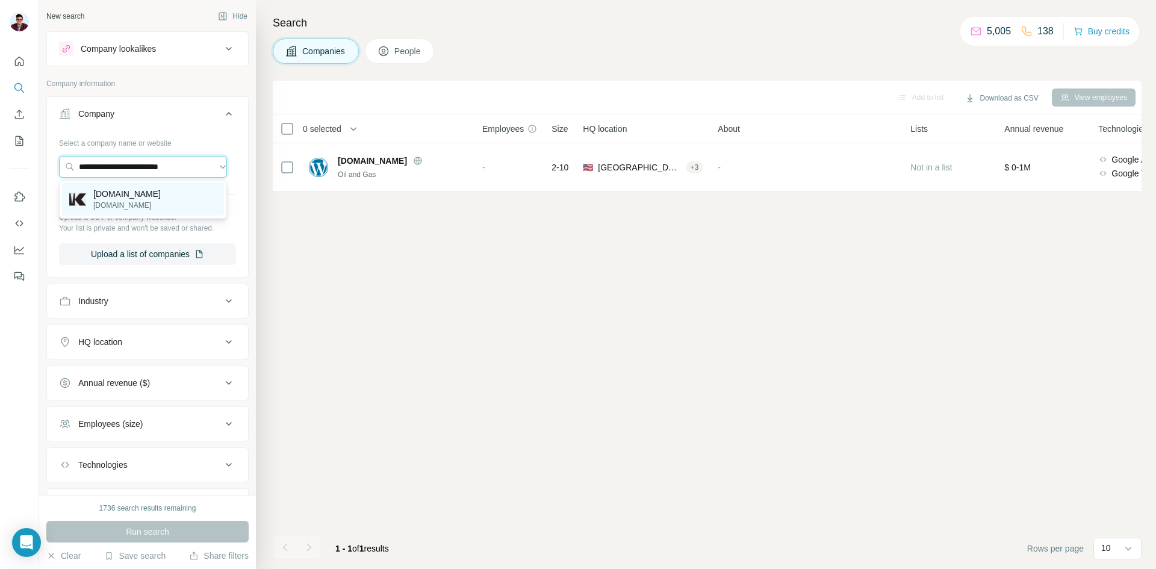
type input "**********"
click at [142, 207] on p "killamoil.com" at bounding box center [126, 205] width 67 height 11
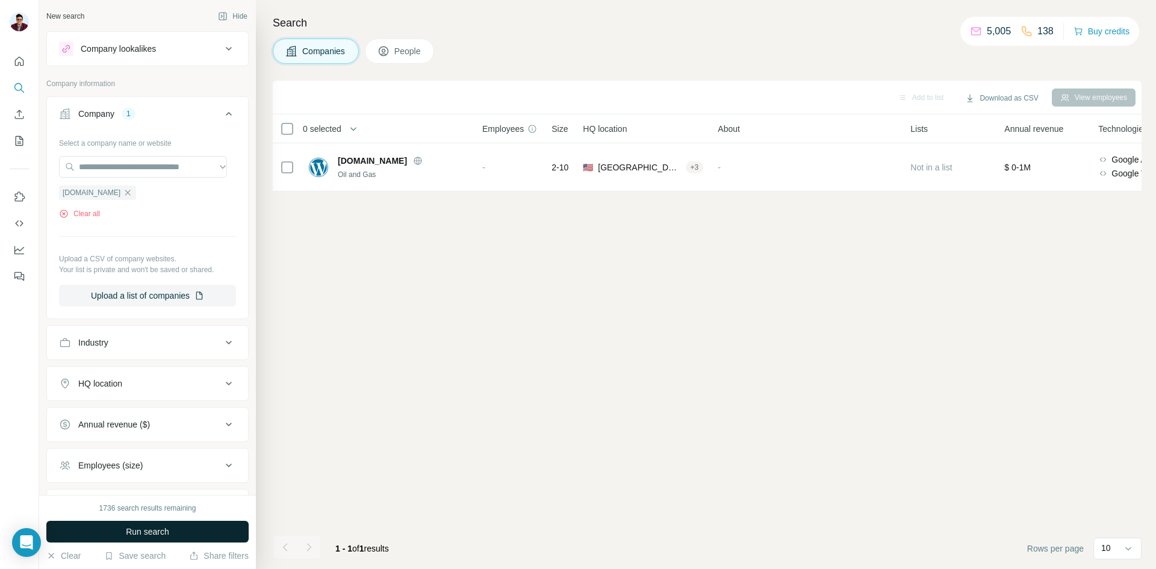
click at [158, 529] on span "Run search" at bounding box center [147, 532] width 43 height 12
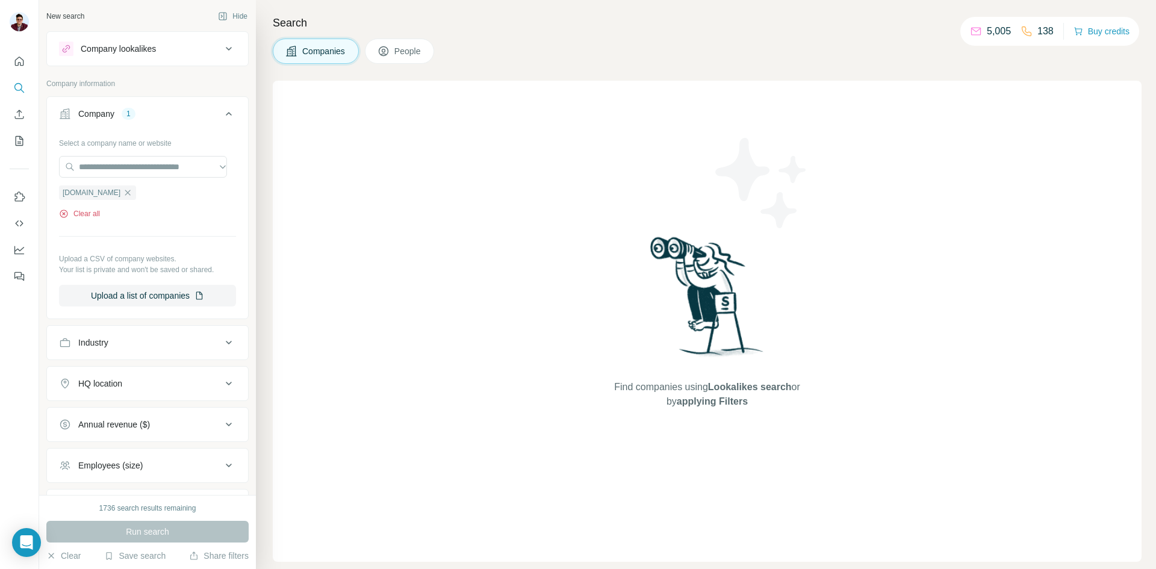
click at [63, 214] on icon "button" at bounding box center [64, 214] width 10 height 10
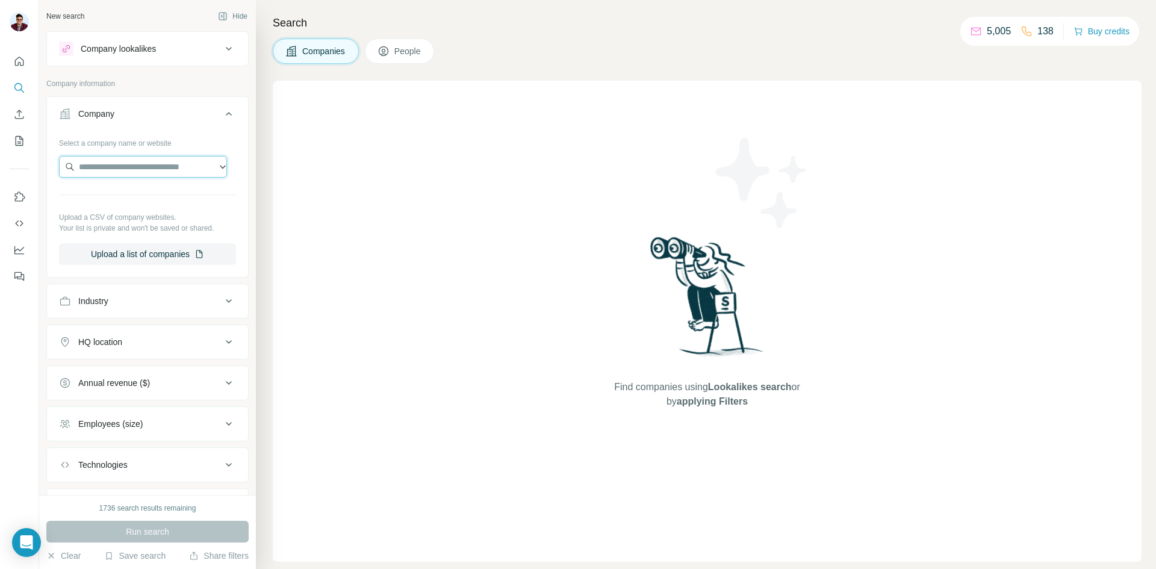
click at [122, 166] on input "text" at bounding box center [143, 167] width 168 height 22
paste input "**********"
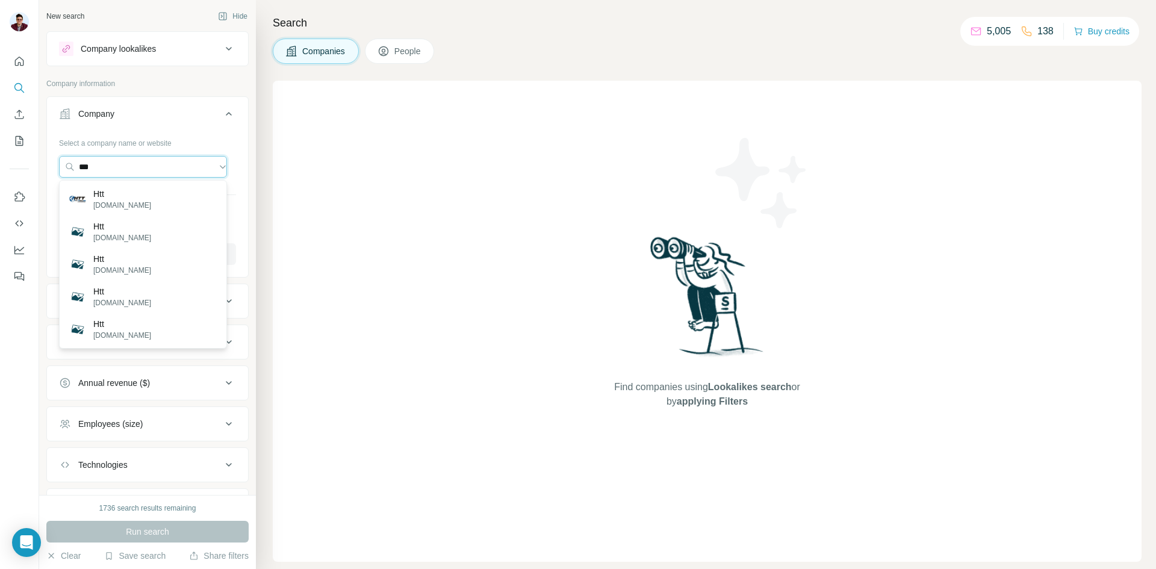
drag, startPoint x: 116, startPoint y: 167, endPoint x: 40, endPoint y: 170, distance: 75.9
click at [42, 170] on div "New search Hide Company lookalikes Company information Company Select a company…" at bounding box center [147, 247] width 217 height 495
paste input "**********"
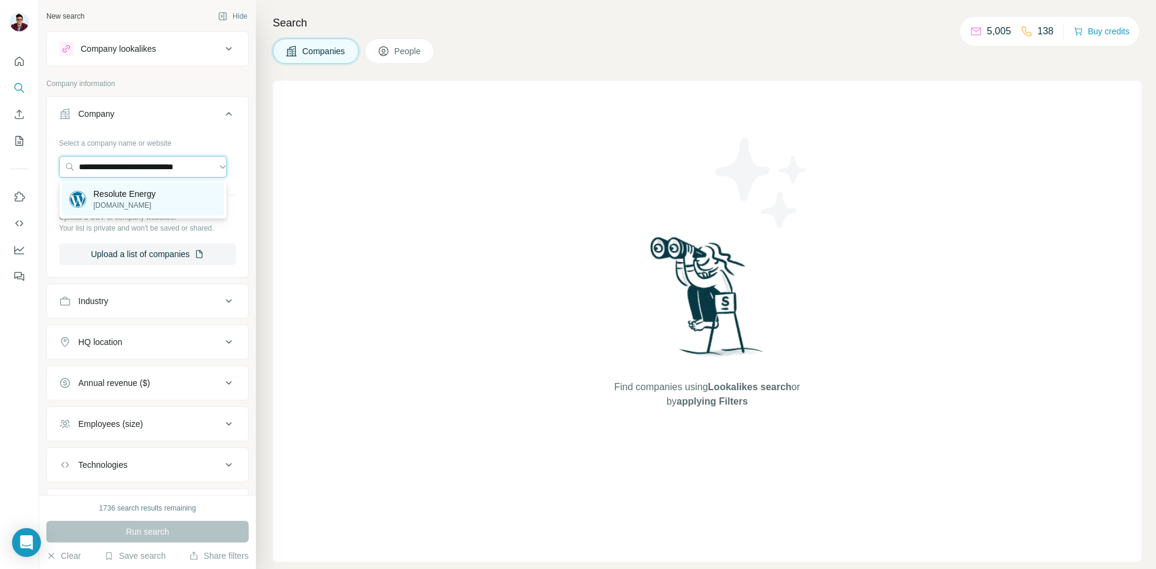
type input "**********"
click at [134, 211] on div "Resolute Energy resoluteenergy.com" at bounding box center [143, 199] width 162 height 33
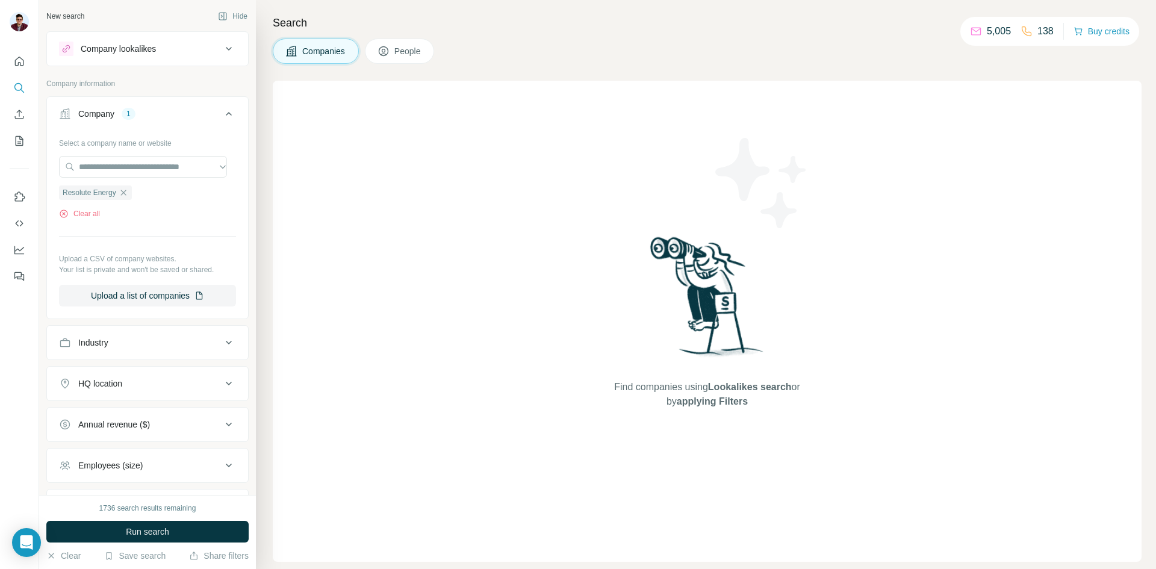
click at [115, 537] on button "Run search" at bounding box center [147, 532] width 202 height 22
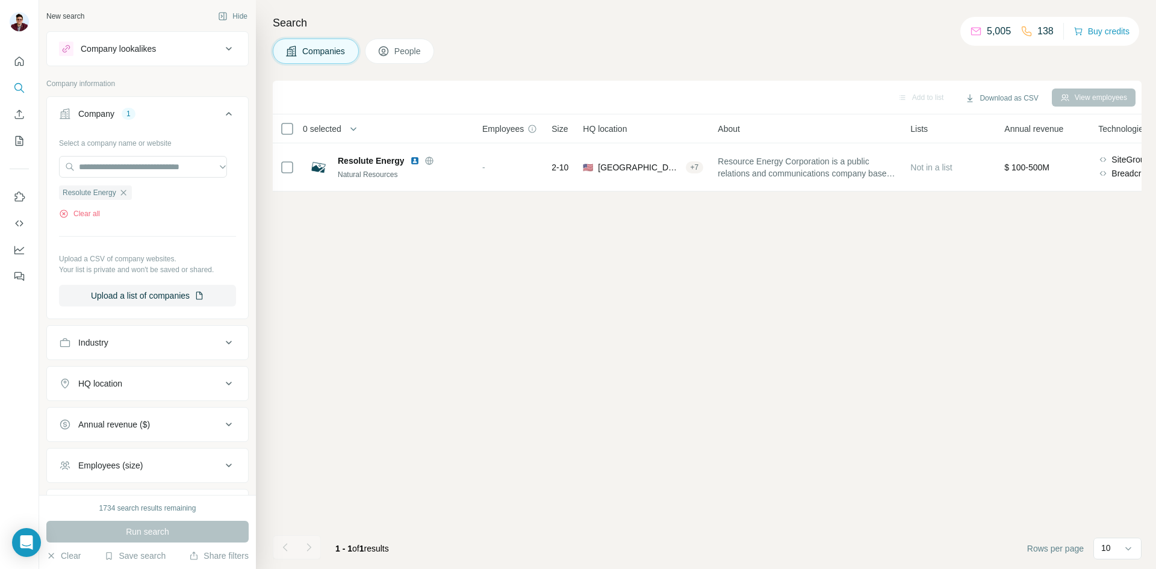
click at [408, 58] on button "People" at bounding box center [400, 51] width 70 height 25
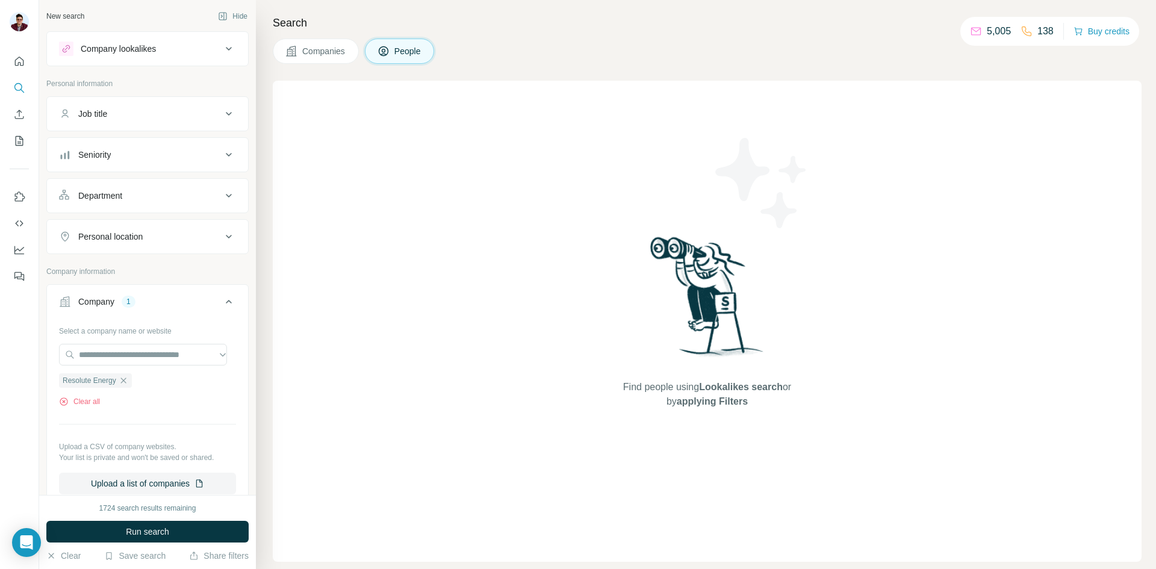
click at [325, 44] on button "Companies" at bounding box center [316, 51] width 86 height 25
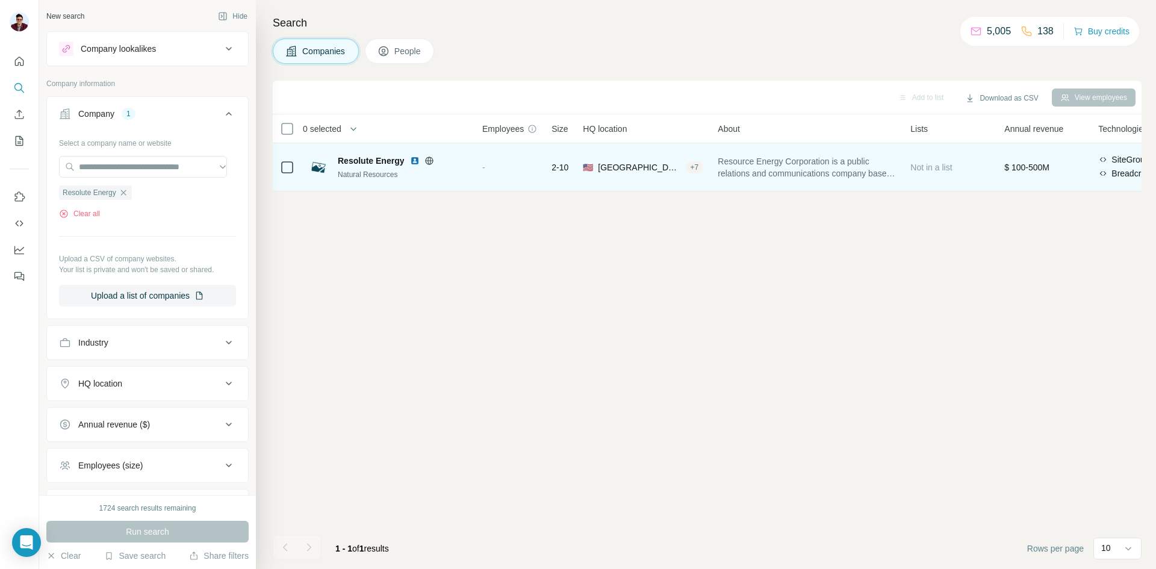
click at [413, 160] on img at bounding box center [415, 161] width 10 height 10
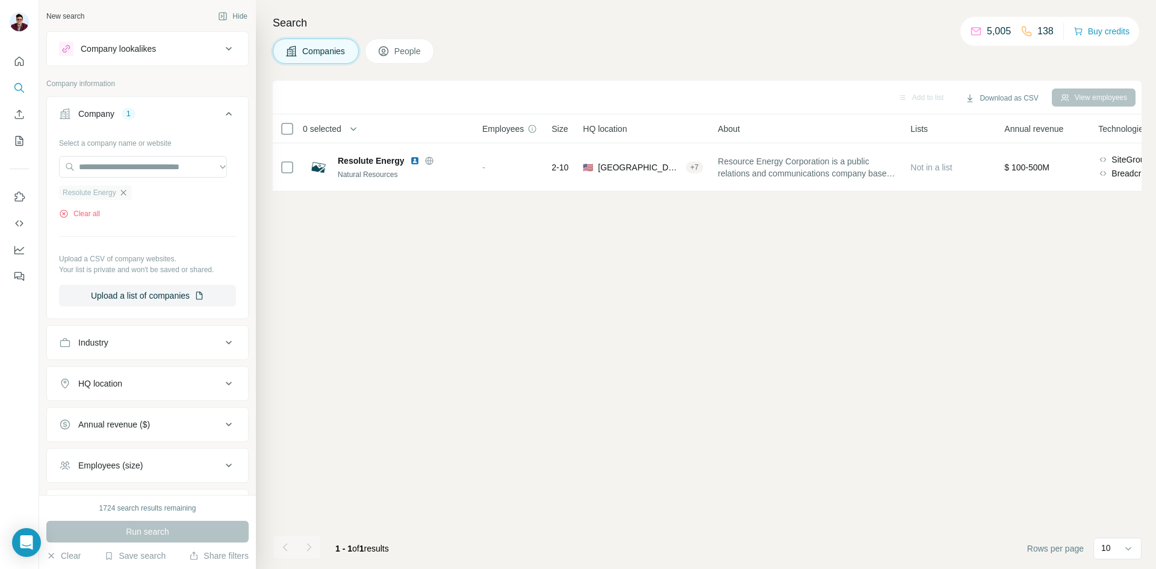
click at [123, 195] on icon "button" at bounding box center [124, 193] width 10 height 10
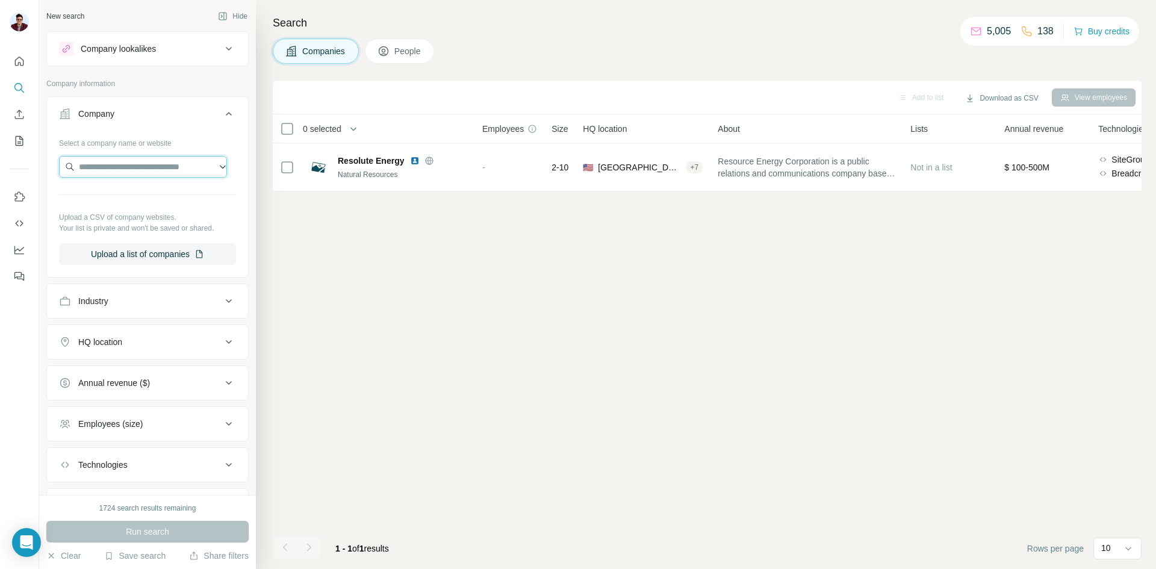
click at [108, 167] on input "text" at bounding box center [143, 167] width 168 height 22
paste input "**********"
type input "**********"
click at [120, 204] on p "silvercreekog.com" at bounding box center [136, 205] width 87 height 11
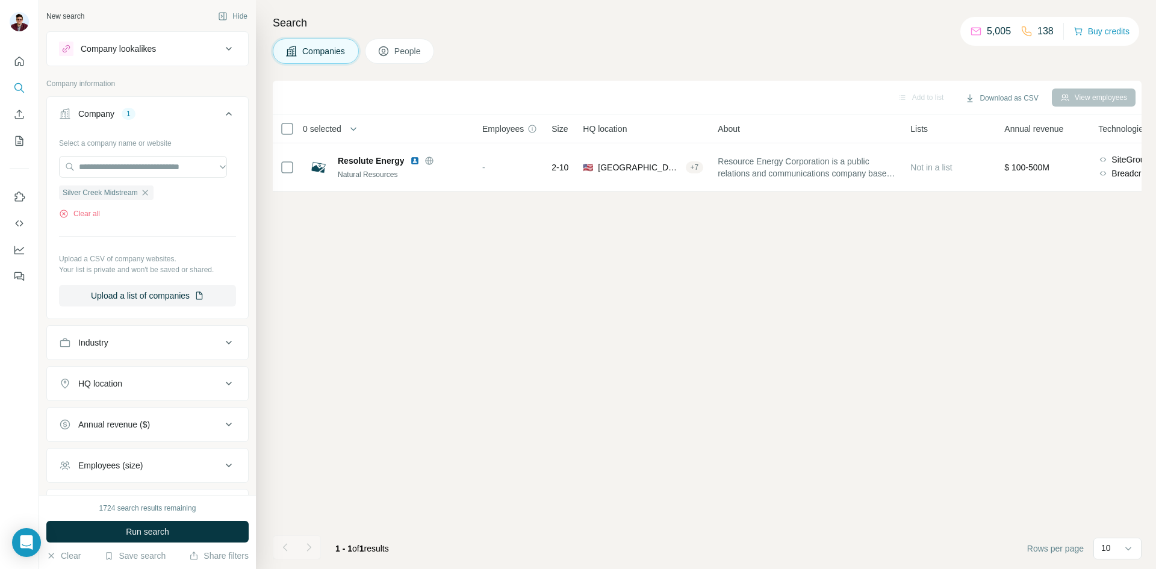
click at [109, 526] on button "Run search" at bounding box center [147, 532] width 202 height 22
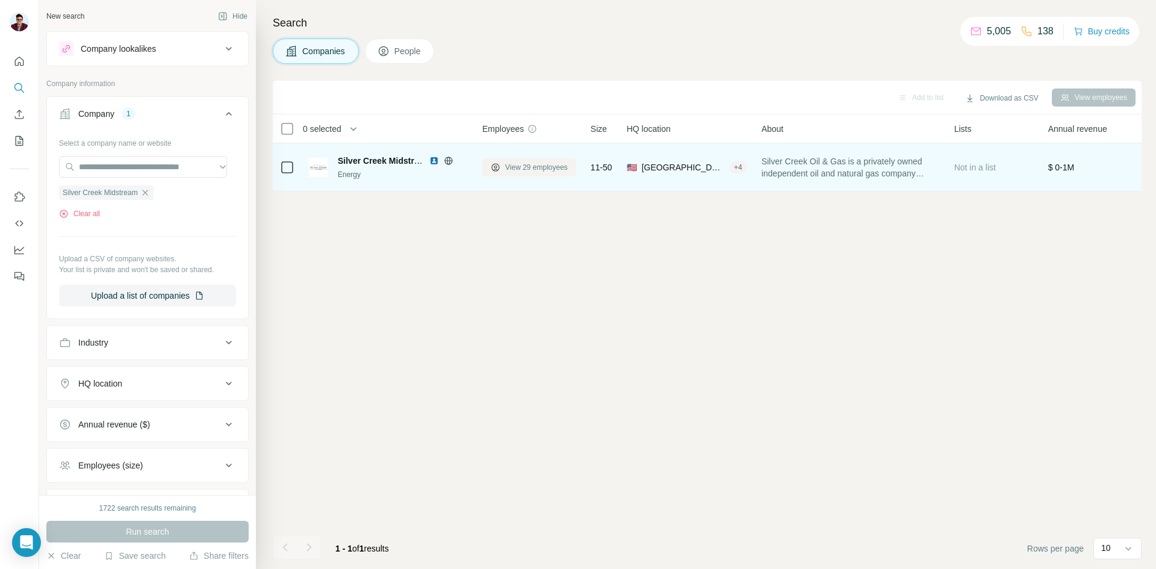
click at [512, 168] on span "View 29 employees" at bounding box center [536, 167] width 63 height 11
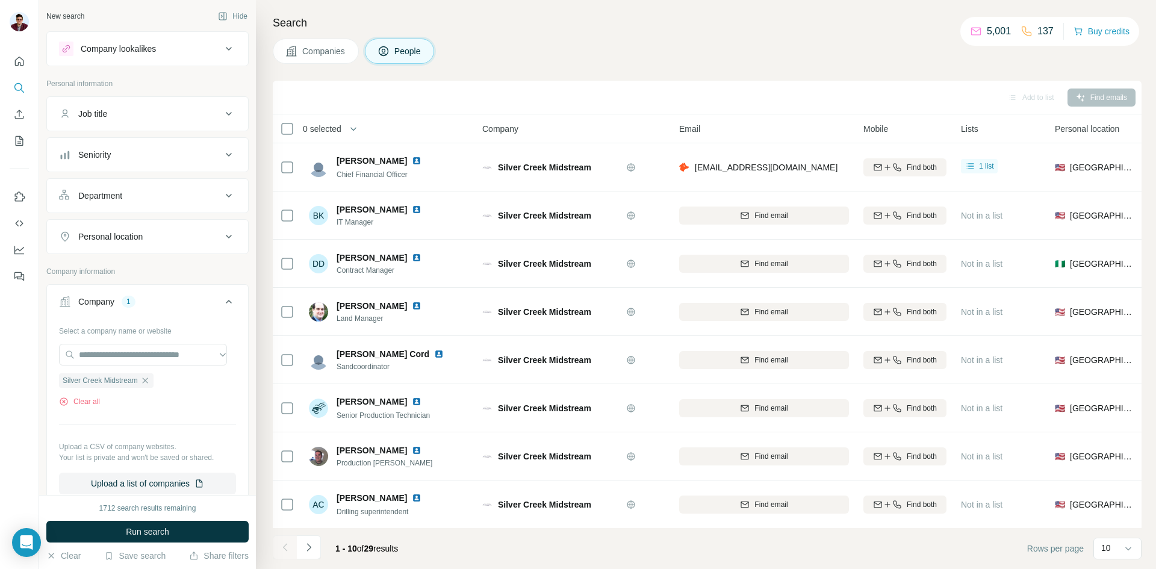
click at [320, 48] on span "Companies" at bounding box center [324, 51] width 44 height 12
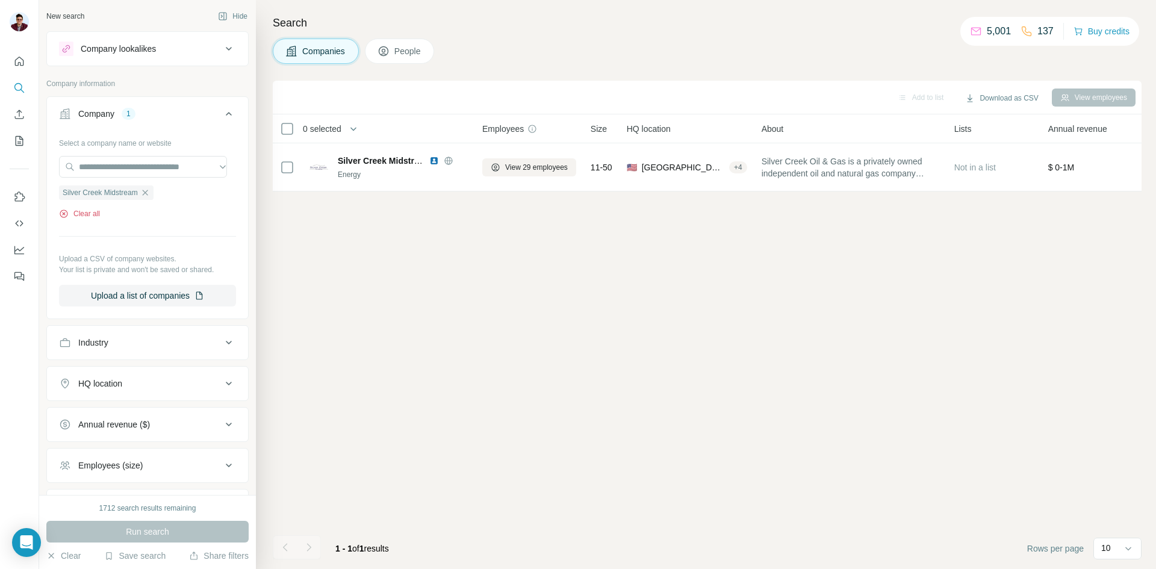
click at [99, 214] on button "Clear all" at bounding box center [79, 213] width 41 height 11
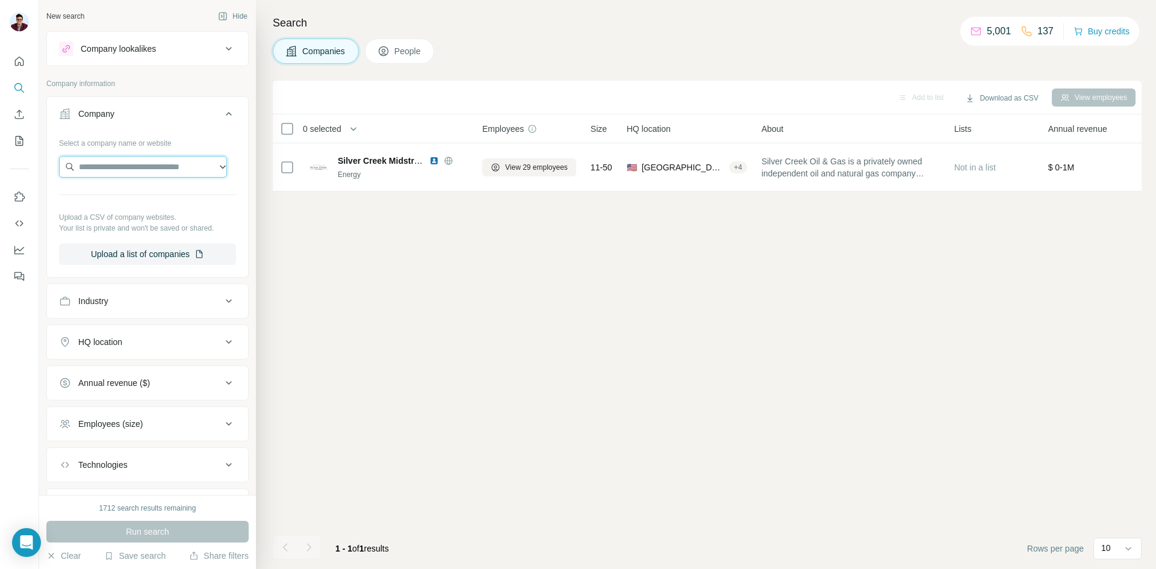
click at [125, 169] on input "text" at bounding box center [143, 167] width 168 height 22
type input "**********"
click at [116, 201] on p "cooperrog.com" at bounding box center [126, 205] width 67 height 11
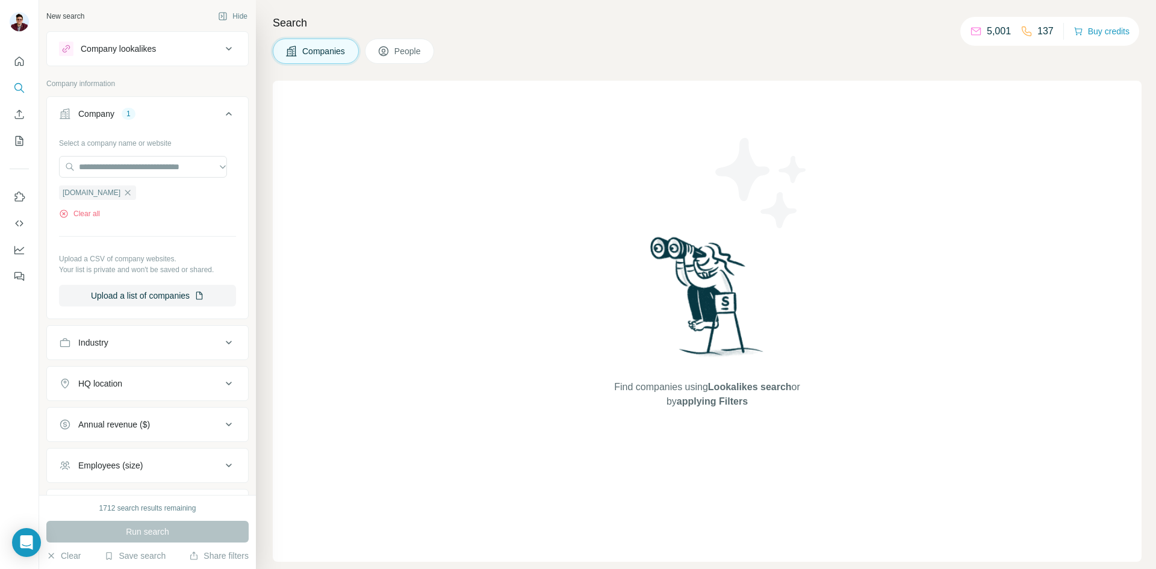
click at [318, 50] on span "Companies" at bounding box center [324, 51] width 44 height 12
click at [124, 192] on icon "button" at bounding box center [128, 193] width 10 height 10
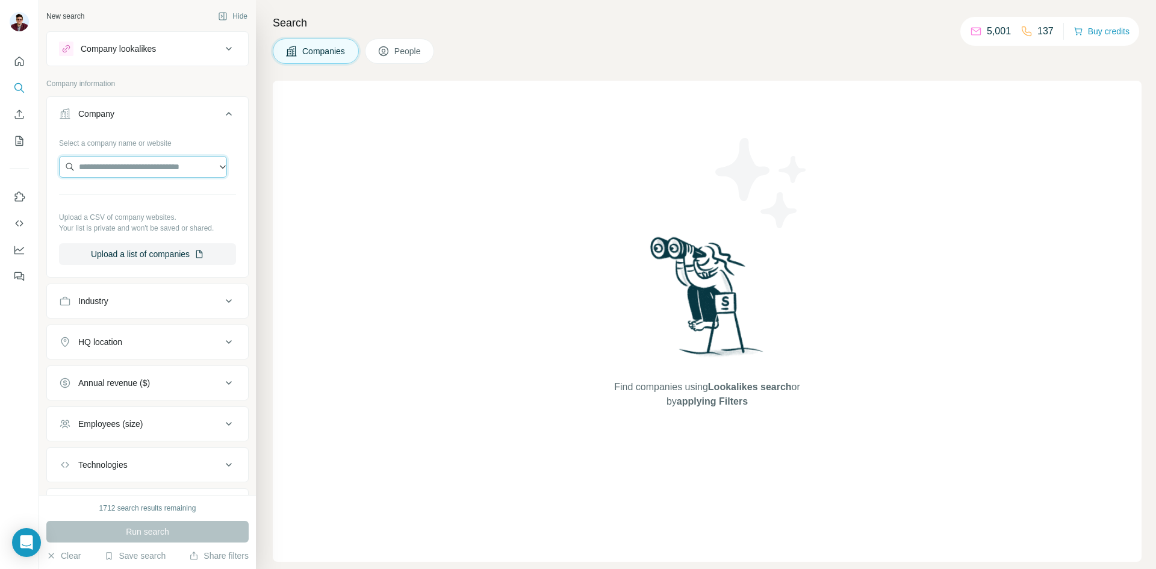
click at [111, 171] on input "text" at bounding box center [143, 167] width 168 height 22
paste input "**********"
type input "**********"
click at [128, 201] on p "ganadoroperating.com" at bounding box center [129, 205] width 72 height 11
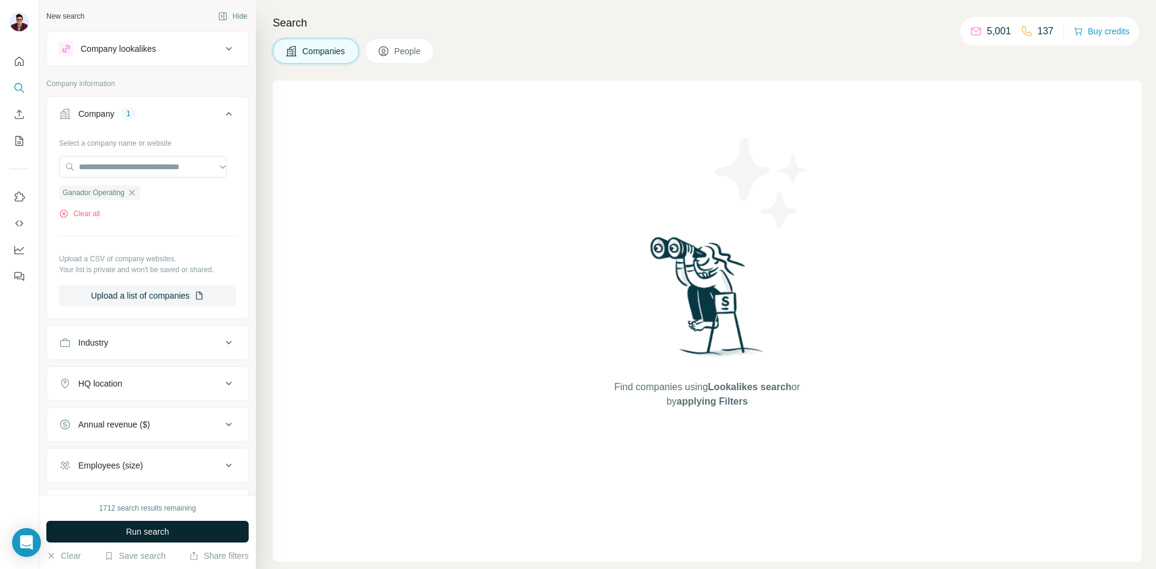
click at [156, 525] on button "Run search" at bounding box center [147, 532] width 202 height 22
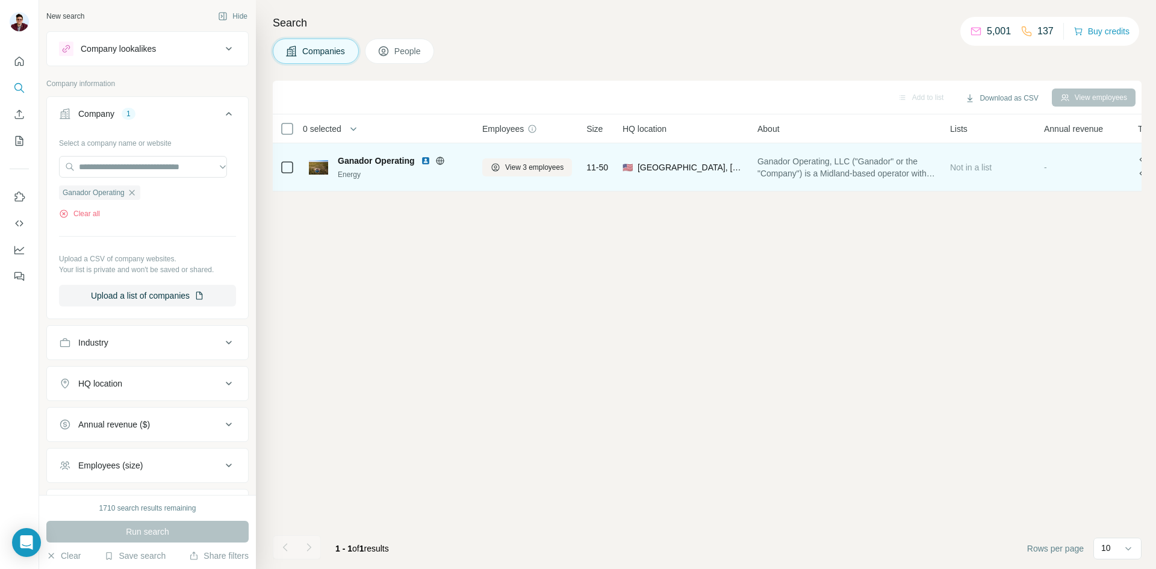
click at [466, 169] on div "Energy" at bounding box center [403, 174] width 130 height 11
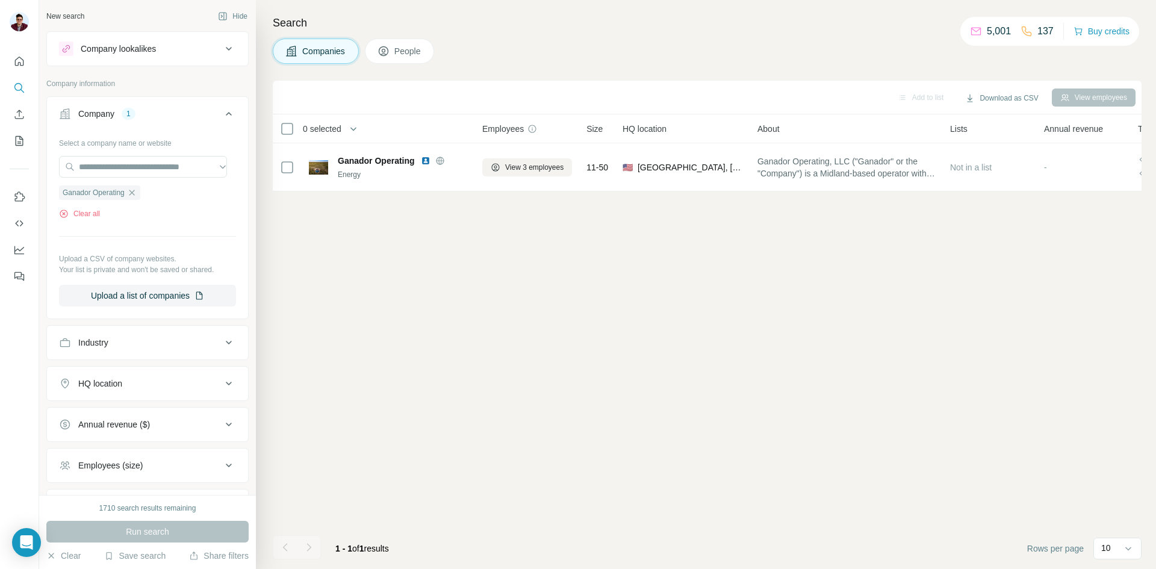
click at [424, 40] on button "People" at bounding box center [400, 51] width 70 height 25
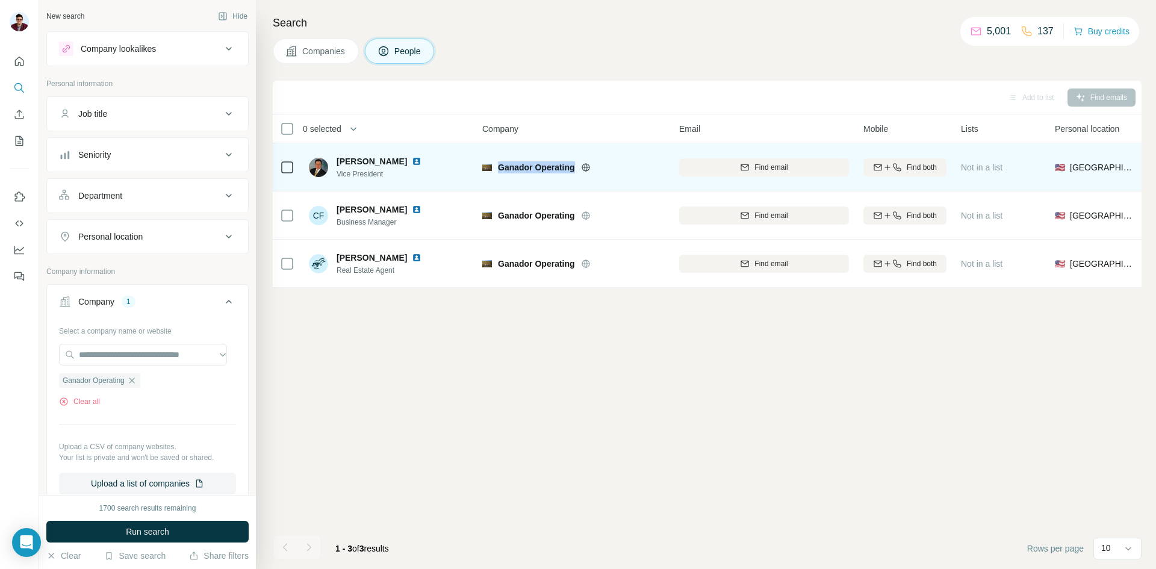
drag, startPoint x: 499, startPoint y: 165, endPoint x: 575, endPoint y: 167, distance: 75.9
click at [575, 167] on span "Ganador Operating" at bounding box center [536, 167] width 77 height 12
click at [783, 169] on span "Find email" at bounding box center [771, 167] width 33 height 11
drag, startPoint x: 336, startPoint y: 158, endPoint x: 396, endPoint y: 157, distance: 59.6
click at [396, 157] on div "William Vargas Vice President" at bounding box center [372, 167] width 127 height 24
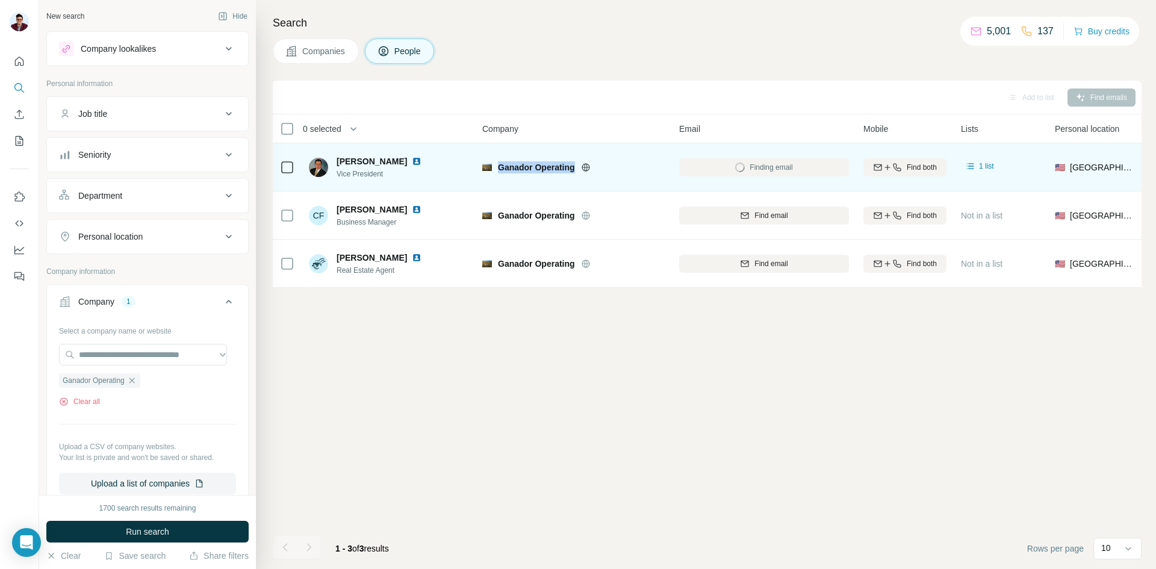
click at [412, 161] on img at bounding box center [417, 162] width 10 height 10
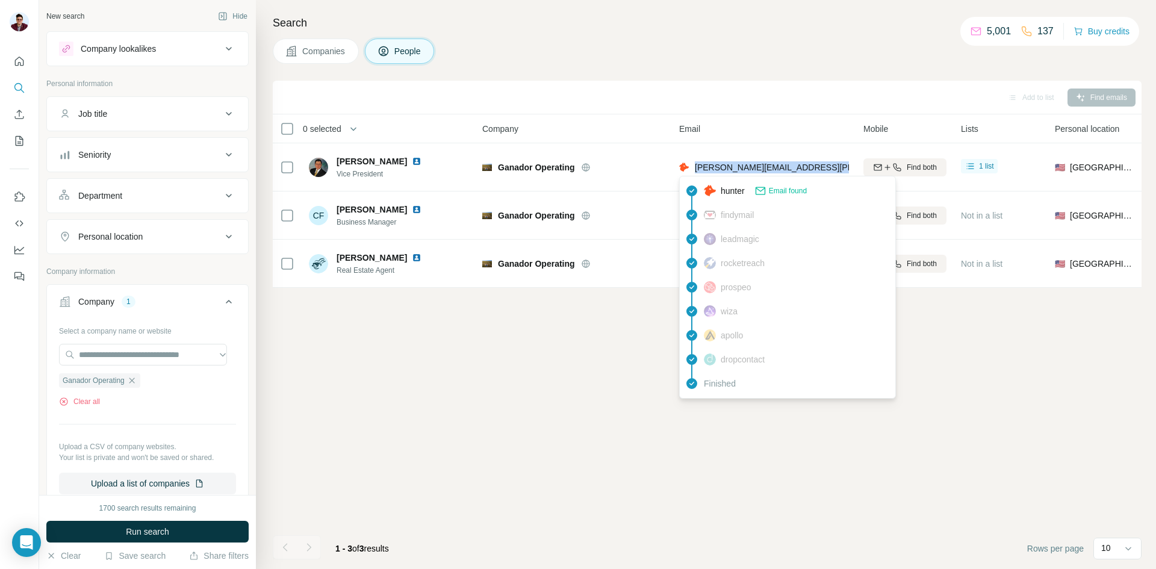
drag, startPoint x: 694, startPoint y: 165, endPoint x: 846, endPoint y: 167, distance: 152.4
click at [846, 167] on div "william.vargas@ganadoroperating.com" at bounding box center [823, 167] width 288 height 12
click at [491, 444] on div "Add to list Find emails 0 selected People Company Email Mobile Lists Personal l…" at bounding box center [707, 325] width 869 height 488
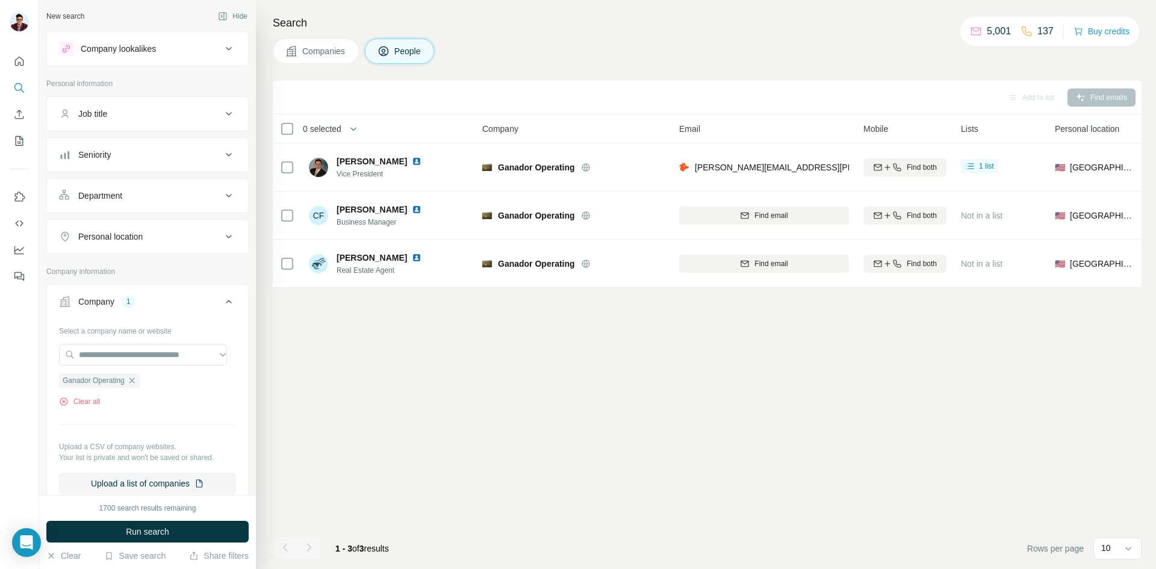
click at [303, 55] on span "Companies" at bounding box center [324, 51] width 44 height 12
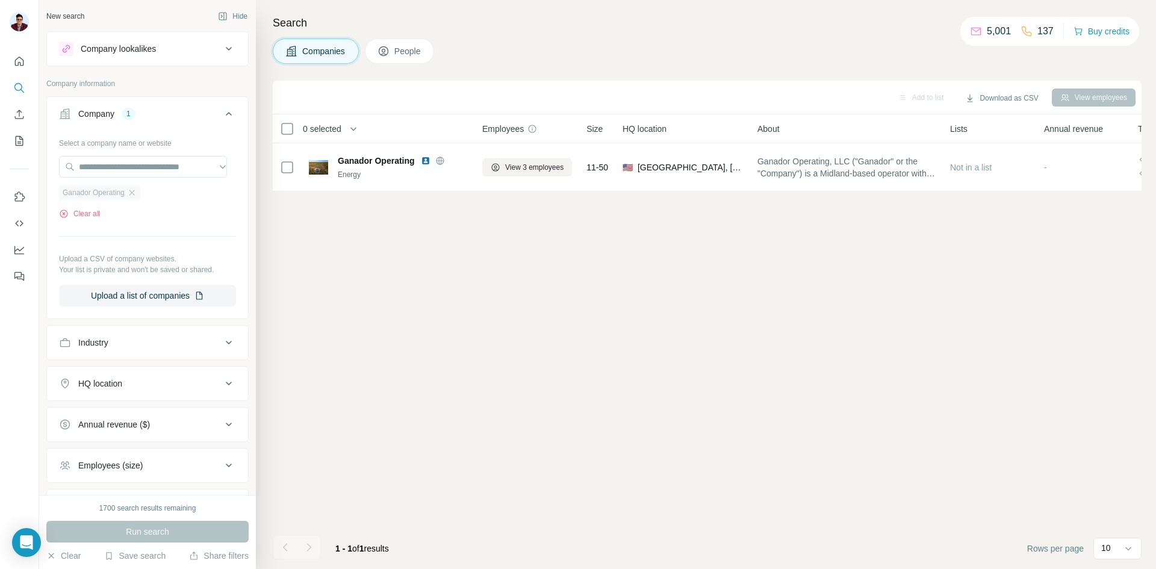
click at [130, 195] on icon "button" at bounding box center [132, 193] width 10 height 10
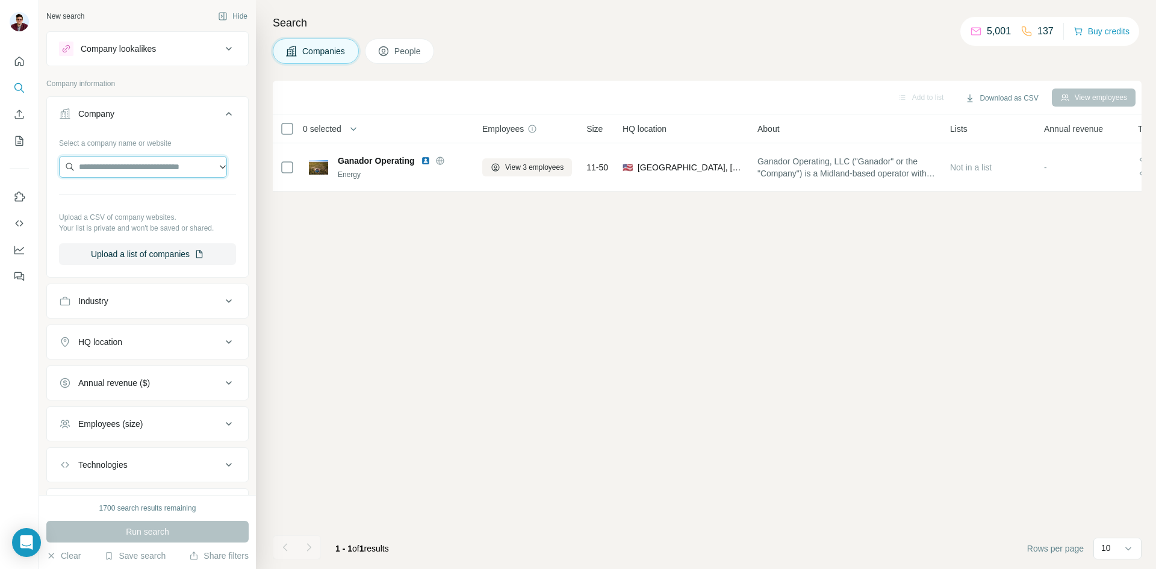
click at [142, 170] on input "text" at bounding box center [143, 167] width 168 height 22
type input "**********"
click at [331, 48] on span "Companies" at bounding box center [324, 51] width 44 height 12
click at [102, 163] on input "text" at bounding box center [143, 167] width 168 height 22
paste input "**********"
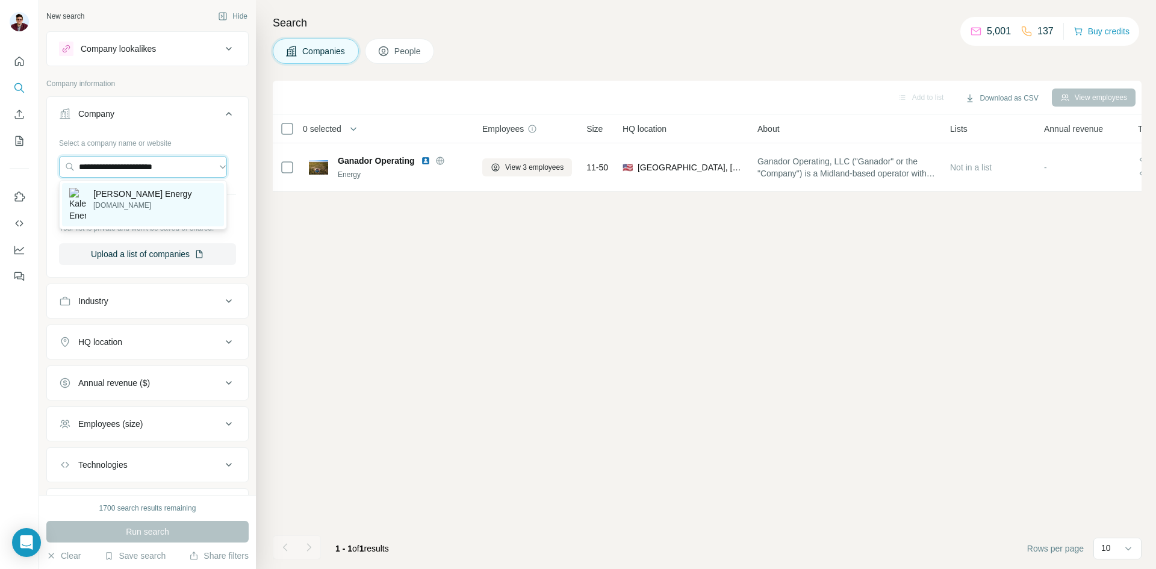
type input "**********"
click at [132, 204] on p "kalerenergy.com" at bounding box center [142, 205] width 98 height 11
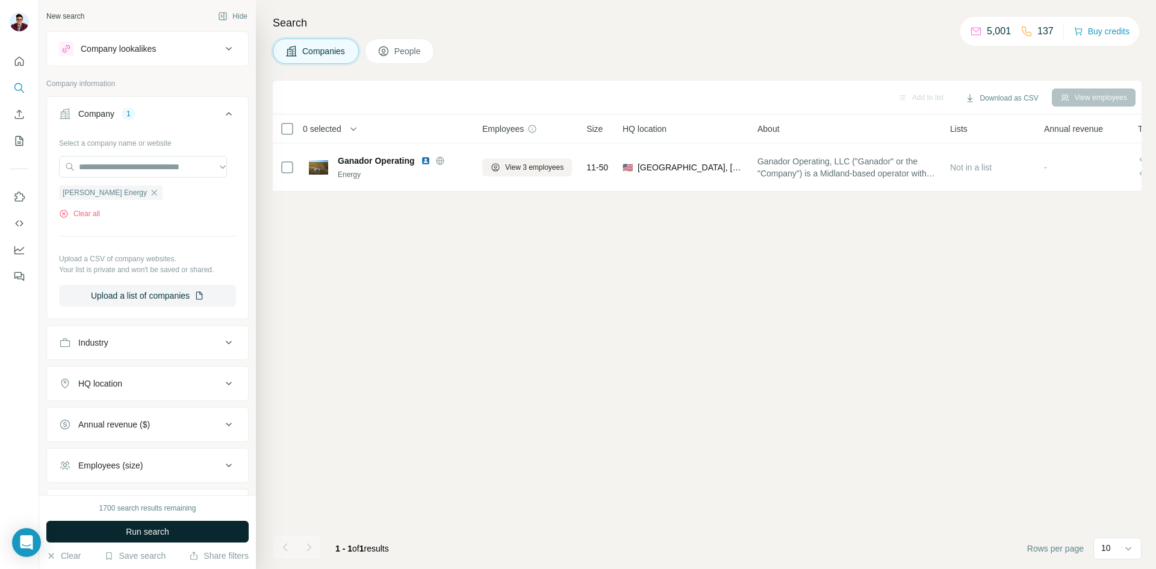
click at [178, 532] on button "Run search" at bounding box center [147, 532] width 202 height 22
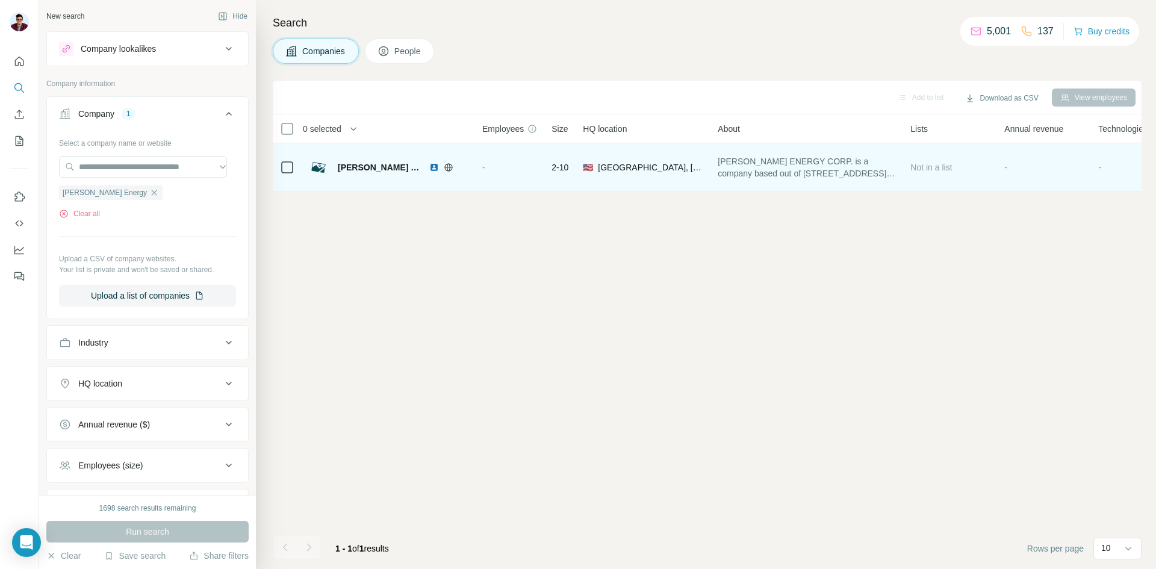
click at [429, 167] on img at bounding box center [434, 168] width 10 height 10
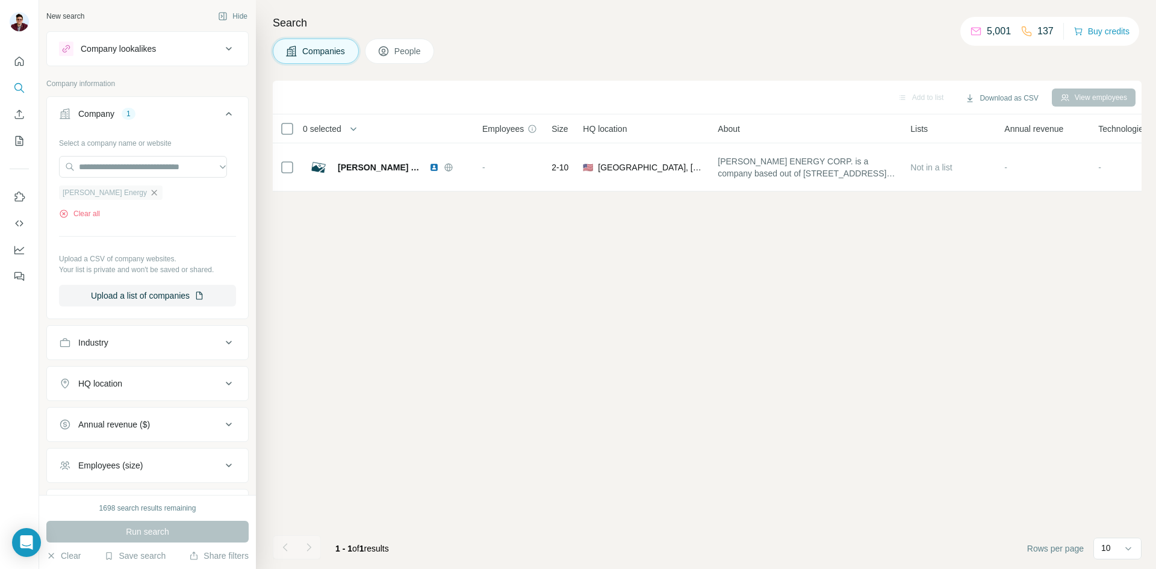
click at [149, 194] on icon "button" at bounding box center [154, 193] width 10 height 10
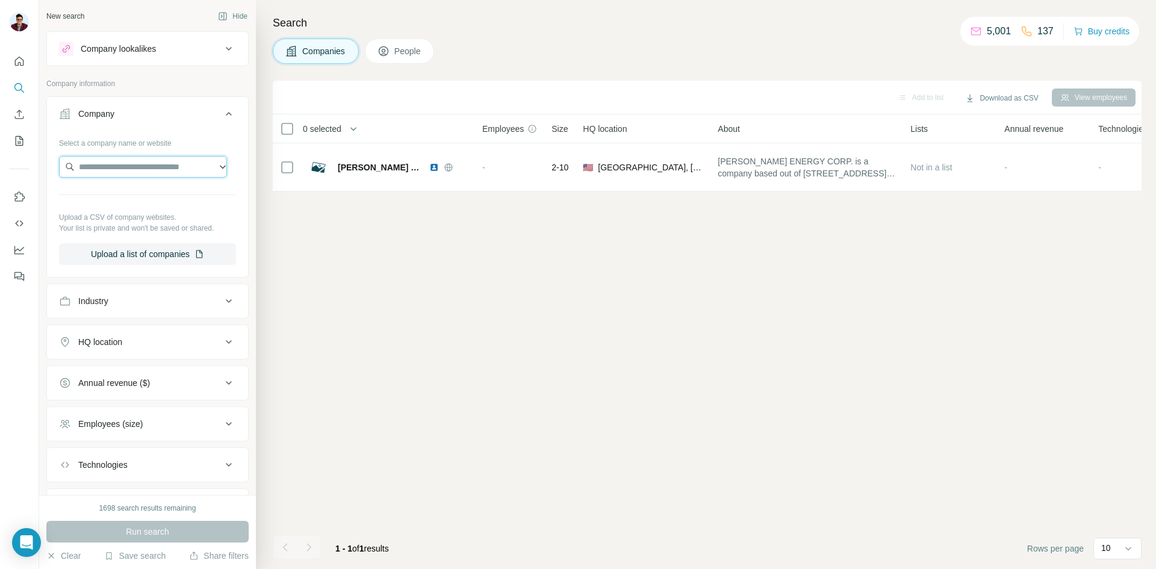
click at [101, 164] on input "text" at bounding box center [143, 167] width 168 height 22
paste input "**********"
type input "**********"
click at [122, 205] on p "taprk.com" at bounding box center [132, 205] width 78 height 11
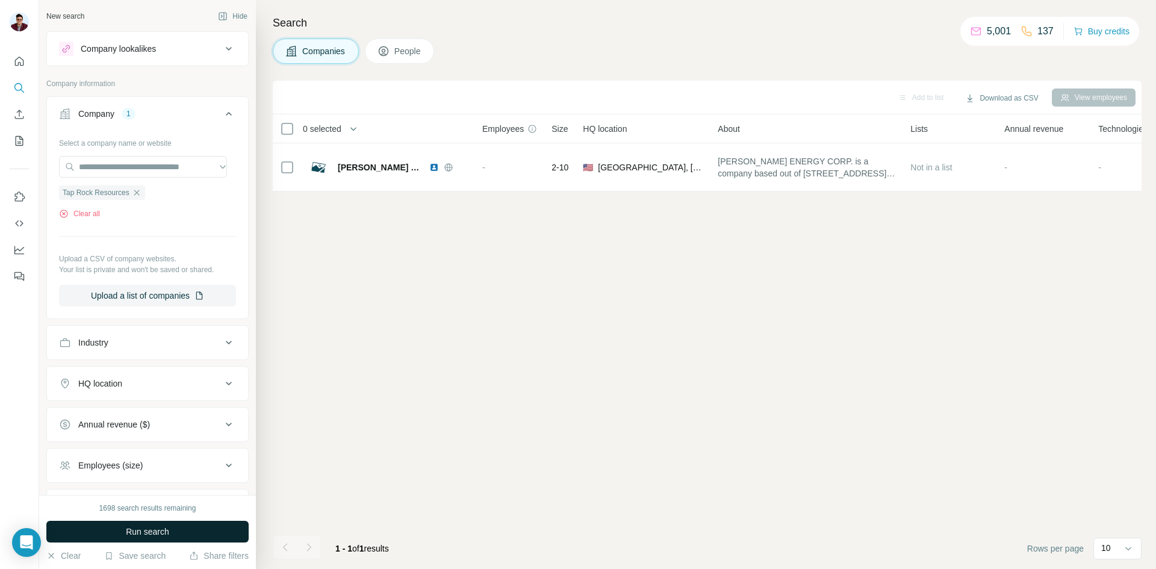
click at [166, 539] on button "Run search" at bounding box center [147, 532] width 202 height 22
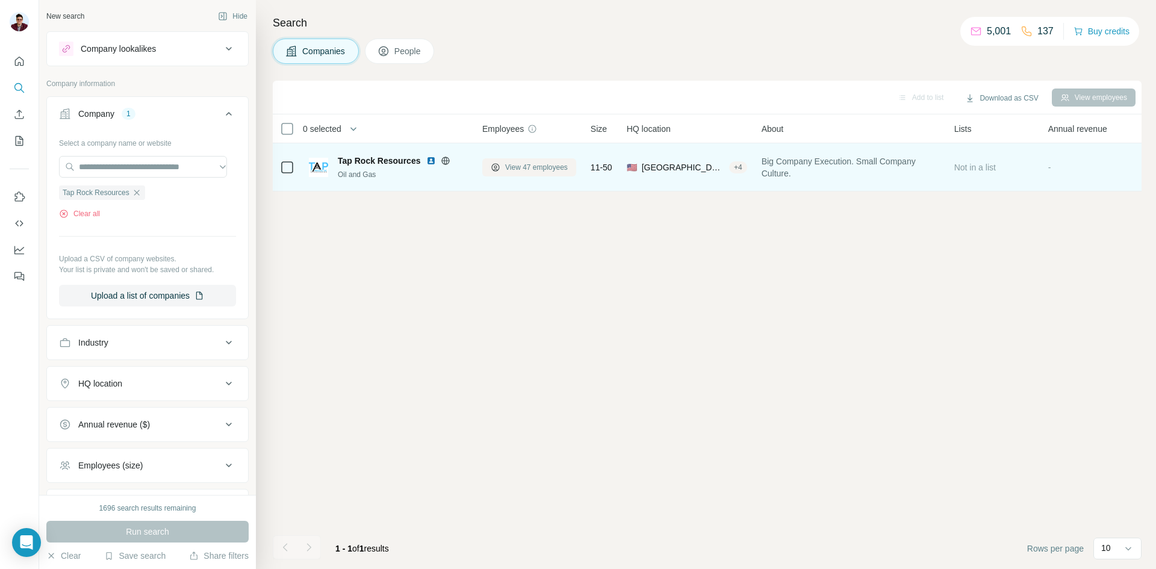
click at [519, 166] on span "View 47 employees" at bounding box center [536, 167] width 63 height 11
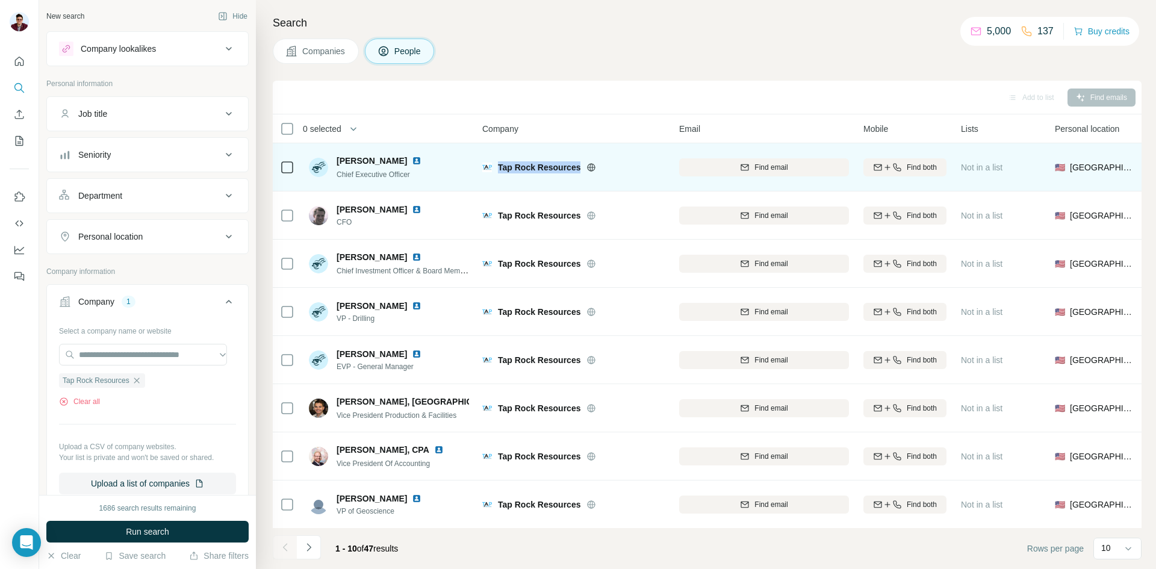
drag, startPoint x: 500, startPoint y: 166, endPoint x: 581, endPoint y: 161, distance: 81.4
click at [581, 161] on div "Tap Rock Resources" at bounding box center [581, 167] width 167 height 12
click at [740, 167] on icon "button" at bounding box center [745, 168] width 10 height 10
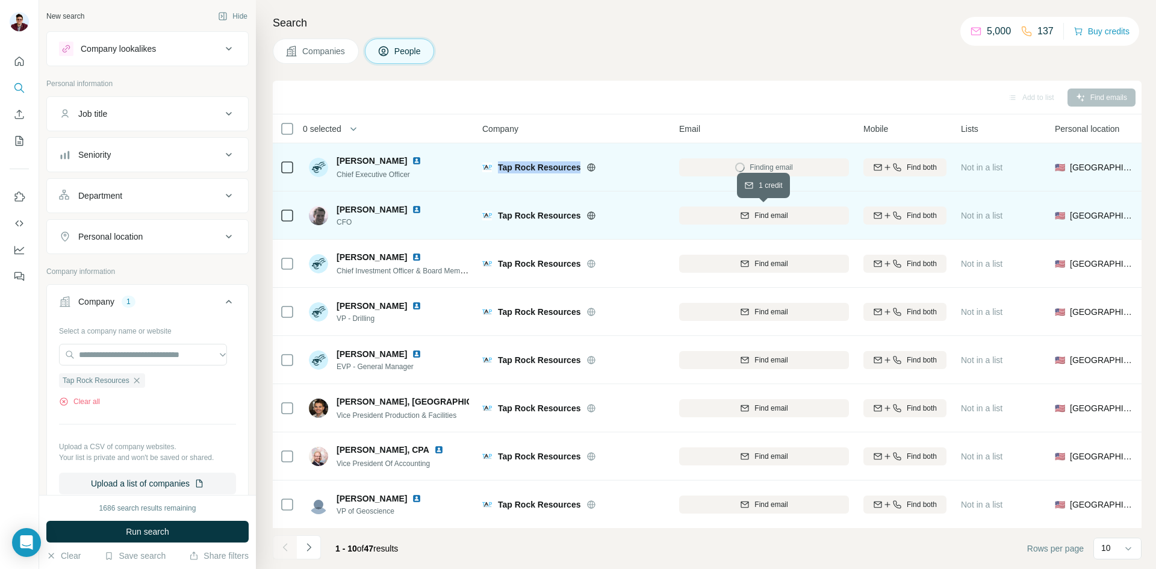
click at [752, 212] on div "Find email" at bounding box center [764, 215] width 170 height 11
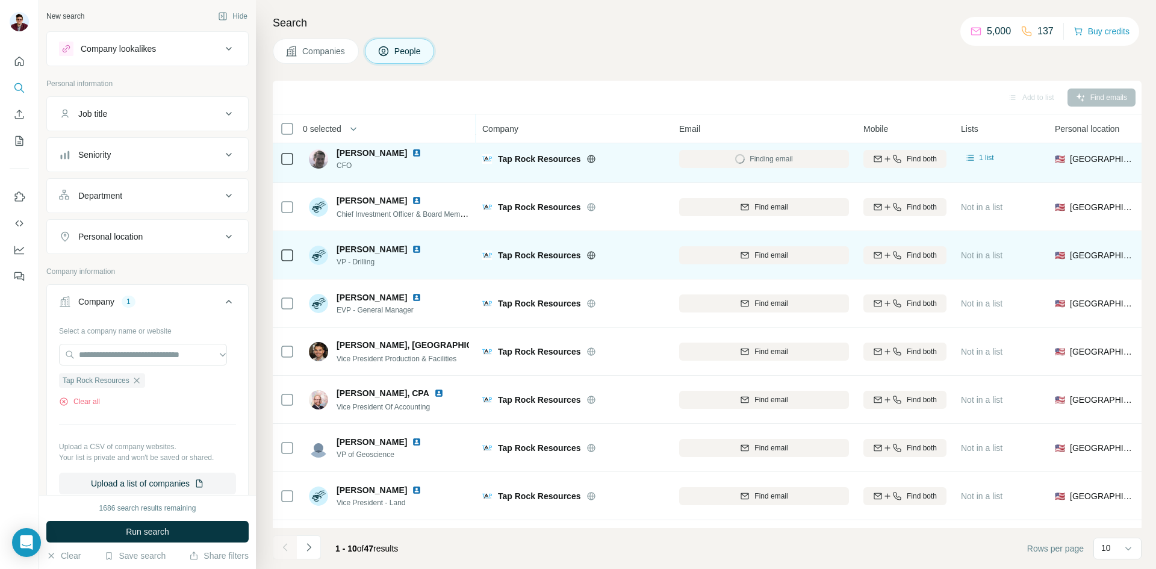
scroll to position [60, 0]
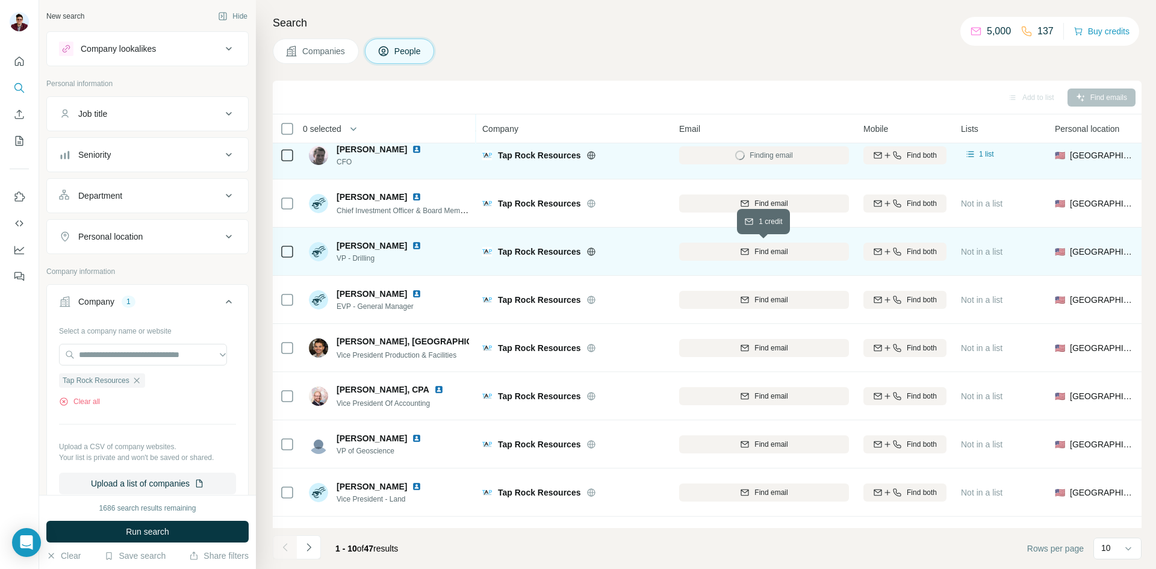
click at [734, 254] on div "Find email" at bounding box center [764, 251] width 170 height 11
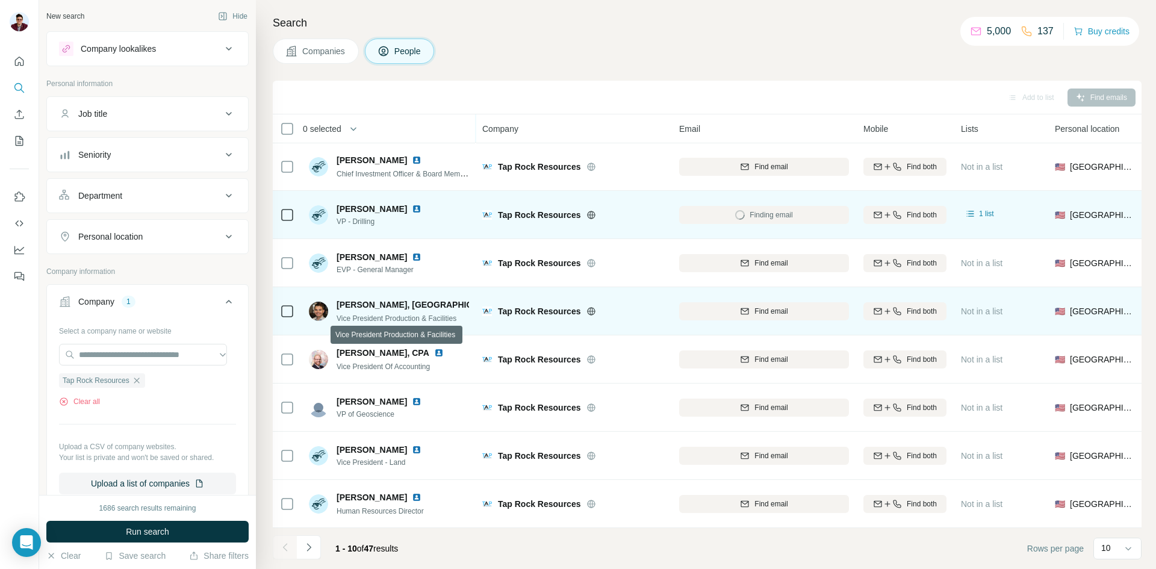
scroll to position [103, 0]
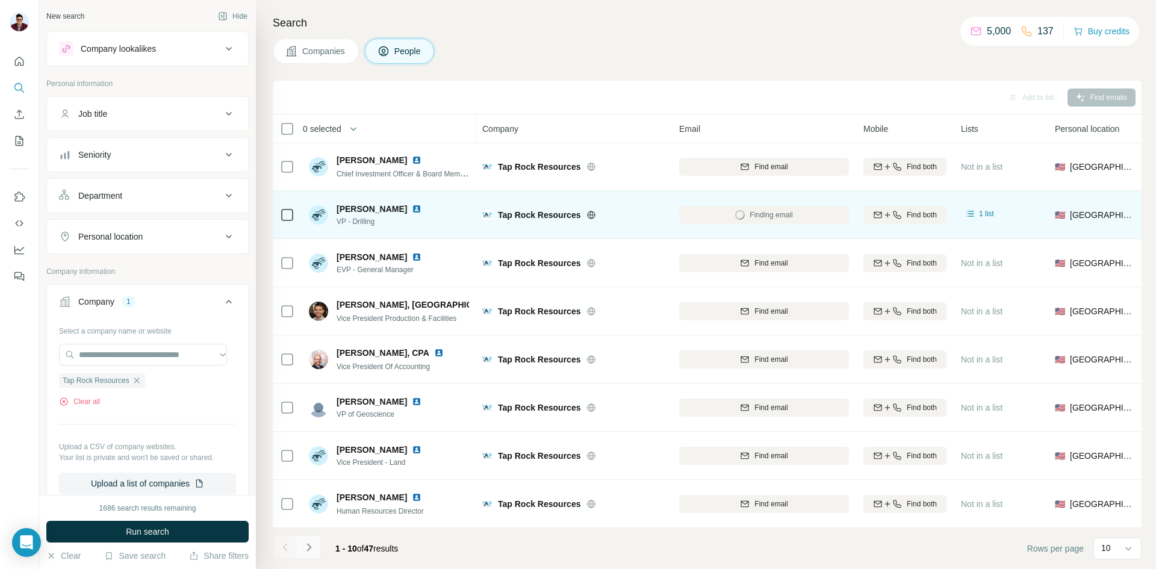
click at [311, 550] on icon "Navigate to next page" at bounding box center [309, 547] width 12 height 12
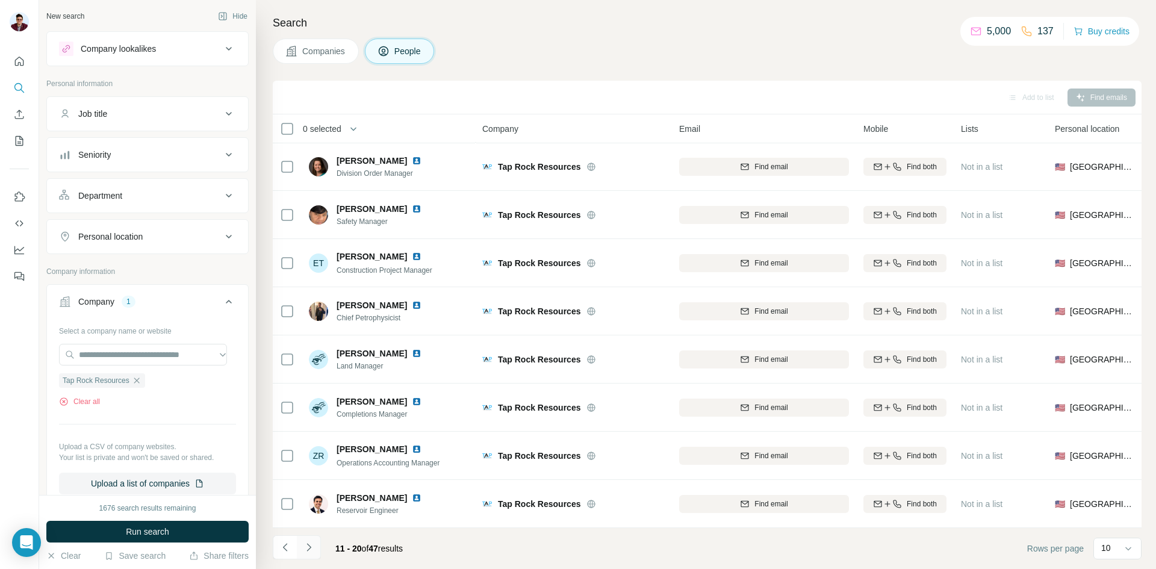
click at [311, 550] on icon "Navigate to next page" at bounding box center [309, 547] width 12 height 12
click at [313, 550] on icon "Navigate to next page" at bounding box center [309, 547] width 12 height 12
click at [309, 547] on icon "Navigate to next page" at bounding box center [309, 547] width 12 height 12
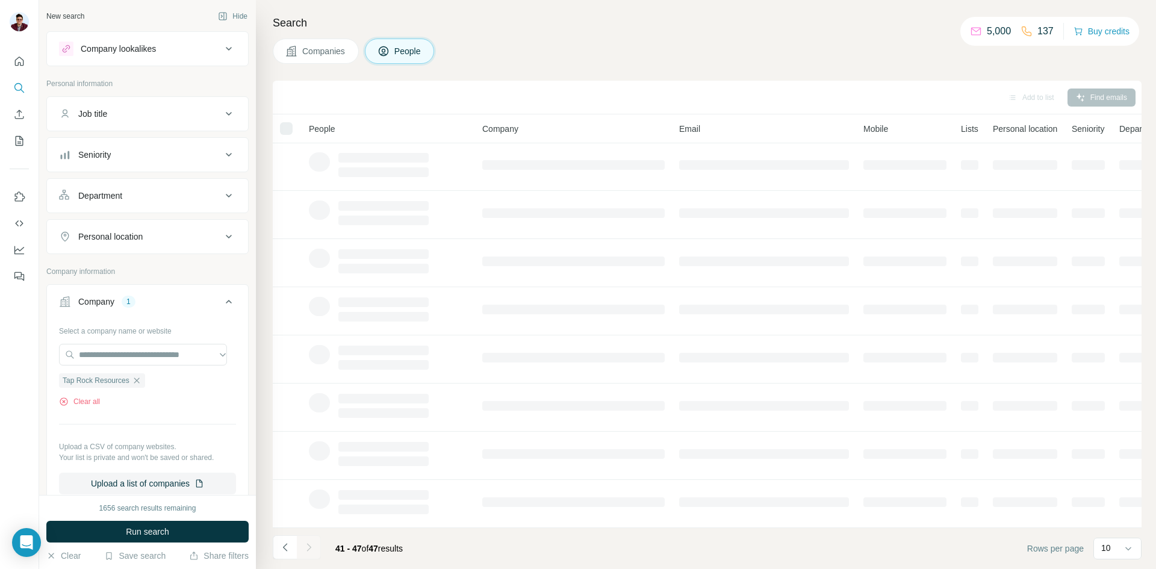
scroll to position [0, 0]
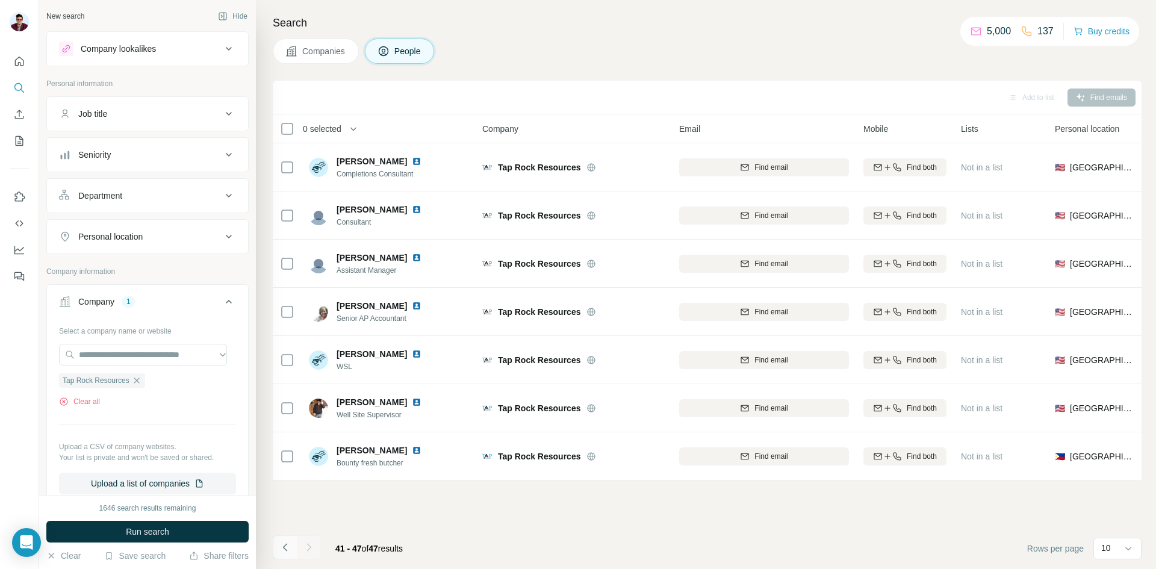
click at [289, 543] on icon "Navigate to previous page" at bounding box center [285, 547] width 12 height 12
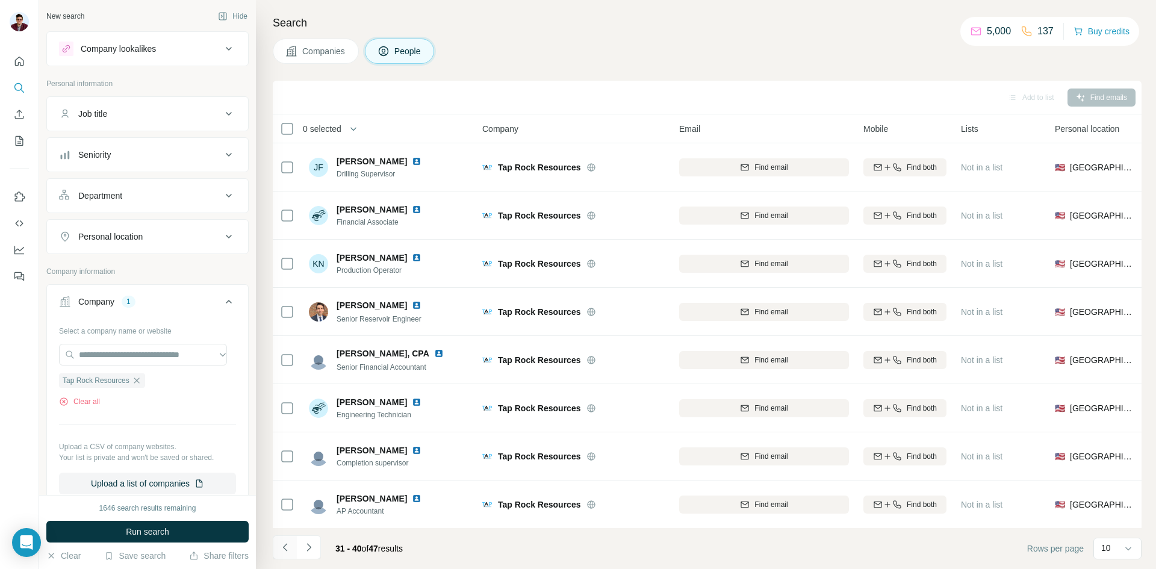
click at [289, 543] on icon "Navigate to previous page" at bounding box center [285, 547] width 12 height 12
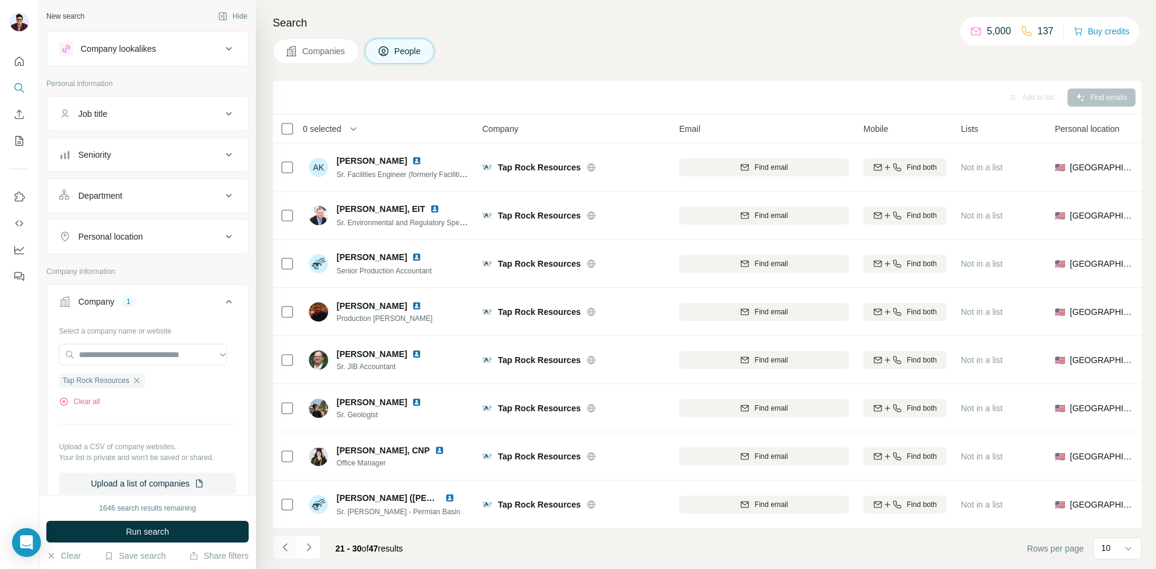
click at [289, 543] on icon "Navigate to previous page" at bounding box center [285, 547] width 12 height 12
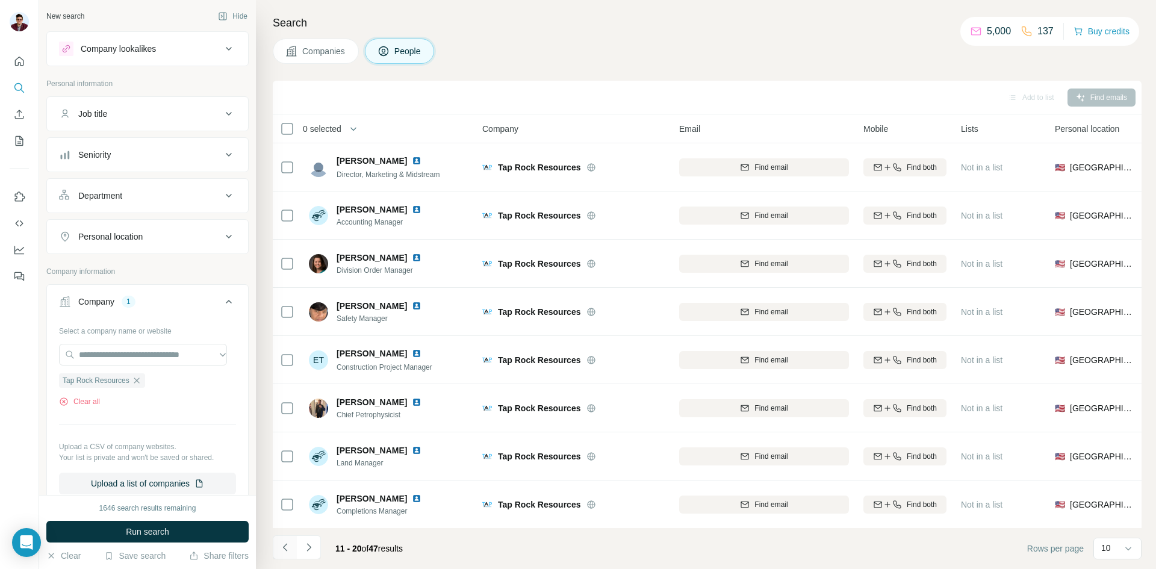
click at [289, 543] on icon "Navigate to previous page" at bounding box center [285, 547] width 12 height 12
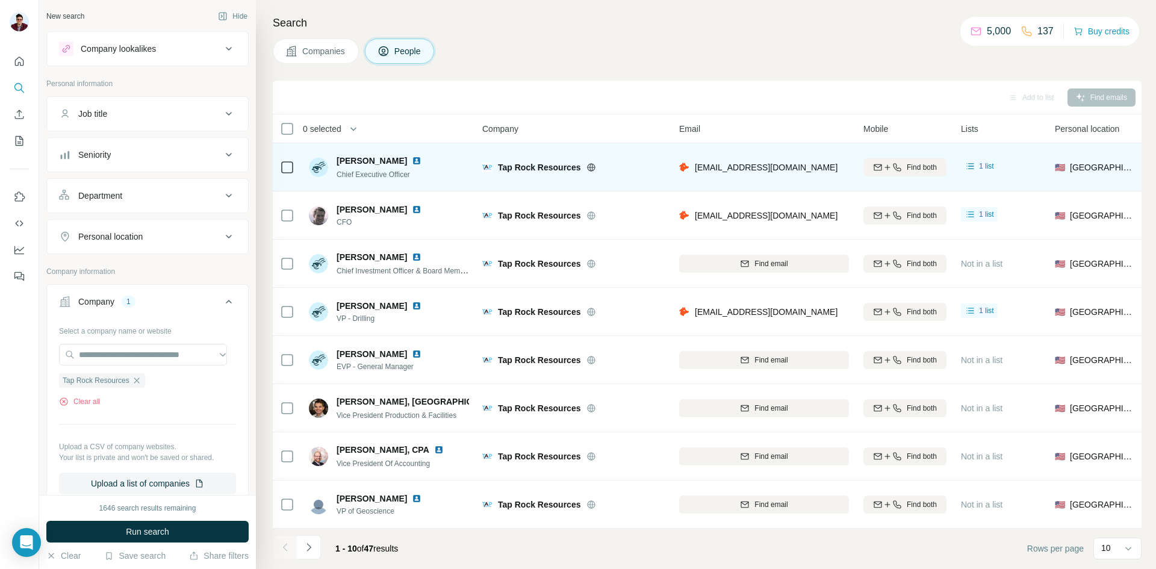
click at [412, 159] on img at bounding box center [417, 161] width 10 height 10
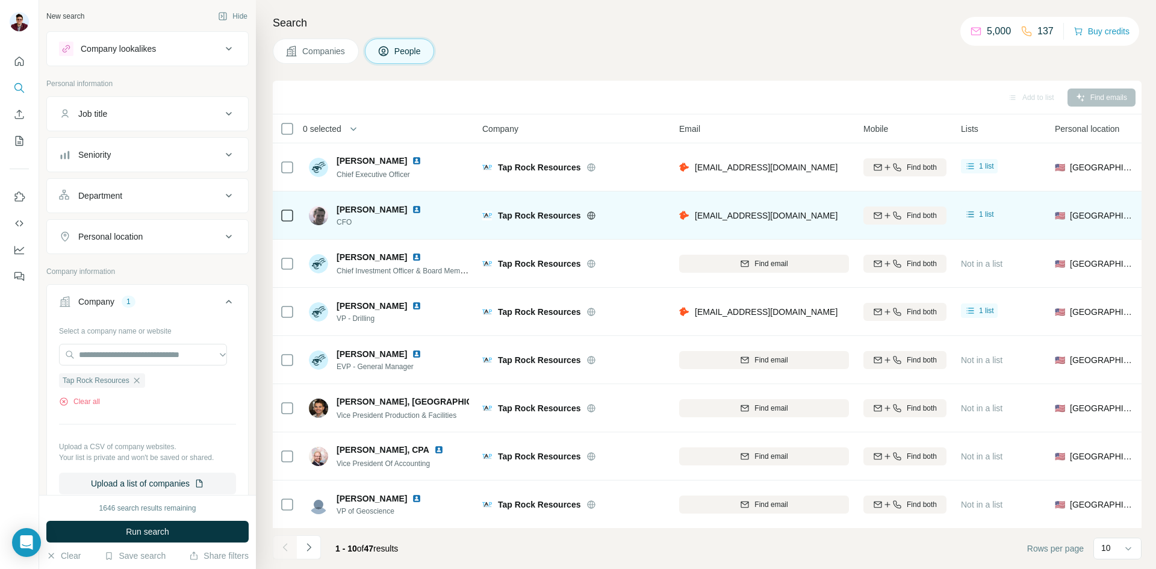
click at [412, 211] on img at bounding box center [417, 210] width 10 height 10
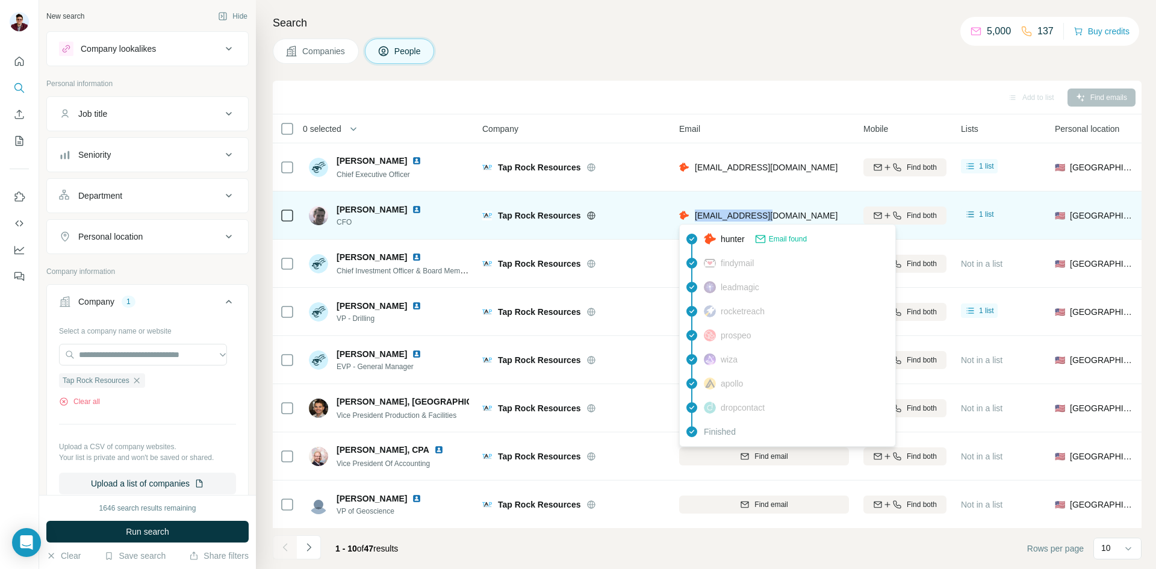
drag, startPoint x: 769, startPoint y: 217, endPoint x: 696, endPoint y: 220, distance: 73.6
click at [696, 220] on div "rsmith@taprk.com" at bounding box center [764, 215] width 170 height 33
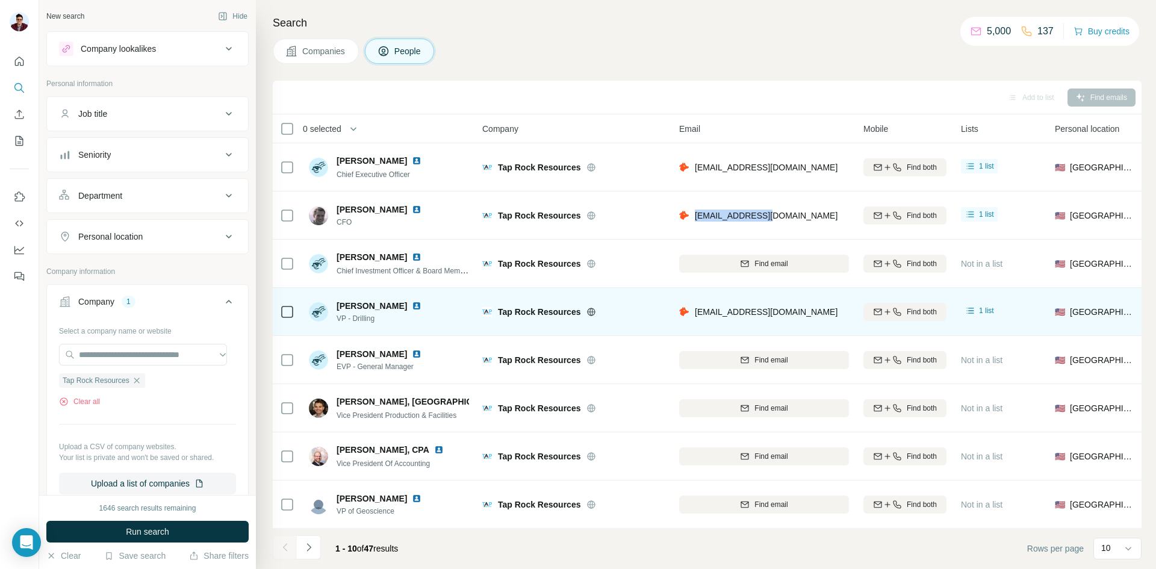
click at [412, 308] on img at bounding box center [417, 306] width 10 height 10
drag, startPoint x: 694, startPoint y: 314, endPoint x: 787, endPoint y: 316, distance: 92.8
click at [787, 316] on div "alange@taprk.com" at bounding box center [764, 311] width 170 height 33
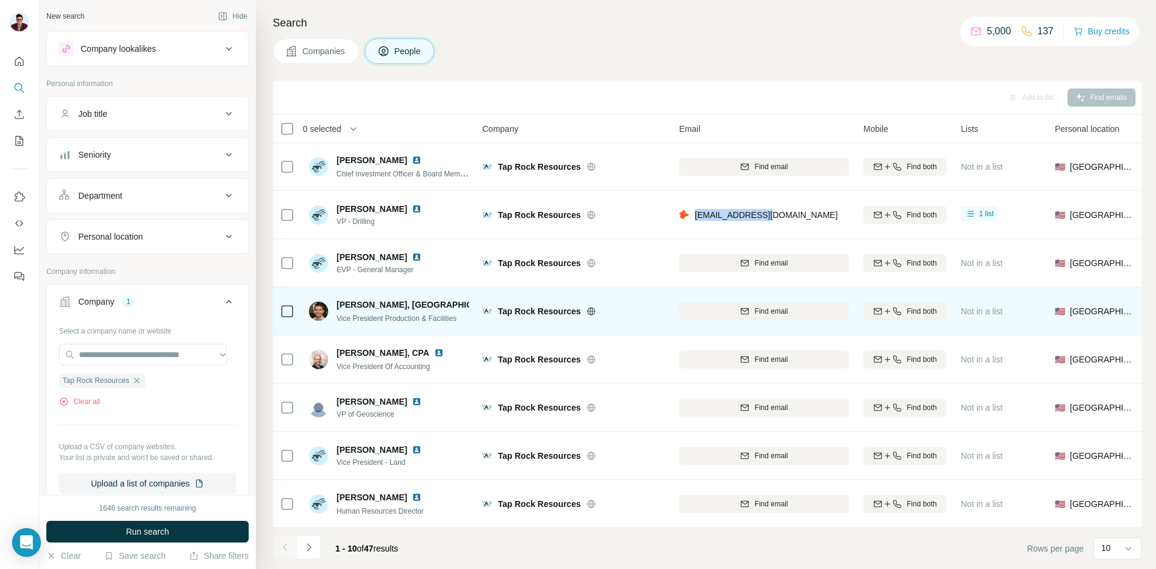
scroll to position [103, 0]
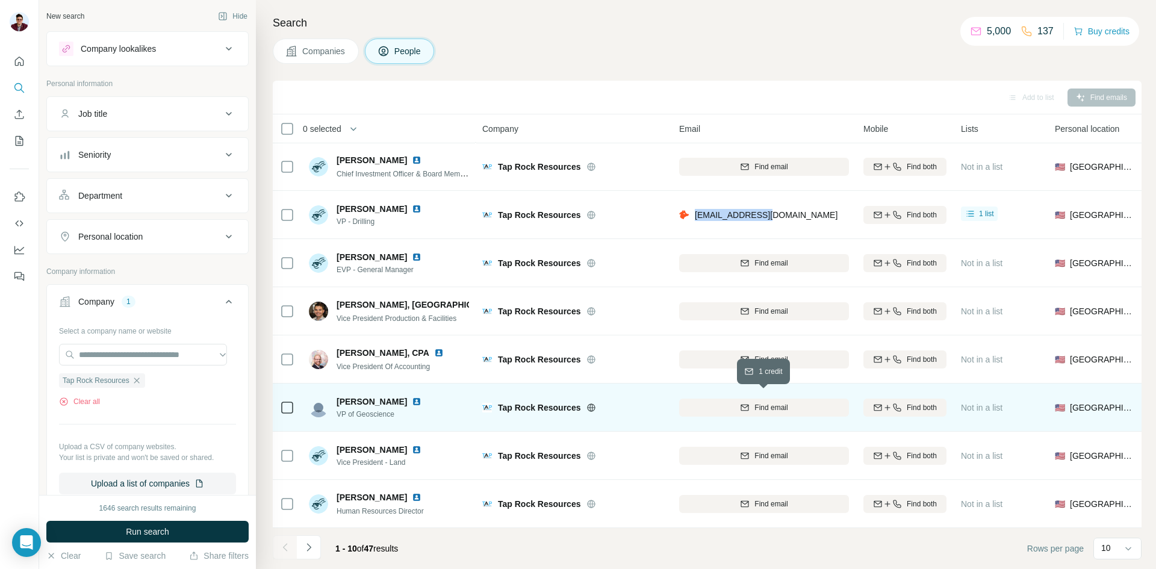
click at [751, 402] on div "Find email" at bounding box center [764, 407] width 170 height 11
drag, startPoint x: 340, startPoint y: 410, endPoint x: 402, endPoint y: 407, distance: 62.1
click at [402, 409] on span "VP of Geoscience" at bounding box center [386, 414] width 99 height 11
click at [426, 401] on div "Matt Jones VP of Geoscience" at bounding box center [389, 407] width 160 height 33
click at [412, 397] on img at bounding box center [417, 402] width 10 height 10
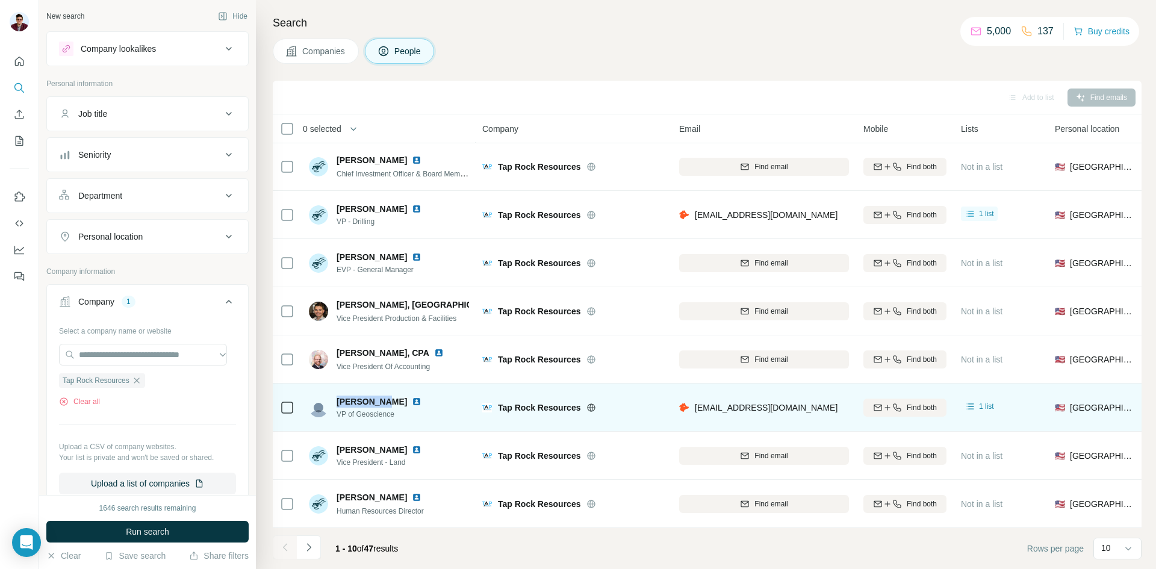
drag, startPoint x: 334, startPoint y: 393, endPoint x: 381, endPoint y: 393, distance: 47.0
click at [381, 396] on div "Matt Jones VP of Geoscience" at bounding box center [372, 408] width 127 height 24
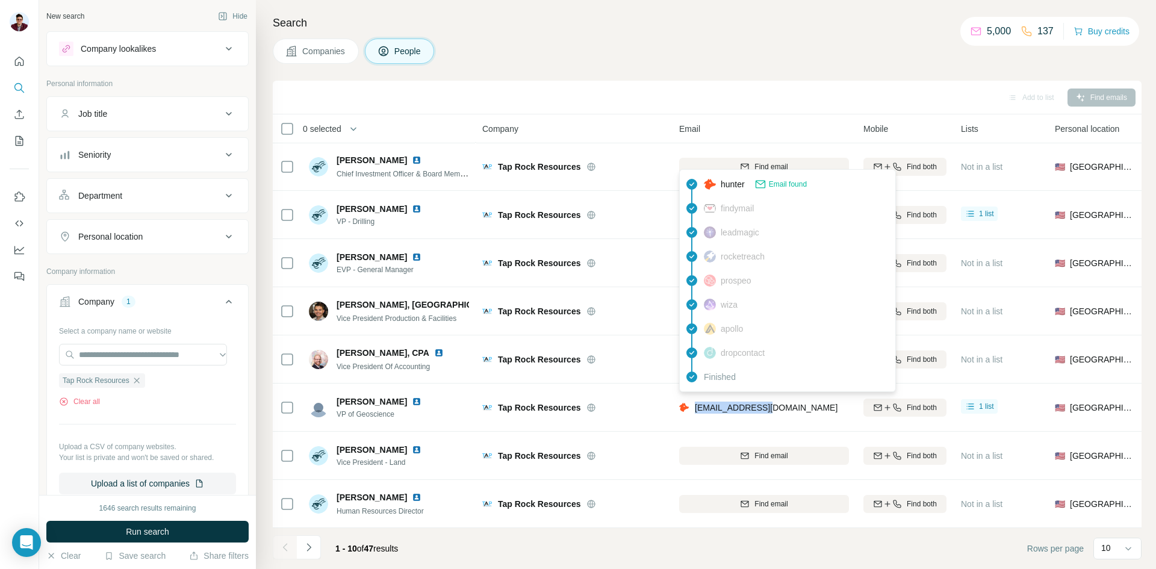
drag, startPoint x: 777, startPoint y: 405, endPoint x: 696, endPoint y: 406, distance: 81.3
click at [696, 406] on div "mjones@taprk.com" at bounding box center [764, 407] width 170 height 33
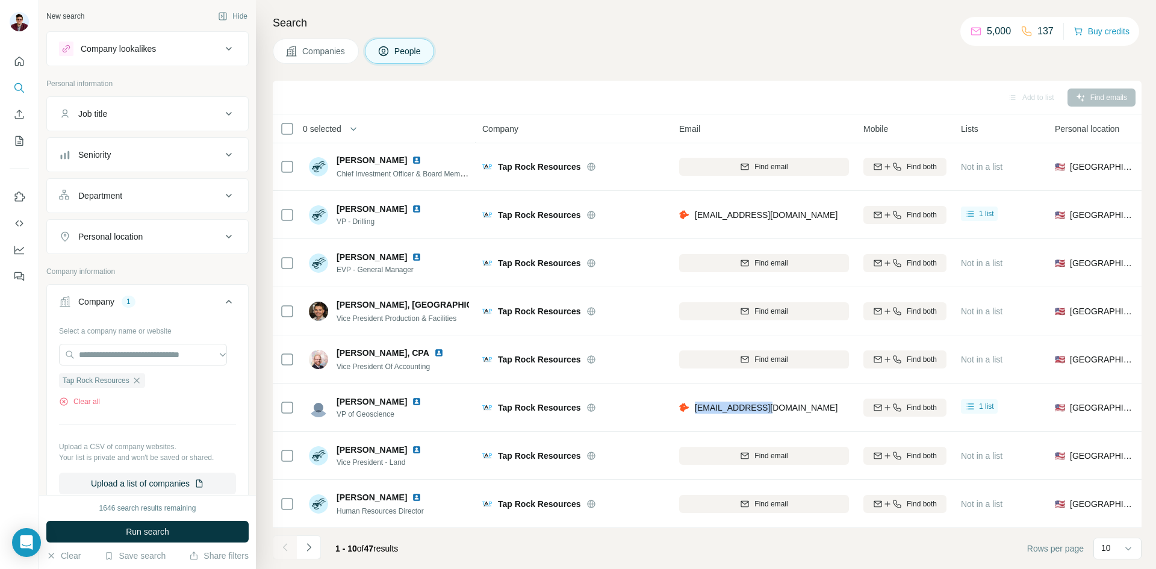
click at [412, 397] on img at bounding box center [417, 402] width 10 height 10
